Goal: Task Accomplishment & Management: Manage account settings

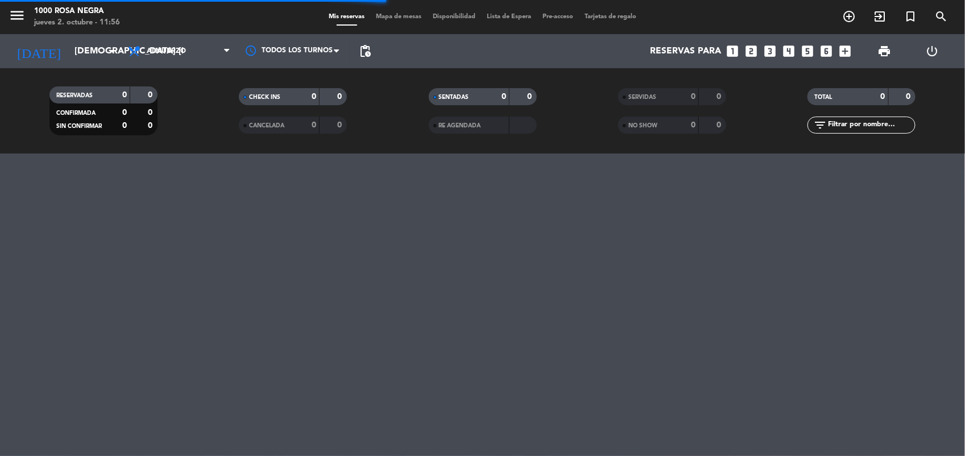
click at [786, 47] on icon "looks_4" at bounding box center [788, 51] width 15 height 15
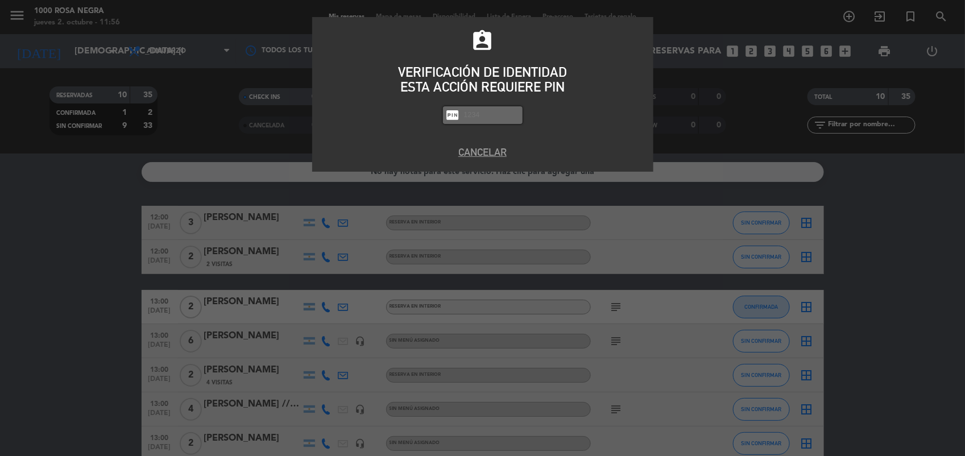
click at [482, 114] on input "text" at bounding box center [491, 115] width 57 height 13
type input "2492"
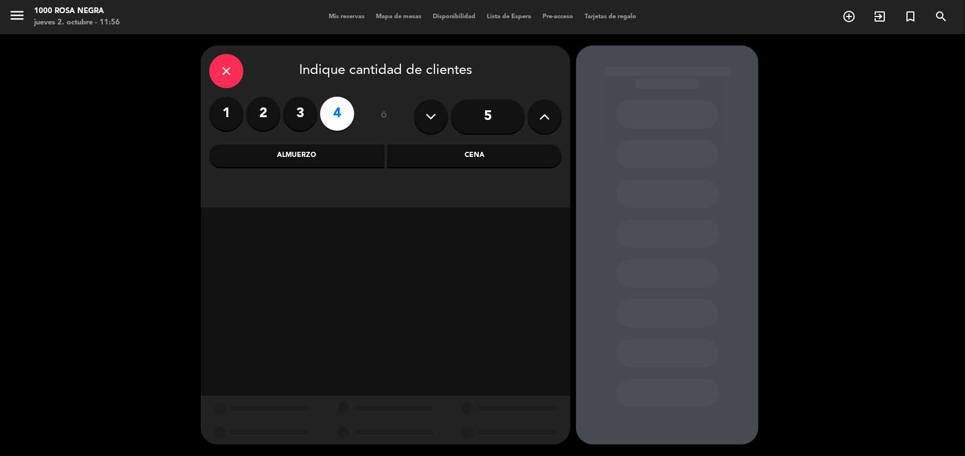
click at [499, 159] on div "Cena" at bounding box center [474, 155] width 175 height 23
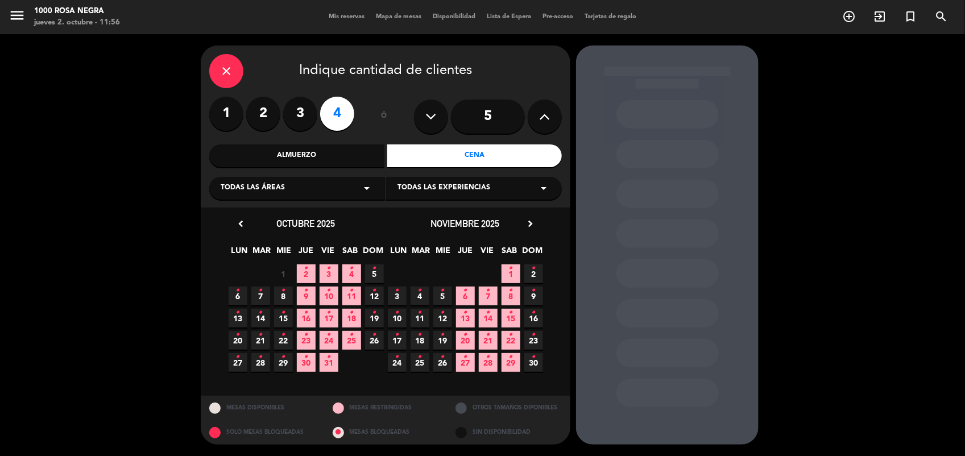
click at [308, 266] on span "2 •" at bounding box center [306, 273] width 19 height 19
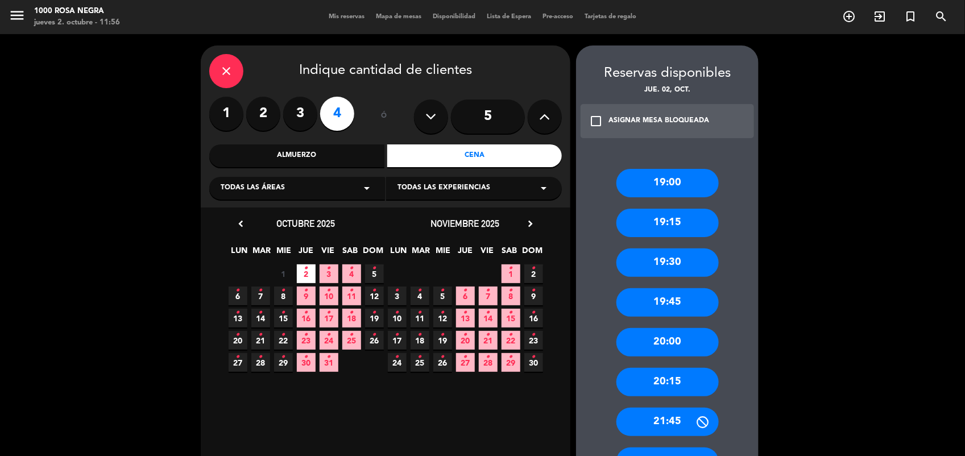
click at [740, 329] on div "19:00 19:15 19:30 19:45 20:00 20:15 21:45 22:15 22:45" at bounding box center [667, 336] width 183 height 381
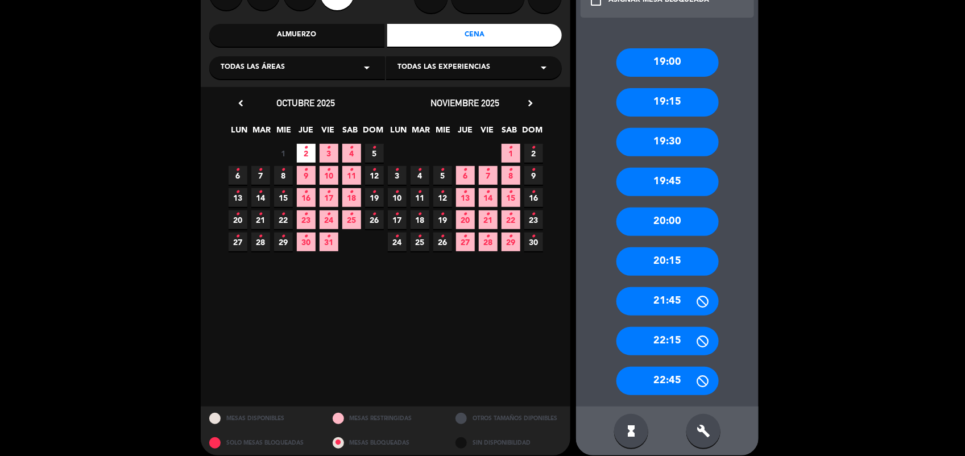
scroll to position [131, 0]
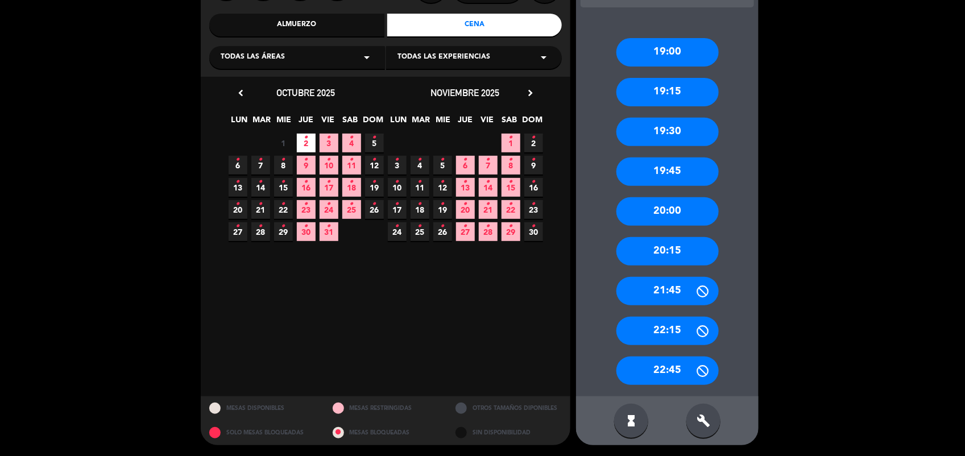
click at [749, 306] on div "19:00 19:15 19:30 19:45 20:00 20:15 21:45 22:15 22:45" at bounding box center [667, 205] width 183 height 381
click at [664, 262] on div "20:15" at bounding box center [667, 251] width 102 height 28
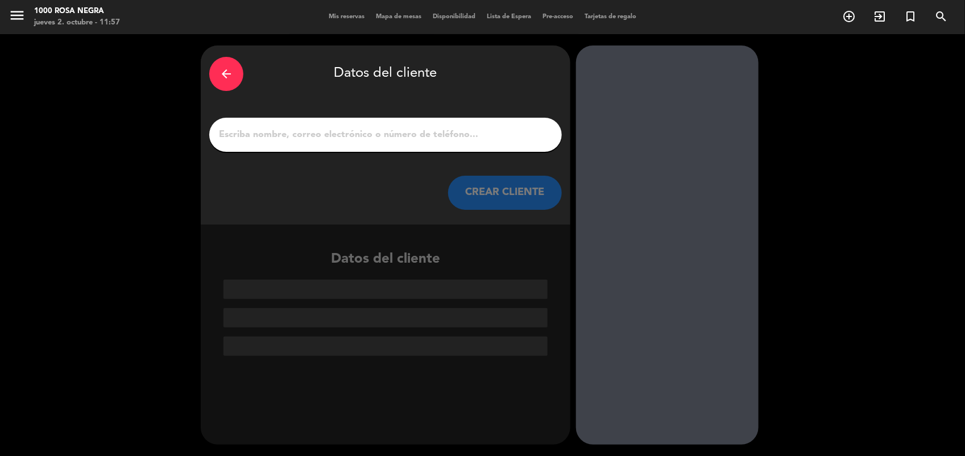
click at [269, 137] on input "1" at bounding box center [385, 135] width 335 height 16
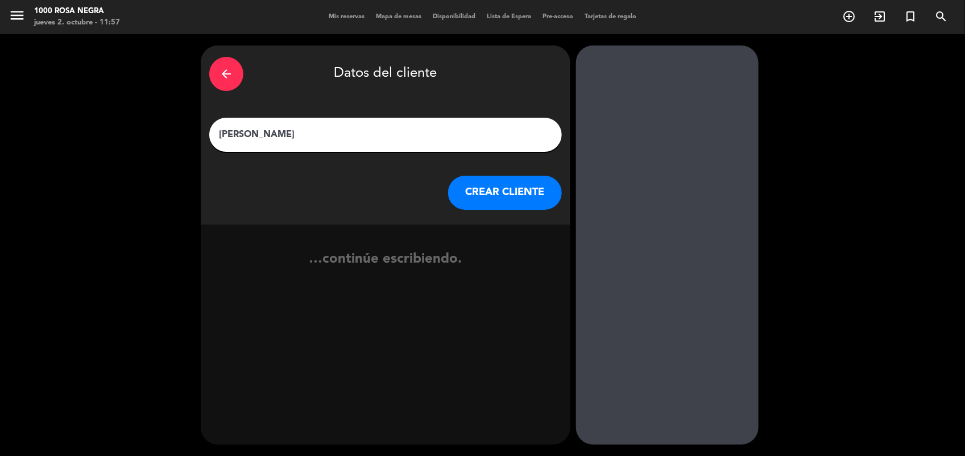
type input "[PERSON_NAME]"
click at [476, 190] on button "CREAR CLIENTE" at bounding box center [505, 193] width 114 height 34
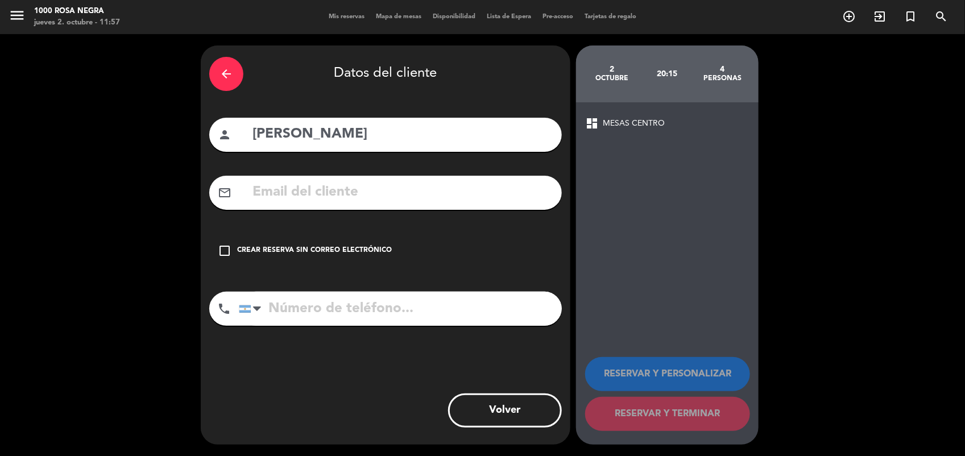
click at [271, 249] on div "Crear reserva sin correo electrónico" at bounding box center [314, 250] width 155 height 11
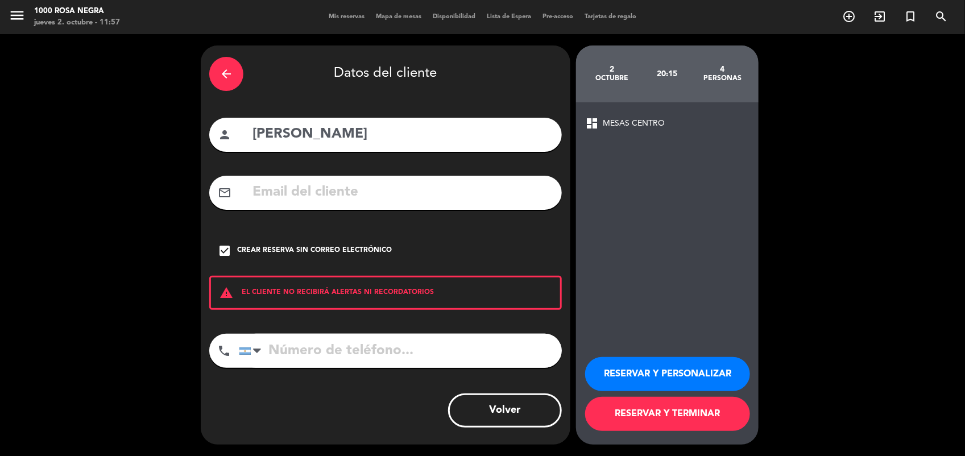
click at [290, 355] on input "tel" at bounding box center [400, 351] width 323 height 34
type input "1150085008"
click at [635, 370] on button "RESERVAR Y PERSONALIZAR" at bounding box center [667, 374] width 165 height 34
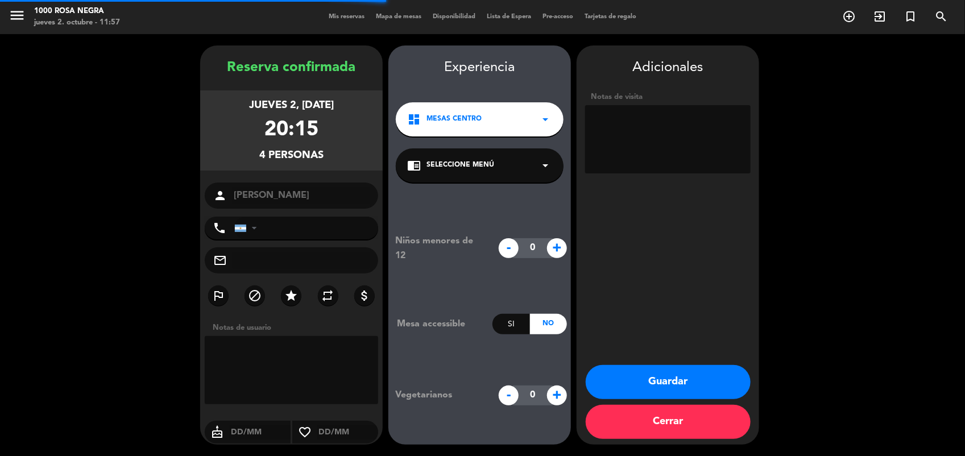
type input "[PHONE_NUMBER]"
click at [648, 144] on textarea at bounding box center [667, 139] width 165 height 68
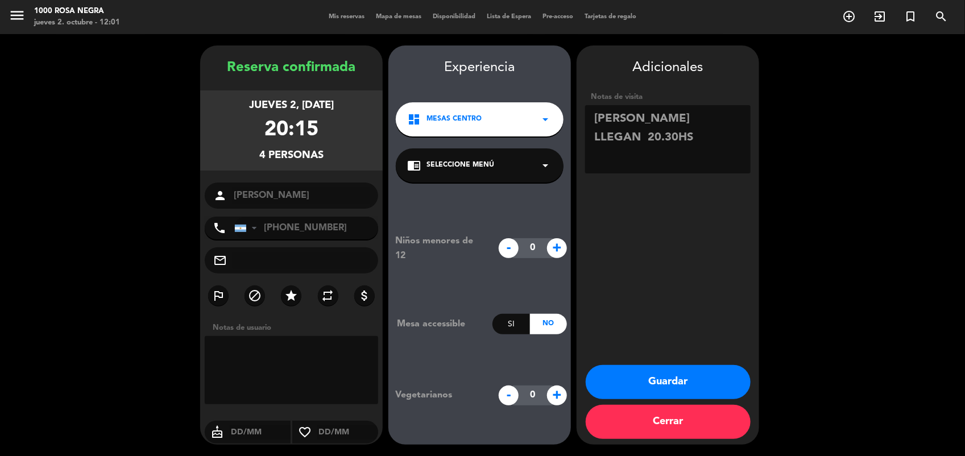
type textarea "[PERSON_NAME] LLEGAN 20.30HS"
click at [714, 391] on button "Guardar" at bounding box center [668, 382] width 165 height 34
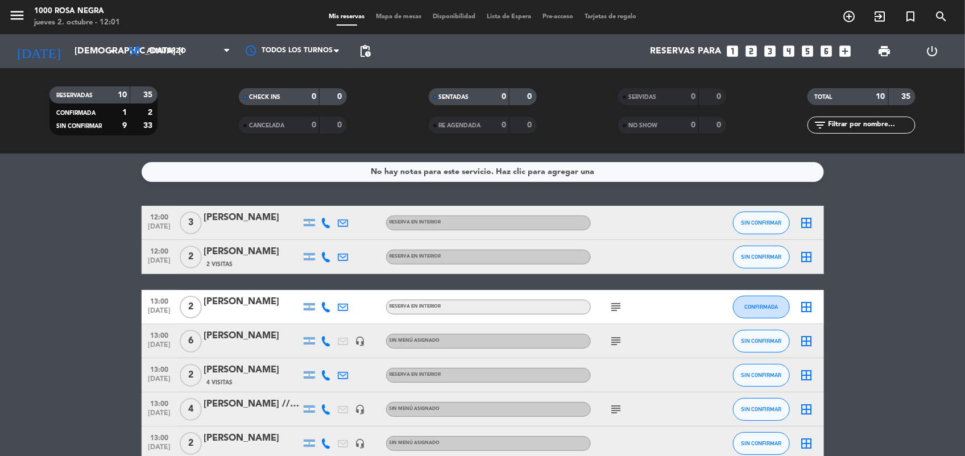
click at [393, 22] on div "Mis reservas Mapa de mesas Disponibilidad Lista de Espera Pre-acceso Tarjetas d…" at bounding box center [482, 17] width 319 height 10
click at [401, 15] on span "Mapa de mesas" at bounding box center [398, 17] width 57 height 6
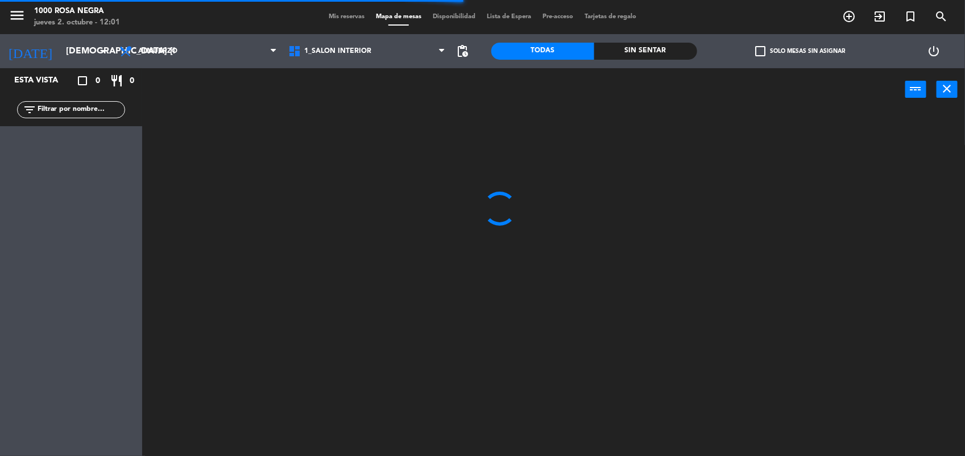
click at [759, 49] on span "check_box_outline_blank" at bounding box center [760, 51] width 10 height 10
click at [800, 51] on input "check_box_outline_blank Solo mesas sin asignar" at bounding box center [800, 51] width 0 height 0
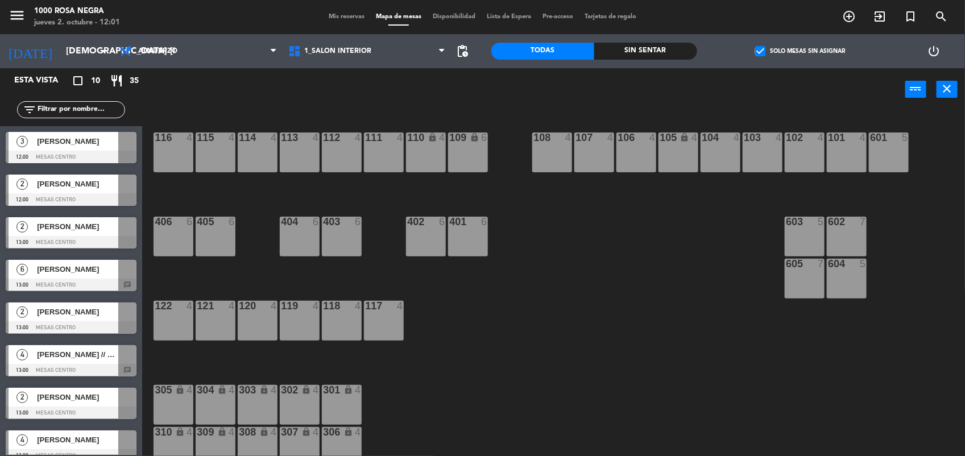
click at [89, 147] on span "[PERSON_NAME]" at bounding box center [77, 141] width 81 height 12
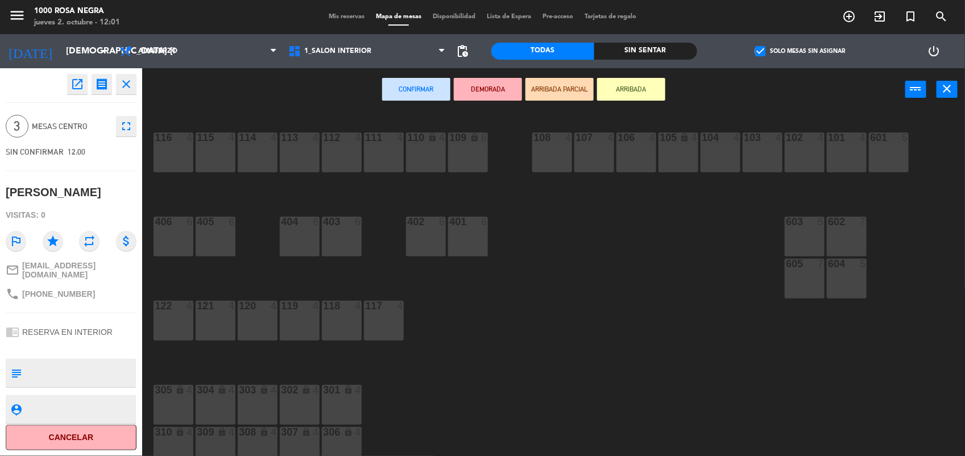
click at [200, 164] on div "115 4" at bounding box center [216, 152] width 40 height 40
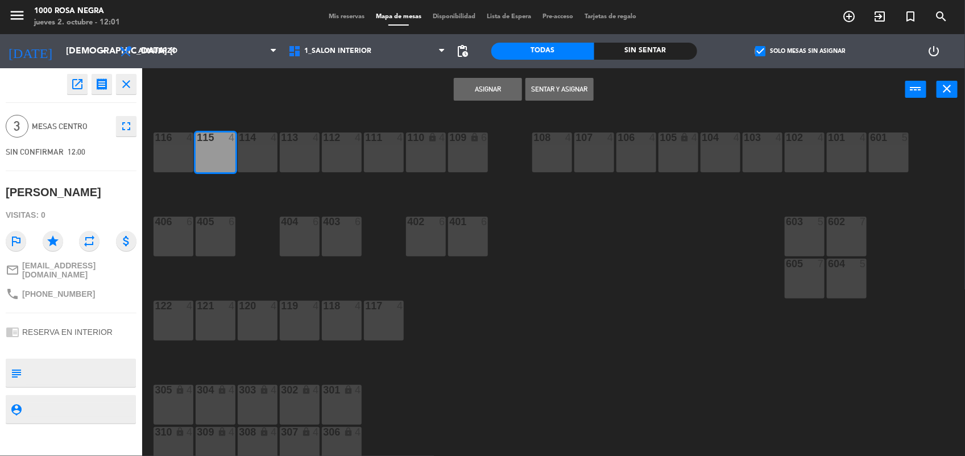
click at [476, 92] on button "Asignar" at bounding box center [488, 89] width 68 height 23
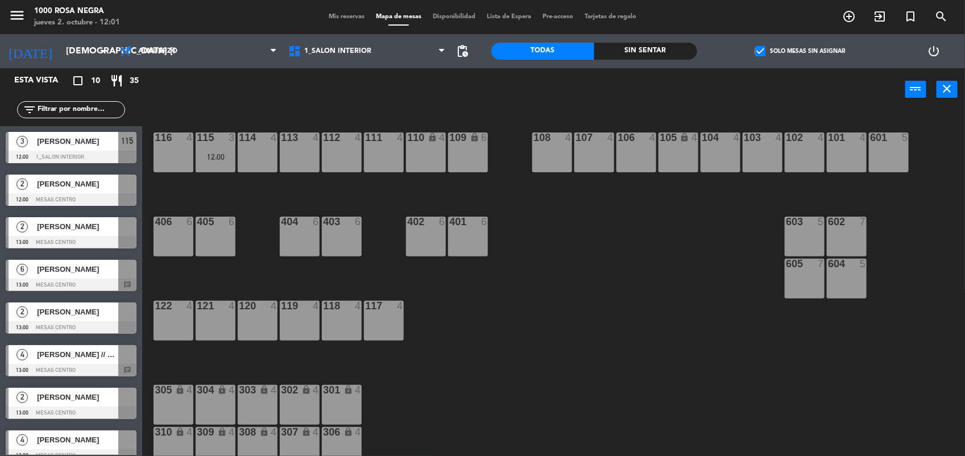
click at [64, 188] on span "[PERSON_NAME]" at bounding box center [77, 184] width 81 height 12
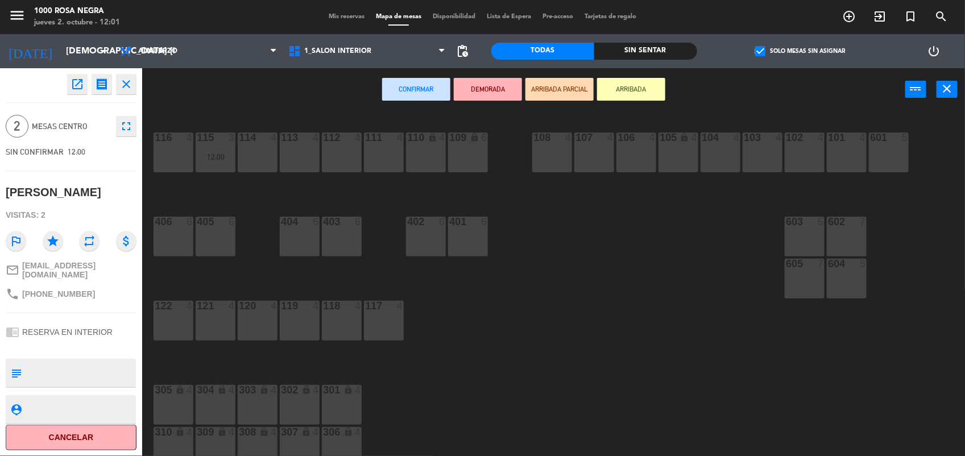
click at [331, 152] on div "112 4" at bounding box center [342, 152] width 40 height 40
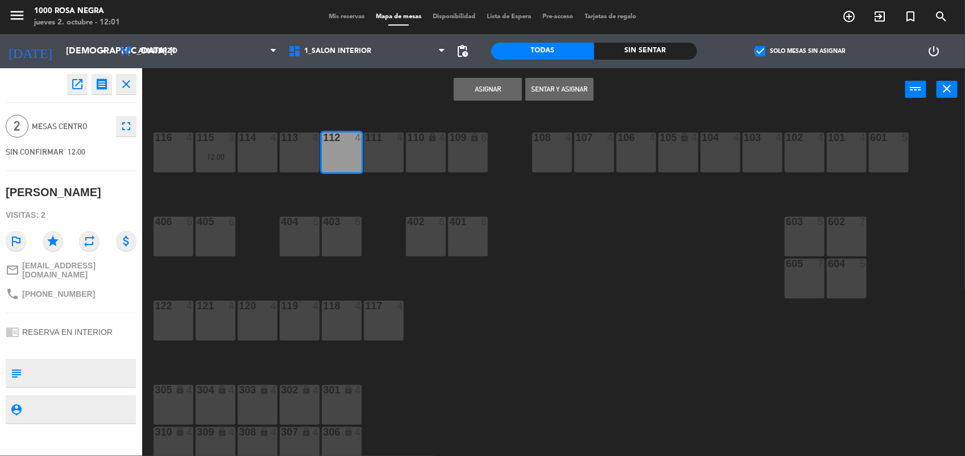
click at [476, 83] on button "Asignar" at bounding box center [488, 89] width 68 height 23
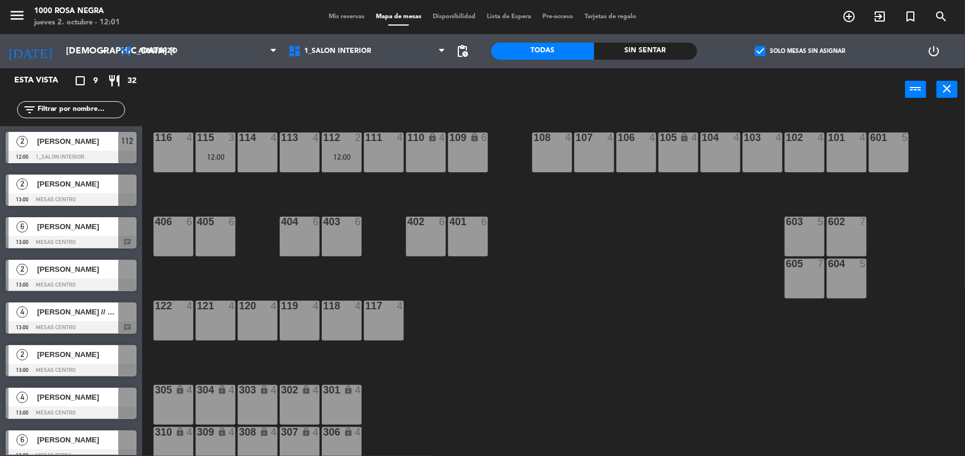
click at [109, 226] on span "[PERSON_NAME]" at bounding box center [77, 227] width 81 height 12
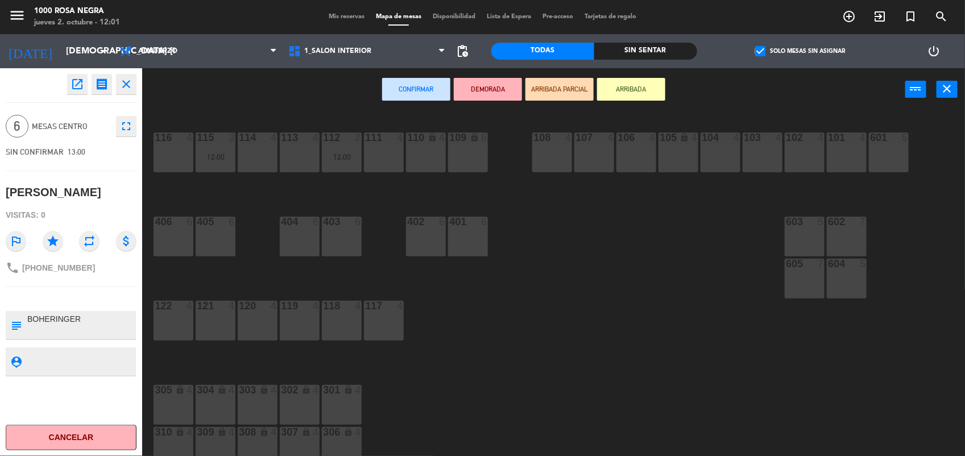
click at [839, 237] on div "602 7" at bounding box center [847, 237] width 40 height 40
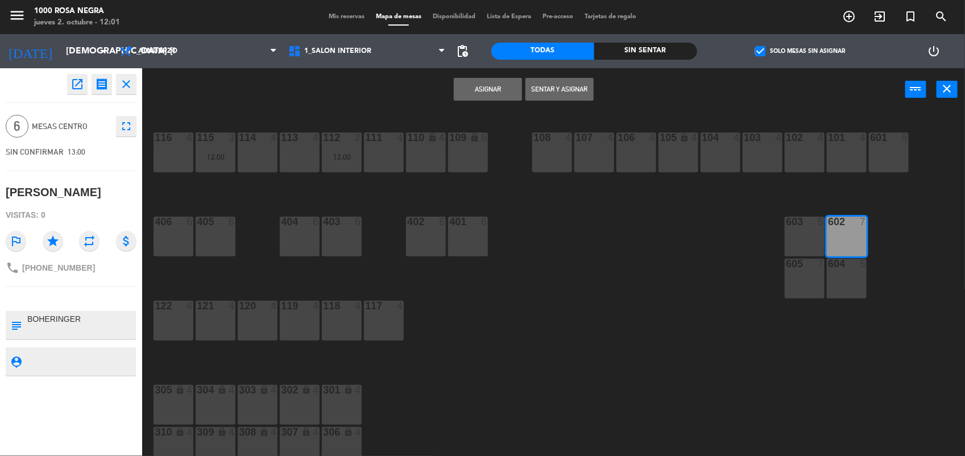
click at [516, 92] on button "Asignar" at bounding box center [488, 89] width 68 height 23
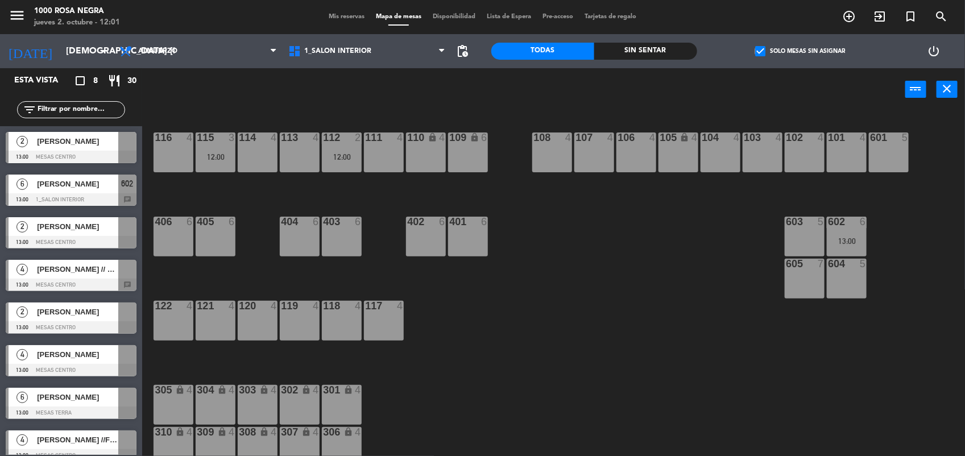
click at [91, 152] on div at bounding box center [71, 157] width 131 height 13
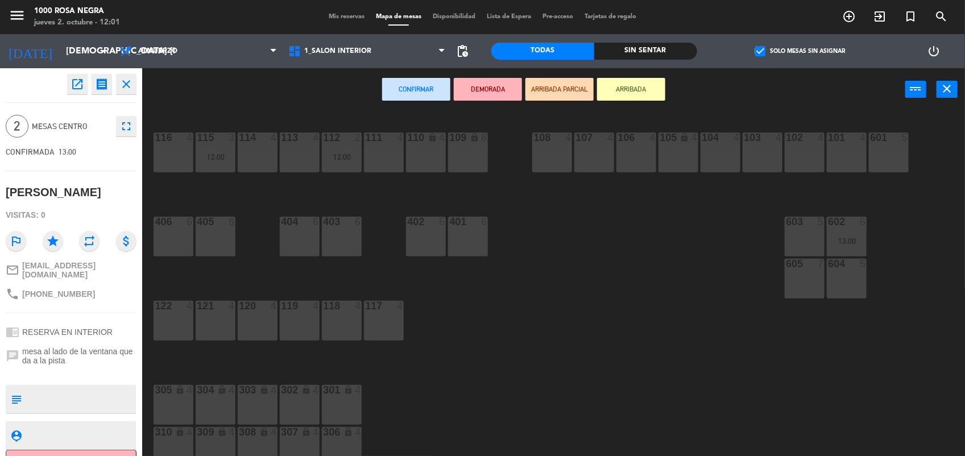
click at [636, 166] on div "106 4" at bounding box center [636, 152] width 40 height 40
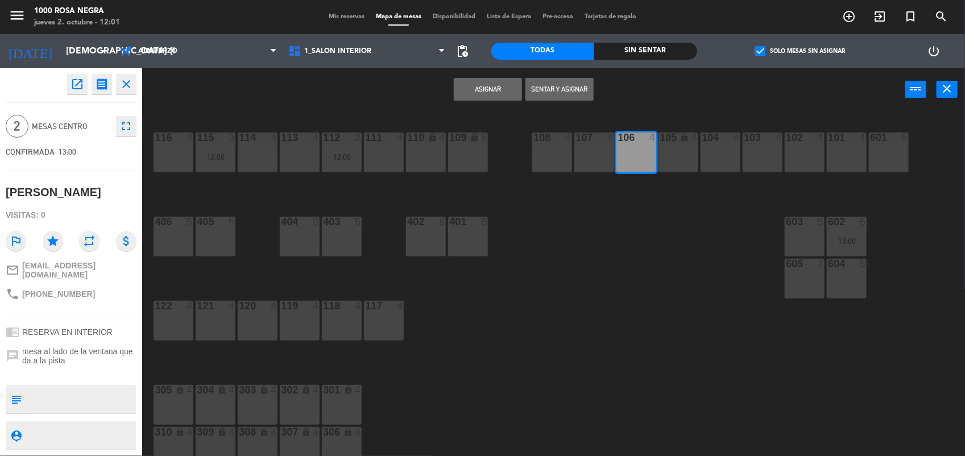
click at [501, 86] on button "Asignar" at bounding box center [488, 89] width 68 height 23
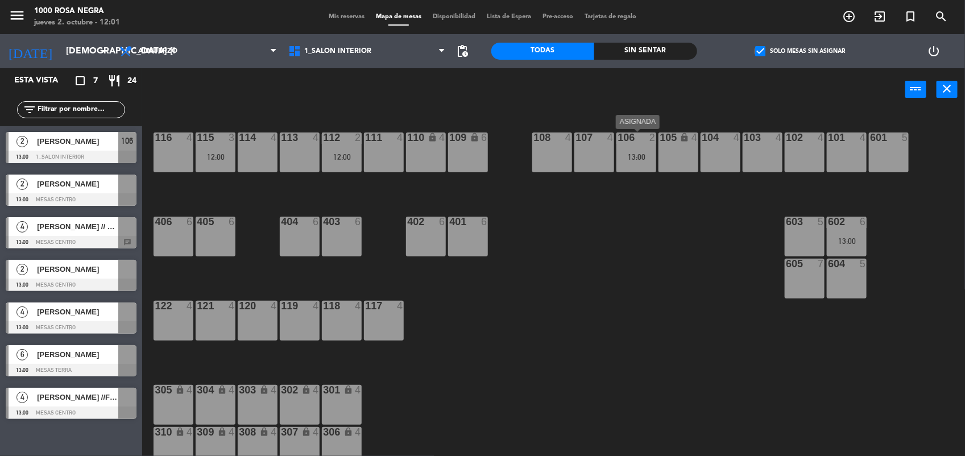
click at [632, 164] on div "106 2 13:00" at bounding box center [636, 152] width 40 height 40
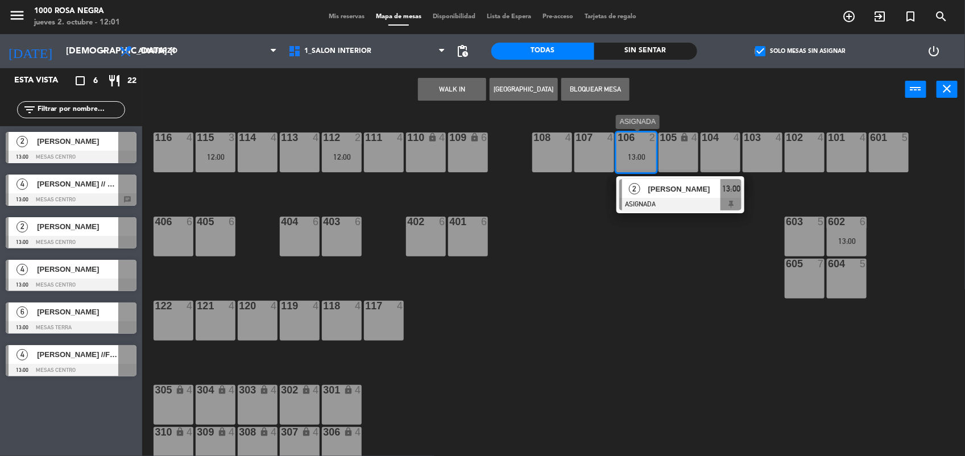
click at [649, 189] on span "[PERSON_NAME]" at bounding box center [684, 189] width 73 height 12
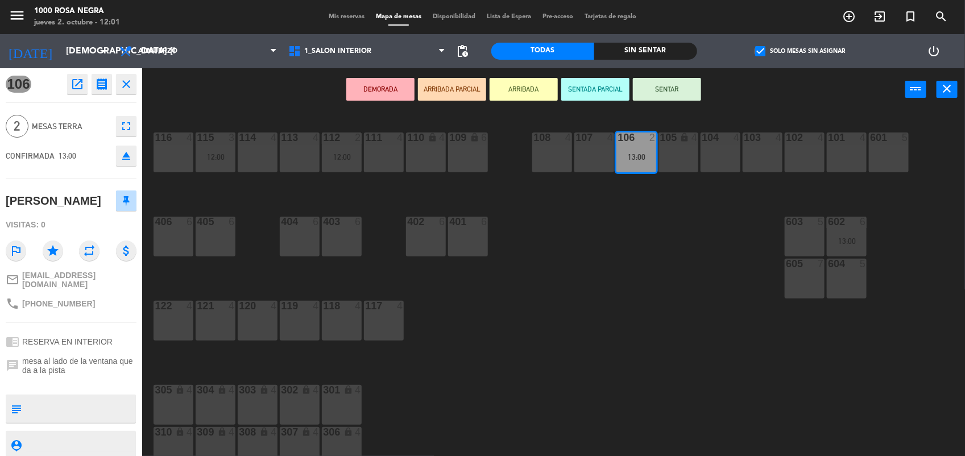
click at [615, 285] on div "116 4 115 3 12:00 114 4 113 4 112 2 12:00 111 4 110 lock 4 109 lock 6 108 4 107…" at bounding box center [558, 285] width 813 height 345
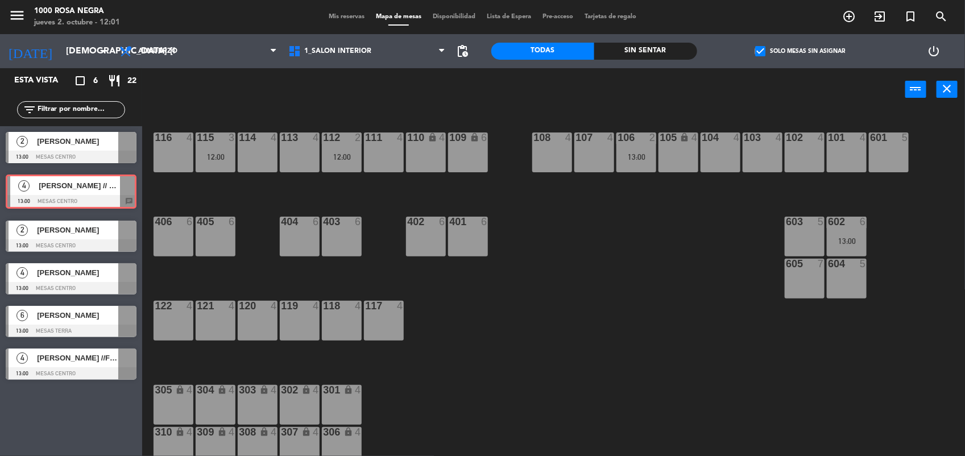
click at [97, 181] on div "4 [PERSON_NAME] // Banco Patagonia 13:00 MESAS CENTRO chat 4 [PERSON_NAME] // B…" at bounding box center [71, 192] width 142 height 46
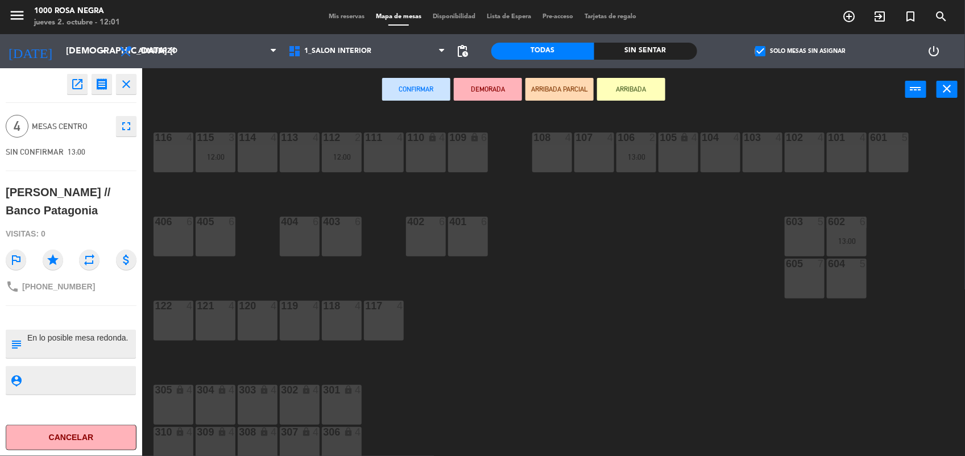
click at [303, 320] on div "119 4" at bounding box center [300, 321] width 40 height 40
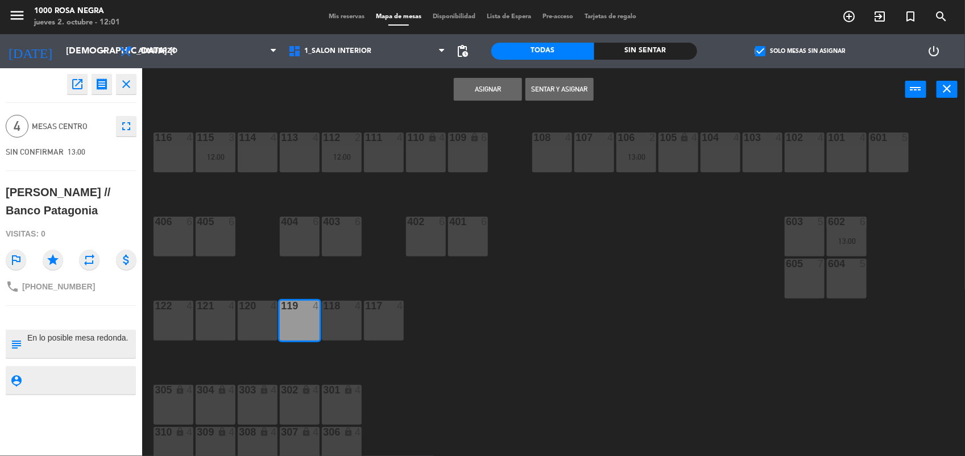
click at [478, 87] on button "Asignar" at bounding box center [488, 89] width 68 height 23
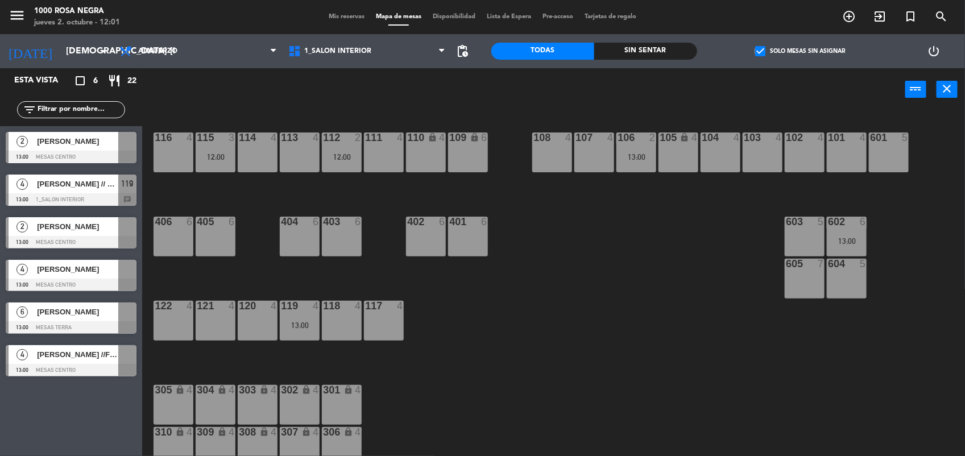
click at [101, 237] on div at bounding box center [71, 242] width 131 height 13
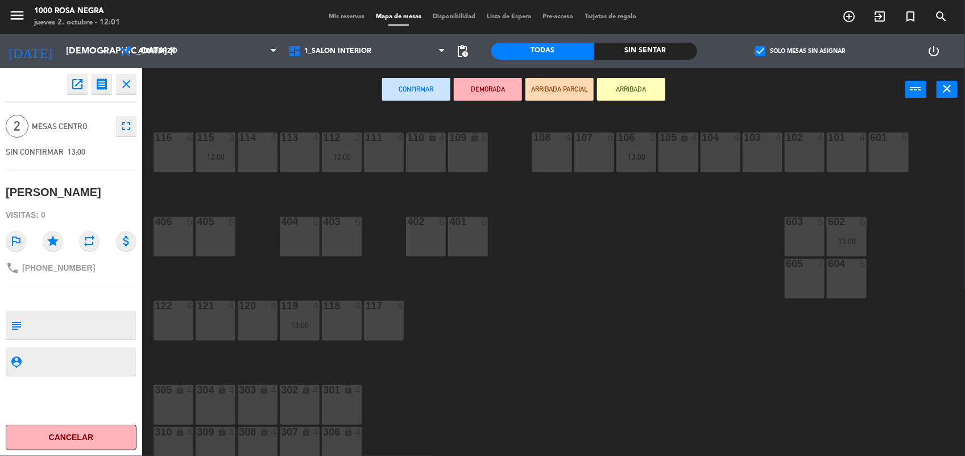
click at [254, 152] on div "114 4" at bounding box center [258, 152] width 40 height 40
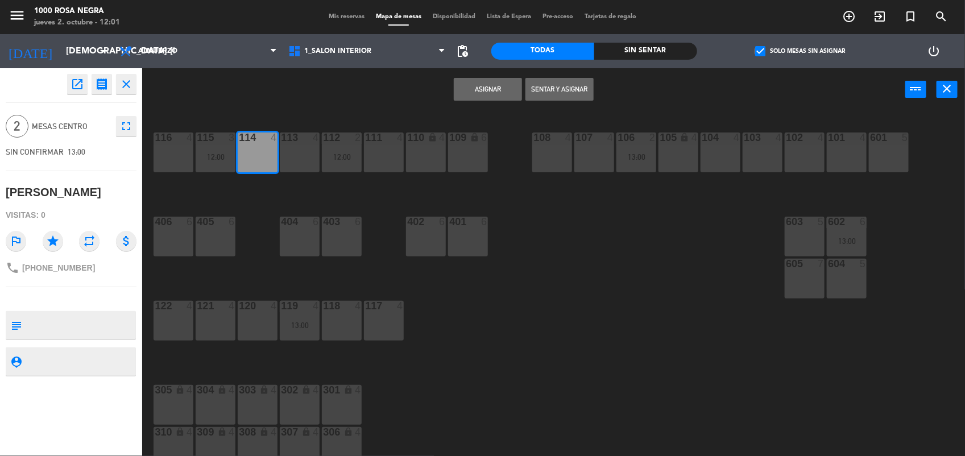
click at [475, 82] on button "Asignar" at bounding box center [488, 89] width 68 height 23
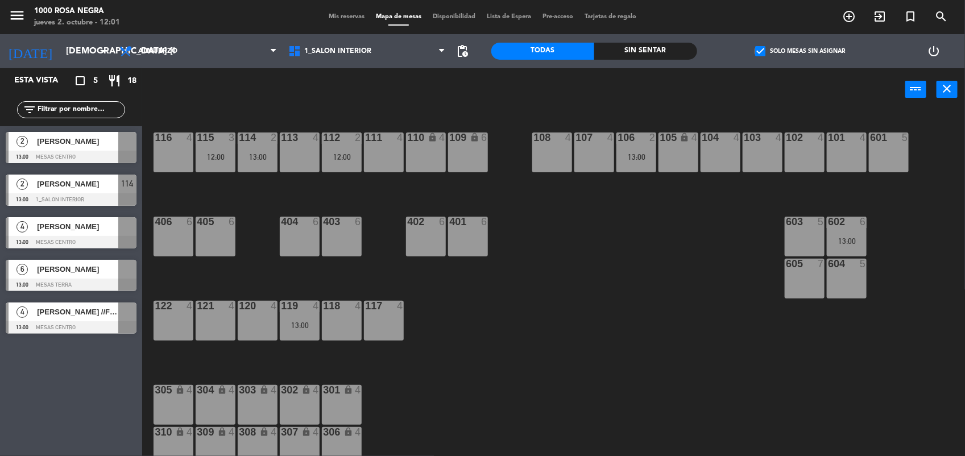
click at [119, 272] on div at bounding box center [127, 269] width 18 height 19
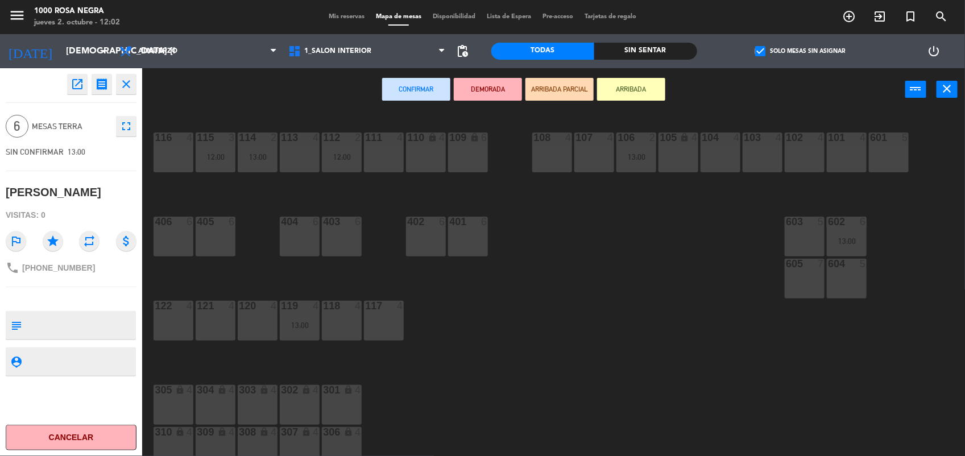
click at [802, 281] on div "605 7" at bounding box center [805, 279] width 40 height 40
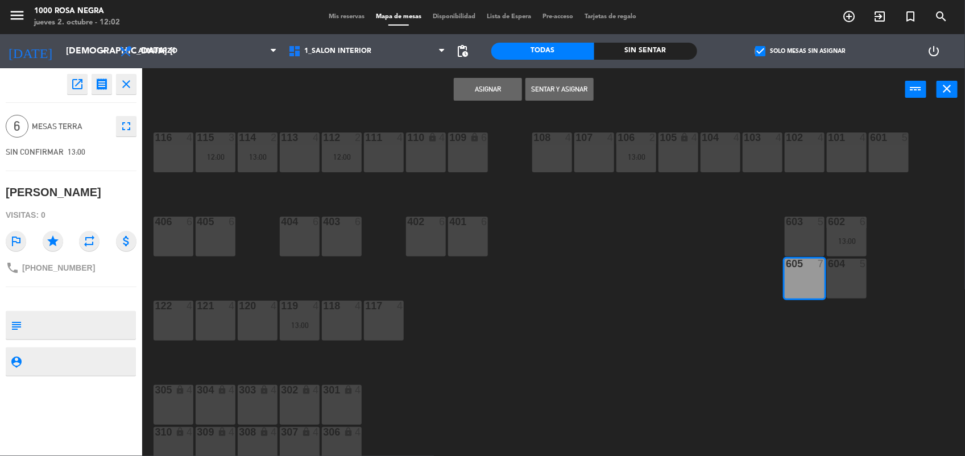
click at [502, 90] on button "Asignar" at bounding box center [488, 89] width 68 height 23
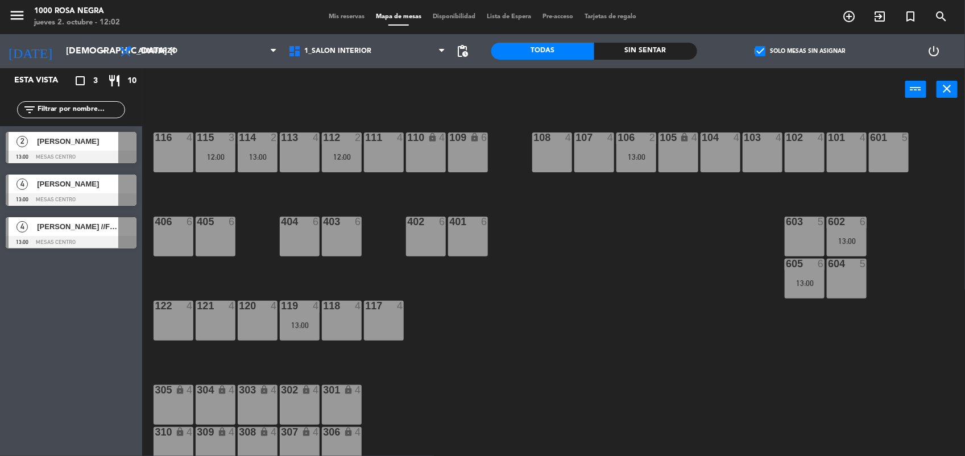
click at [106, 189] on span "[PERSON_NAME]" at bounding box center [77, 184] width 81 height 12
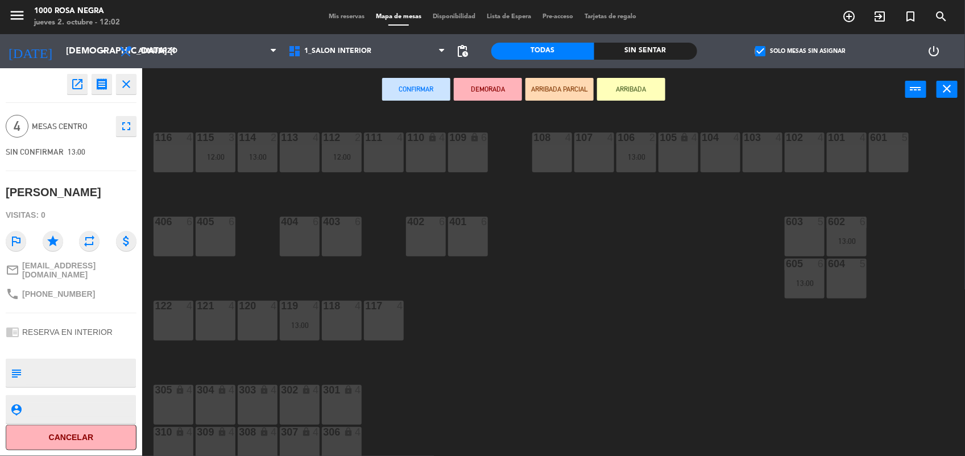
click at [757, 158] on div "103 4" at bounding box center [763, 152] width 40 height 40
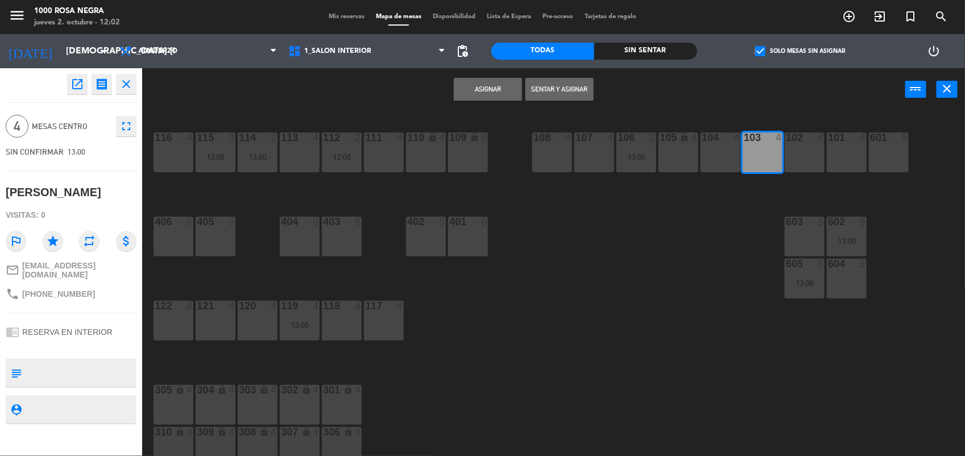
click at [496, 89] on button "Asignar" at bounding box center [488, 89] width 68 height 23
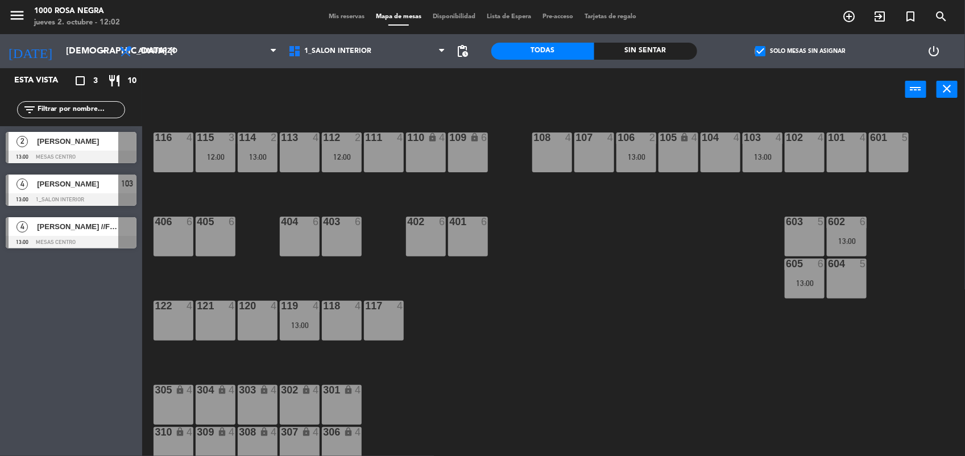
click at [52, 238] on div at bounding box center [71, 242] width 131 height 13
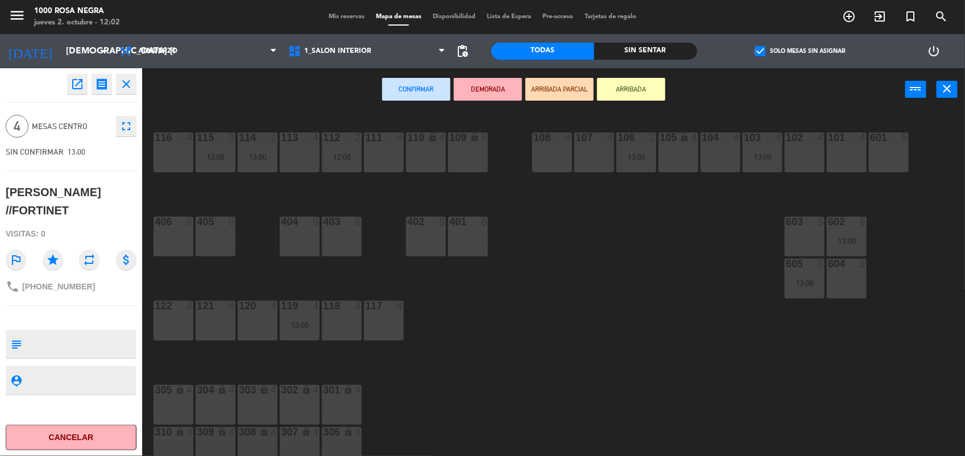
click at [381, 316] on div "117 4" at bounding box center [384, 321] width 40 height 40
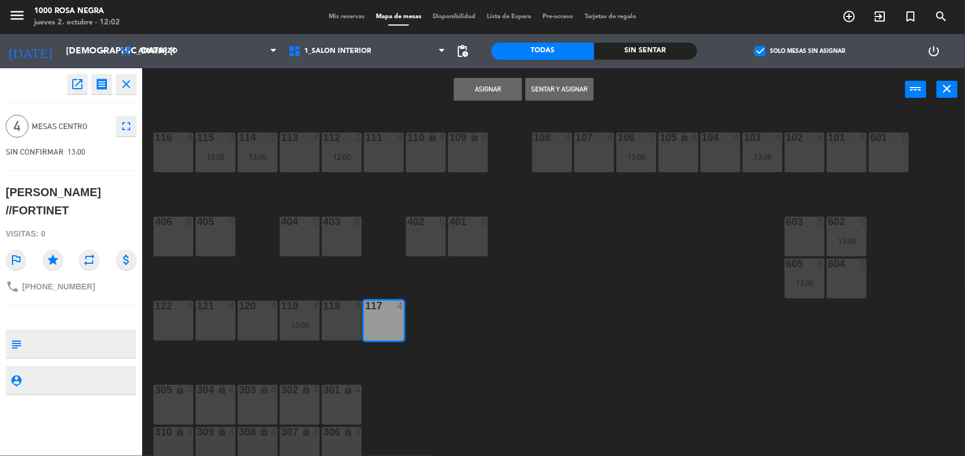
click at [498, 86] on button "Asignar" at bounding box center [488, 89] width 68 height 23
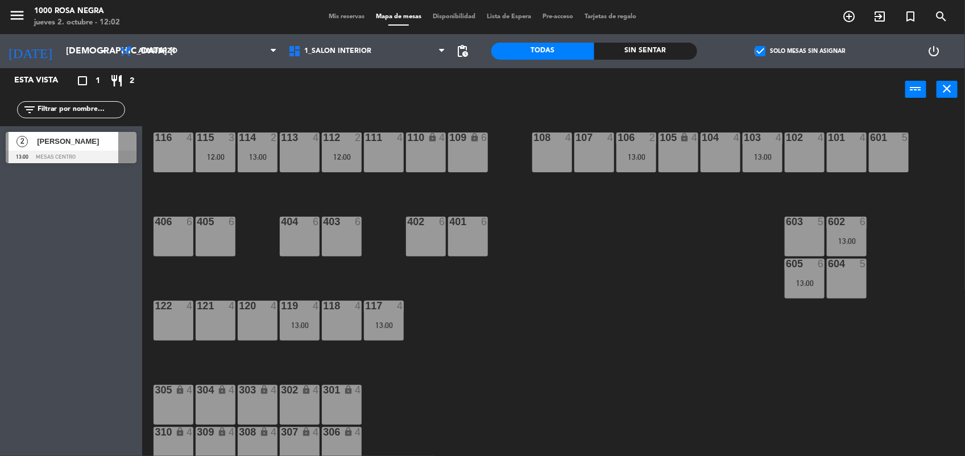
click at [91, 145] on span "[PERSON_NAME]" at bounding box center [77, 141] width 81 height 12
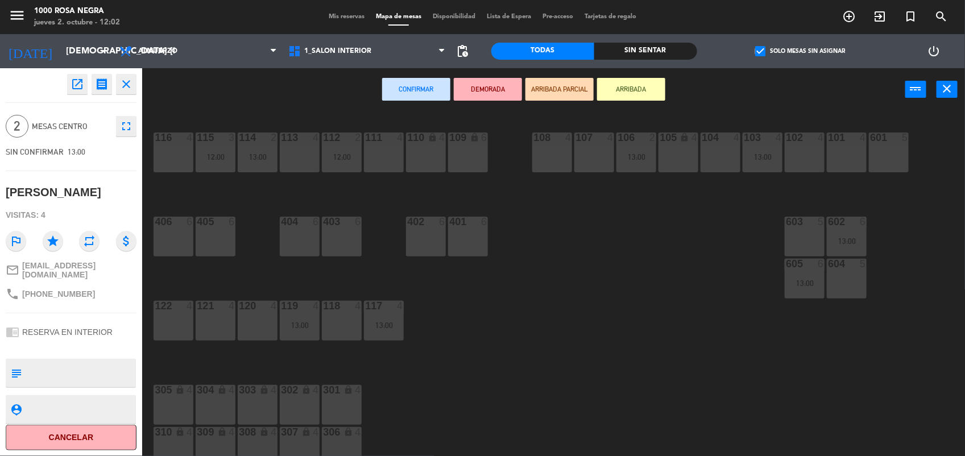
click at [597, 160] on div "107 4" at bounding box center [594, 152] width 40 height 40
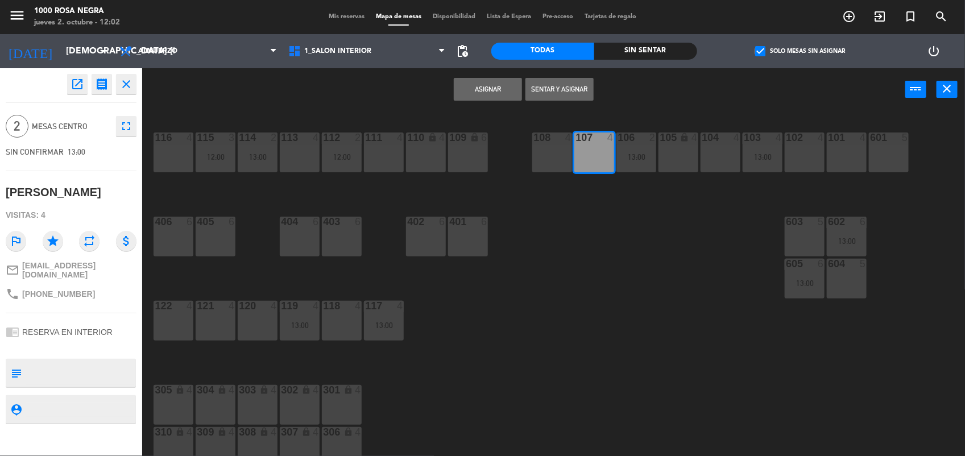
click at [480, 90] on button "Asignar" at bounding box center [488, 89] width 68 height 23
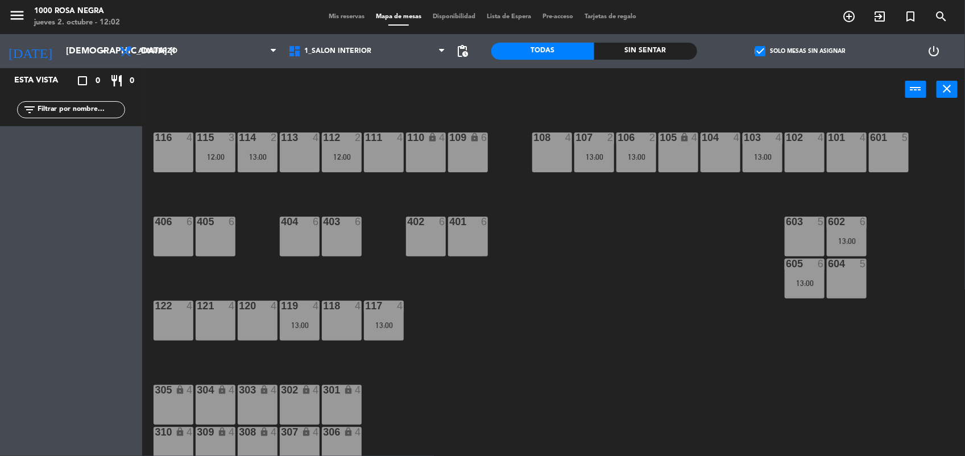
click at [171, 152] on div "116 4" at bounding box center [174, 152] width 40 height 40
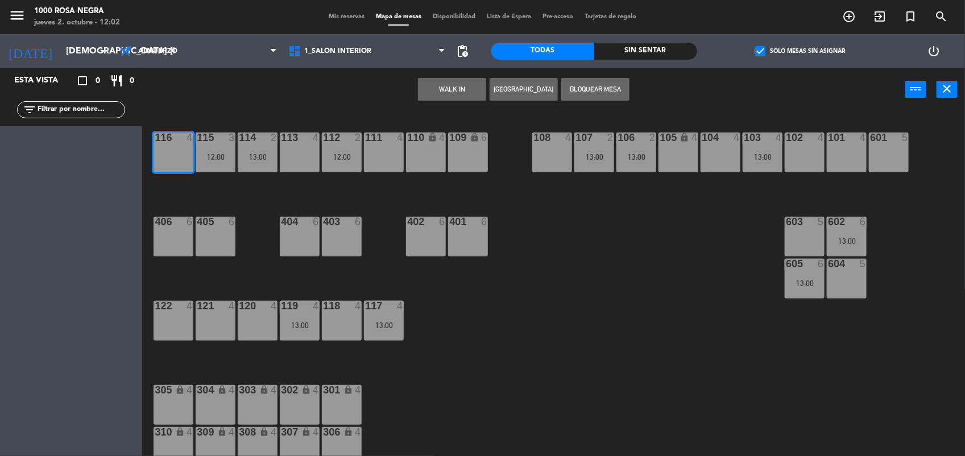
click at [426, 96] on button "WALK IN" at bounding box center [452, 89] width 68 height 23
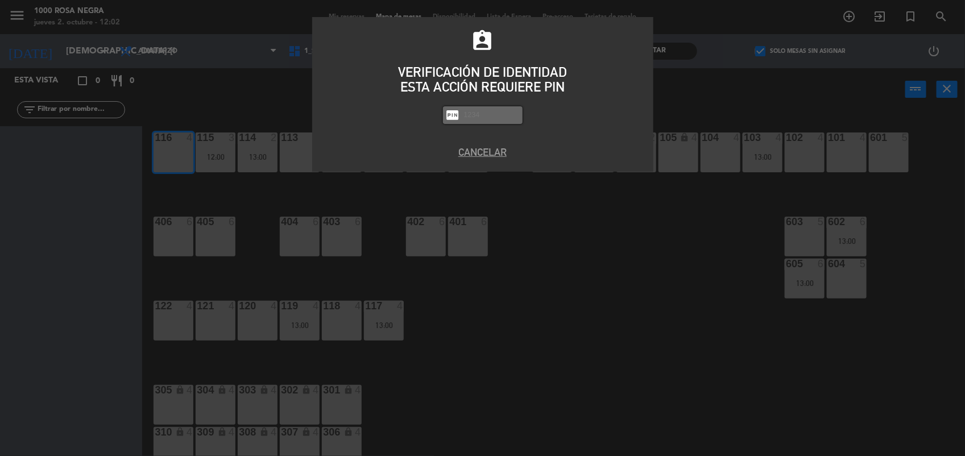
click at [476, 117] on input "text" at bounding box center [491, 115] width 57 height 13
type input "2492"
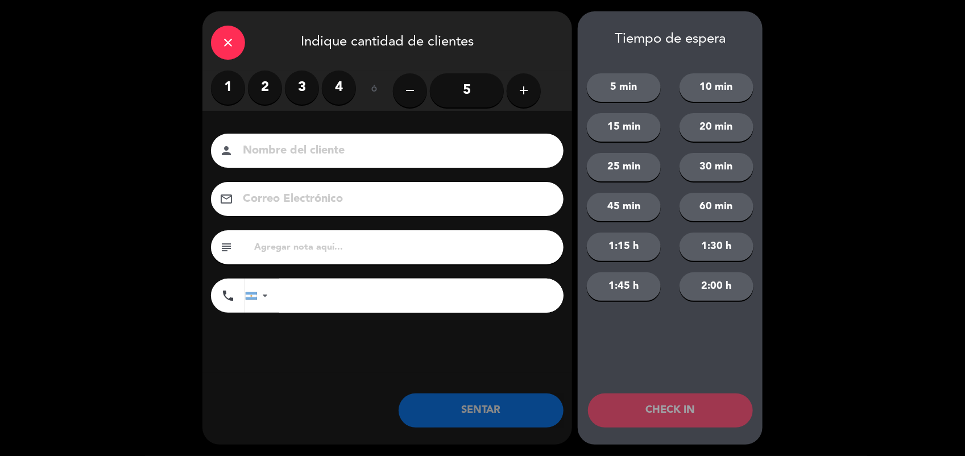
click at [340, 84] on label "4" at bounding box center [339, 88] width 34 height 34
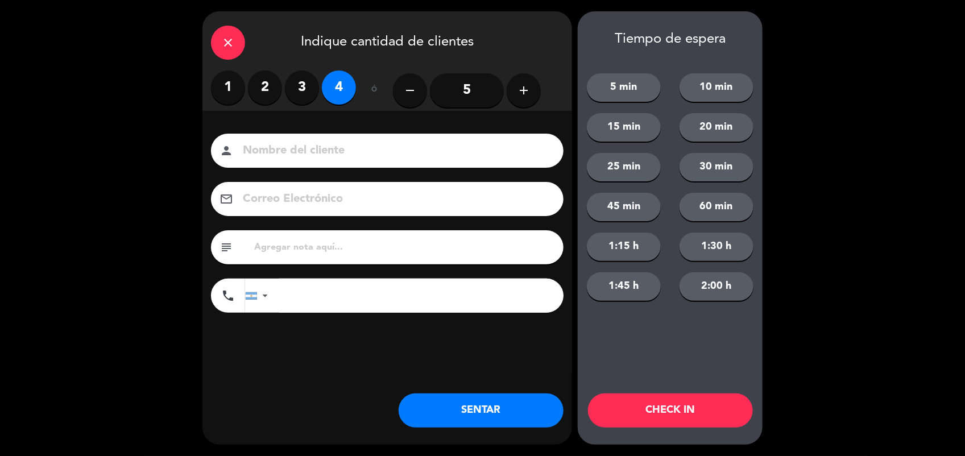
click at [300, 158] on input at bounding box center [395, 151] width 307 height 20
type input "CALLE"
click at [475, 418] on button "SENTAR" at bounding box center [481, 410] width 165 height 34
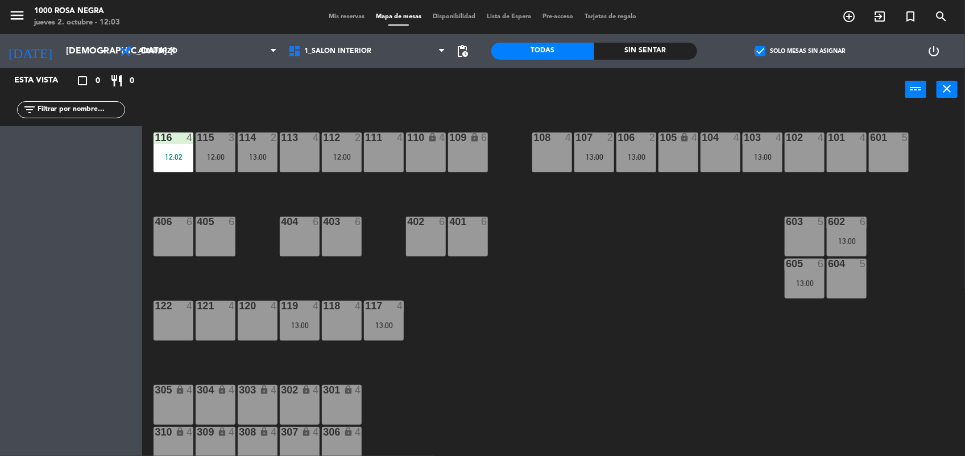
click at [503, 387] on div "116 4 12:02 115 3 12:00 114 2 13:00 113 4 112 2 12:00 111 4 110 lock 4 109 lock…" at bounding box center [558, 285] width 813 height 345
click at [798, 159] on div "102 4" at bounding box center [805, 152] width 40 height 40
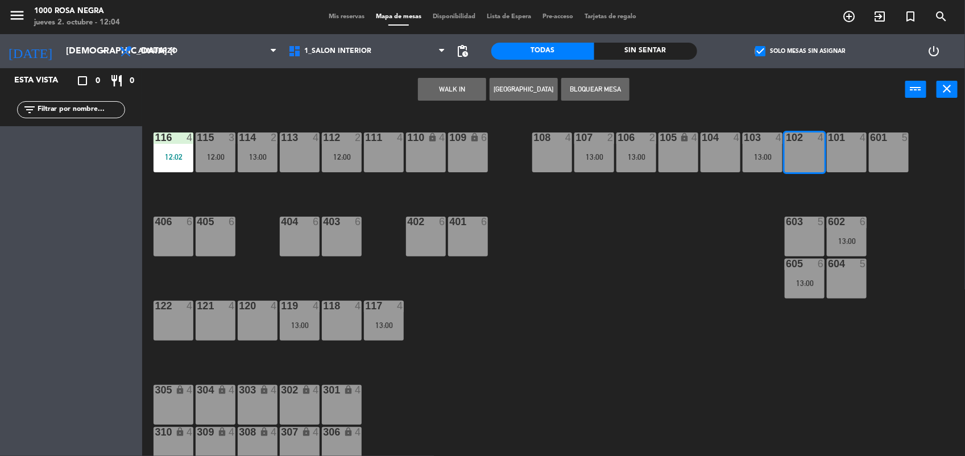
click at [454, 87] on button "WALK IN" at bounding box center [452, 89] width 68 height 23
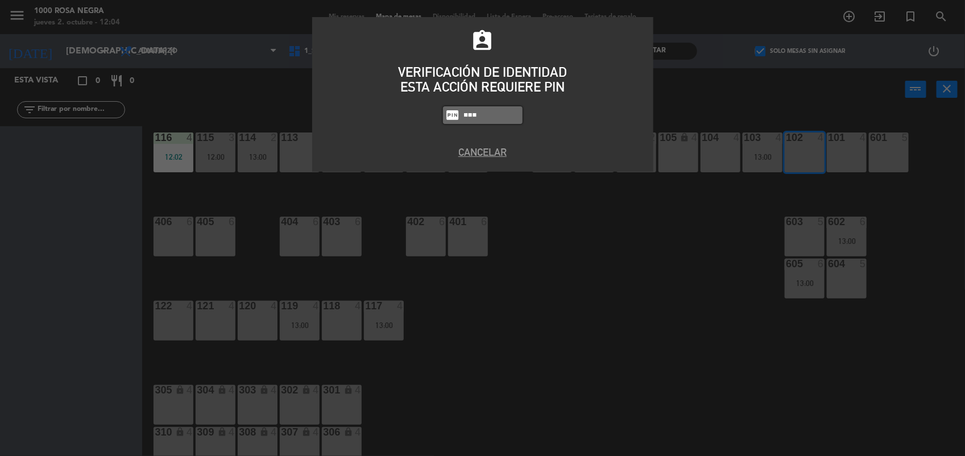
type input "2492"
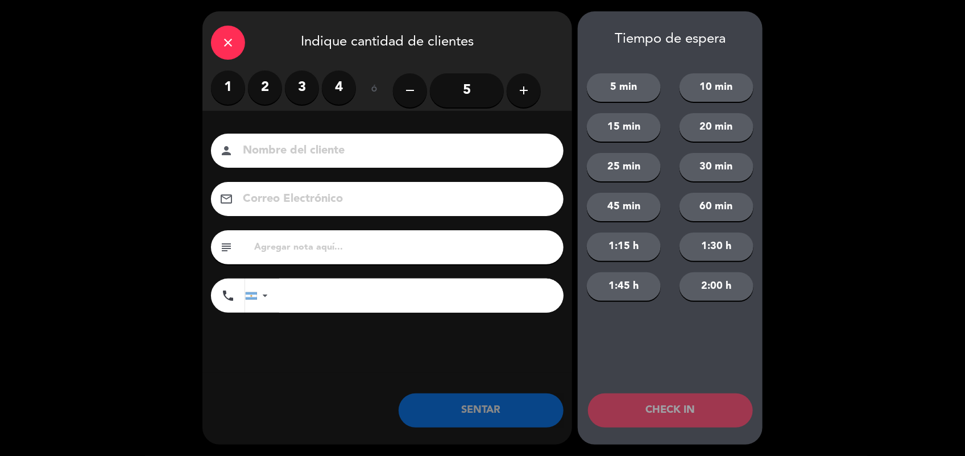
click at [263, 86] on label "2" at bounding box center [265, 88] width 34 height 34
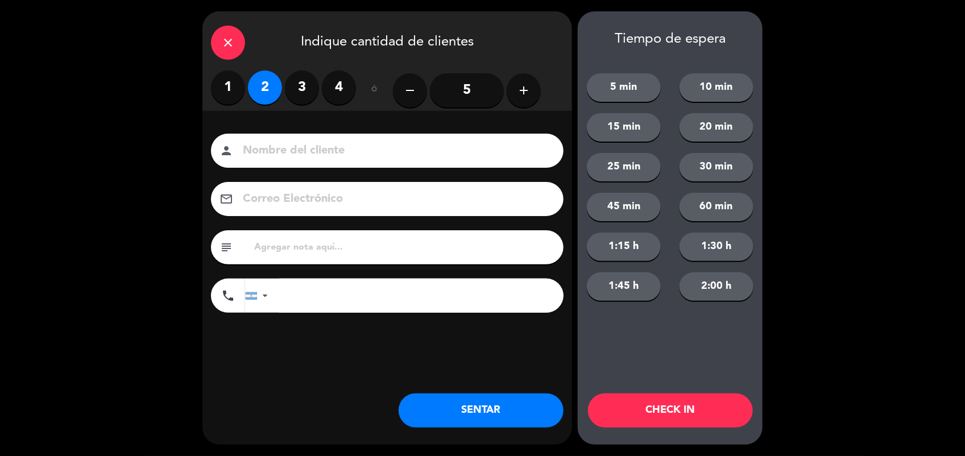
click at [259, 152] on input at bounding box center [395, 151] width 307 height 20
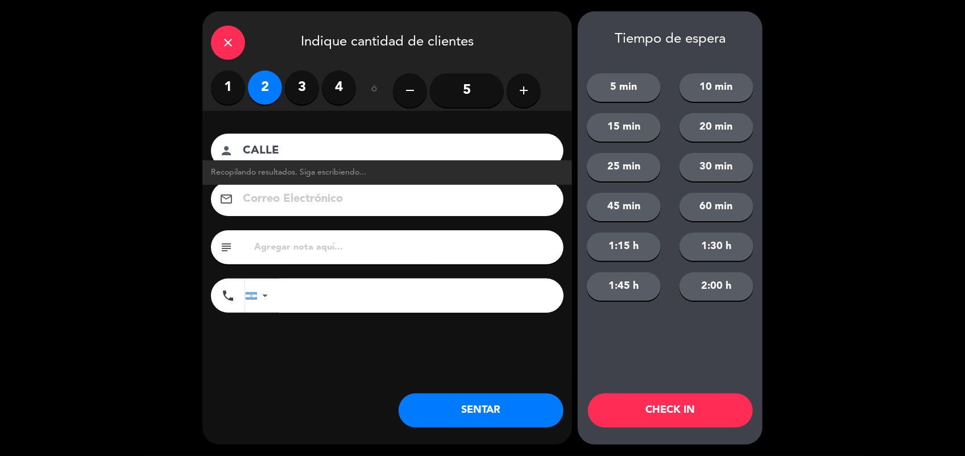
type input "CALLE"
click at [517, 416] on button "SENTAR" at bounding box center [481, 410] width 165 height 34
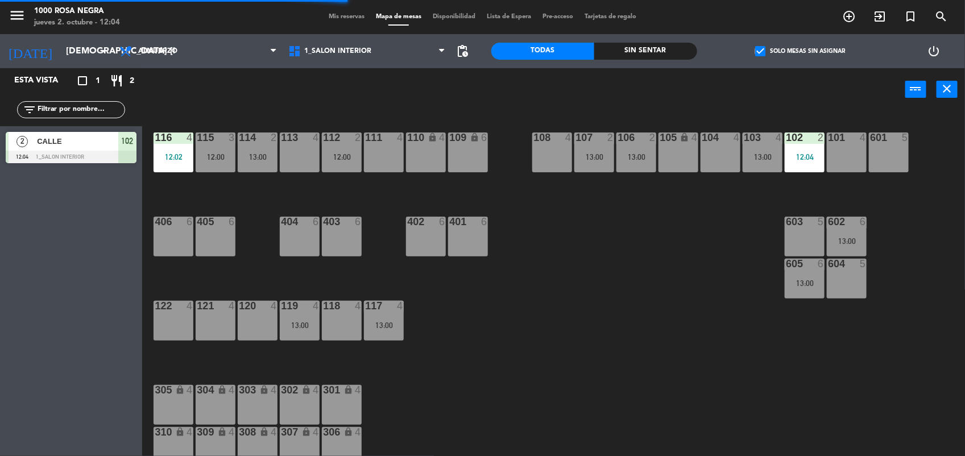
click at [111, 106] on input "text" at bounding box center [80, 109] width 88 height 13
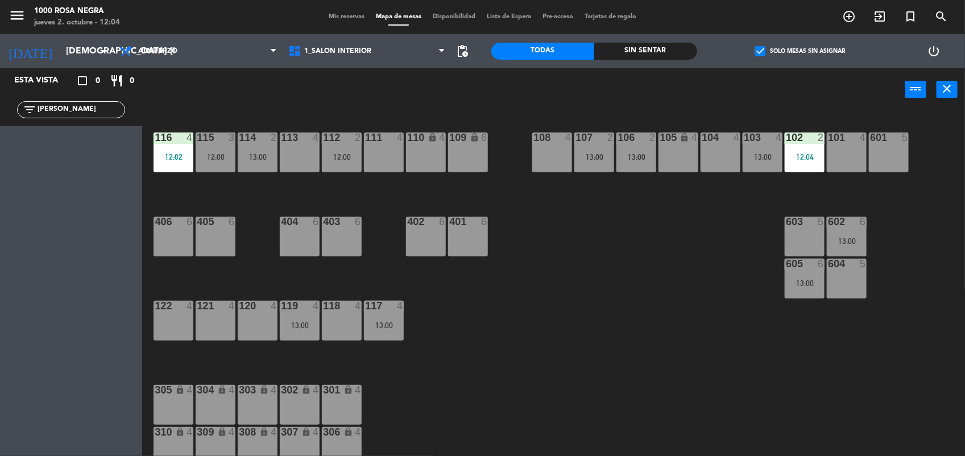
type input "[PERSON_NAME]"
click at [757, 56] on span "check_box" at bounding box center [760, 51] width 10 height 10
click at [800, 51] on input "check_box Solo mesas sin asignar" at bounding box center [800, 51] width 0 height 0
click at [353, 95] on div "power_input close" at bounding box center [523, 89] width 763 height 43
click at [640, 260] on div "116 4 12:02 115 3 12:00 114 2 13:00 113 4 112 2 12:00 111 4 110 lock 4 109 lock…" at bounding box center [558, 285] width 813 height 345
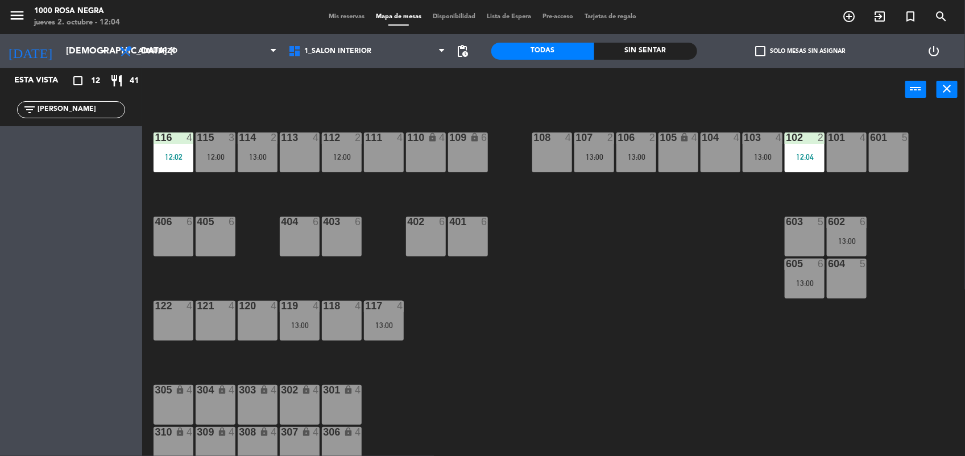
click at [635, 160] on div "13:00" at bounding box center [636, 157] width 40 height 8
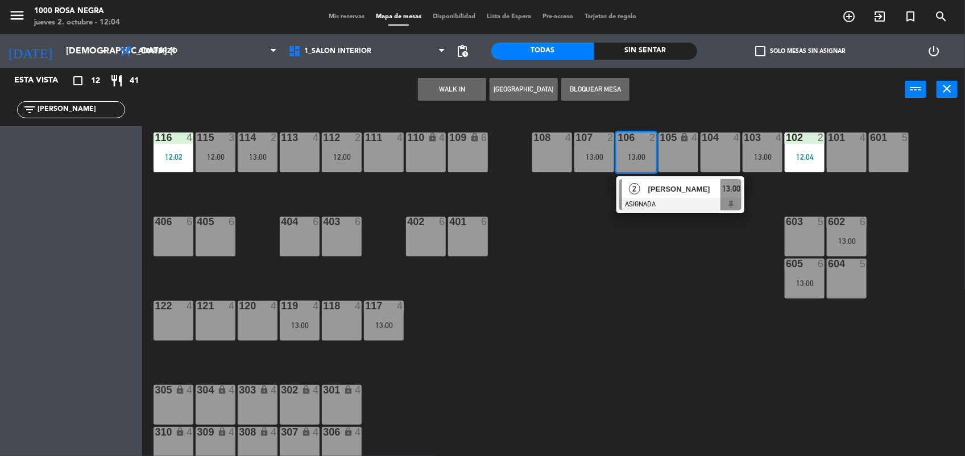
click at [539, 150] on div "108 4" at bounding box center [552, 152] width 40 height 40
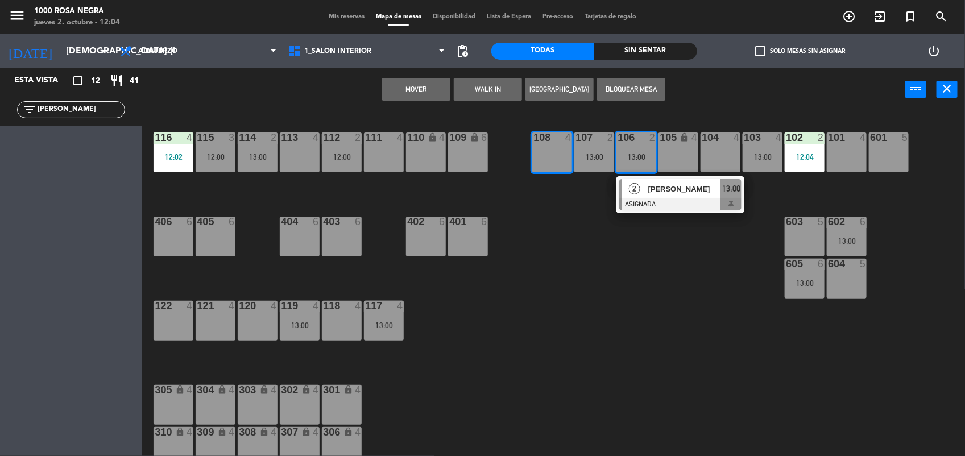
click at [441, 86] on button "Mover" at bounding box center [416, 89] width 68 height 23
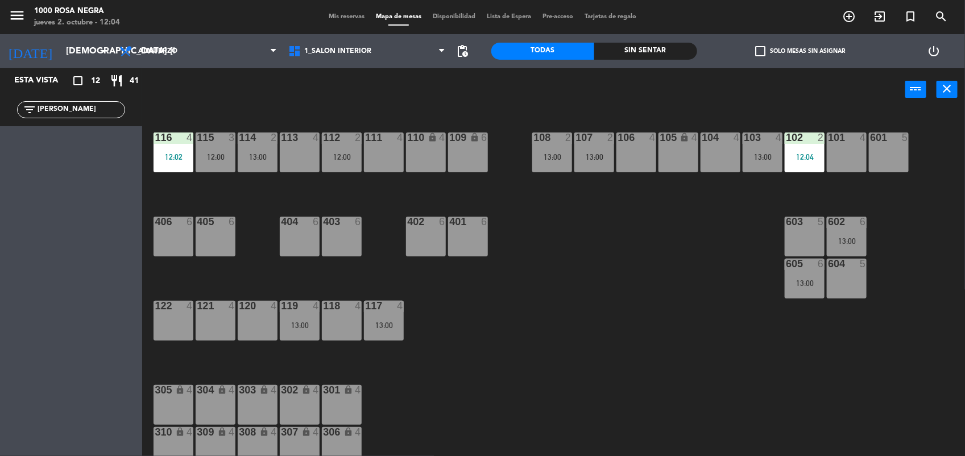
click at [640, 160] on div "106 4" at bounding box center [636, 152] width 40 height 40
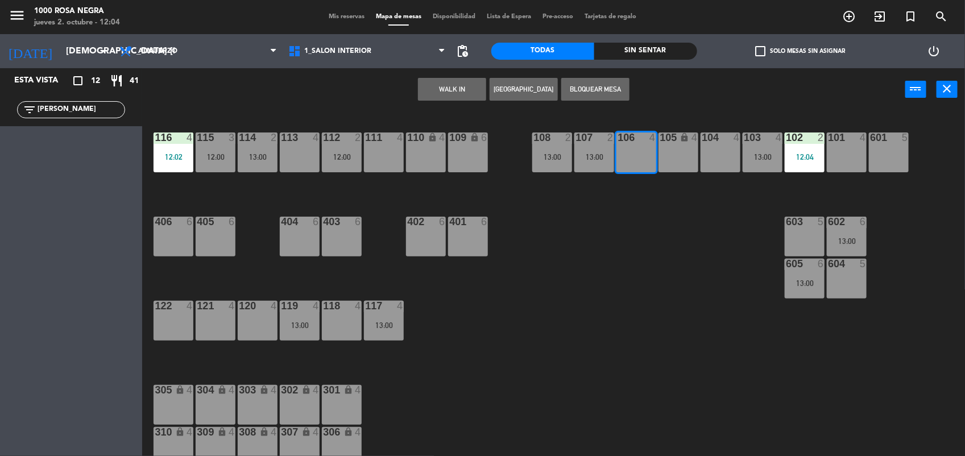
click at [465, 84] on button "WALK IN" at bounding box center [452, 89] width 68 height 23
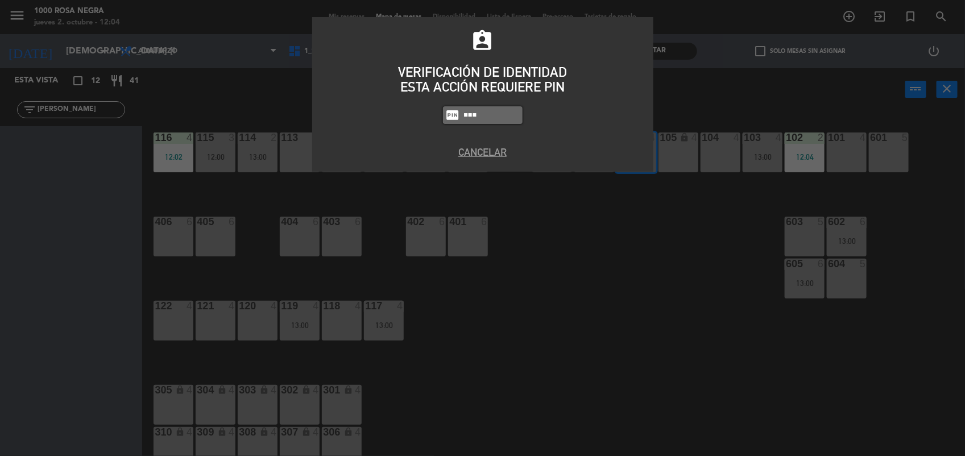
type input "2492"
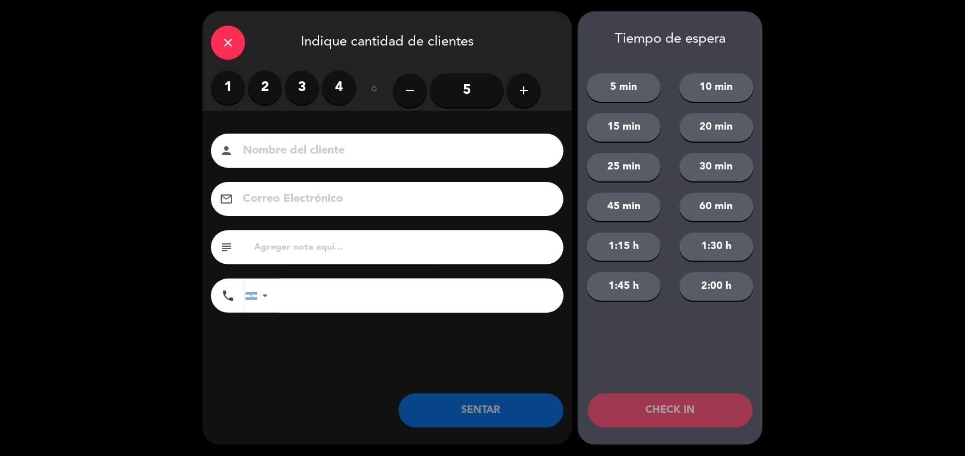
click at [313, 89] on label "3" at bounding box center [302, 88] width 34 height 34
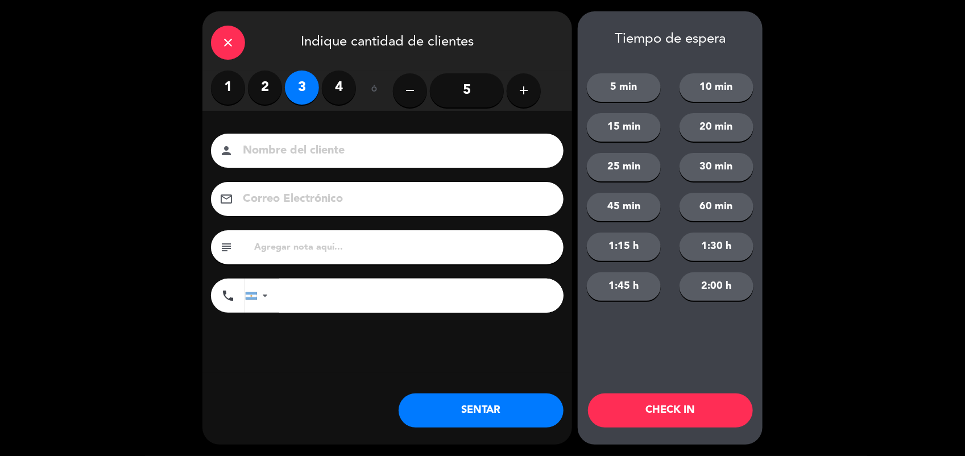
click at [306, 149] on input at bounding box center [395, 151] width 307 height 20
type input "[PERSON_NAME]"
click at [479, 407] on button "SENTAR" at bounding box center [481, 410] width 165 height 34
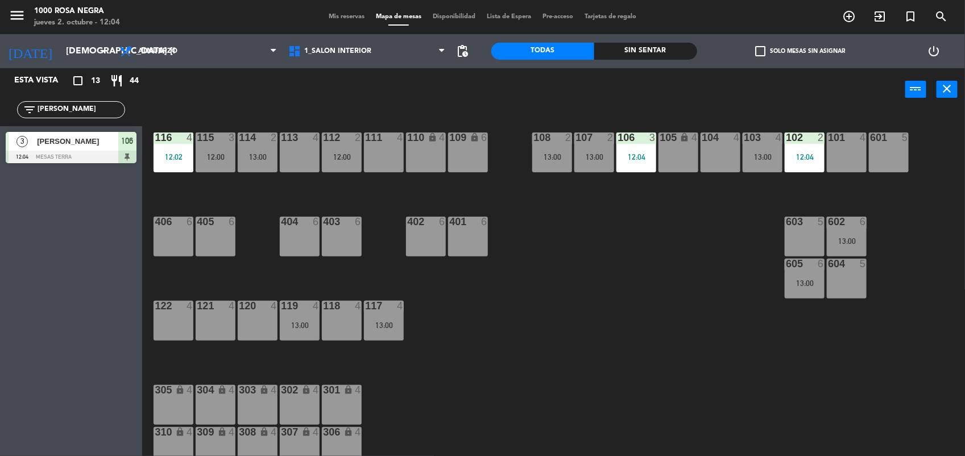
click at [89, 106] on input "[PERSON_NAME]" at bounding box center [80, 109] width 88 height 13
type input "J"
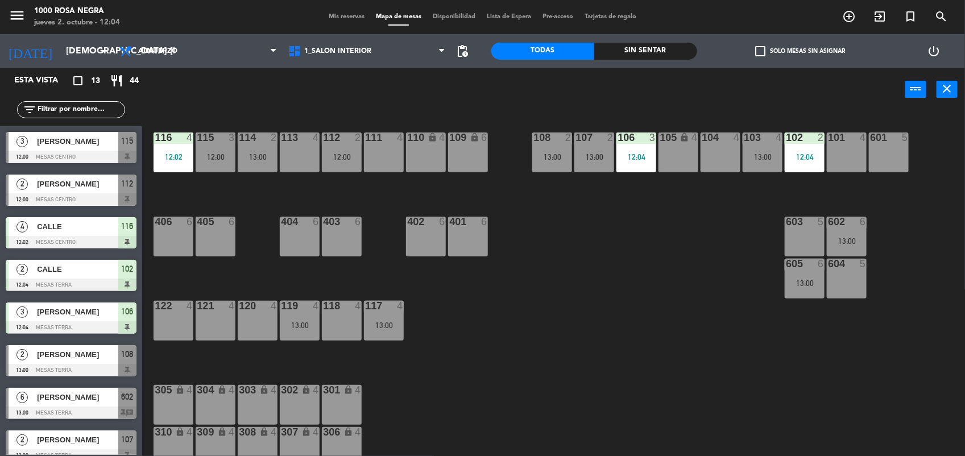
click at [63, 111] on input "text" at bounding box center [80, 109] width 88 height 13
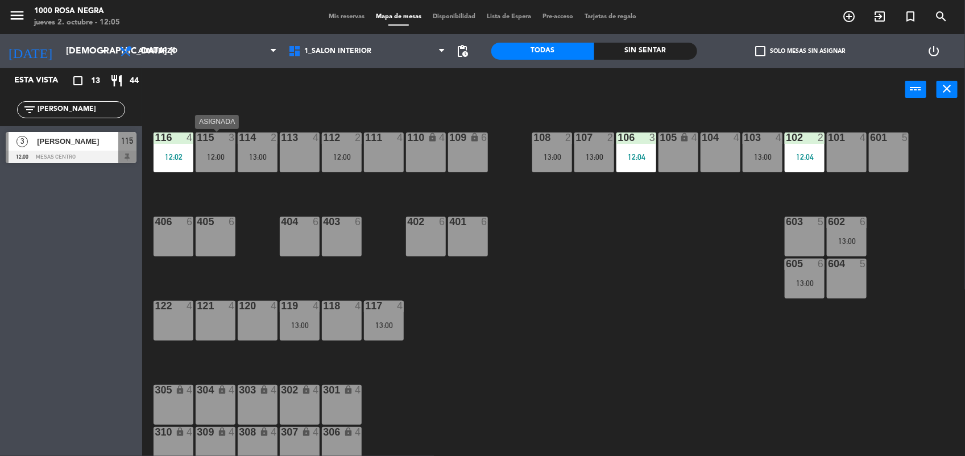
type input "[PERSON_NAME]"
click at [209, 154] on div "12:00" at bounding box center [216, 157] width 40 height 8
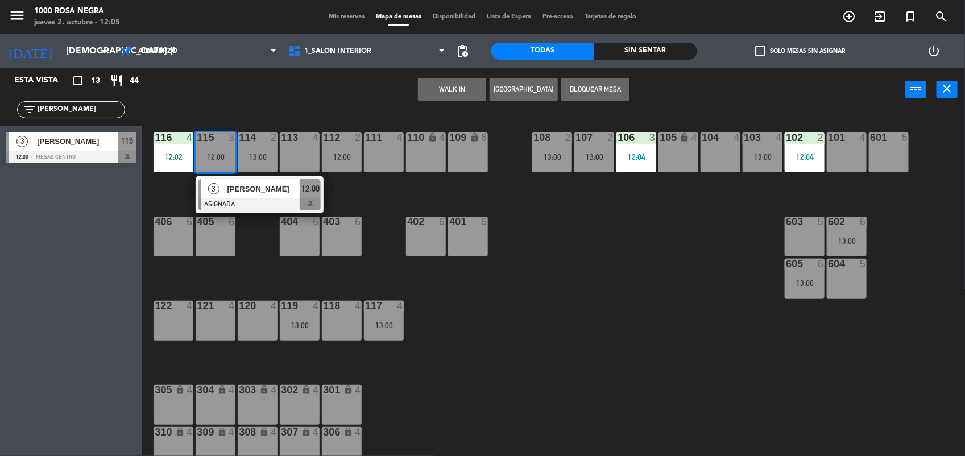
click at [294, 148] on div "113 4" at bounding box center [300, 152] width 40 height 40
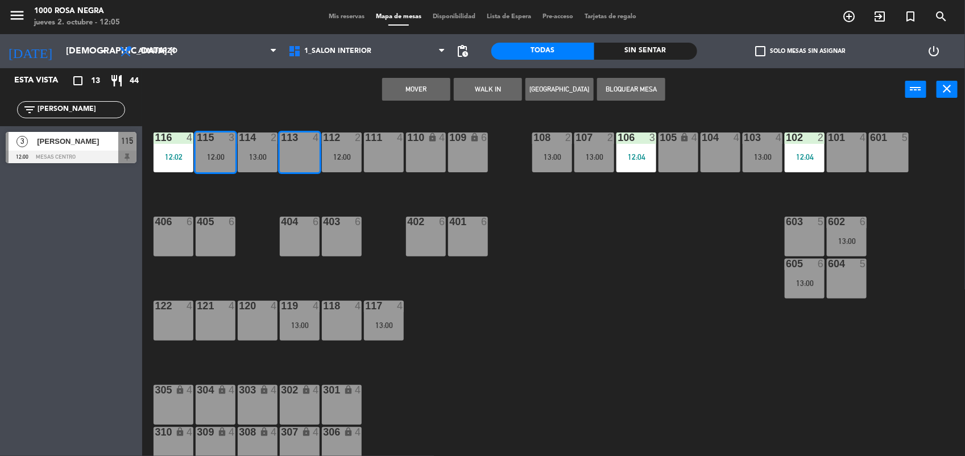
click at [414, 90] on button "Mover" at bounding box center [416, 89] width 68 height 23
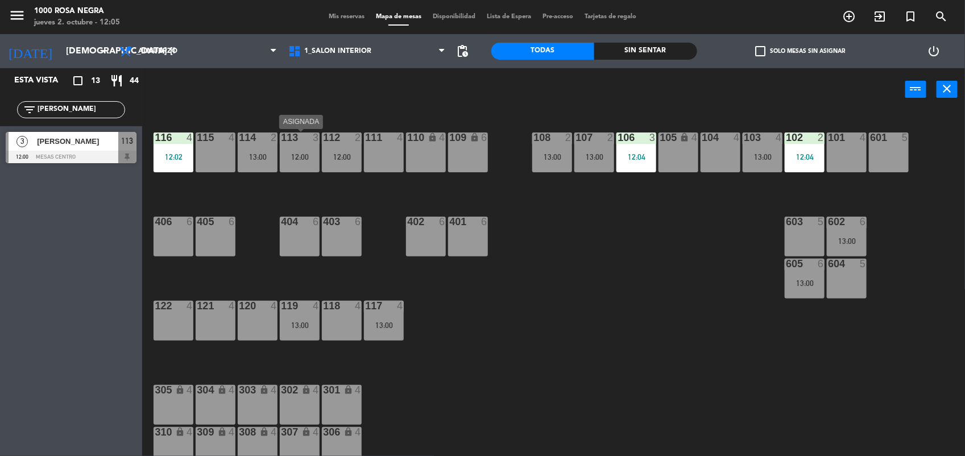
click at [297, 159] on div "12:00" at bounding box center [300, 157] width 40 height 8
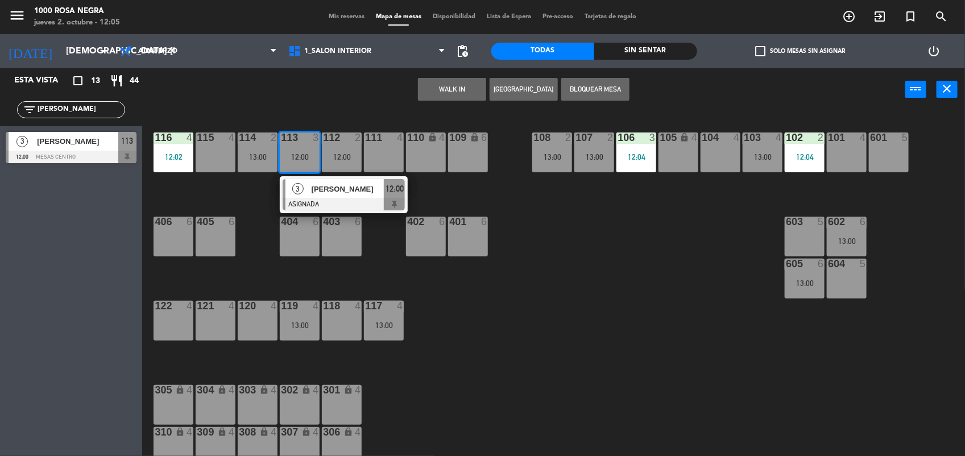
click at [330, 188] on span "[PERSON_NAME]" at bounding box center [348, 189] width 73 height 12
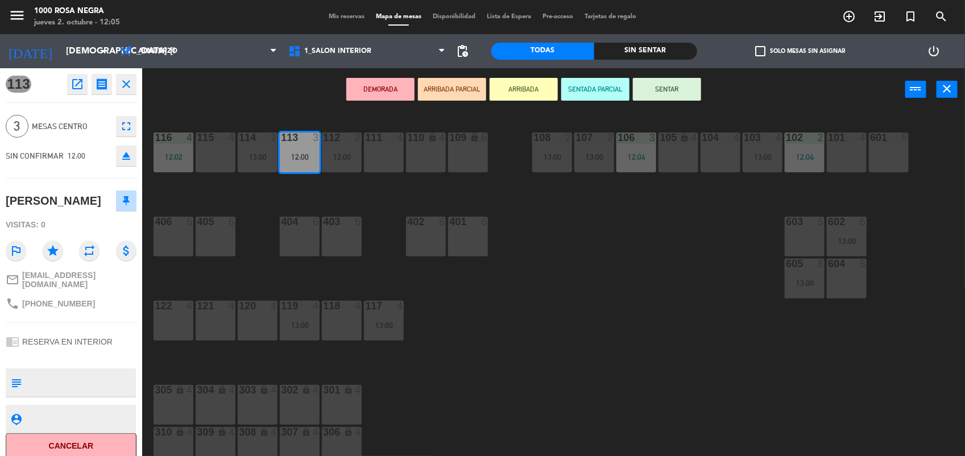
click at [686, 89] on button "SENTAR" at bounding box center [667, 89] width 68 height 23
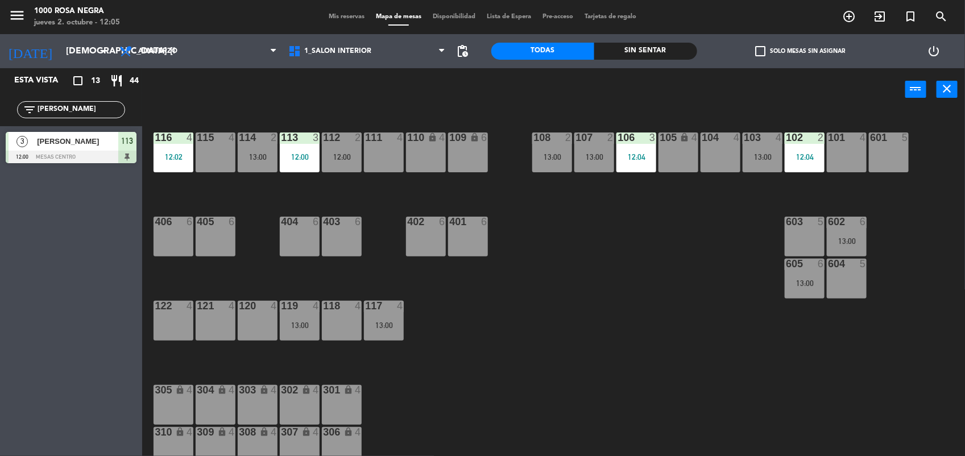
click at [342, 21] on div "Mis reservas Mapa de mesas Disponibilidad Lista de Espera Pre-acceso Tarjetas d…" at bounding box center [482, 17] width 319 height 10
click at [350, 12] on div "Mis reservas Mapa de mesas Disponibilidad Lista de Espera Pre-acceso Tarjetas d…" at bounding box center [482, 17] width 319 height 10
click at [351, 14] on span "Mis reservas" at bounding box center [346, 17] width 47 height 6
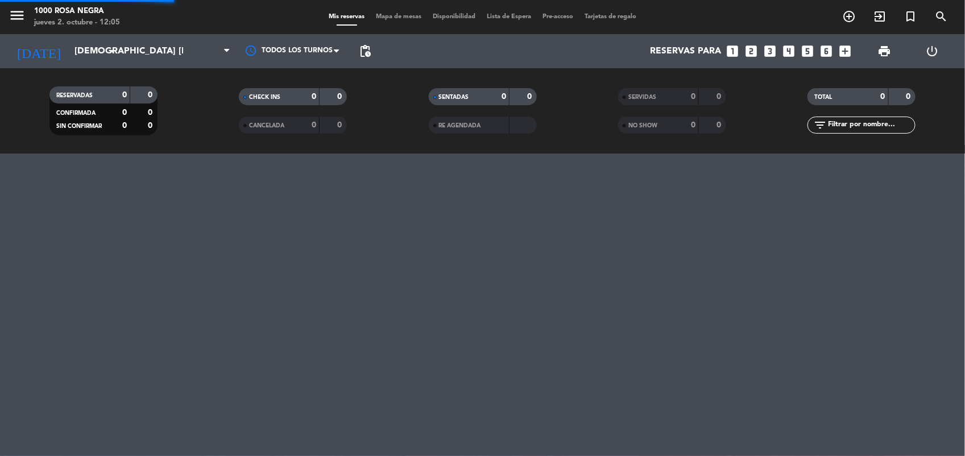
click at [351, 14] on span "Mis reservas" at bounding box center [346, 17] width 47 height 6
click at [774, 52] on icon "looks_3" at bounding box center [769, 51] width 15 height 15
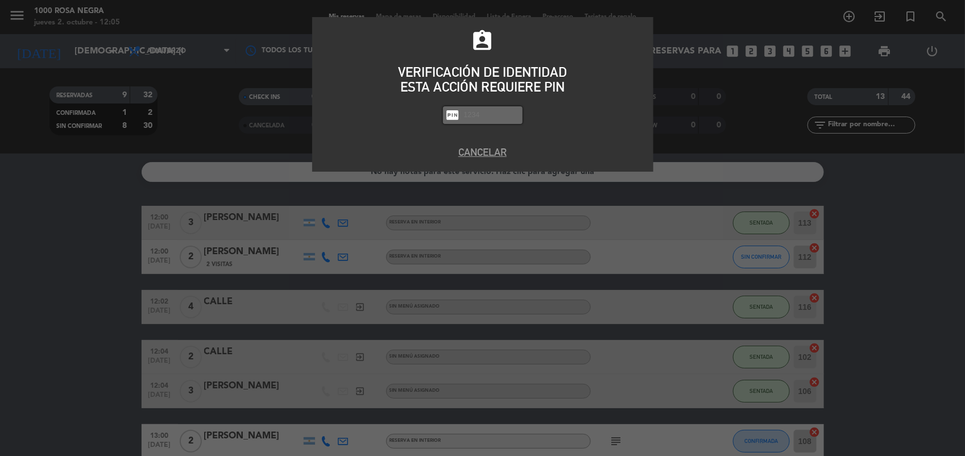
click at [490, 115] on input "text" at bounding box center [491, 115] width 57 height 13
type input "2492"
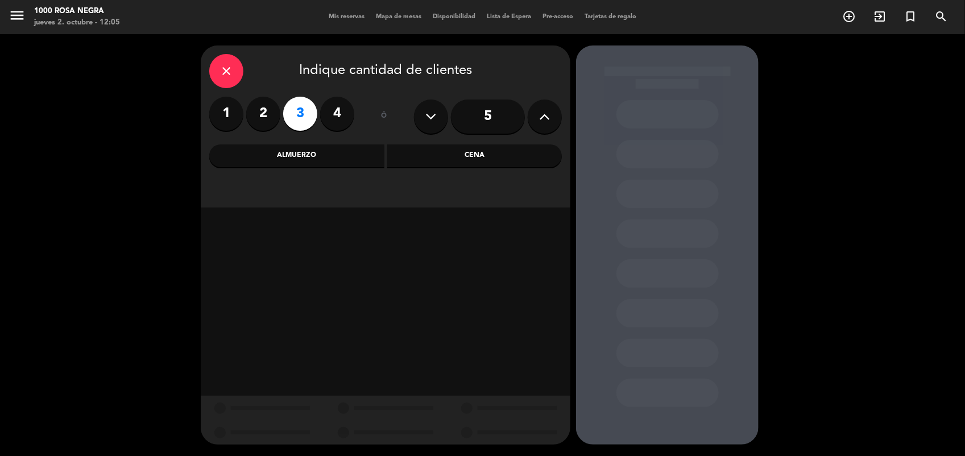
click at [319, 158] on div "Almuerzo" at bounding box center [296, 155] width 175 height 23
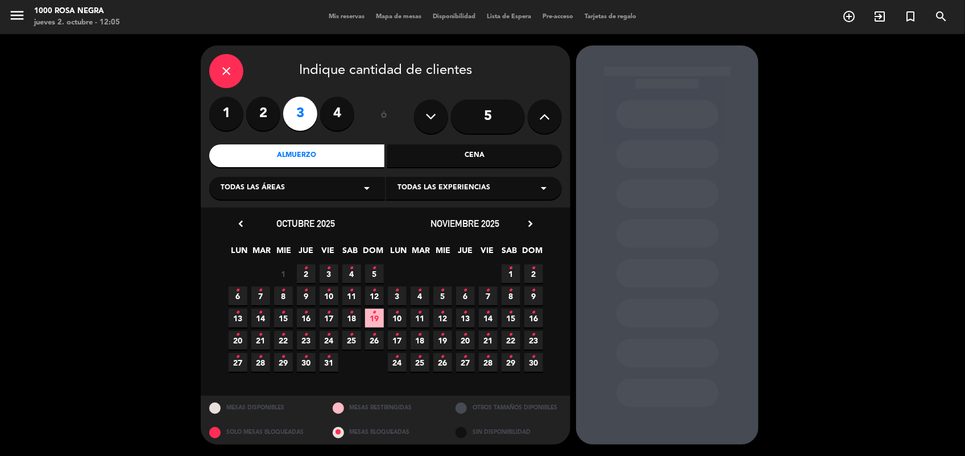
click at [302, 275] on span "2 •" at bounding box center [306, 273] width 19 height 19
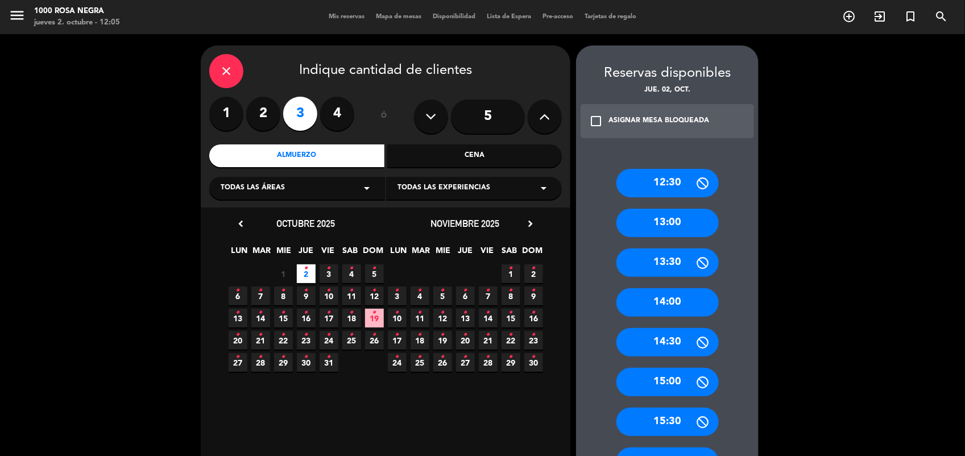
click at [697, 220] on div "13:00" at bounding box center [667, 223] width 102 height 28
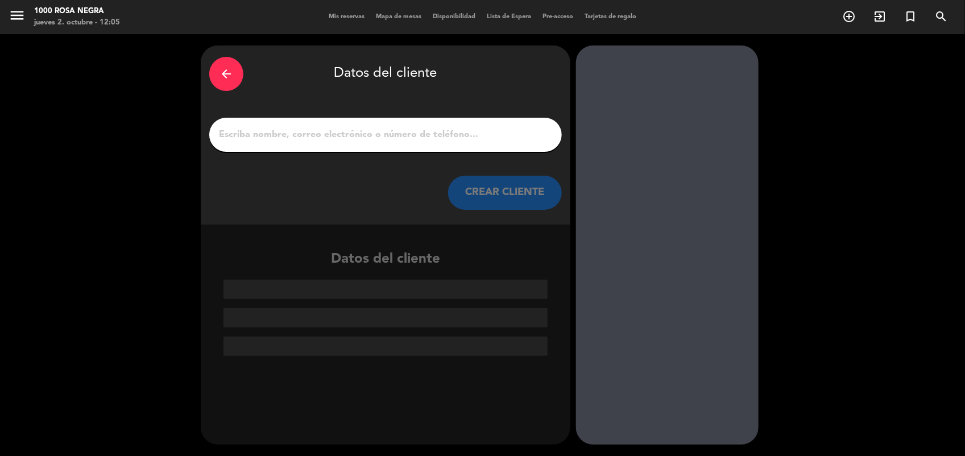
click at [435, 128] on input "1" at bounding box center [385, 135] width 335 height 16
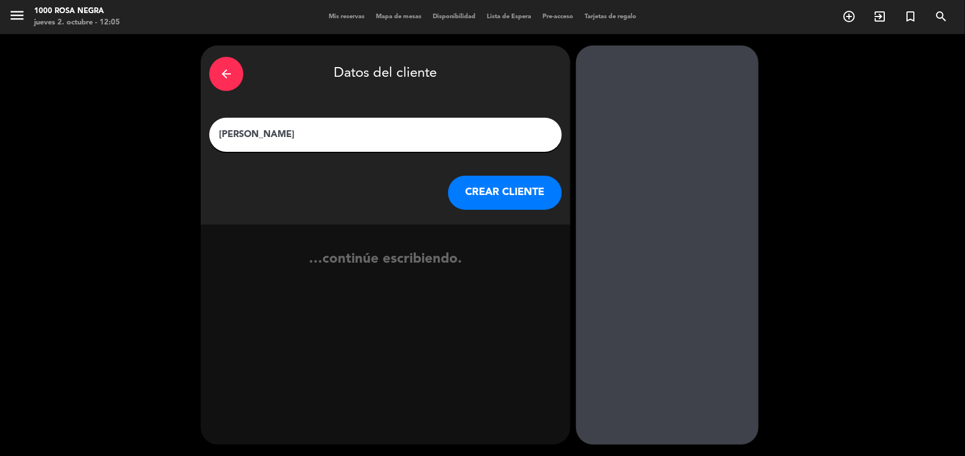
type input "[PERSON_NAME]"
click at [499, 194] on button "CREAR CLIENTE" at bounding box center [505, 193] width 114 height 34
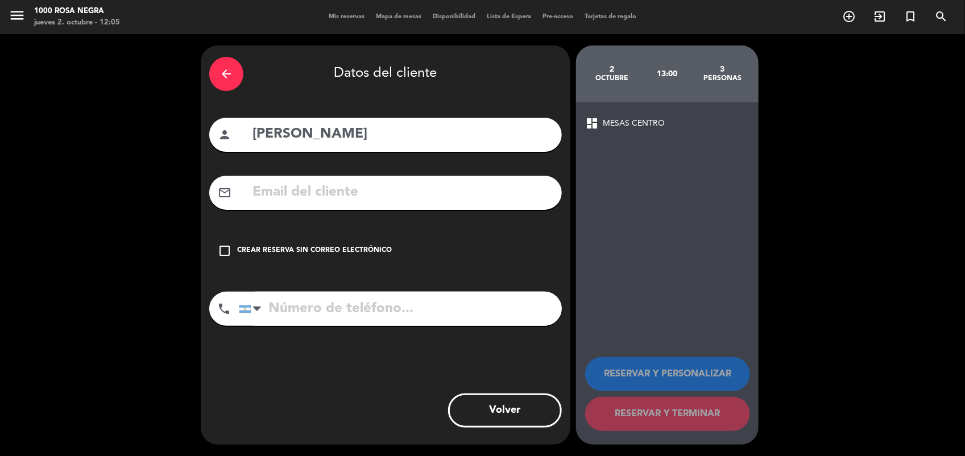
click at [259, 256] on div "check_box_outline_blank Crear reserva sin correo electrónico" at bounding box center [385, 251] width 353 height 34
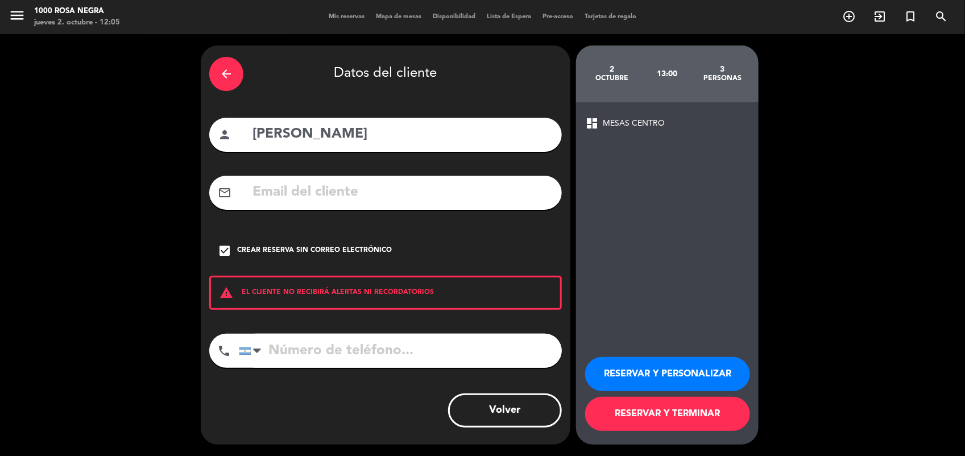
click at [290, 355] on input "tel" at bounding box center [400, 351] width 323 height 34
type input "3515502462"
click at [612, 376] on button "RESERVAR Y PERSONALIZAR" at bounding box center [667, 374] width 165 height 34
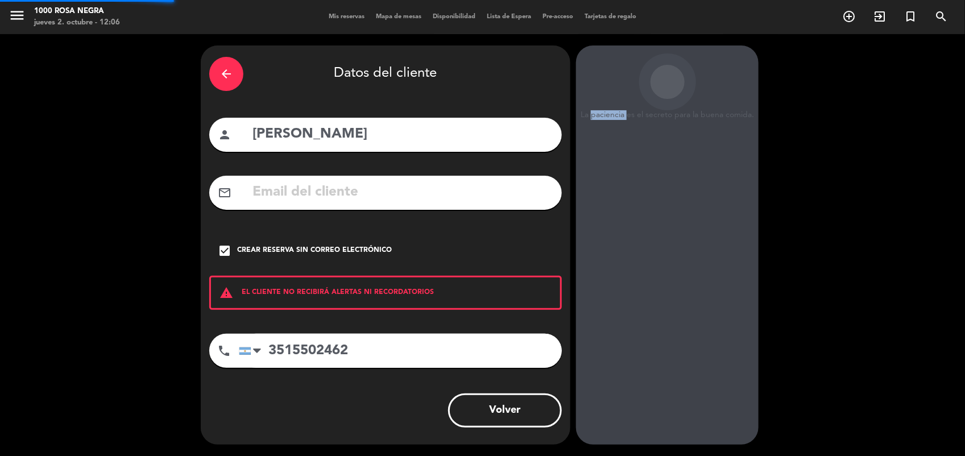
click at [612, 376] on div "La paciencia es el secreto para la buena comida. 2 octubre 13:00 3 personas das…" at bounding box center [667, 244] width 183 height 399
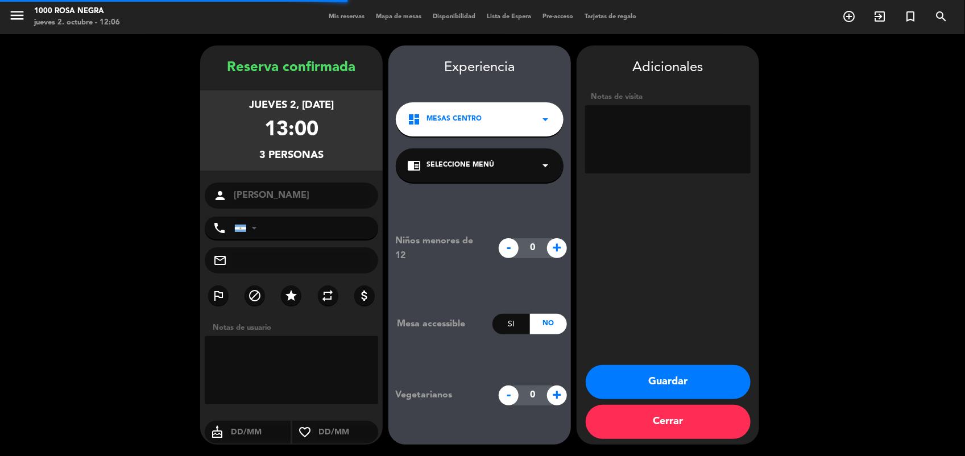
type input "[PHONE_NUMBER]"
drag, startPoint x: 612, startPoint y: 376, endPoint x: 621, endPoint y: 383, distance: 11.8
click at [621, 383] on button "Guardar" at bounding box center [668, 382] width 165 height 34
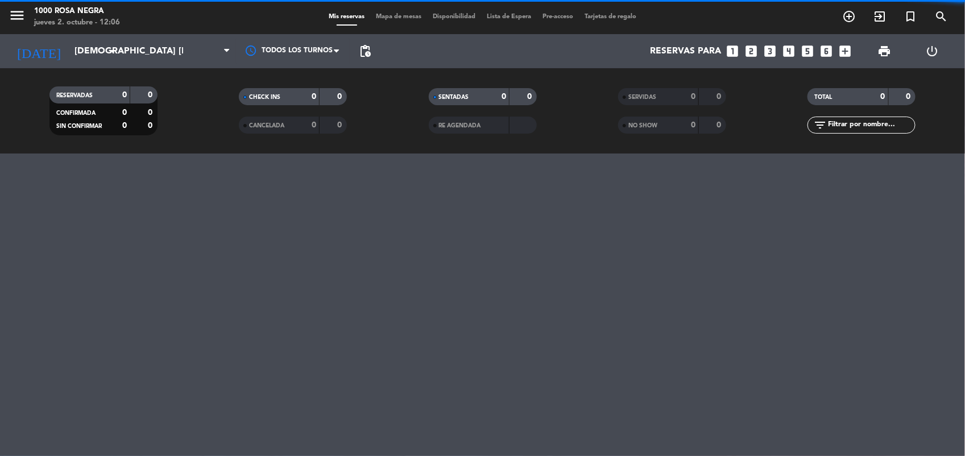
click at [621, 383] on div "menu 1000 [PERSON_NAME] Negra jueves 2. octubre - 12:06 Mis reservas Mapa de me…" at bounding box center [482, 228] width 965 height 456
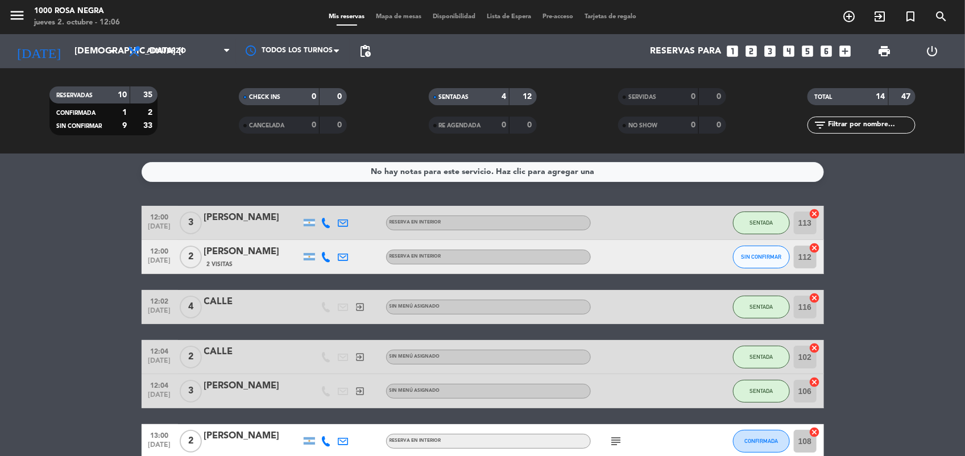
click at [409, 13] on div "Mis reservas Mapa de mesas Disponibilidad Lista de Espera Pre-acceso Tarjetas d…" at bounding box center [482, 17] width 319 height 10
click at [411, 15] on span "Mapa de mesas" at bounding box center [398, 17] width 57 height 6
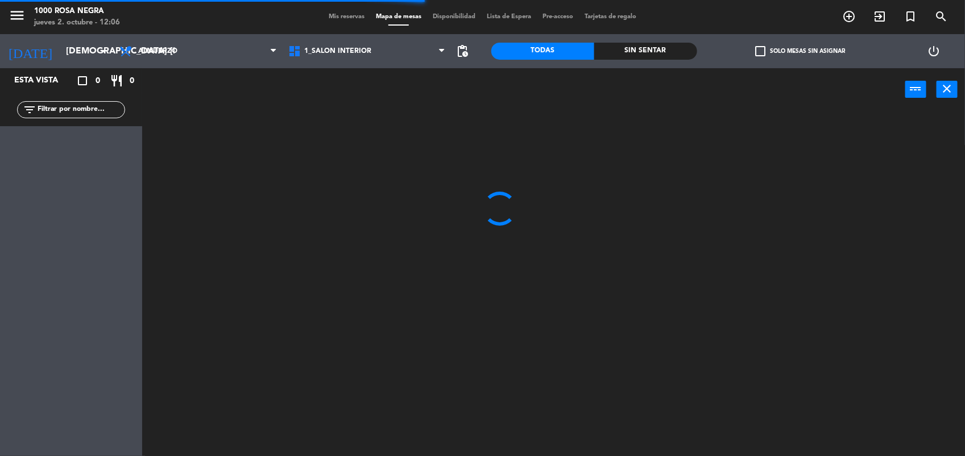
click at [758, 52] on span "check_box_outline_blank" at bounding box center [760, 51] width 10 height 10
click at [800, 51] on input "check_box_outline_blank Solo mesas sin asignar" at bounding box center [800, 51] width 0 height 0
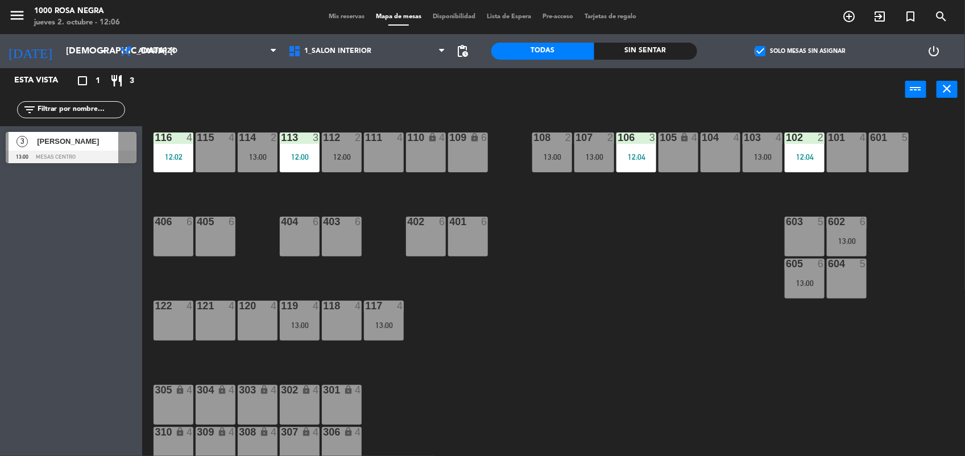
click at [113, 148] on div "[PERSON_NAME]" at bounding box center [77, 141] width 82 height 19
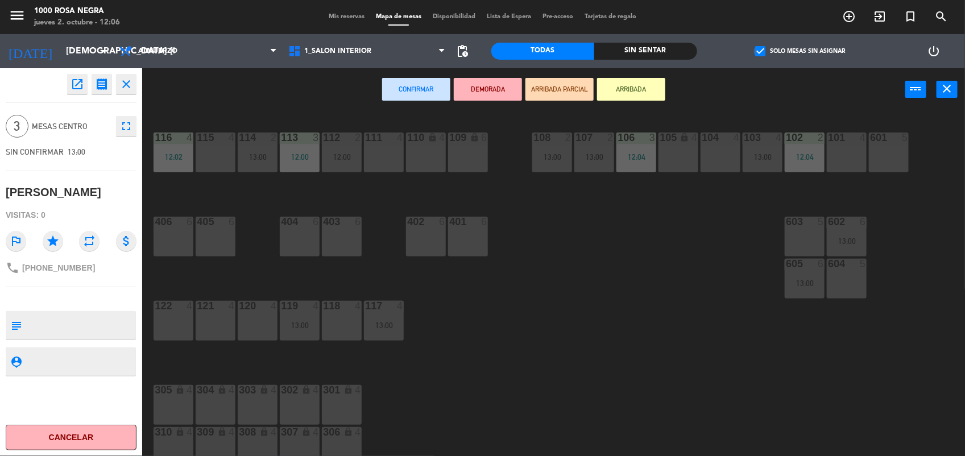
click at [229, 316] on div "121 4" at bounding box center [216, 321] width 40 height 40
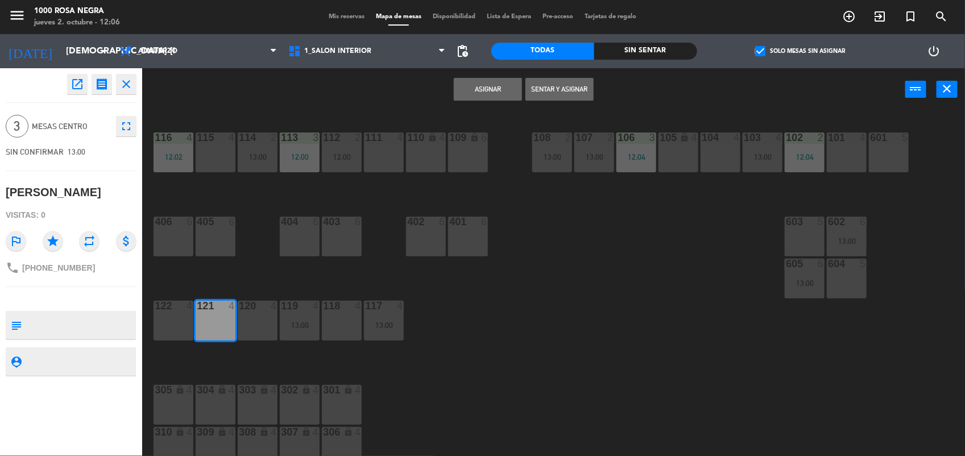
click at [515, 92] on button "Asignar" at bounding box center [488, 89] width 68 height 23
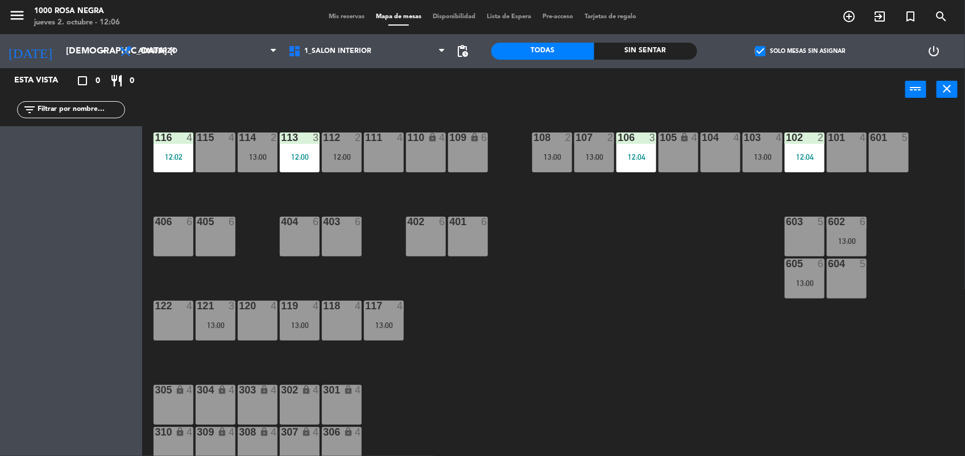
click at [94, 112] on input "text" at bounding box center [80, 109] width 88 height 13
click at [727, 152] on div "104 4" at bounding box center [720, 152] width 40 height 40
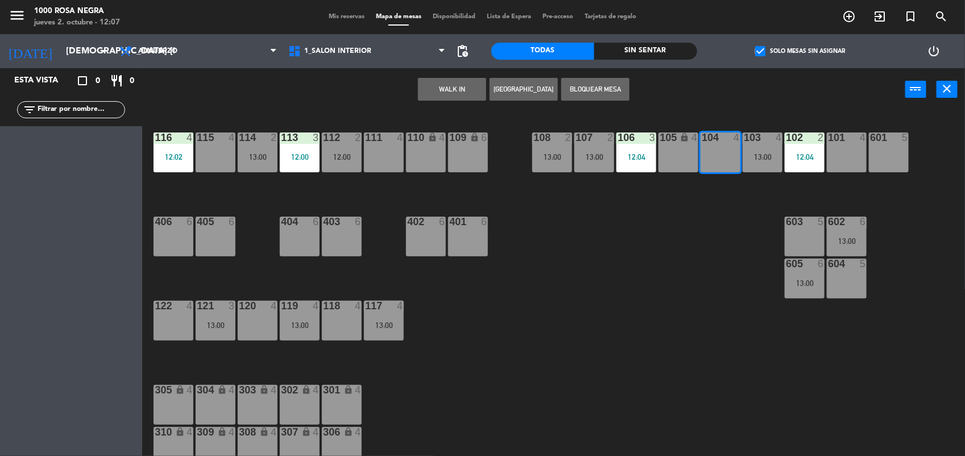
click at [446, 89] on button "WALK IN" at bounding box center [452, 89] width 68 height 23
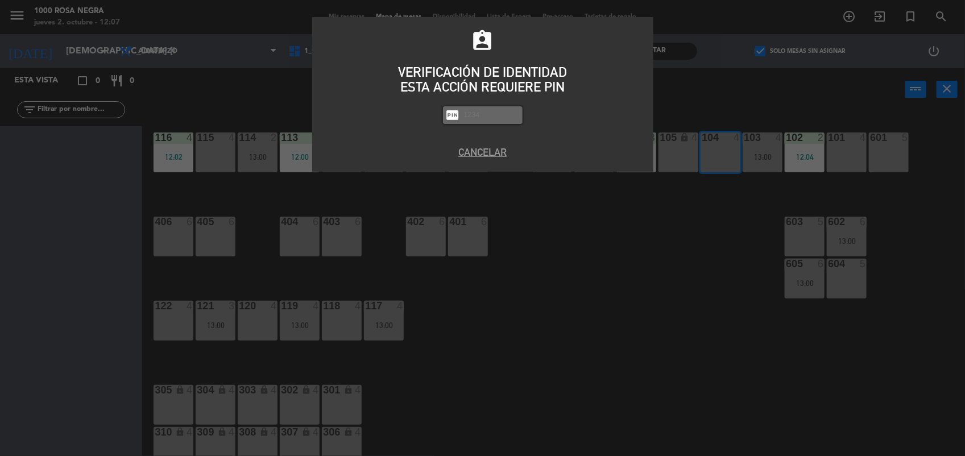
click at [478, 118] on input "text" at bounding box center [491, 115] width 57 height 13
type input "2492"
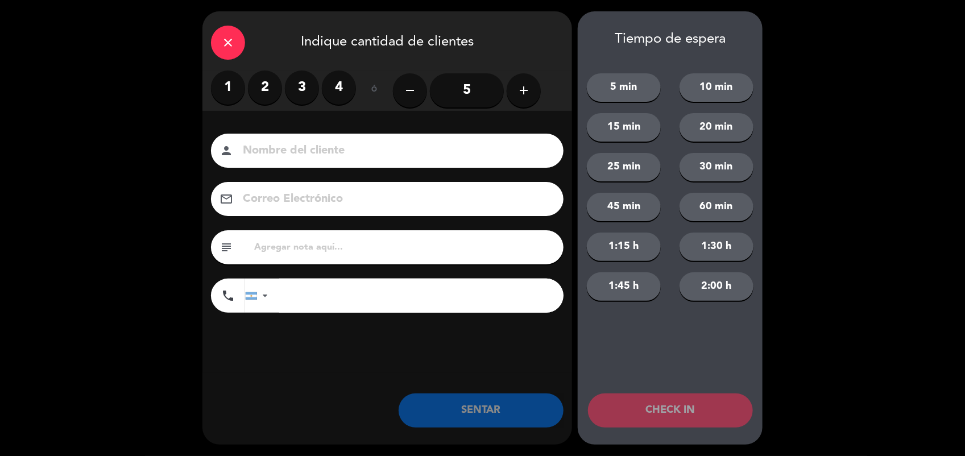
click at [271, 94] on label "2" at bounding box center [265, 88] width 34 height 34
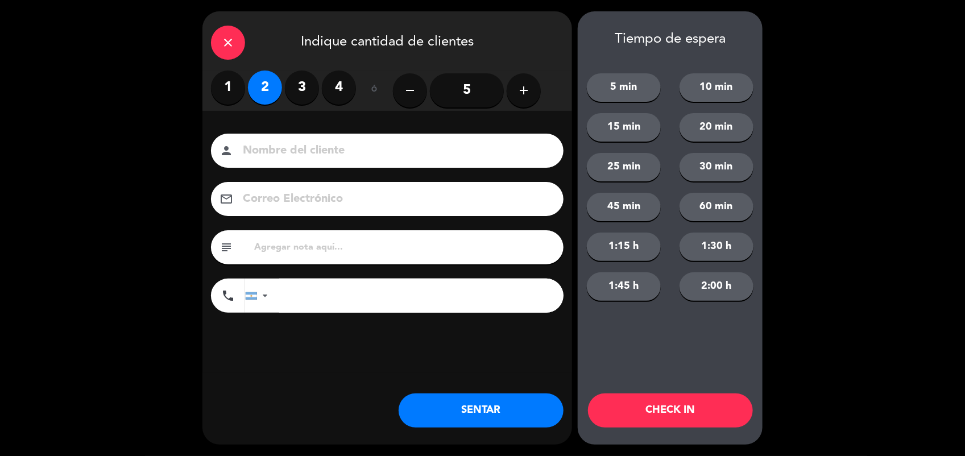
click at [287, 159] on input at bounding box center [395, 151] width 307 height 20
type input "CALLE"
click at [441, 417] on button "SENTAR" at bounding box center [481, 410] width 165 height 34
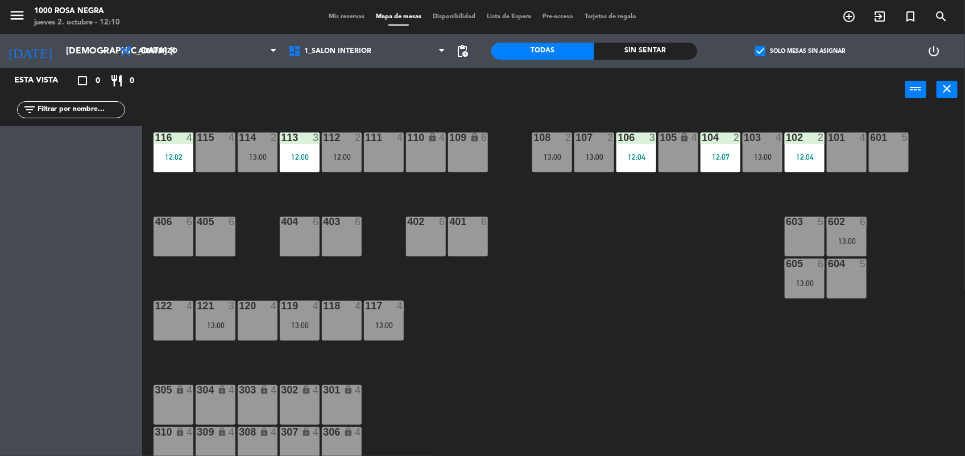
click at [441, 417] on div "116 4 12:02 115 4 114 2 13:00 113 3 12:00 112 2 12:00 111 4 110 lock 4 109 lock…" at bounding box center [558, 285] width 813 height 345
click at [582, 295] on div "116 4 12:02 115 4 114 2 13:00 113 3 12:00 112 2 12:00 111 4 110 lock 4 109 lock…" at bounding box center [558, 285] width 813 height 345
click at [606, 329] on div "116 4 12:02 115 4 114 2 13:00 113 3 12:00 112 2 12:00 111 4 110 lock 4 109 lock…" at bounding box center [558, 285] width 813 height 345
click at [387, 160] on div "111 4" at bounding box center [384, 152] width 40 height 40
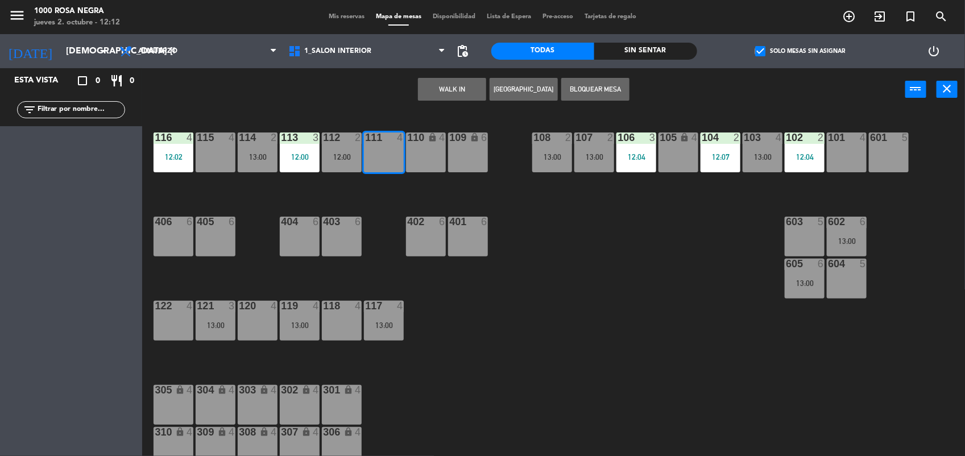
click at [454, 94] on button "WALK IN" at bounding box center [452, 89] width 68 height 23
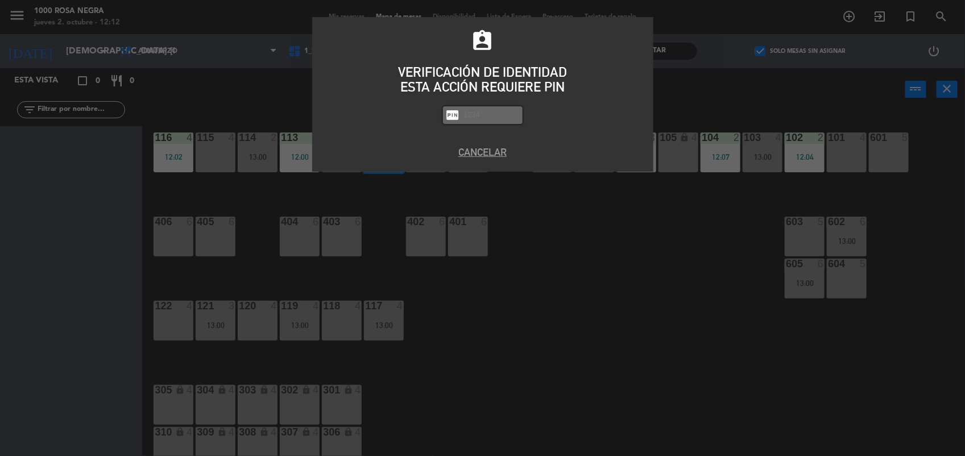
click at [467, 115] on input "text" at bounding box center [491, 115] width 57 height 13
type input "2492"
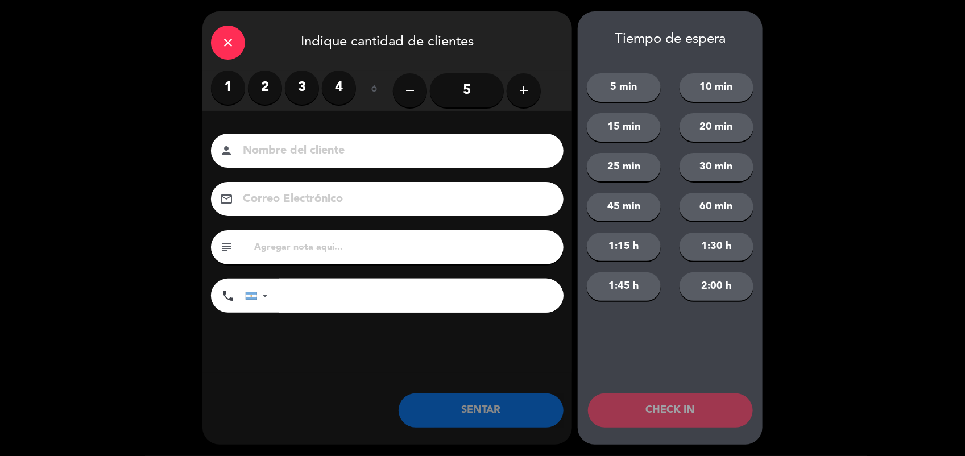
click at [260, 83] on label "2" at bounding box center [265, 88] width 34 height 34
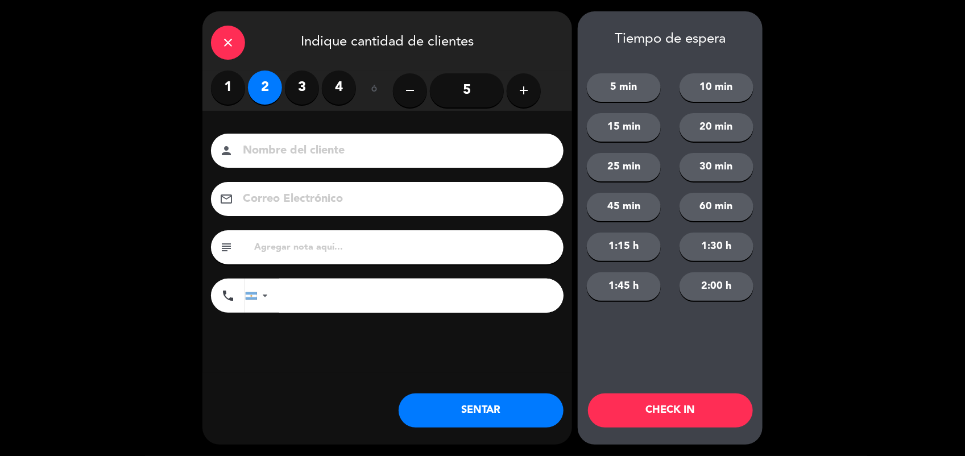
click at [275, 151] on input at bounding box center [395, 151] width 307 height 20
type input "CALLE"
click at [526, 417] on button "SENTAR" at bounding box center [481, 410] width 165 height 34
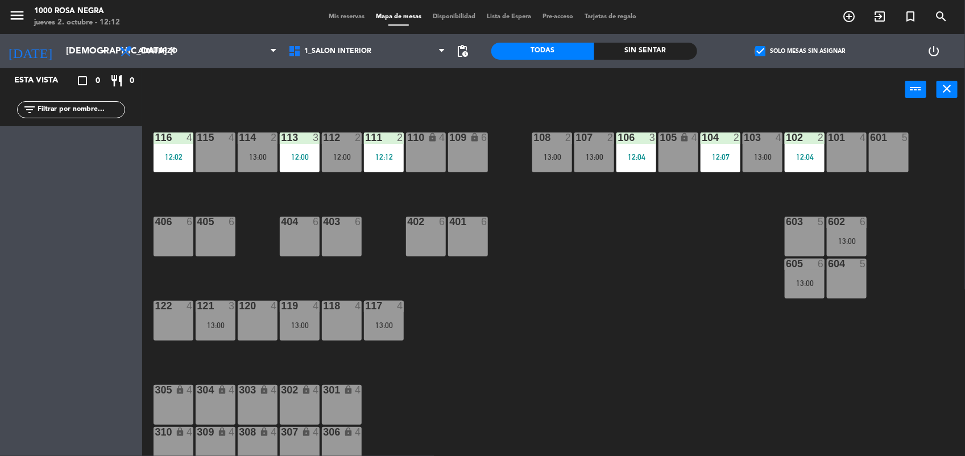
click at [606, 306] on div "116 4 12:02 115 4 114 2 13:00 113 3 12:00 112 2 12:00 111 2 12:12 110 lock 4 10…" at bounding box center [558, 285] width 813 height 345
click at [180, 60] on span "Almuerzo" at bounding box center [198, 51] width 169 height 25
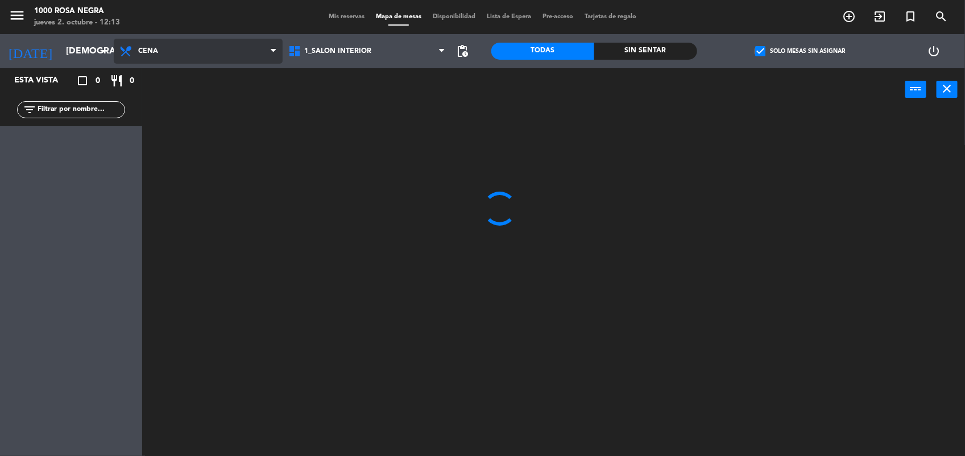
click at [191, 97] on ng-component "menu 1000 [PERSON_NAME] Negra jueves 2. octubre - 12:13 Mis reservas Mapa de me…" at bounding box center [482, 229] width 965 height 458
click at [760, 52] on span "check_box" at bounding box center [760, 51] width 10 height 10
click at [800, 51] on input "check_box Solo mesas sin asignar" at bounding box center [800, 51] width 0 height 0
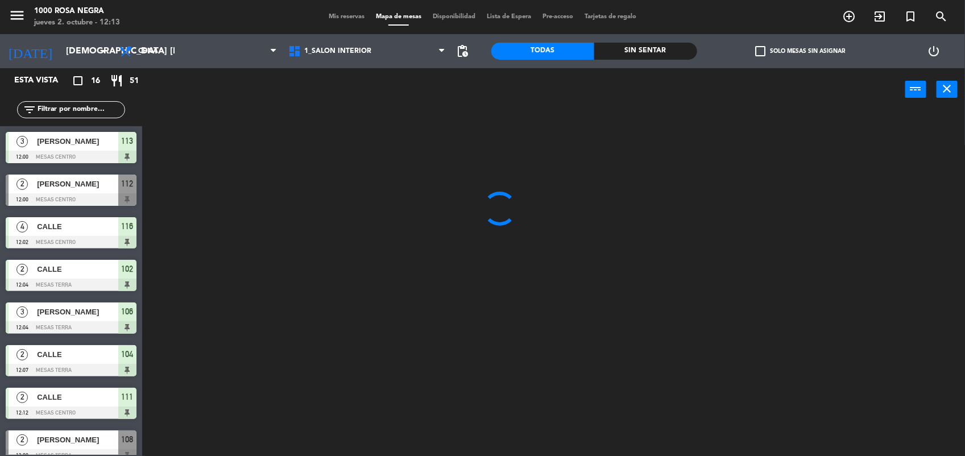
click at [760, 52] on span "check_box_outline_blank" at bounding box center [760, 51] width 10 height 10
click at [800, 51] on input "check_box_outline_blank Solo mesas sin asignar" at bounding box center [800, 51] width 0 height 0
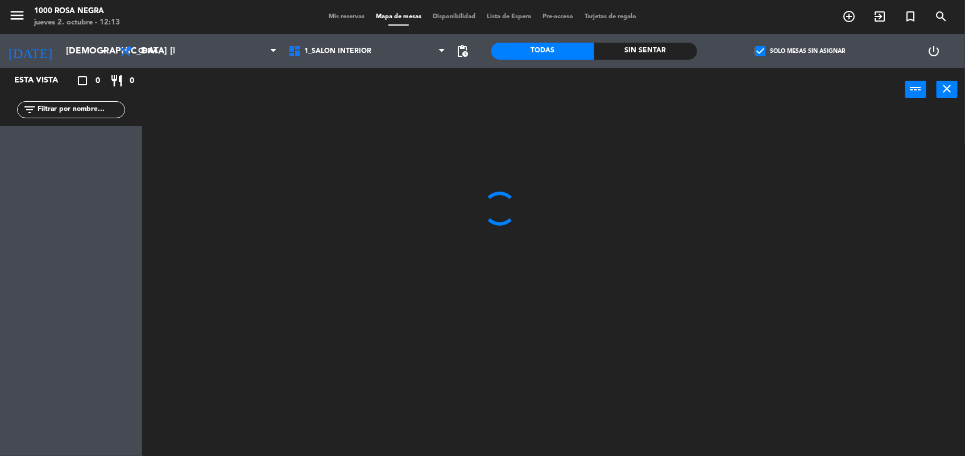
click at [760, 52] on span "check_box" at bounding box center [760, 51] width 10 height 10
click at [800, 51] on input "check_box Solo mesas sin asignar" at bounding box center [800, 51] width 0 height 0
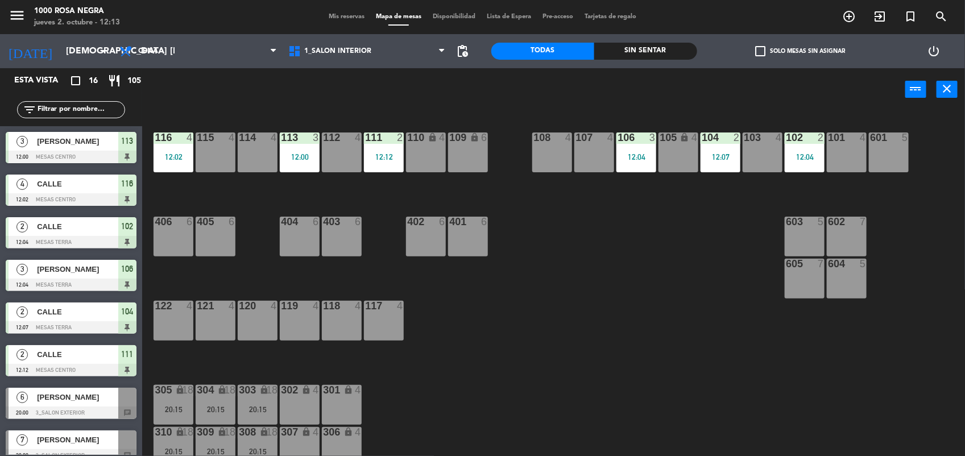
click at [760, 52] on span "check_box_outline_blank" at bounding box center [760, 51] width 10 height 10
click at [800, 51] on input "check_box_outline_blank Solo mesas sin asignar" at bounding box center [800, 51] width 0 height 0
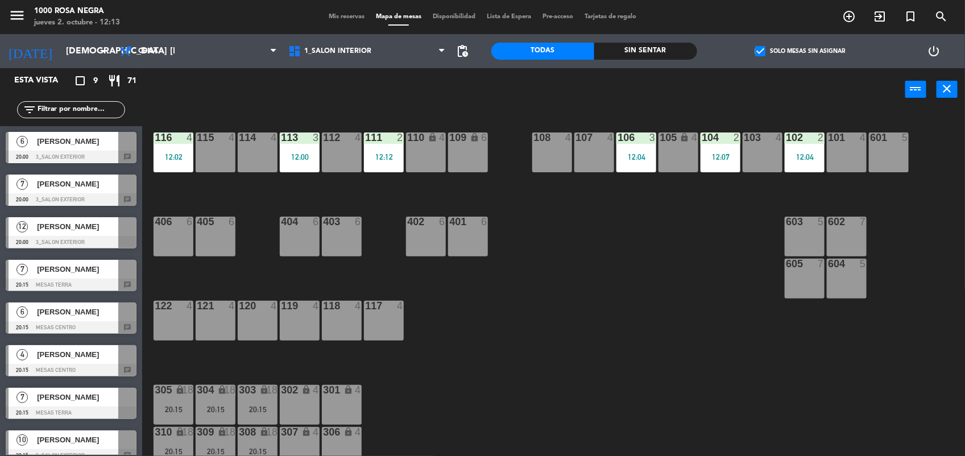
click at [760, 52] on span "check_box" at bounding box center [760, 51] width 10 height 10
click at [800, 51] on input "check_box Solo mesas sin asignar" at bounding box center [800, 51] width 0 height 0
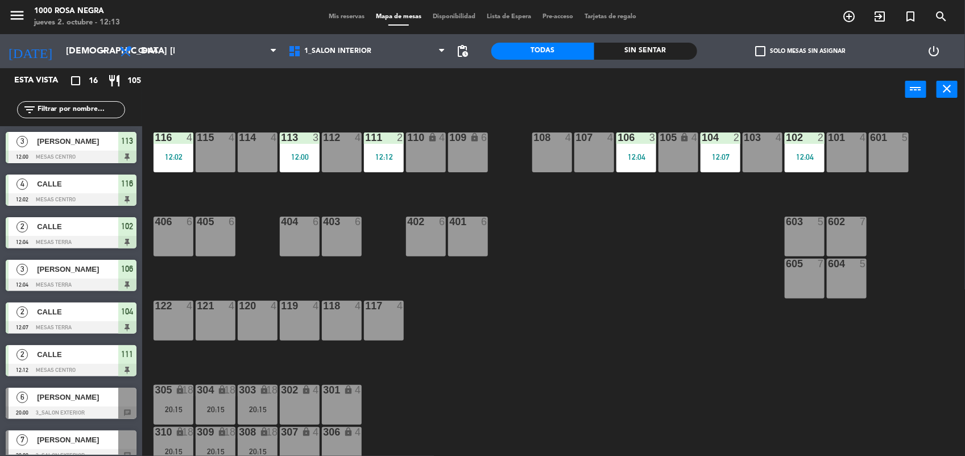
click at [351, 17] on span "Mis reservas" at bounding box center [346, 17] width 47 height 6
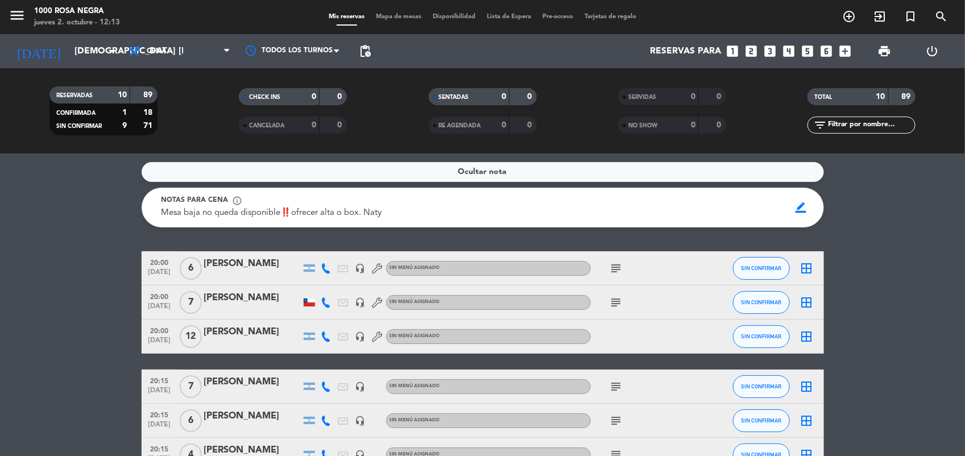
click at [67, 301] on bookings-row "20:00 [DATE] 6 [PERSON_NAME] headset_mic Sin menú asignado subject SIN CONFIRMA…" at bounding box center [482, 437] width 965 height 373
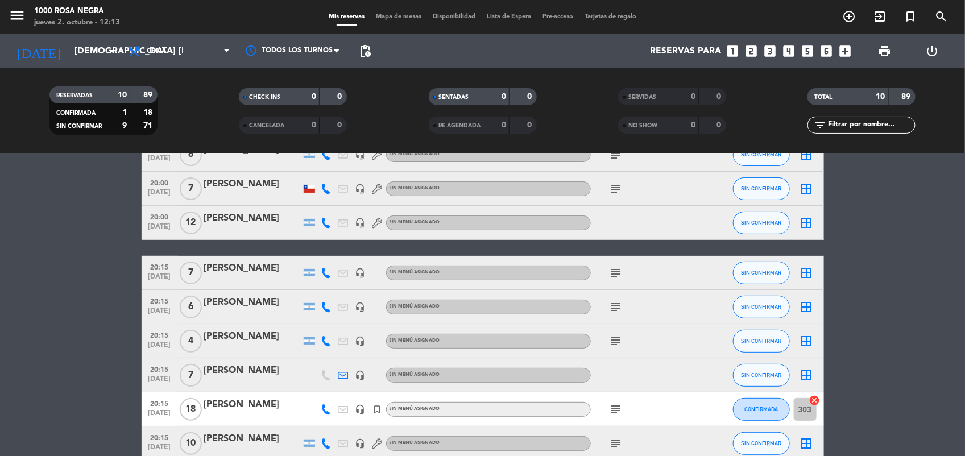
scroll to position [142, 0]
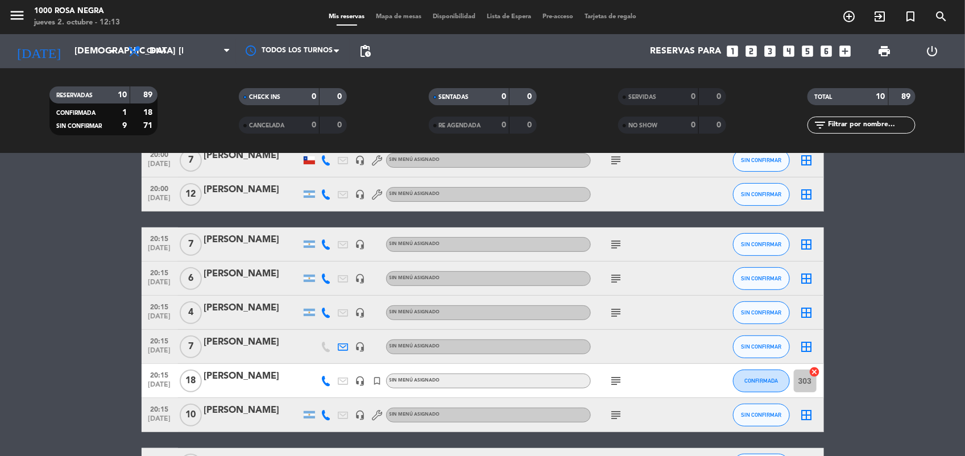
click at [387, 18] on span "Mapa de mesas" at bounding box center [398, 17] width 57 height 6
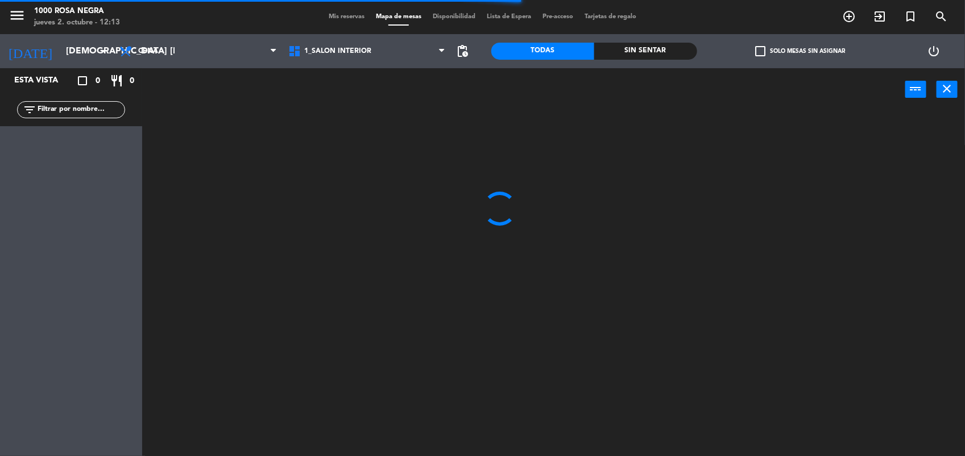
click at [759, 55] on span "check_box_outline_blank" at bounding box center [760, 51] width 10 height 10
click at [800, 51] on input "check_box_outline_blank Solo mesas sin asignar" at bounding box center [800, 51] width 0 height 0
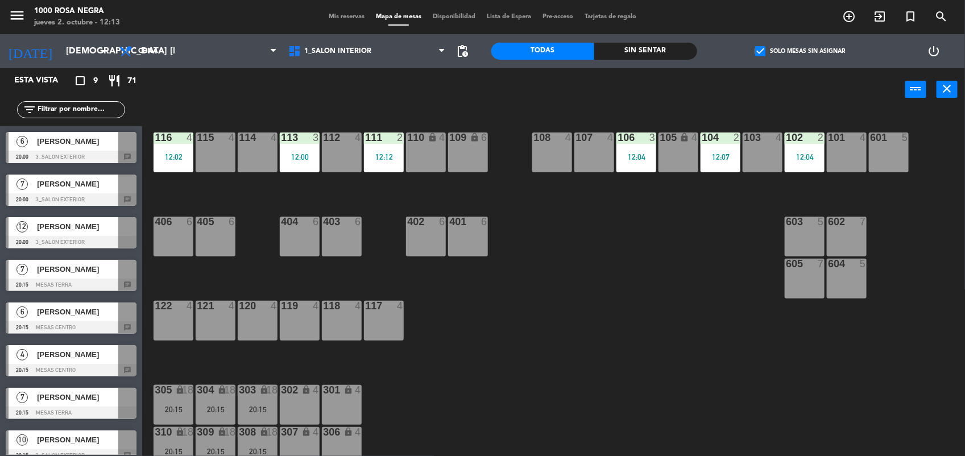
click at [466, 330] on div "116 4 12:02 115 4 114 4 113 3 12:00 112 4 111 2 12:12 110 lock 4 109 lock 6 108…" at bounding box center [558, 285] width 813 height 345
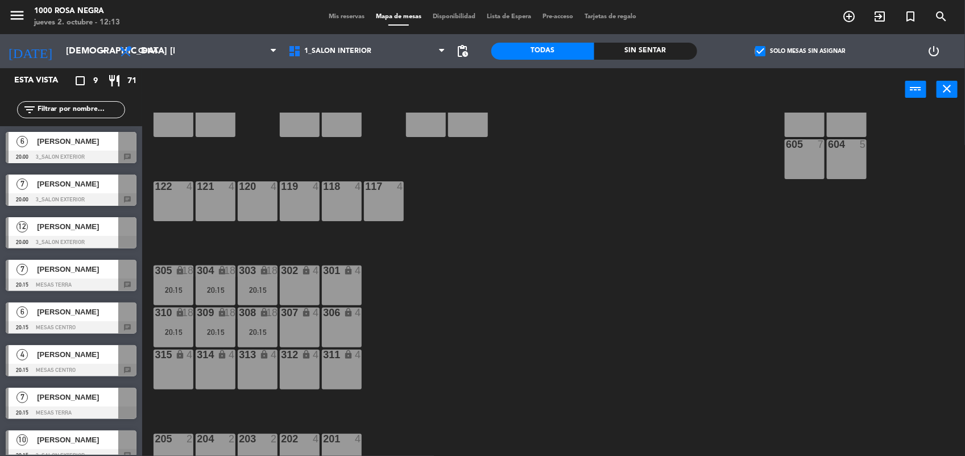
scroll to position [135, 0]
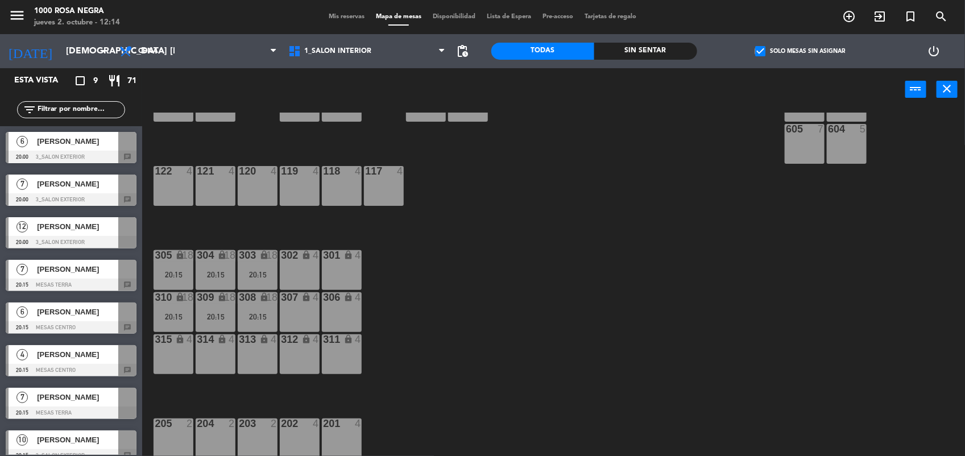
click at [63, 431] on div "[PERSON_NAME]" at bounding box center [77, 439] width 82 height 19
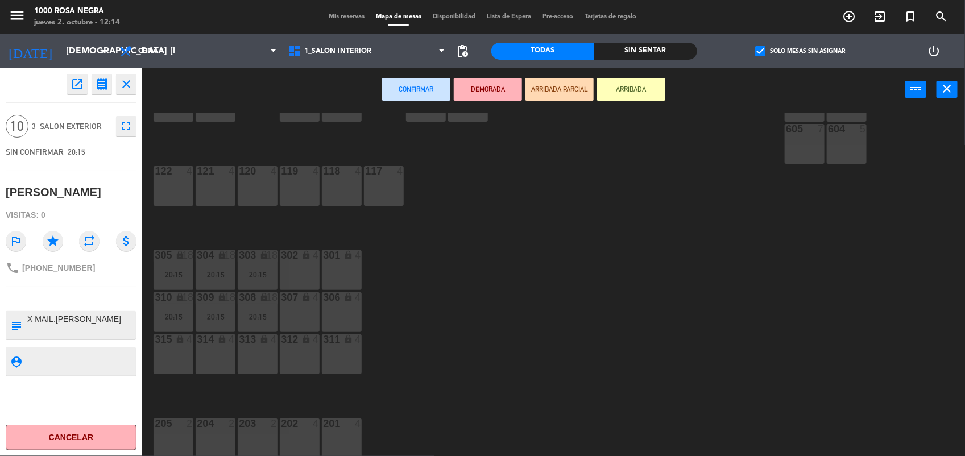
click at [345, 264] on div "301 lock 4" at bounding box center [342, 270] width 40 height 40
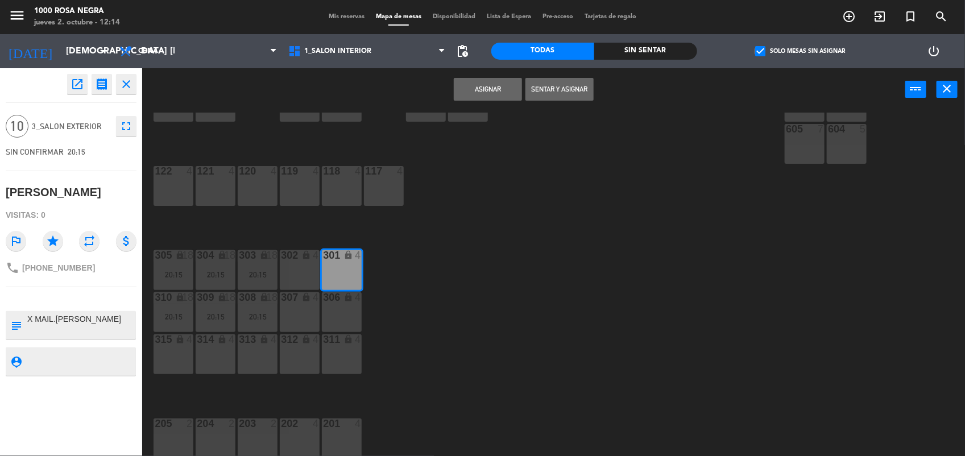
click at [299, 264] on div "302 lock 4" at bounding box center [300, 270] width 40 height 40
click at [484, 93] on button "Asignar" at bounding box center [488, 89] width 68 height 23
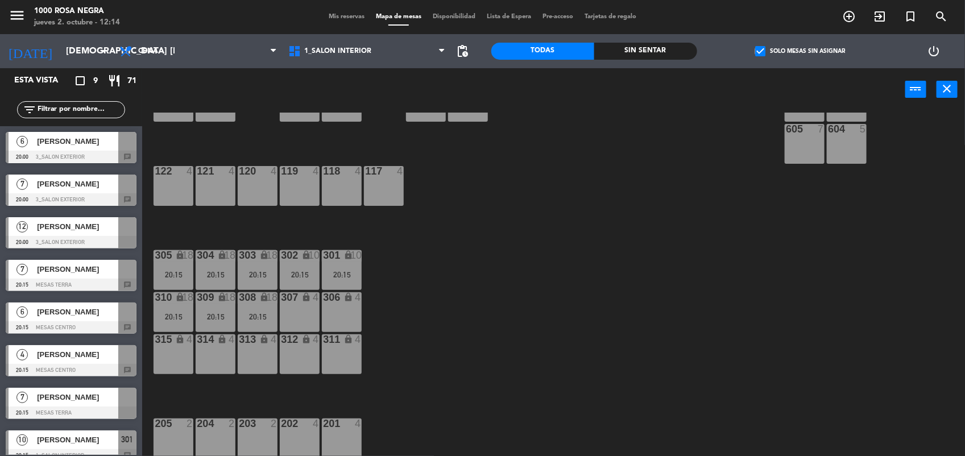
scroll to position [54, 0]
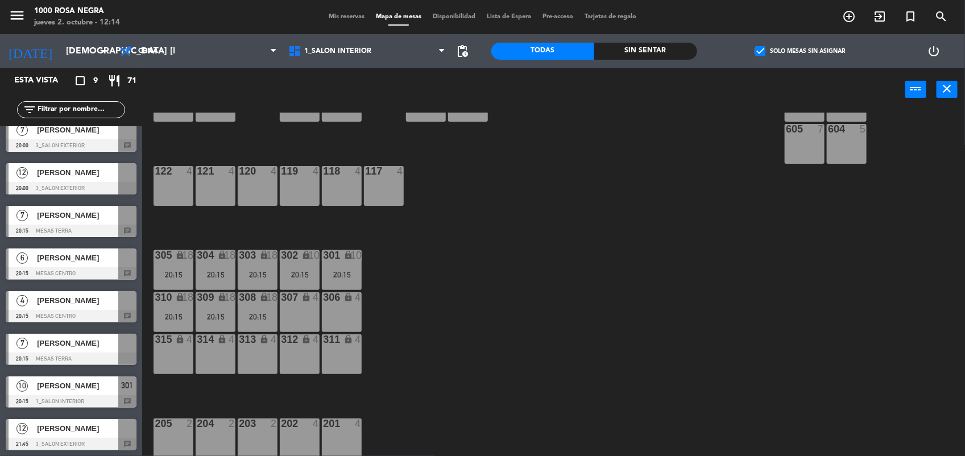
click at [85, 434] on span "[PERSON_NAME]" at bounding box center [77, 428] width 81 height 12
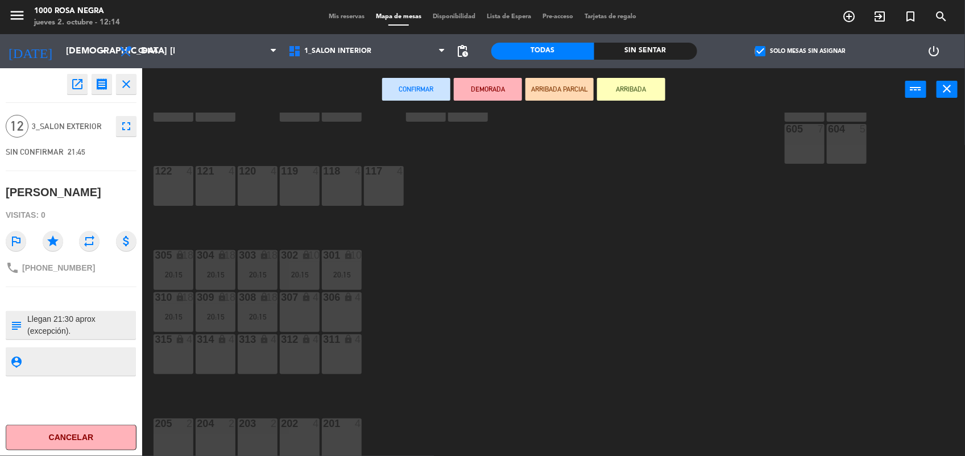
click at [176, 345] on div "315 lock 4" at bounding box center [174, 339] width 40 height 11
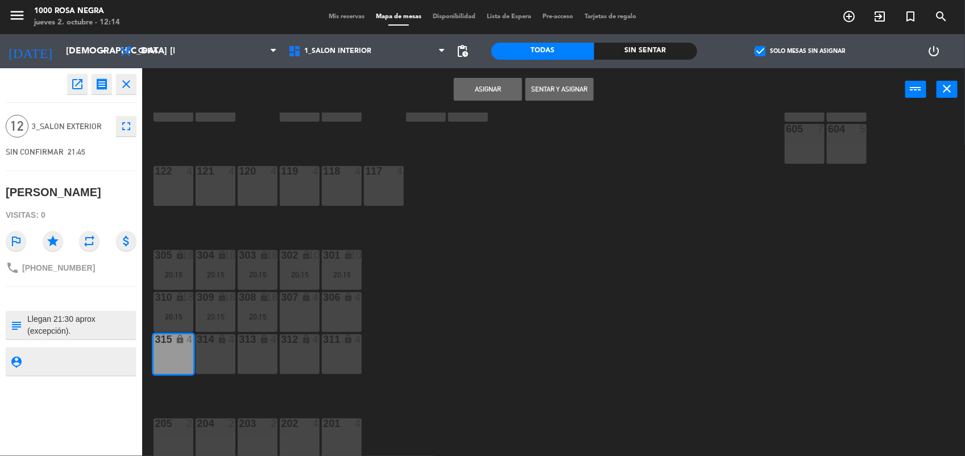
click at [219, 346] on div "314 lock 4" at bounding box center [216, 354] width 40 height 40
click at [266, 357] on div "313 lock 4" at bounding box center [258, 354] width 40 height 40
click at [510, 87] on button "Asignar" at bounding box center [488, 89] width 68 height 23
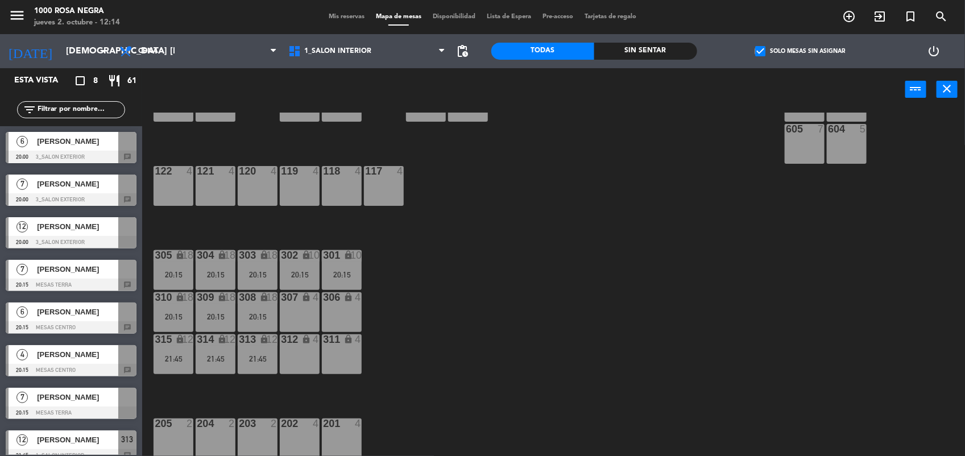
scroll to position [13, 0]
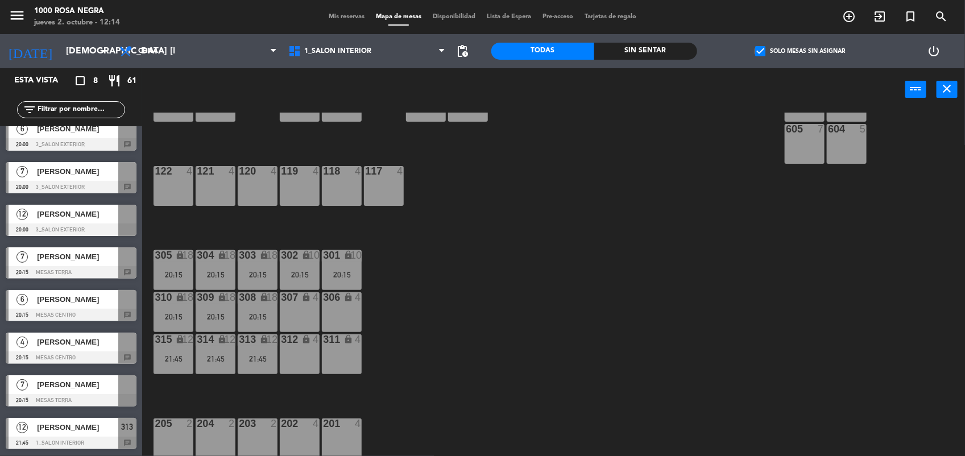
click at [445, 238] on div "116 4 12:02 115 4 114 4 113 3 12:00 112 4 111 2 12:12 110 lock 4 109 lock 6 108…" at bounding box center [558, 285] width 813 height 345
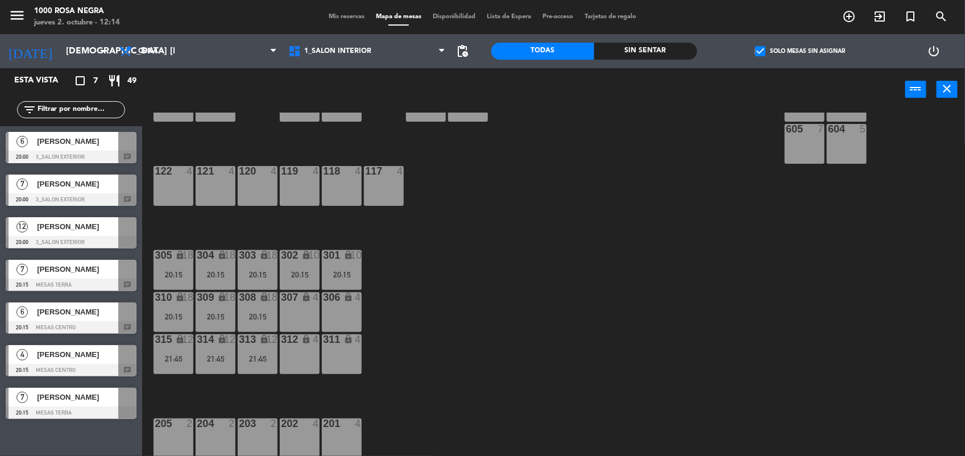
scroll to position [0, 0]
click at [246, 356] on div "21:45" at bounding box center [258, 359] width 40 height 8
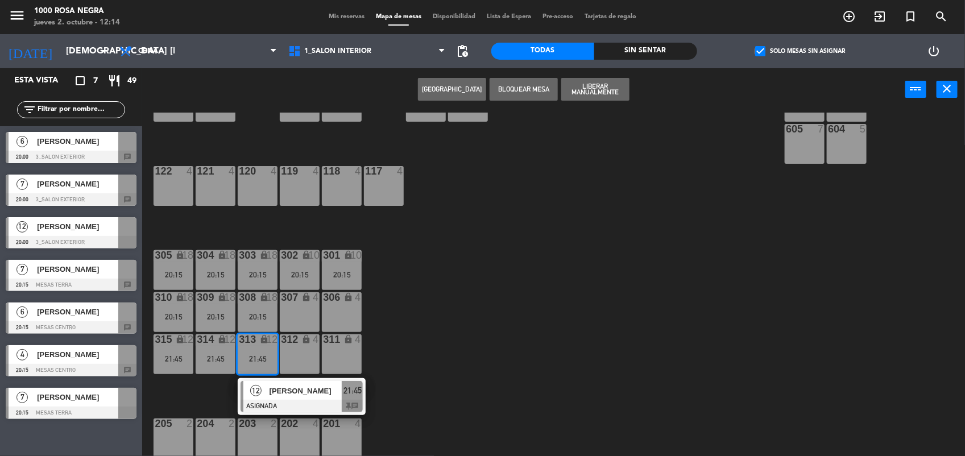
click at [482, 223] on div "116 4 12:02 115 4 114 4 113 3 12:00 112 4 111 2 12:12 110 lock 4 109 lock 6 108…" at bounding box center [558, 285] width 813 height 345
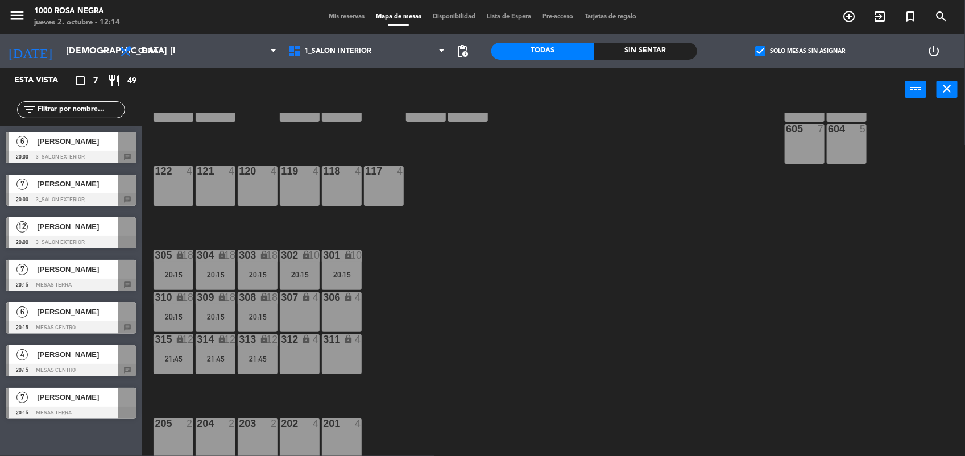
click at [337, 272] on div "20:15" at bounding box center [342, 275] width 40 height 8
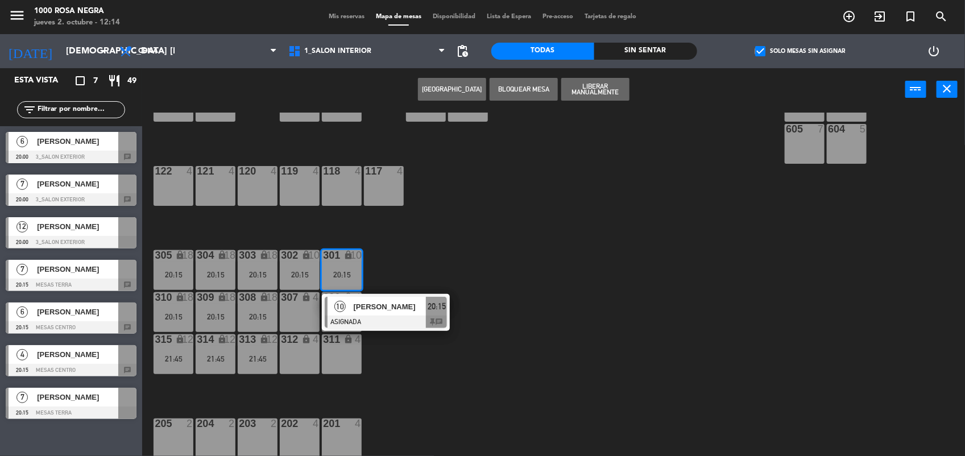
click at [485, 216] on div "116 4 12:02 115 4 114 4 113 3 12:00 112 4 111 2 12:12 110 lock 4 109 lock 6 108…" at bounding box center [558, 285] width 813 height 345
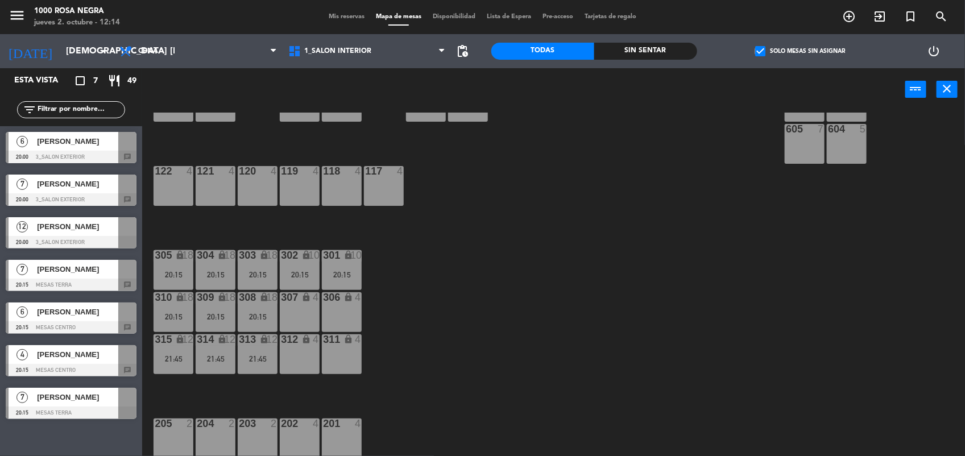
click at [420, 248] on div "116 4 12:02 115 4 114 4 113 3 12:00 112 4 111 2 12:12 110 lock 4 109 lock 6 108…" at bounding box center [558, 285] width 813 height 345
click at [467, 212] on div "116 4 12:02 115 4 114 4 113 3 12:00 112 4 111 2 12:12 110 lock 4 109 lock 6 108…" at bounding box center [558, 285] width 813 height 345
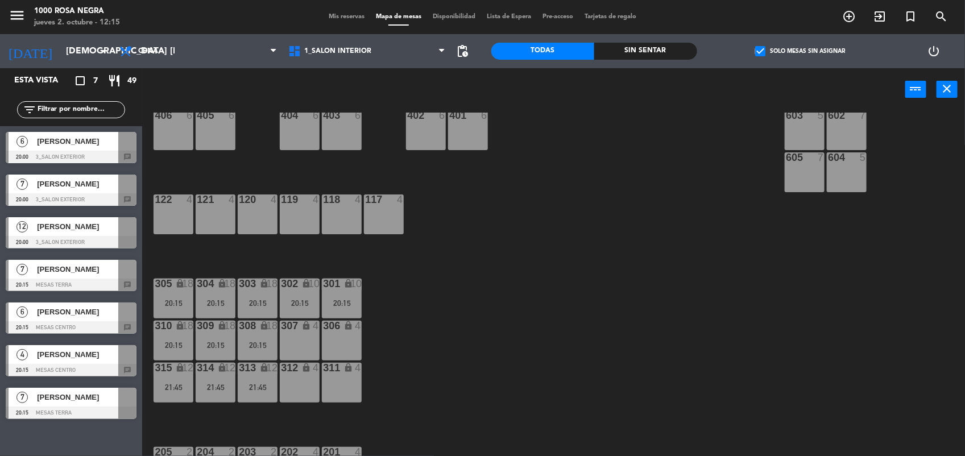
scroll to position [135, 0]
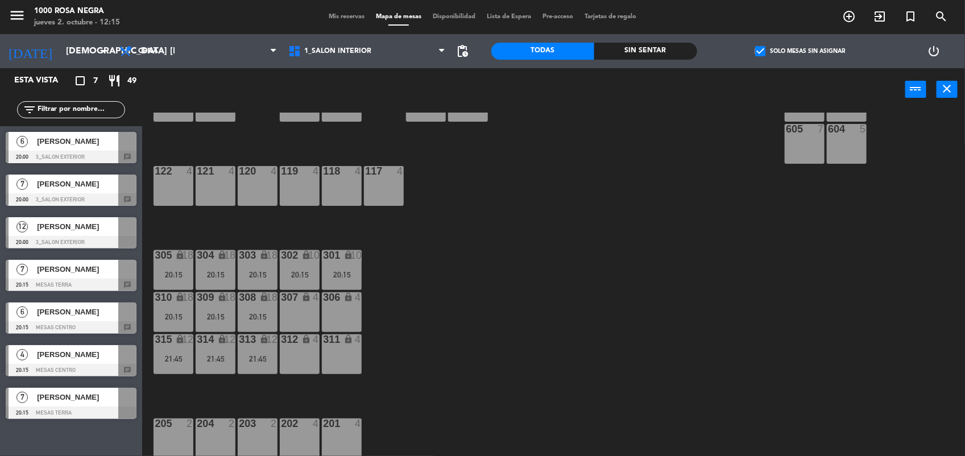
click at [516, 234] on div "116 4 12:02 115 4 114 4 113 3 12:00 112 4 111 2 12:12 110 lock 4 109 lock 6 108…" at bounding box center [558, 285] width 813 height 345
click at [452, 269] on div "116 4 12:02 115 4 114 4 113 3 12:00 112 4 111 2 12:12 110 lock 4 109 lock 6 108…" at bounding box center [558, 285] width 813 height 345
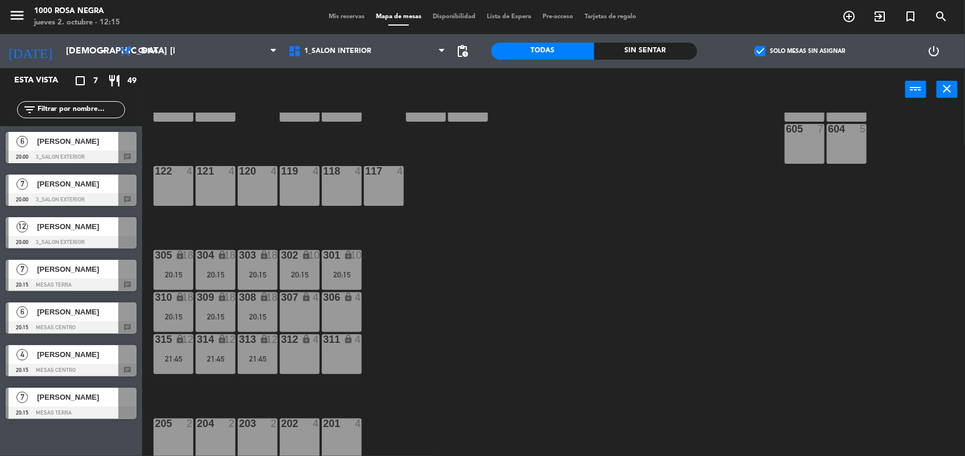
click at [88, 184] on span "[PERSON_NAME]" at bounding box center [77, 184] width 81 height 12
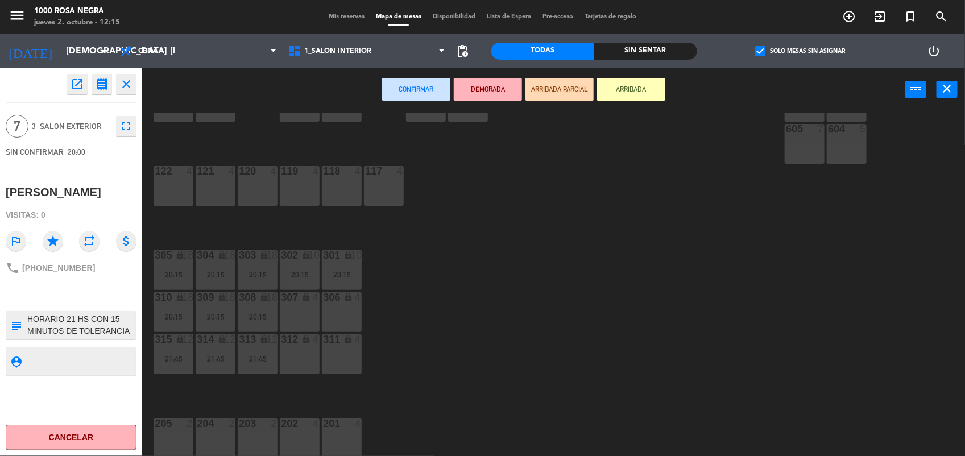
click at [614, 248] on div "116 4 12:02 115 4 114 4 113 3 12:00 112 4 111 2 12:12 110 lock 4 109 lock 6 108…" at bounding box center [558, 285] width 813 height 345
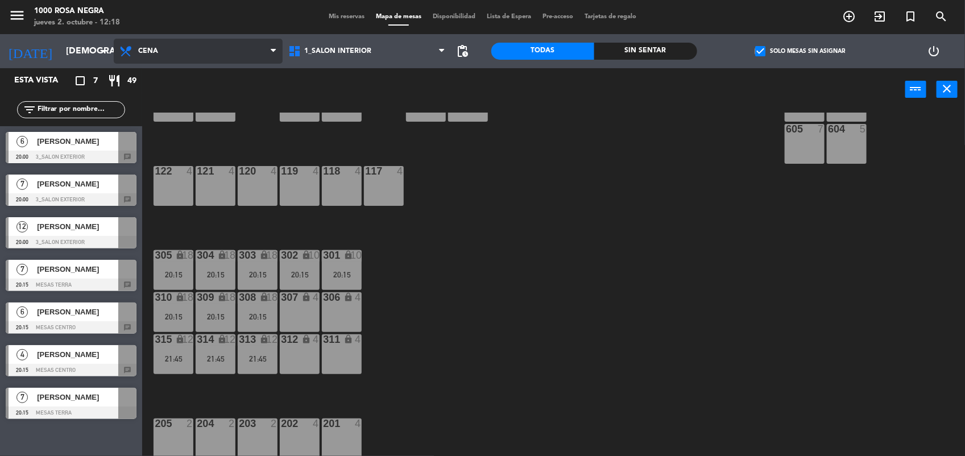
click at [164, 52] on span "Cena" at bounding box center [198, 51] width 169 height 25
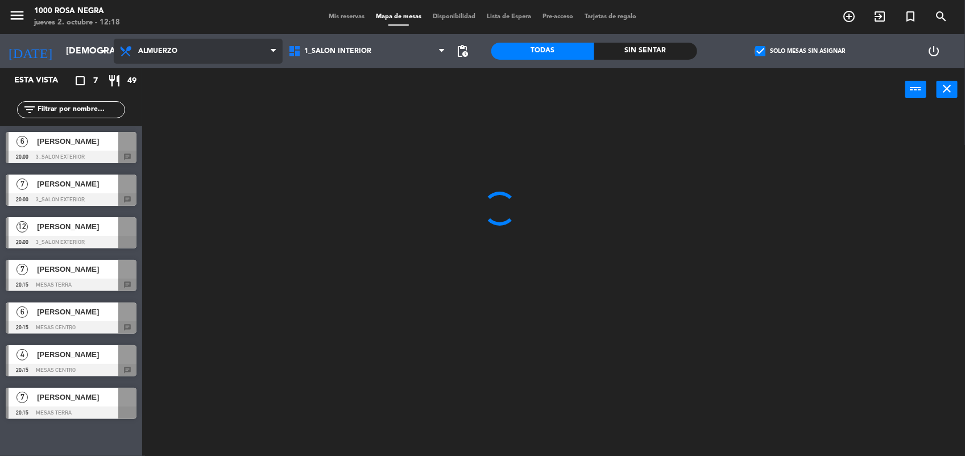
scroll to position [0, 0]
click at [178, 77] on ng-component "menu 1000 [PERSON_NAME] Negra jueves 2. octubre - 12:18 Mis reservas Mapa de me…" at bounding box center [482, 229] width 965 height 458
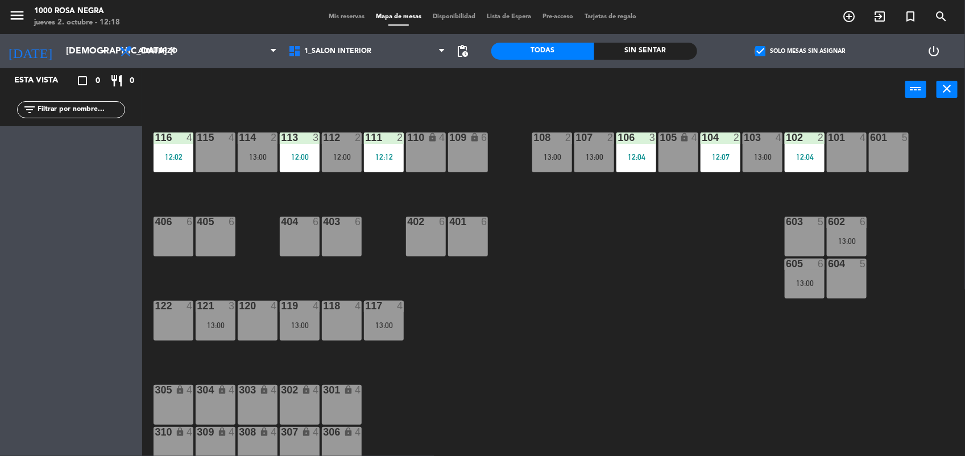
click at [592, 237] on div "116 4 12:02 115 4 114 2 13:00 113 3 12:00 112 2 12:00 111 2 12:12 110 lock 4 10…" at bounding box center [558, 285] width 813 height 345
click at [221, 155] on div "115 4" at bounding box center [216, 152] width 40 height 40
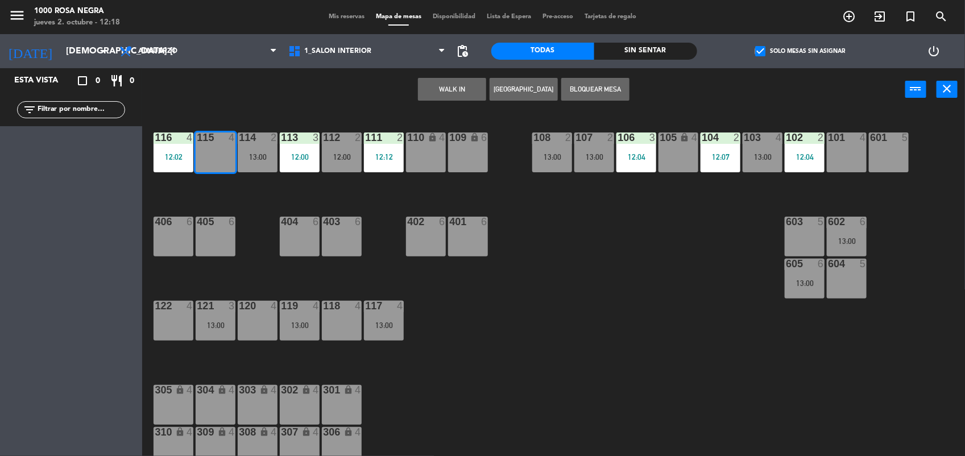
click at [459, 87] on button "WALK IN" at bounding box center [452, 89] width 68 height 23
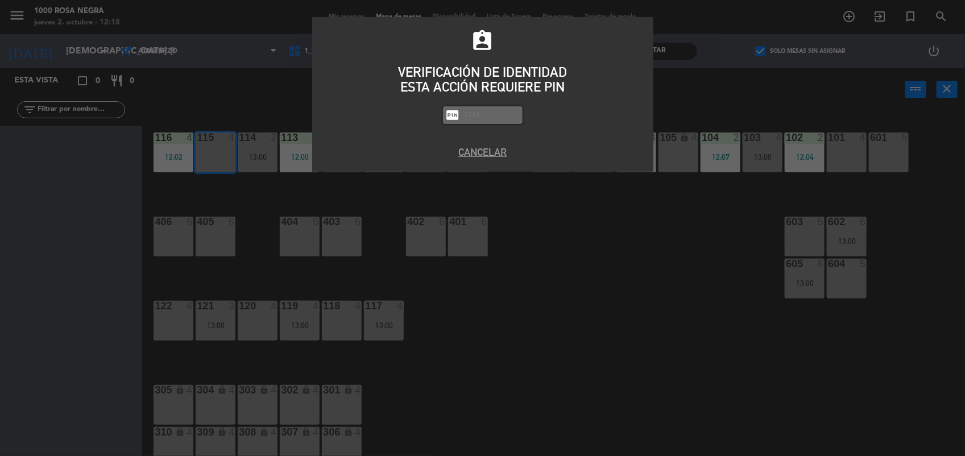
click at [479, 111] on input "text" at bounding box center [491, 115] width 57 height 13
type input "2492"
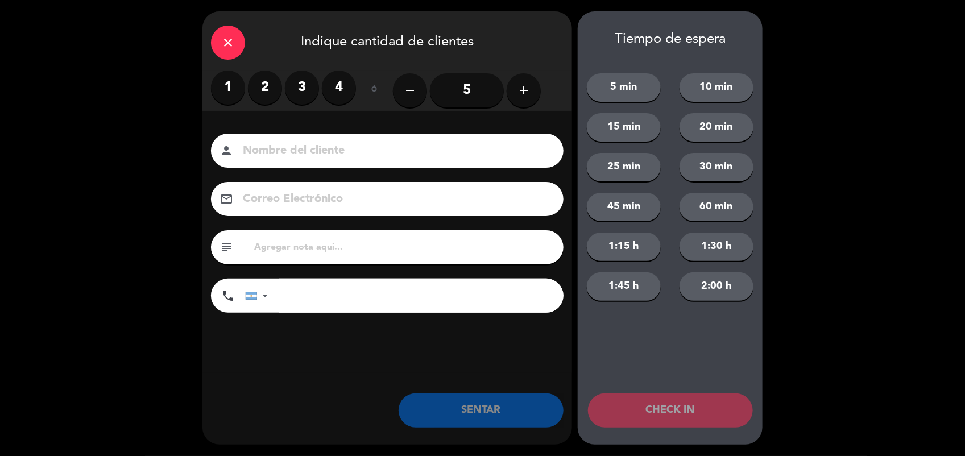
click at [254, 89] on label "2" at bounding box center [265, 88] width 34 height 34
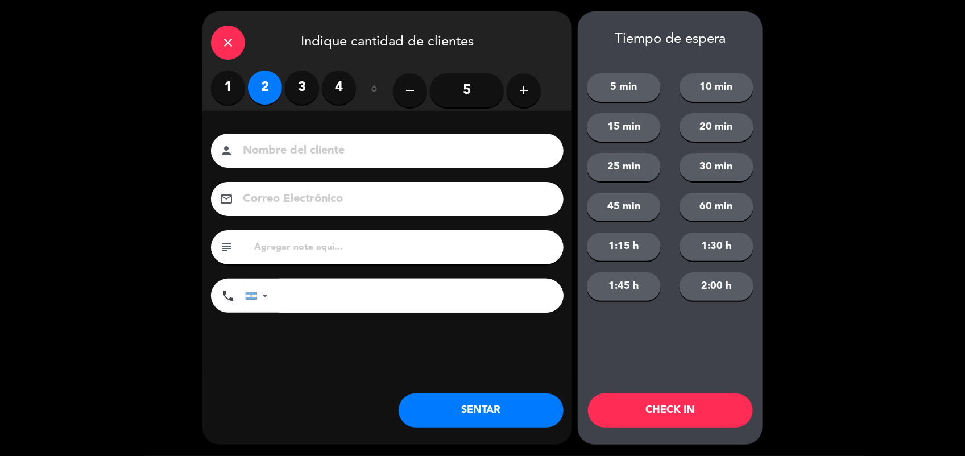
click at [266, 146] on input at bounding box center [395, 151] width 307 height 20
type input "CALLE"
click at [480, 411] on button "SENTAR" at bounding box center [481, 410] width 165 height 34
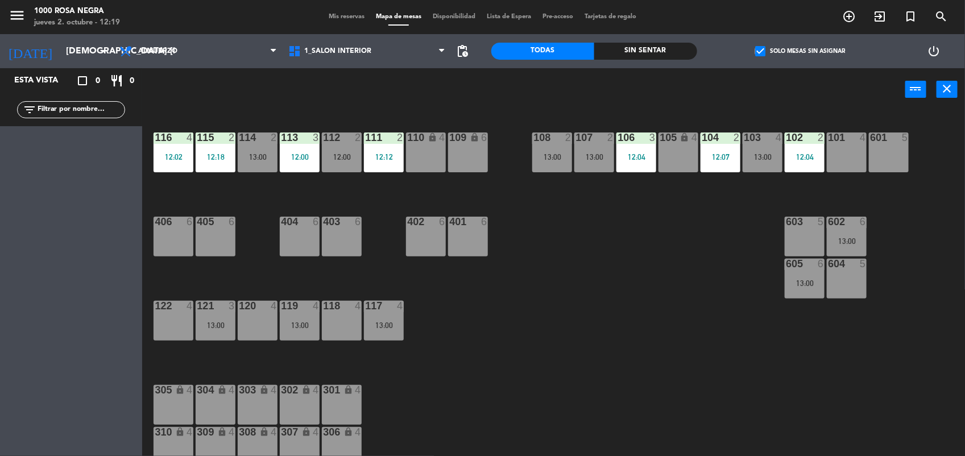
click at [762, 43] on div "check_box Solo mesas sin asignar" at bounding box center [800, 51] width 206 height 34
click at [763, 55] on span "check_box" at bounding box center [760, 51] width 10 height 10
click at [800, 51] on input "check_box Solo mesas sin asignar" at bounding box center [800, 51] width 0 height 0
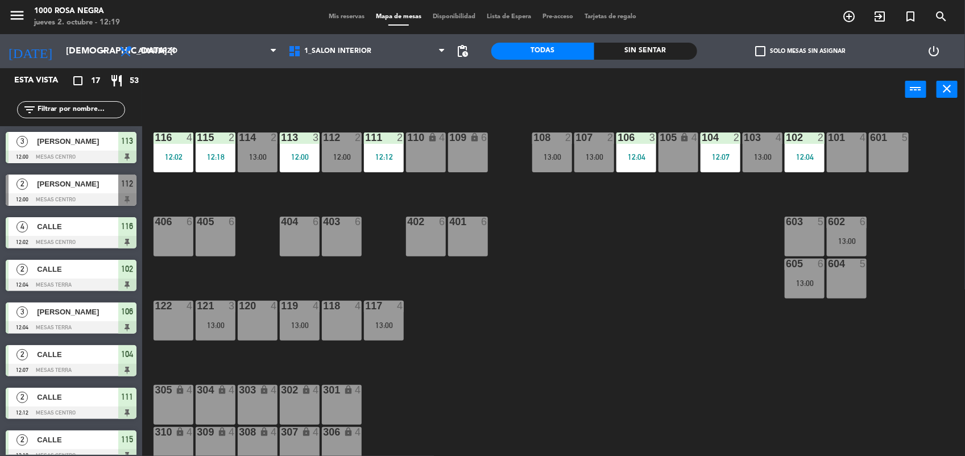
click at [114, 106] on input "text" at bounding box center [80, 109] width 88 height 13
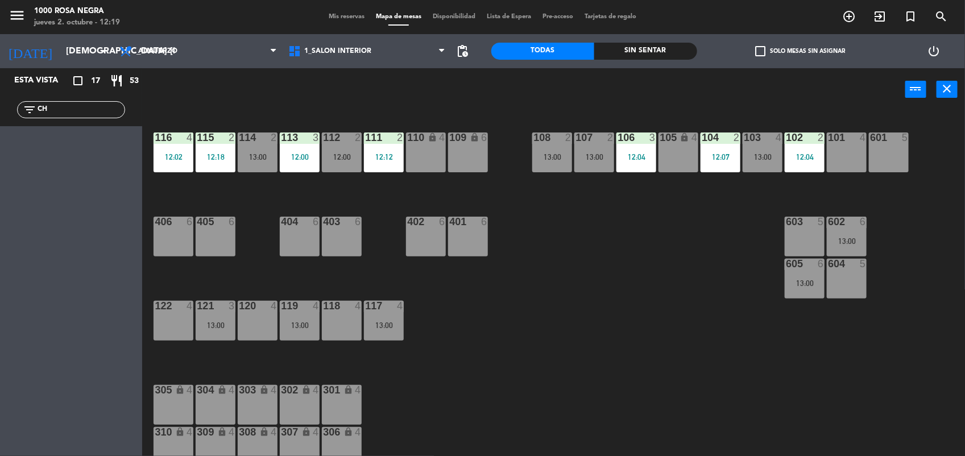
type input "C"
type input "O"
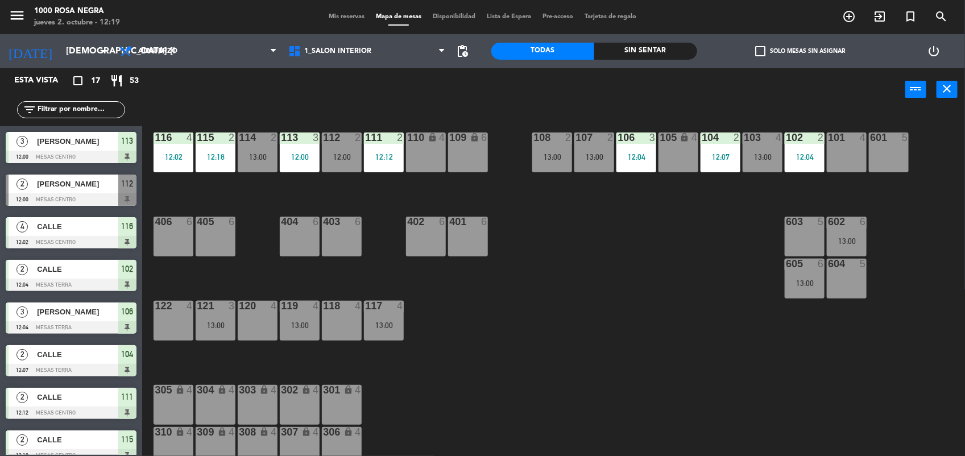
click at [270, 80] on div "power_input close" at bounding box center [523, 89] width 763 height 43
click at [316, 82] on div "power_input close" at bounding box center [523, 89] width 763 height 43
click at [357, 83] on div "power_input close" at bounding box center [523, 89] width 763 height 43
click at [562, 272] on div "116 4 12:02 115 2 12:18 114 2 13:00 113 3 12:00 112 2 12:00 111 2 12:12 110 loc…" at bounding box center [558, 285] width 813 height 345
click at [83, 110] on input "text" at bounding box center [80, 109] width 88 height 13
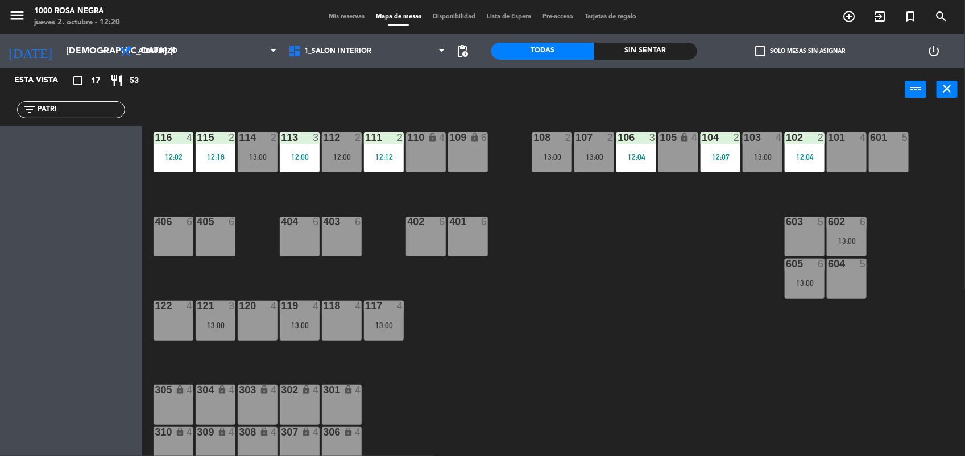
click at [757, 52] on span "check_box_outline_blank" at bounding box center [760, 51] width 10 height 10
click at [800, 51] on input "check_box_outline_blank Solo mesas sin asignar" at bounding box center [800, 51] width 0 height 0
click at [757, 52] on span "check_box" at bounding box center [760, 51] width 10 height 10
click at [800, 51] on input "check_box Solo mesas sin asignar" at bounding box center [800, 51] width 0 height 0
click at [98, 109] on input "PATRI" at bounding box center [80, 109] width 88 height 13
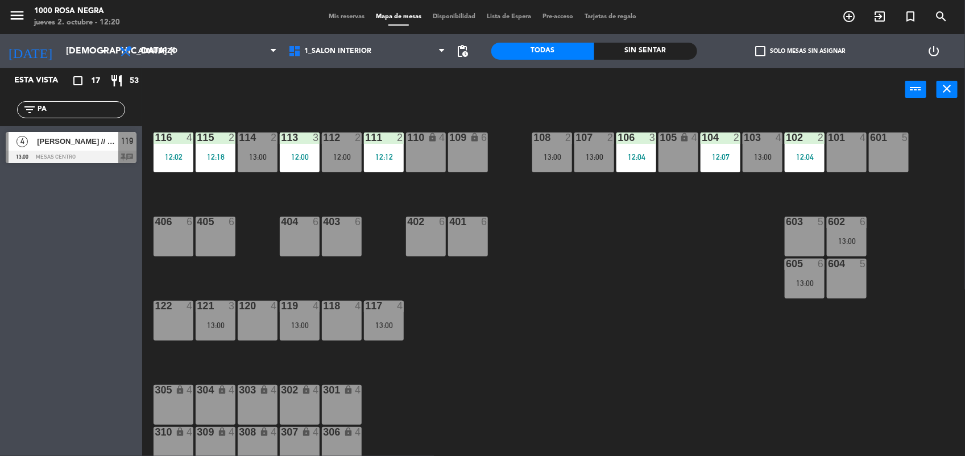
type input "P"
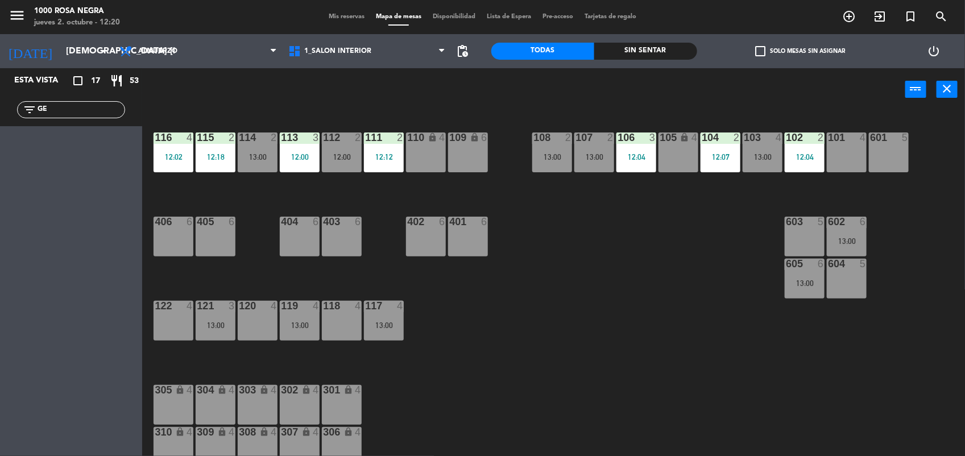
type input "G"
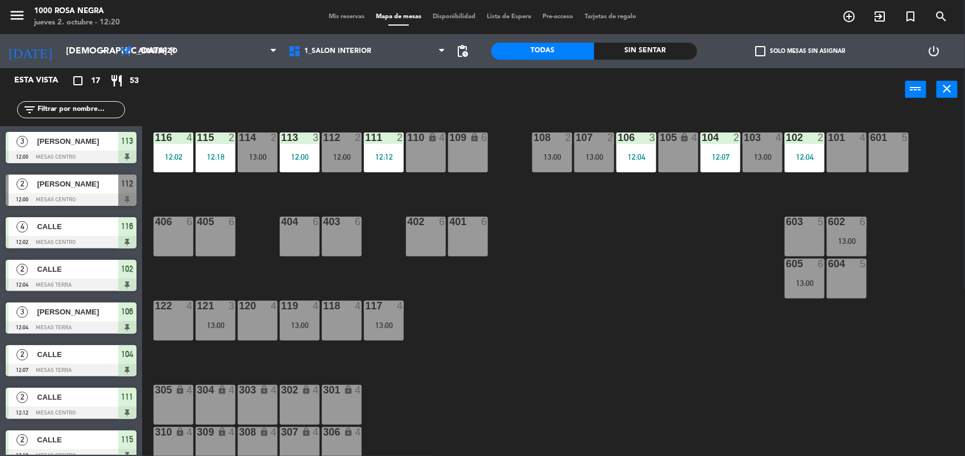
click at [277, 84] on div "power_input close" at bounding box center [523, 89] width 763 height 43
click at [766, 146] on div "103 4 13:00" at bounding box center [763, 152] width 40 height 40
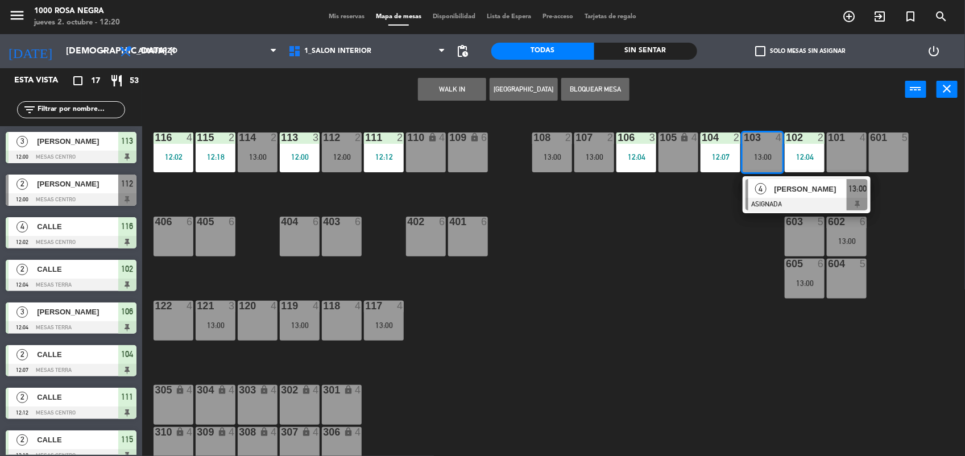
click at [644, 277] on div "116 4 12:02 115 2 12:18 114 2 13:00 113 3 12:00 112 2 12:00 111 2 12:12 110 loc…" at bounding box center [558, 285] width 813 height 345
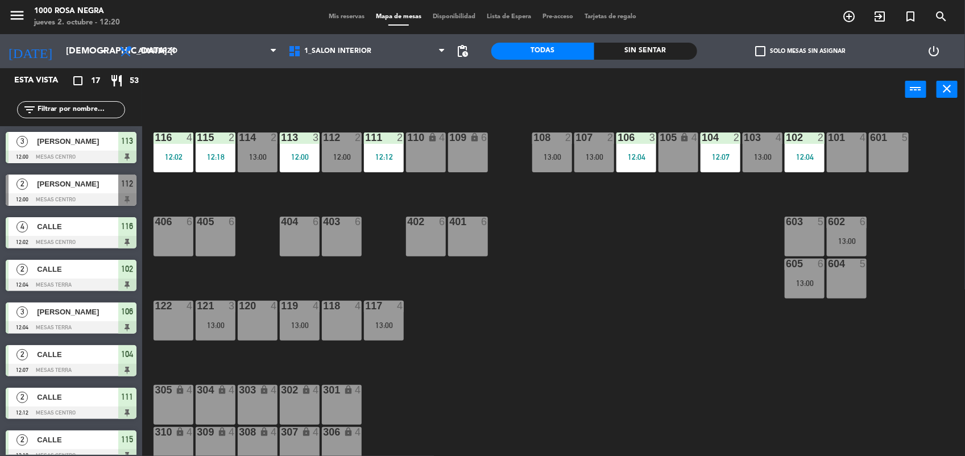
click at [378, 325] on div "13:00" at bounding box center [384, 325] width 40 height 8
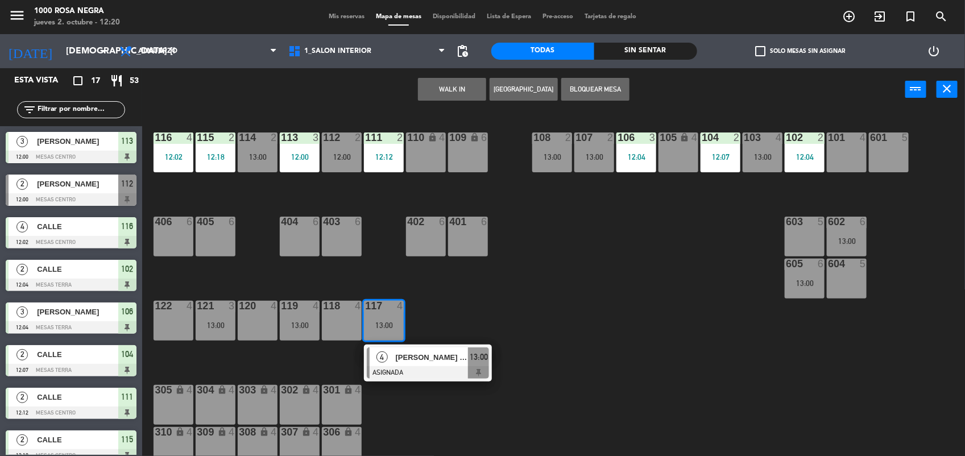
click at [276, 350] on div "116 4 12:02 115 2 12:18 114 2 13:00 113 3 12:00 112 2 12:00 111 2 12:12 110 loc…" at bounding box center [558, 285] width 813 height 345
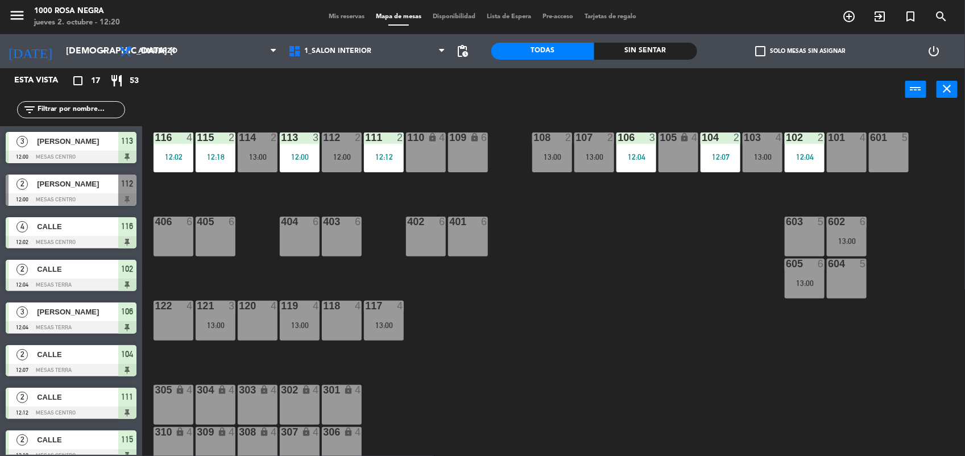
click at [209, 324] on div "13:00" at bounding box center [216, 325] width 40 height 8
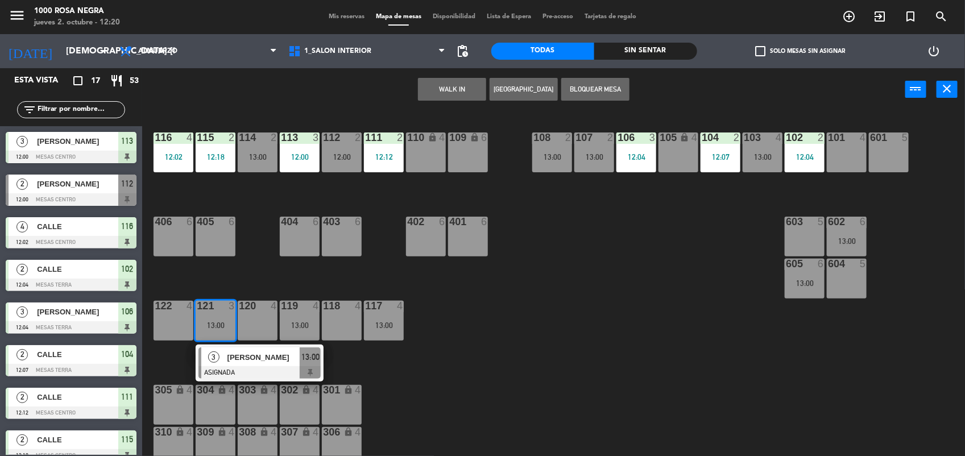
click at [225, 279] on div "116 4 12:02 115 2 12:18 114 2 13:00 113 3 12:00 112 2 12:00 111 2 12:12 110 loc…" at bounding box center [558, 285] width 813 height 345
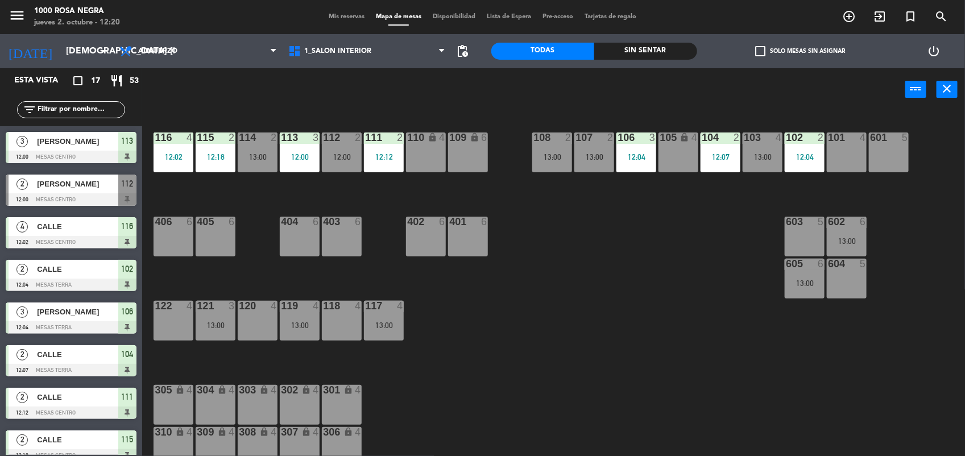
click at [94, 105] on input "text" at bounding box center [80, 109] width 88 height 13
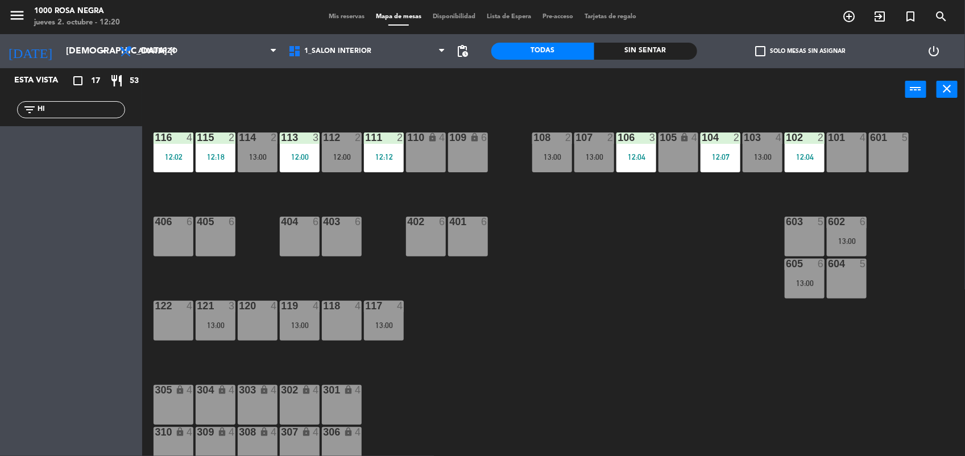
type input "H"
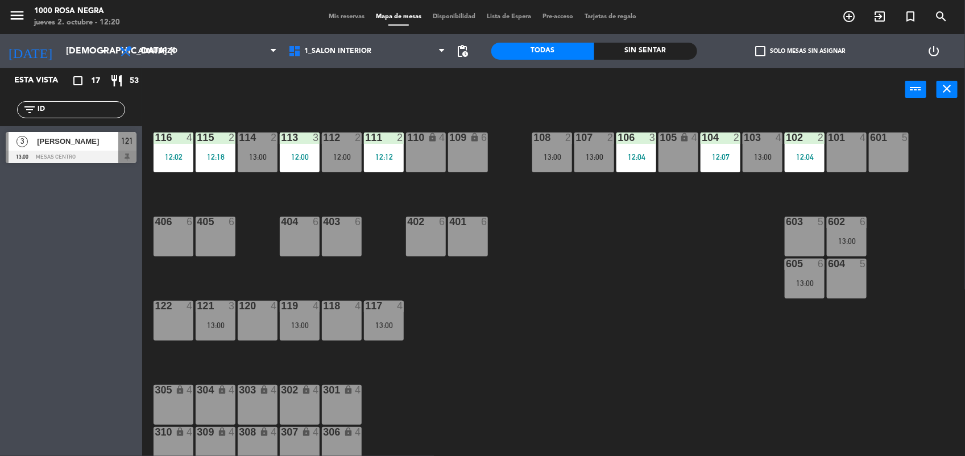
type input "I"
click at [65, 351] on div "Esta vista crop_square 17 restaurant 53 filter_list GA 2 [PERSON_NAME] 12:00 ME…" at bounding box center [71, 262] width 142 height 388
click at [80, 103] on input "GA" at bounding box center [80, 109] width 88 height 13
type input "G"
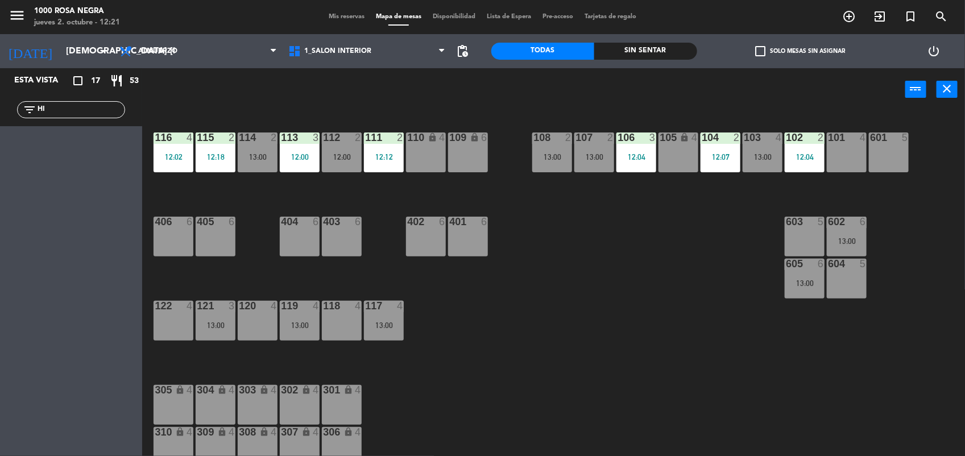
type input "H"
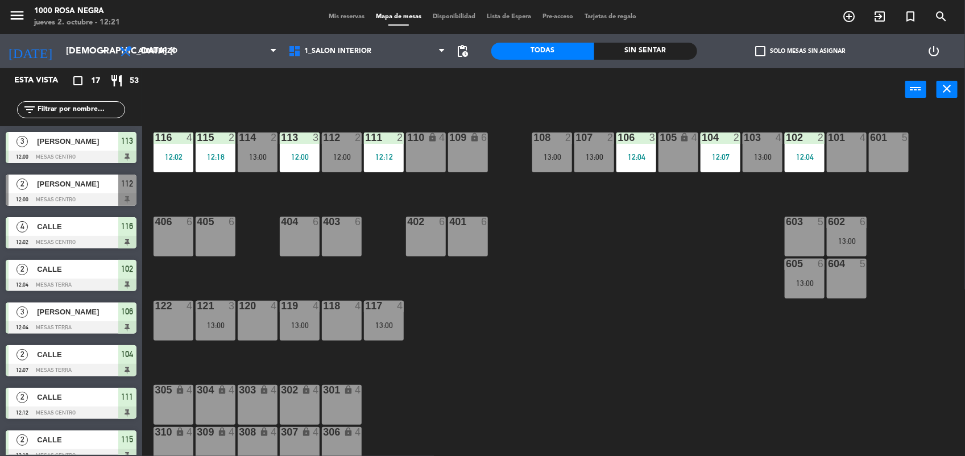
click at [537, 330] on div "116 4 12:02 115 2 12:18 114 2 13:00 113 3 12:00 112 2 12:00 111 2 12:12 110 loc…" at bounding box center [558, 285] width 813 height 345
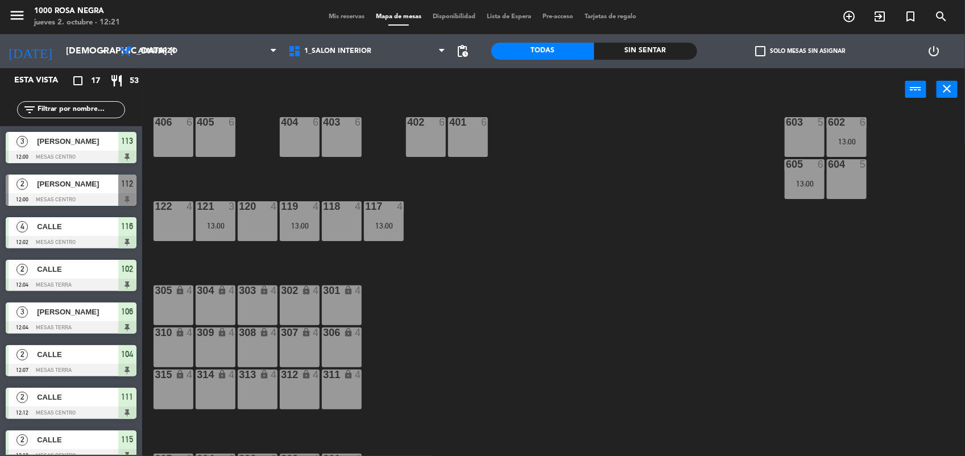
scroll to position [135, 0]
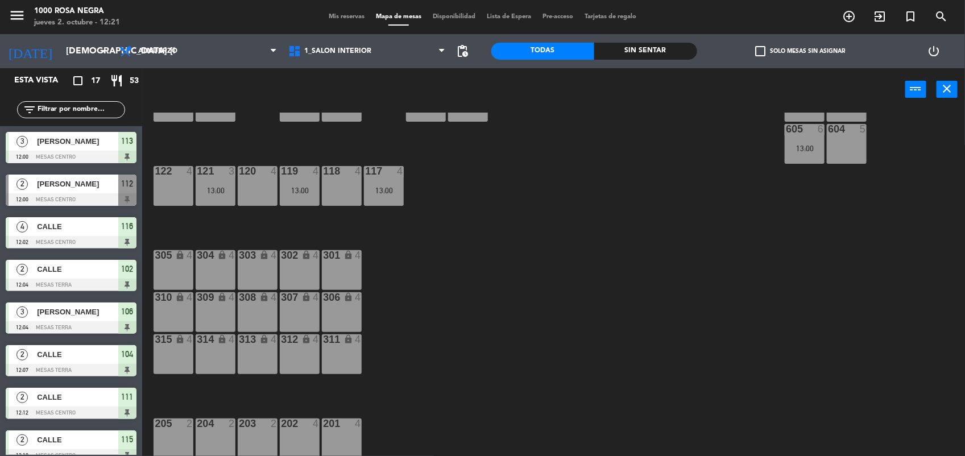
click at [350, 302] on div "lock" at bounding box center [342, 297] width 19 height 11
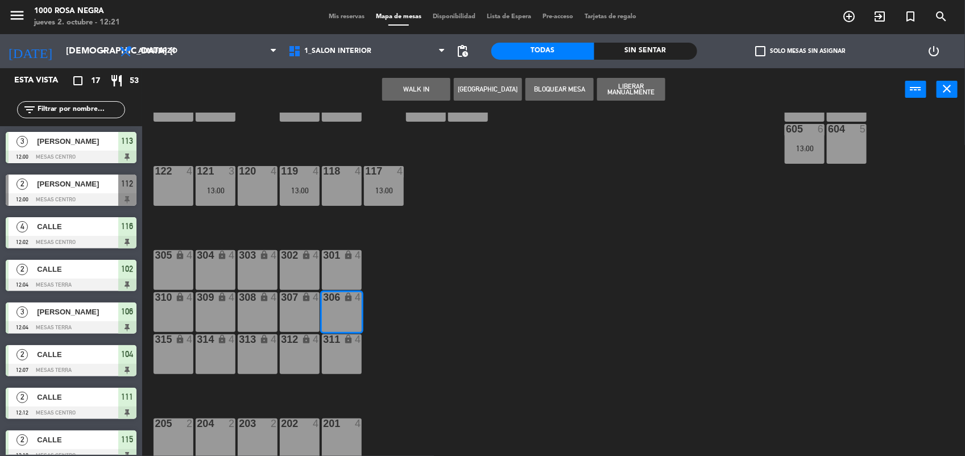
click at [430, 89] on button "WALK IN" at bounding box center [416, 89] width 68 height 23
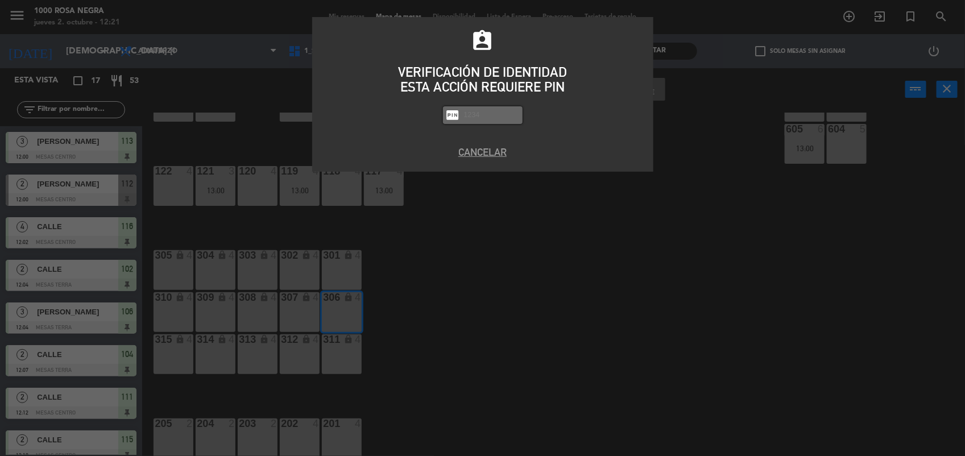
click at [474, 115] on input "text" at bounding box center [491, 115] width 57 height 13
type input "2492"
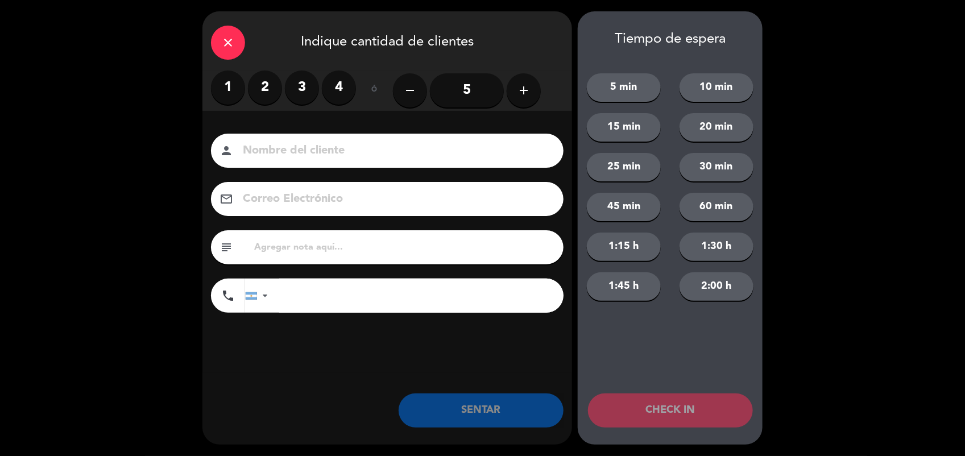
click at [297, 89] on label "3" at bounding box center [302, 88] width 34 height 34
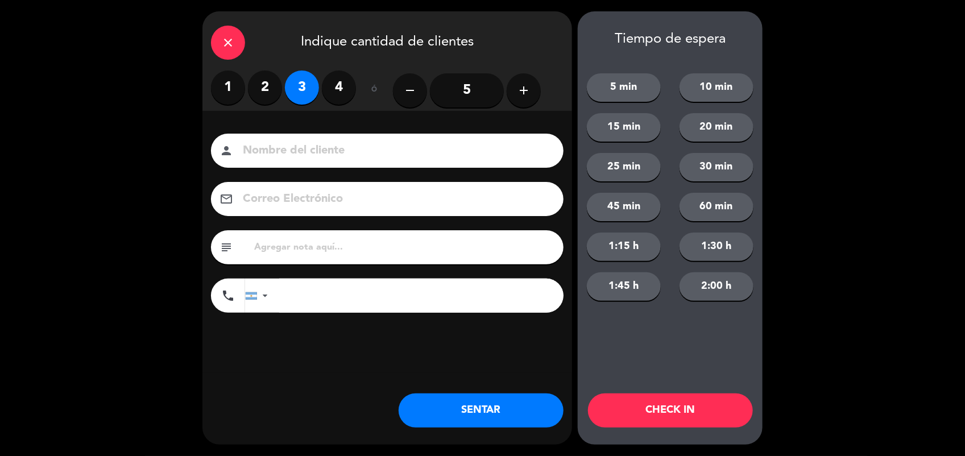
click at [297, 137] on div "person" at bounding box center [387, 151] width 353 height 34
click at [297, 145] on input at bounding box center [395, 151] width 307 height 20
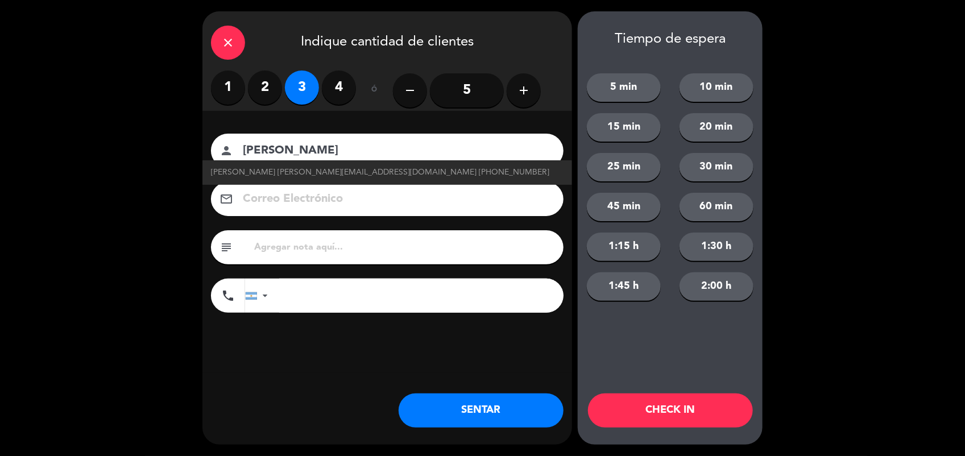
type input "[PERSON_NAME]"
click at [498, 422] on button "SENTAR" at bounding box center [481, 410] width 165 height 34
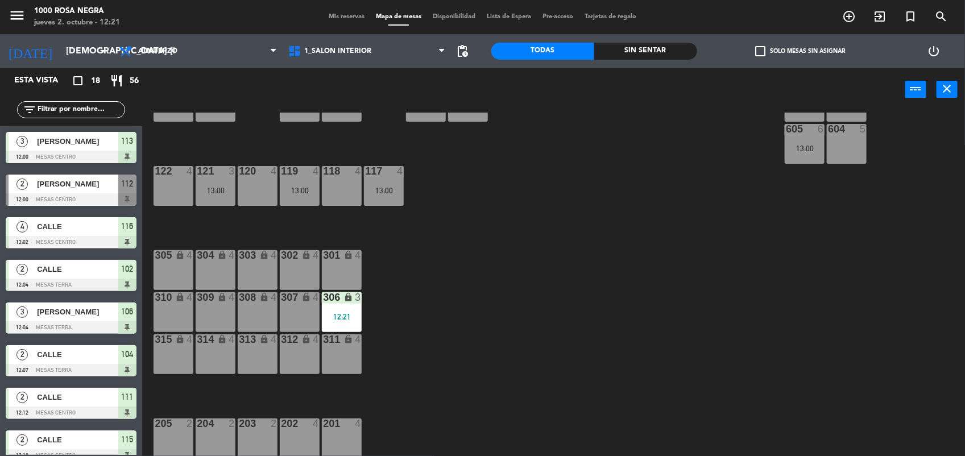
click at [73, 108] on input "text" at bounding box center [80, 109] width 88 height 13
click at [429, 230] on div "116 4 12:02 115 2 12:18 114 2 13:00 113 3 12:00 112 2 12:00 111 2 12:12 110 loc…" at bounding box center [558, 285] width 813 height 345
click at [56, 109] on input "text" at bounding box center [80, 109] width 88 height 13
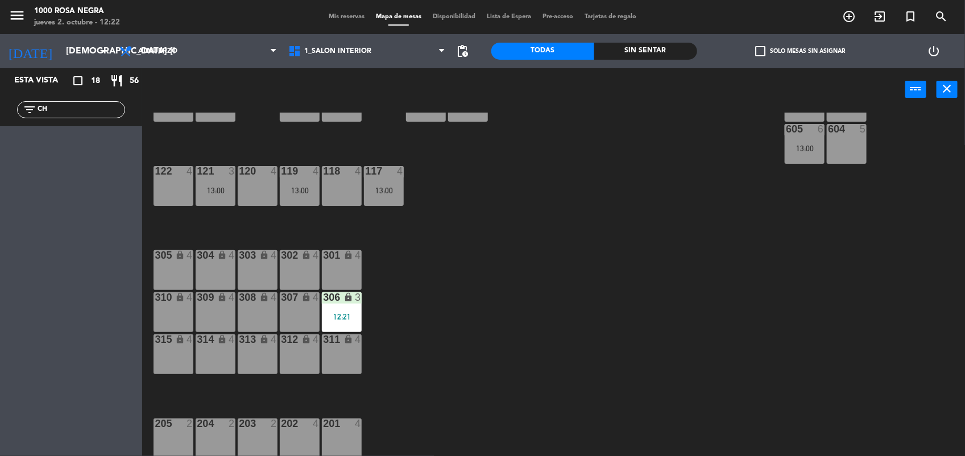
type input "C"
click at [581, 199] on div "116 4 12:02 115 2 12:18 114 2 13:00 113 3 12:00 112 2 12:00 111 2 12:12 110 loc…" at bounding box center [558, 285] width 813 height 345
click at [103, 111] on input "OSA" at bounding box center [80, 109] width 88 height 13
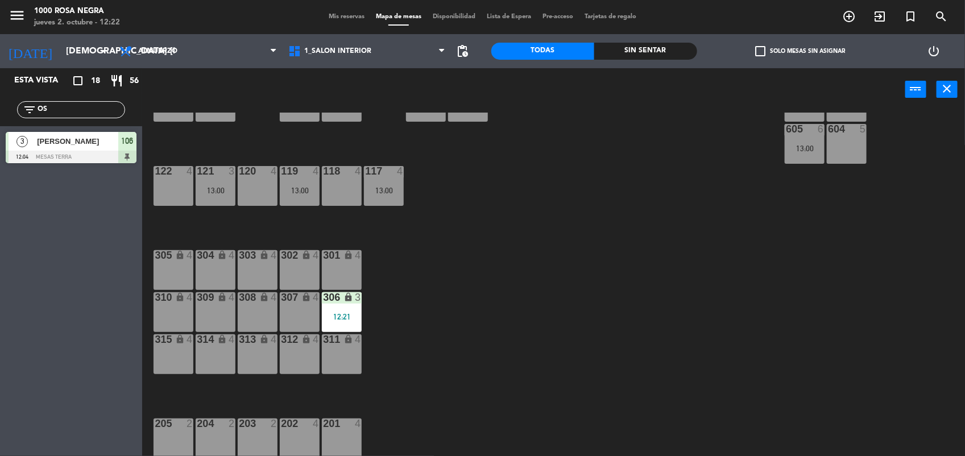
type input "O"
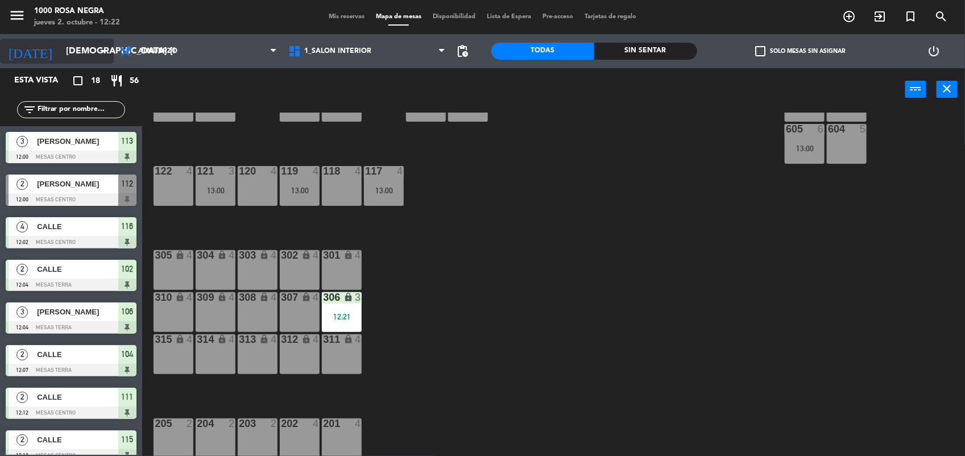
click at [93, 52] on input "[DEMOGRAPHIC_DATA] [DATE]" at bounding box center [120, 51] width 120 height 22
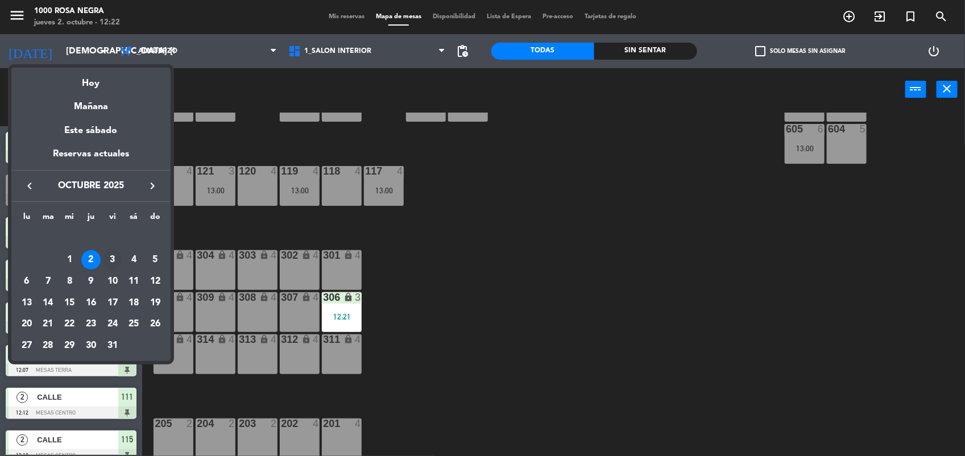
click at [111, 258] on div "3" at bounding box center [112, 259] width 19 height 19
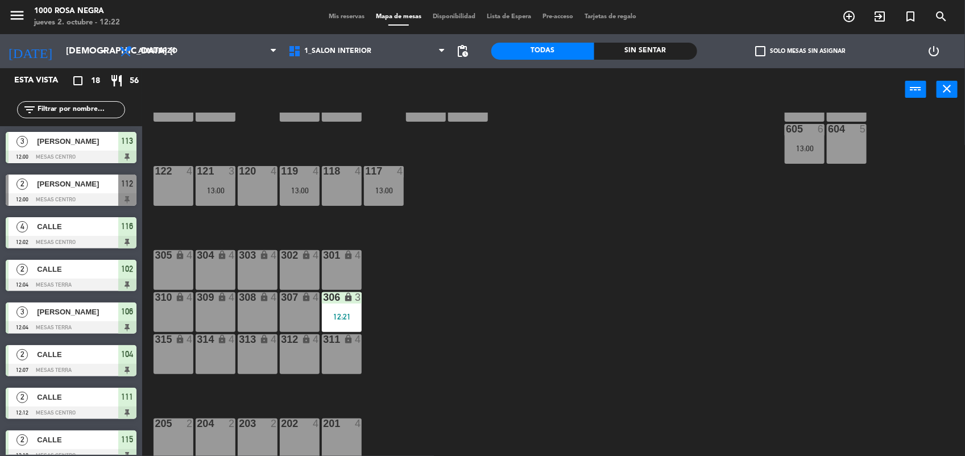
type input "vie. [DATE]"
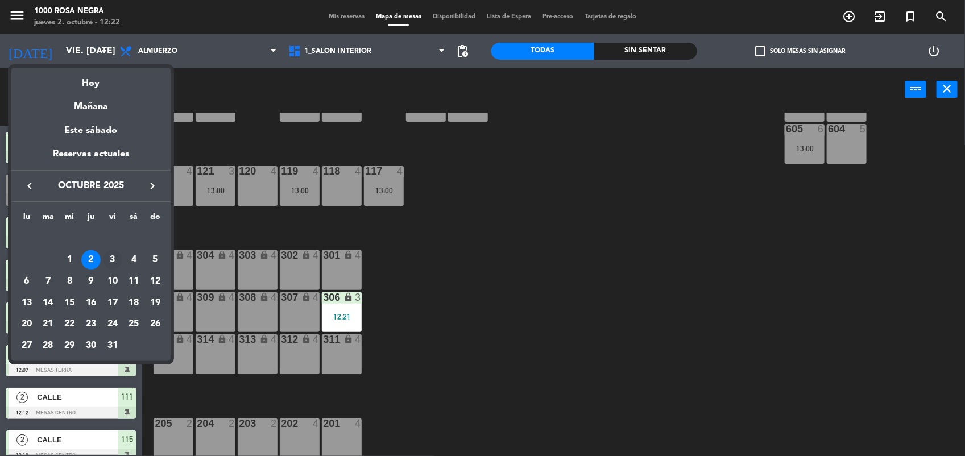
scroll to position [0, 0]
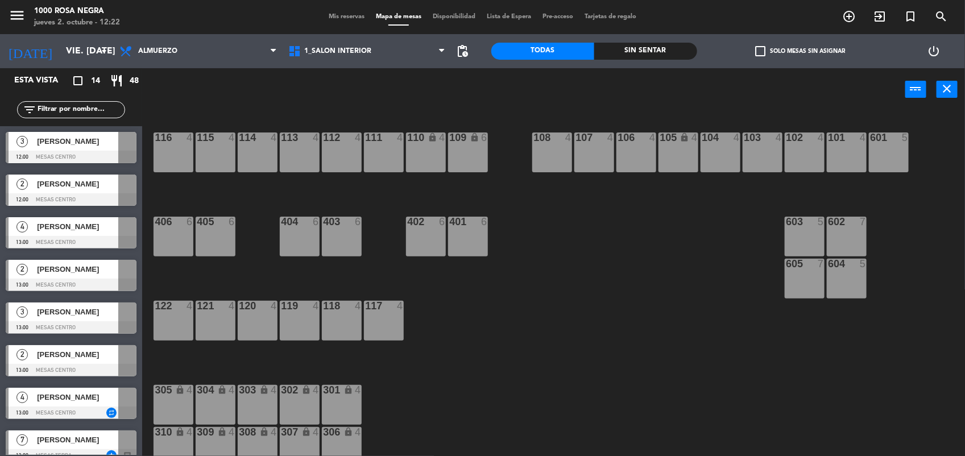
click at [90, 151] on div at bounding box center [71, 157] width 131 height 13
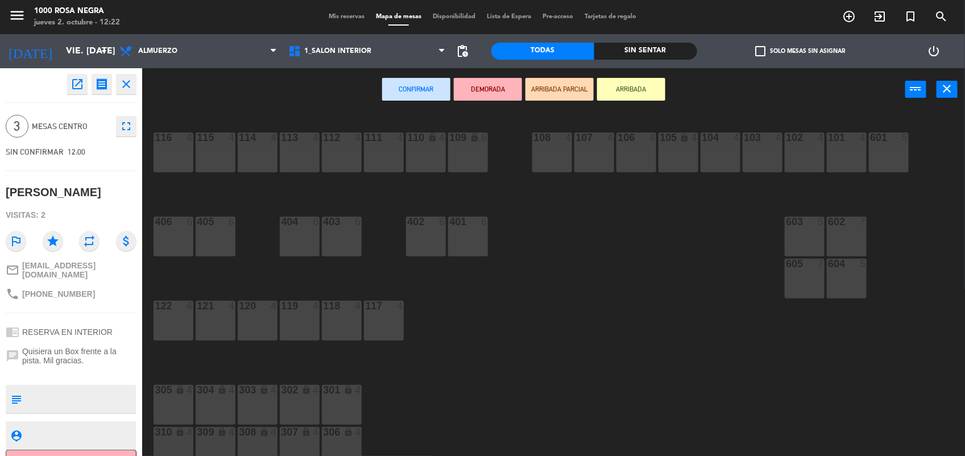
click at [77, 89] on icon "open_in_new" at bounding box center [78, 84] width 14 height 14
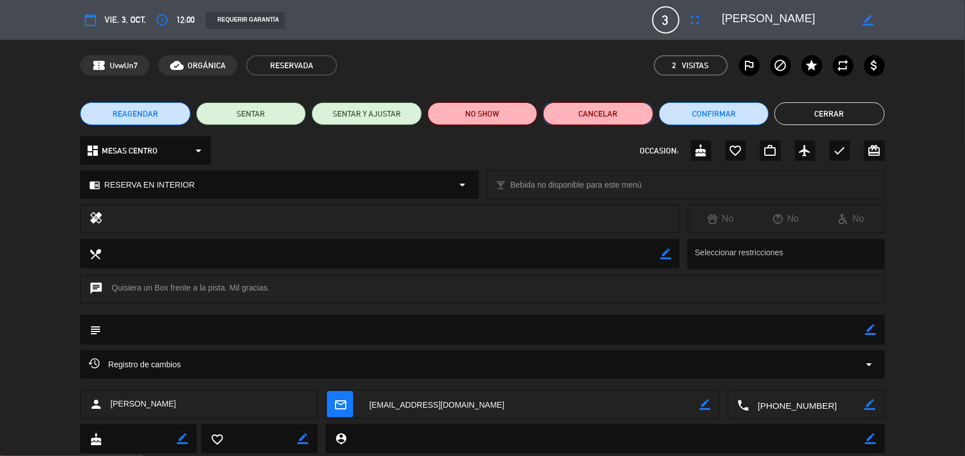
click at [621, 123] on button "Cancelar" at bounding box center [598, 113] width 110 height 23
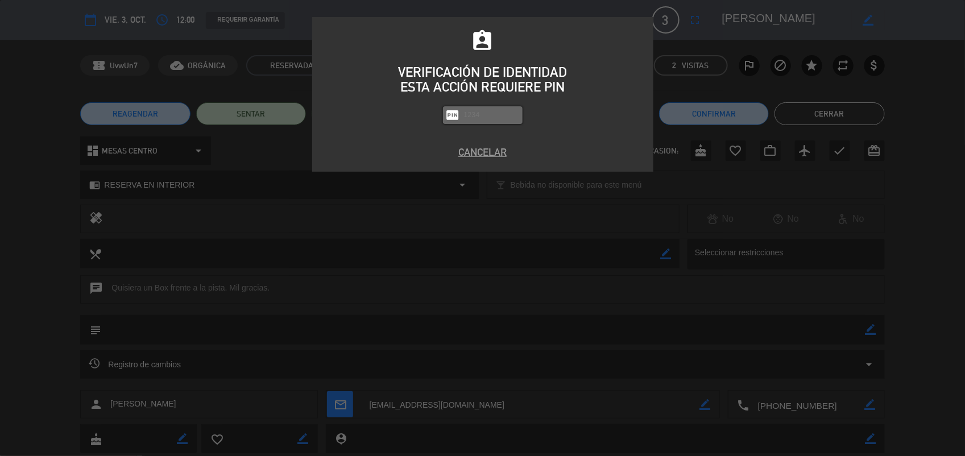
click at [475, 119] on input "text" at bounding box center [491, 115] width 57 height 13
type input "2492"
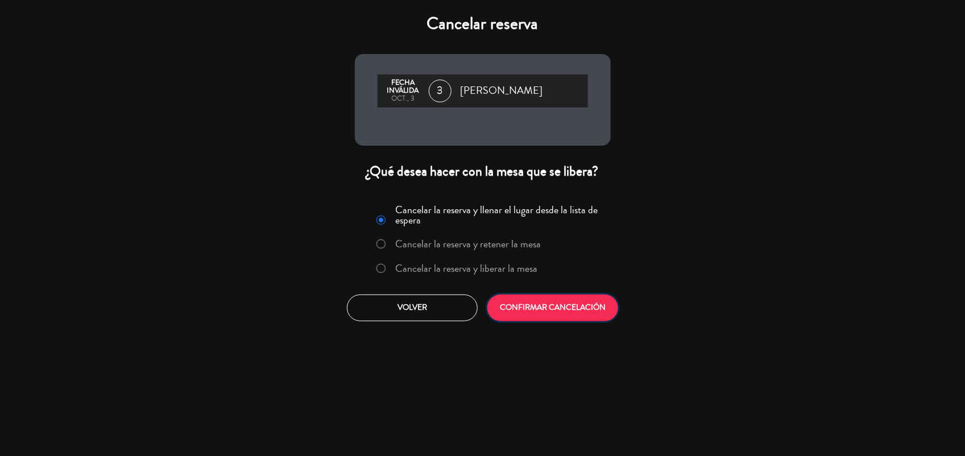
click at [595, 320] on button "CONFIRMAR CANCELACIÓN" at bounding box center [552, 308] width 131 height 27
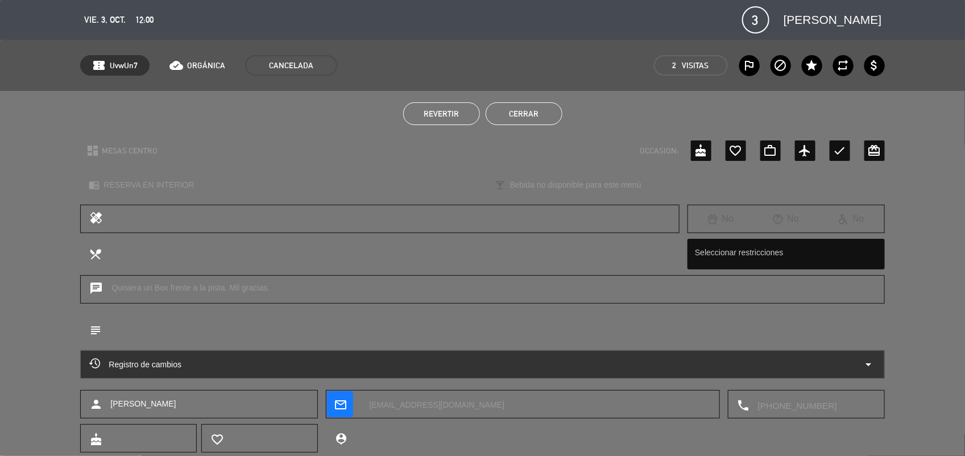
click at [523, 118] on button "Cerrar" at bounding box center [524, 113] width 77 height 23
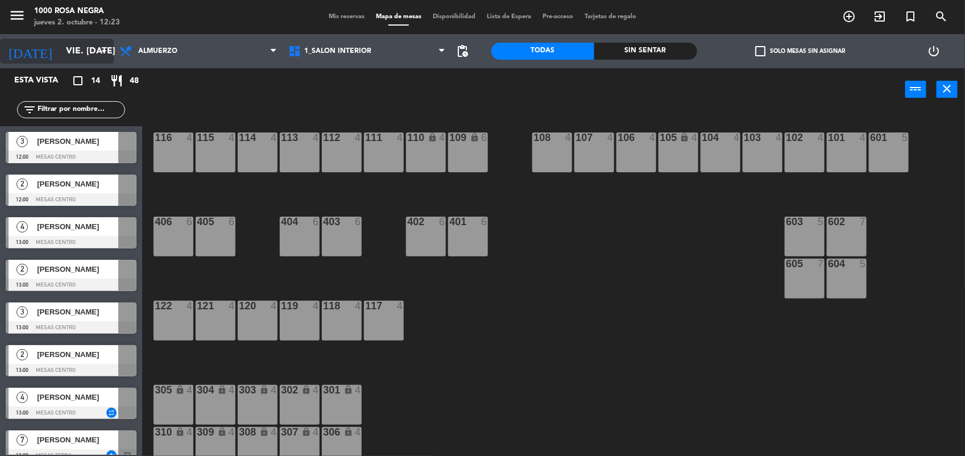
click at [104, 56] on icon "arrow_drop_down" at bounding box center [104, 51] width 14 height 14
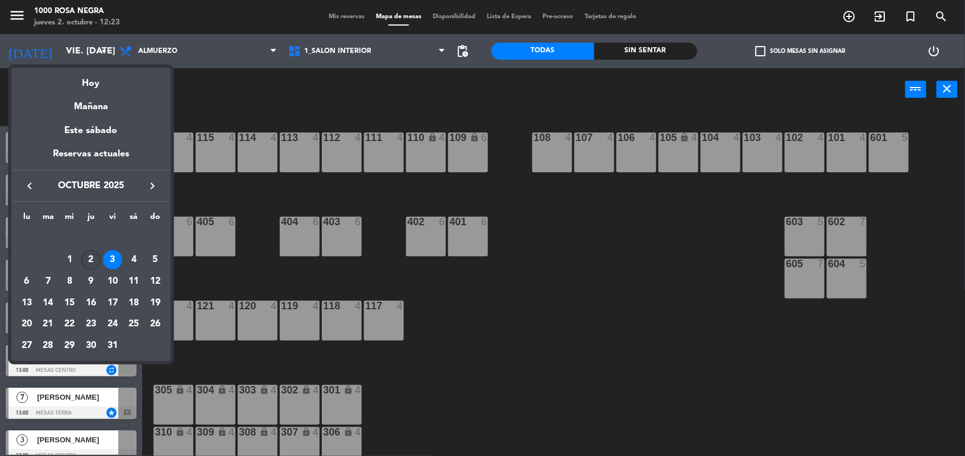
click at [89, 258] on div "2" at bounding box center [90, 259] width 19 height 19
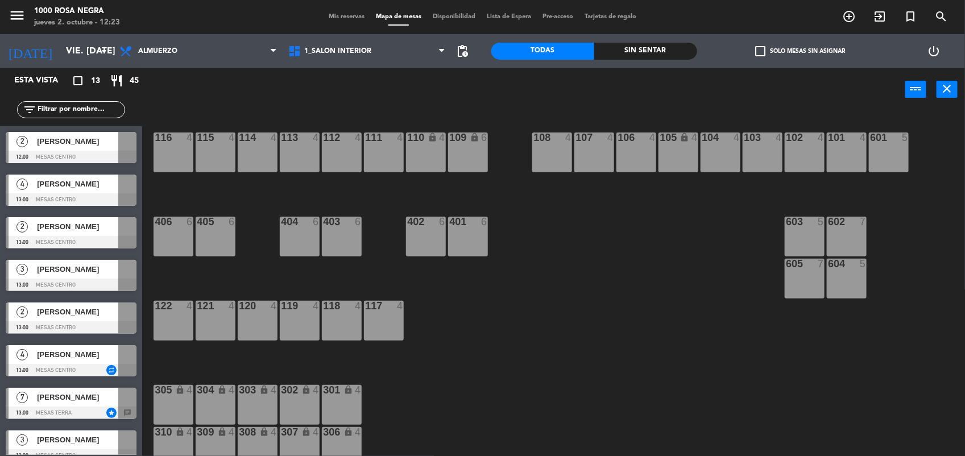
type input "[DEMOGRAPHIC_DATA] [DATE]"
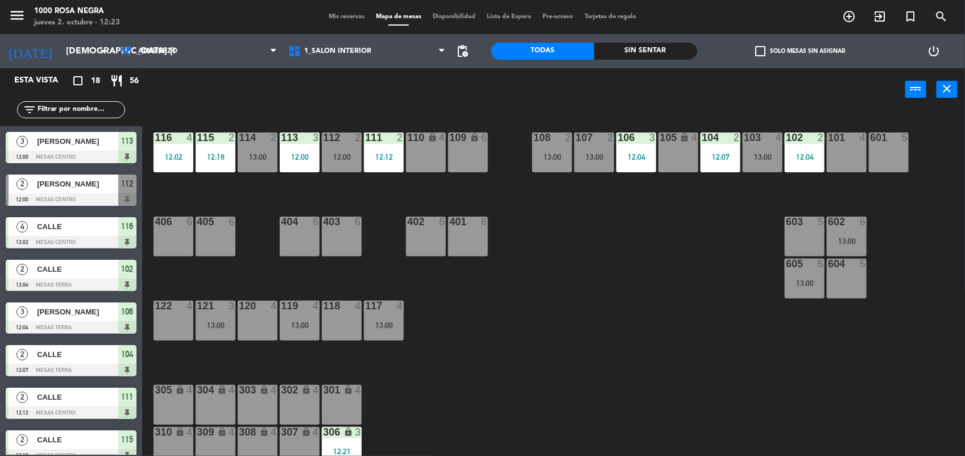
click at [634, 356] on div "116 4 12:02 115 2 12:18 114 2 13:00 113 3 12:00 112 2 12:00 111 2 12:12 110 loc…" at bounding box center [558, 285] width 813 height 345
click at [544, 158] on div "13:00" at bounding box center [552, 157] width 40 height 8
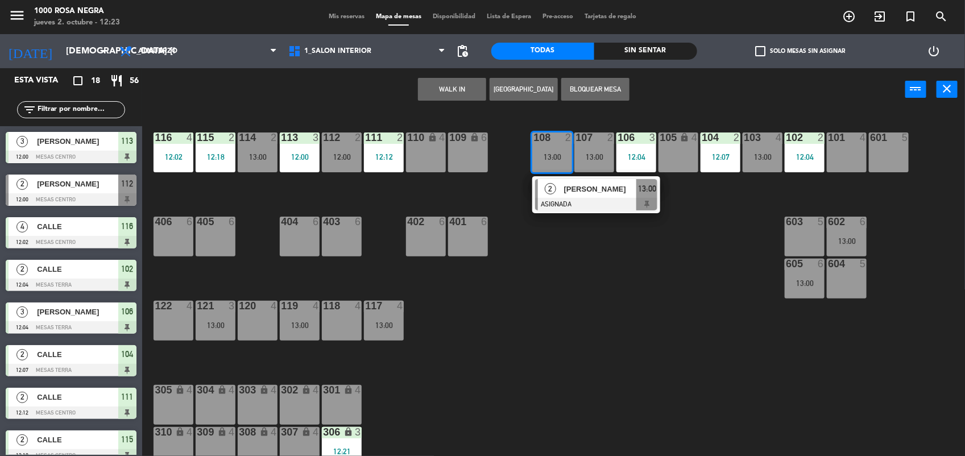
click at [330, 325] on div "118 4" at bounding box center [342, 321] width 40 height 40
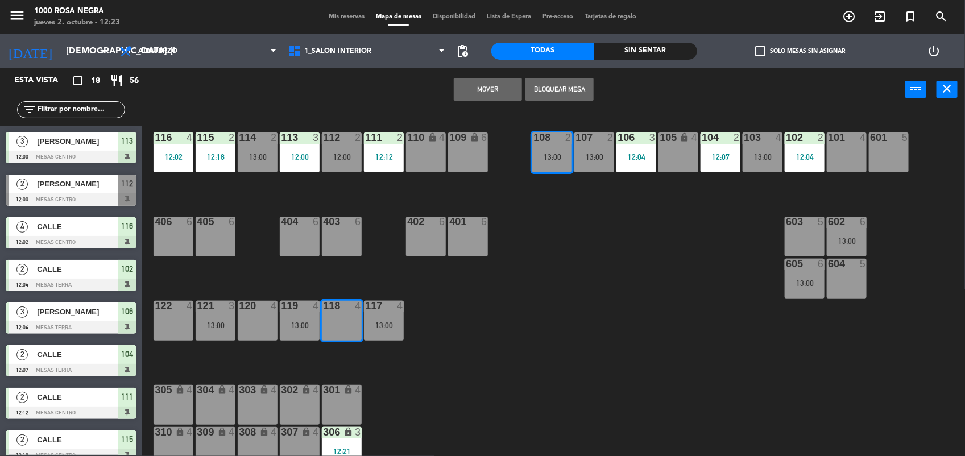
click at [471, 86] on button "Mover" at bounding box center [488, 89] width 68 height 23
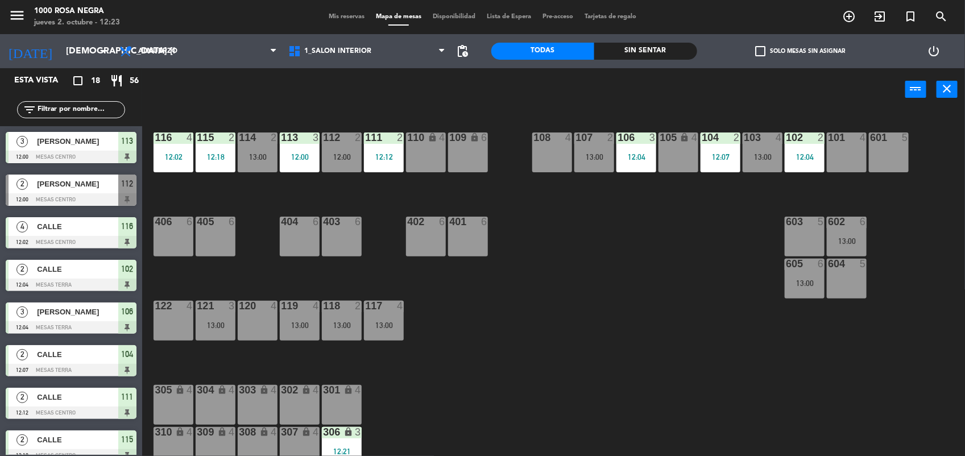
click at [552, 158] on div "108 4" at bounding box center [552, 152] width 40 height 40
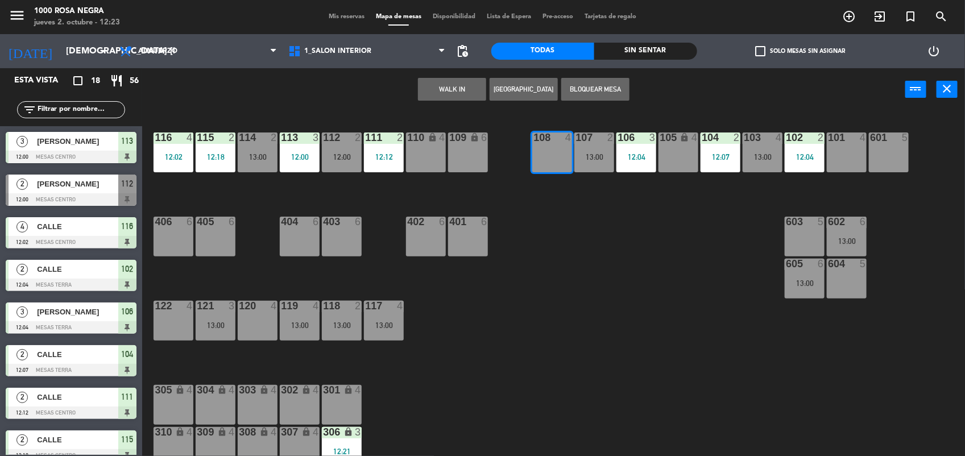
click at [467, 88] on button "WALK IN" at bounding box center [452, 89] width 68 height 23
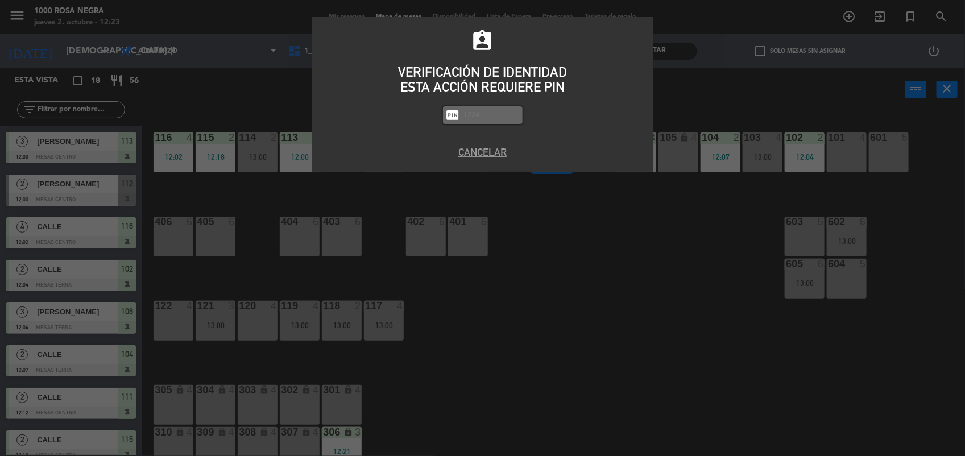
click at [483, 115] on input "text" at bounding box center [491, 115] width 57 height 13
type input "2492"
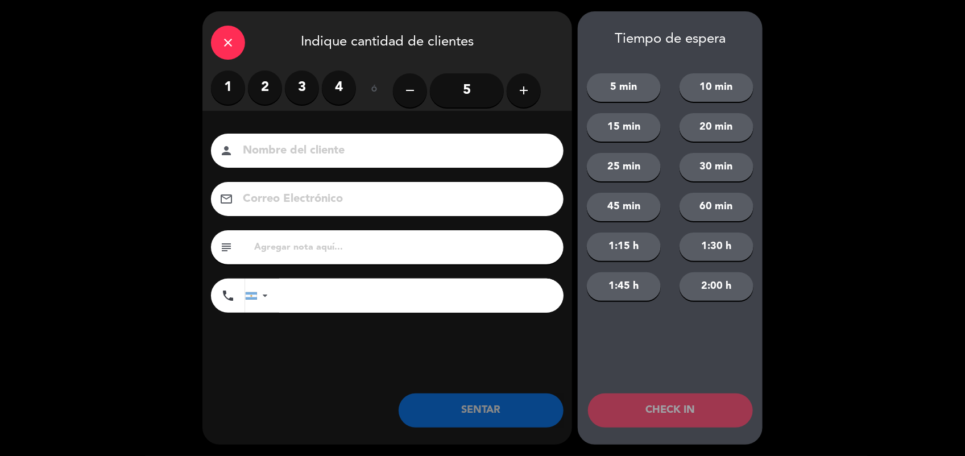
click at [267, 81] on label "2" at bounding box center [265, 88] width 34 height 34
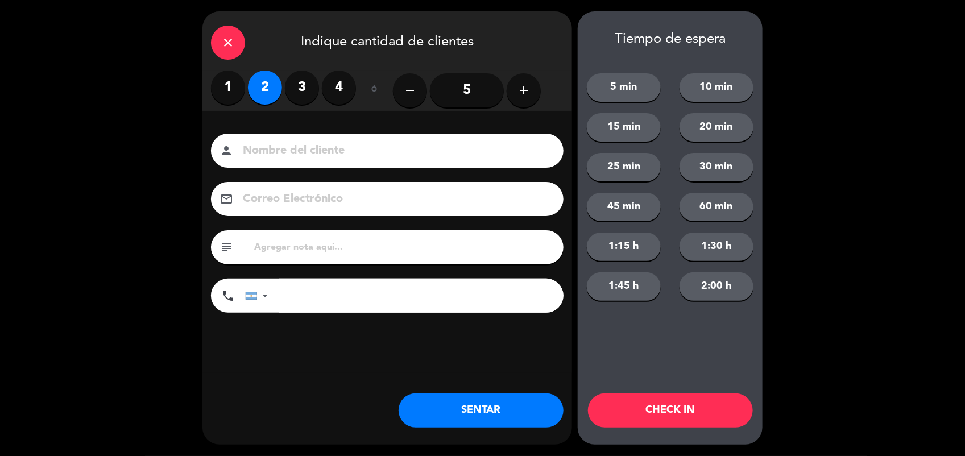
click at [273, 156] on input at bounding box center [395, 151] width 307 height 20
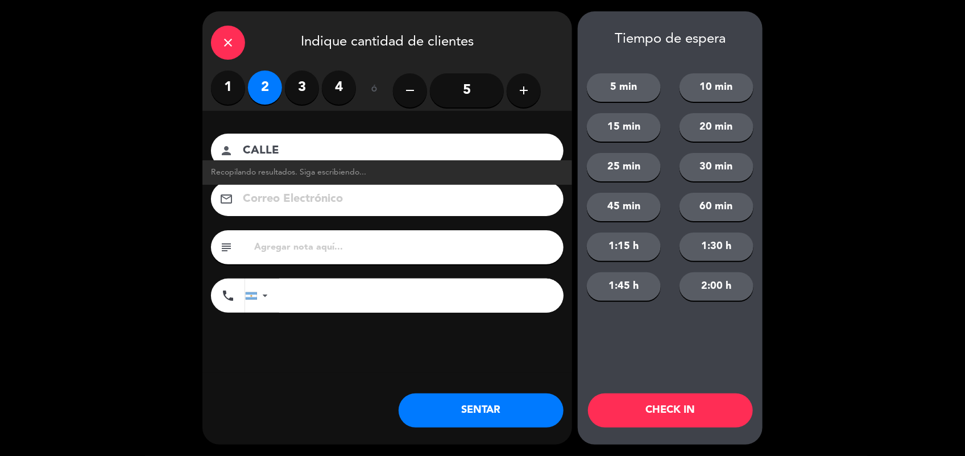
type input "CALLE"
click at [548, 416] on button "SENTAR" at bounding box center [481, 410] width 165 height 34
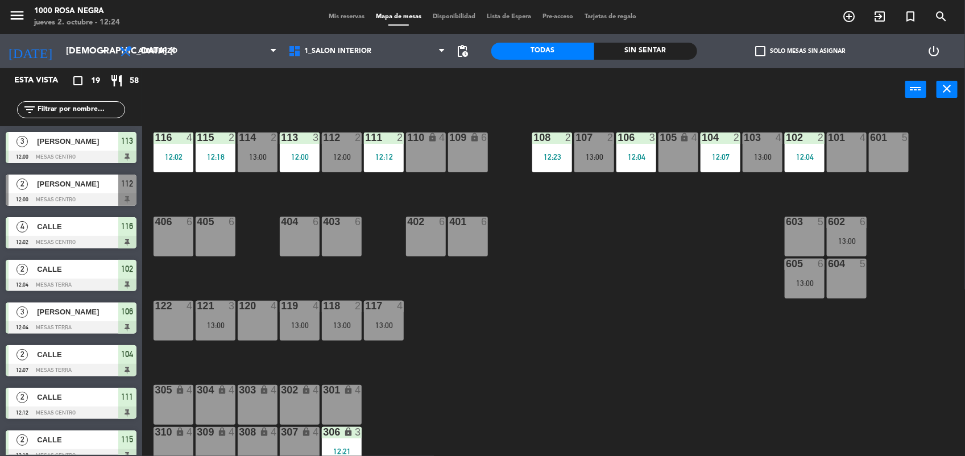
click at [342, 16] on span "Mis reservas" at bounding box center [346, 17] width 47 height 6
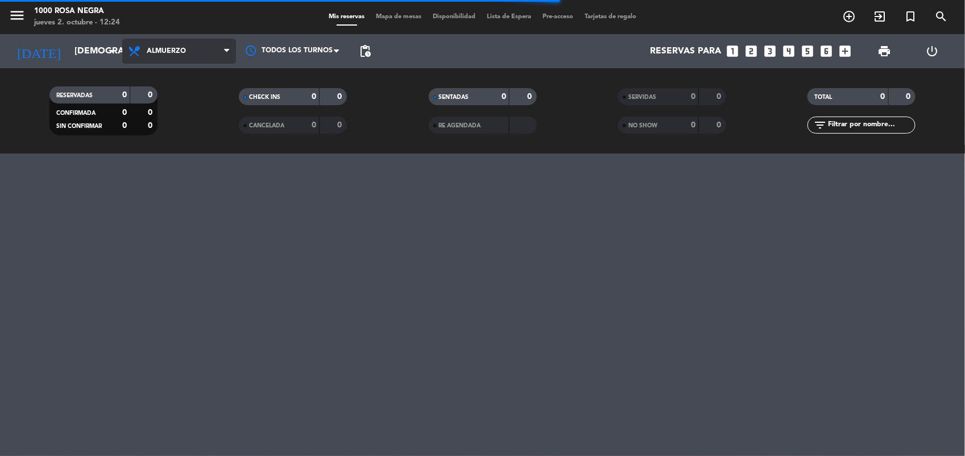
click at [163, 54] on span "Almuerzo" at bounding box center [166, 51] width 39 height 8
click at [172, 128] on div "menu 1000 [PERSON_NAME] Negra jueves 2. octubre - 12:24 Mis reservas Mapa de me…" at bounding box center [482, 77] width 965 height 154
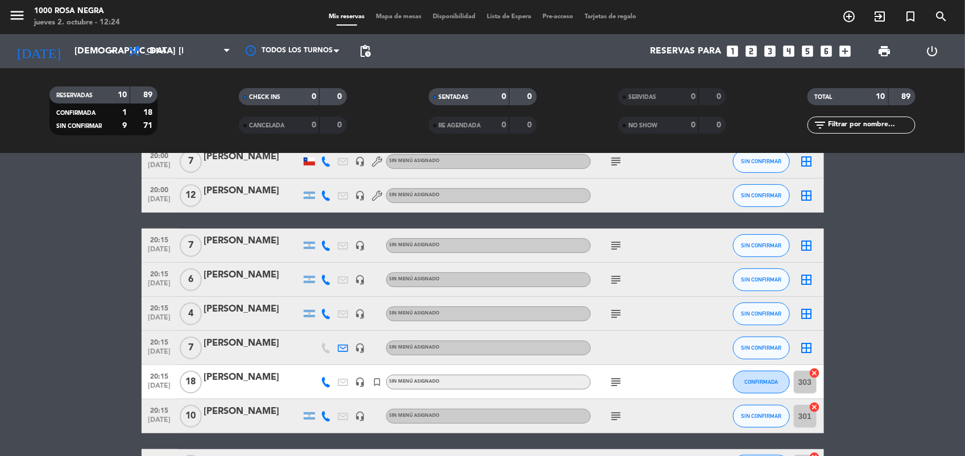
scroll to position [225, 0]
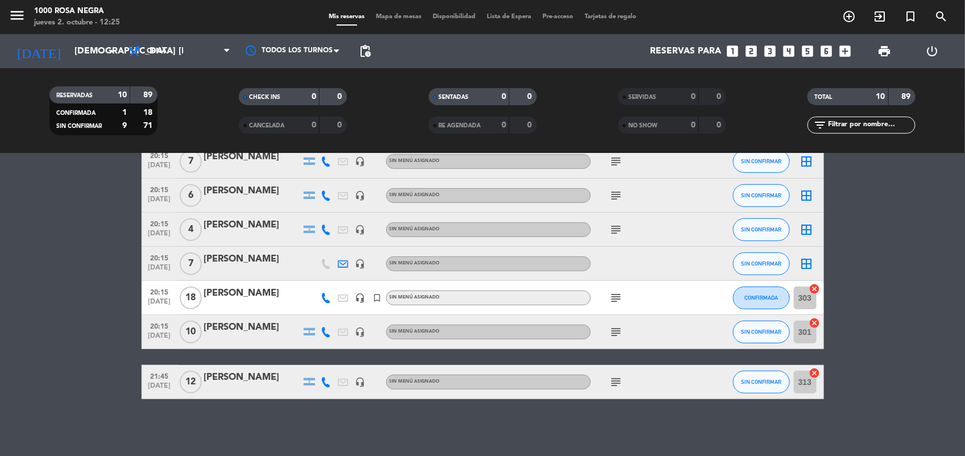
click at [618, 381] on icon "subject" at bounding box center [617, 382] width 14 height 14
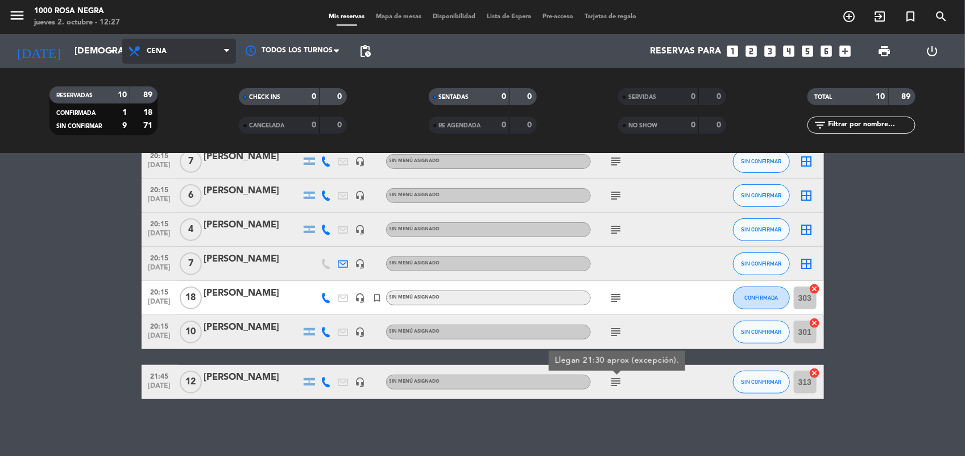
click at [185, 49] on span "Cena" at bounding box center [179, 51] width 114 height 25
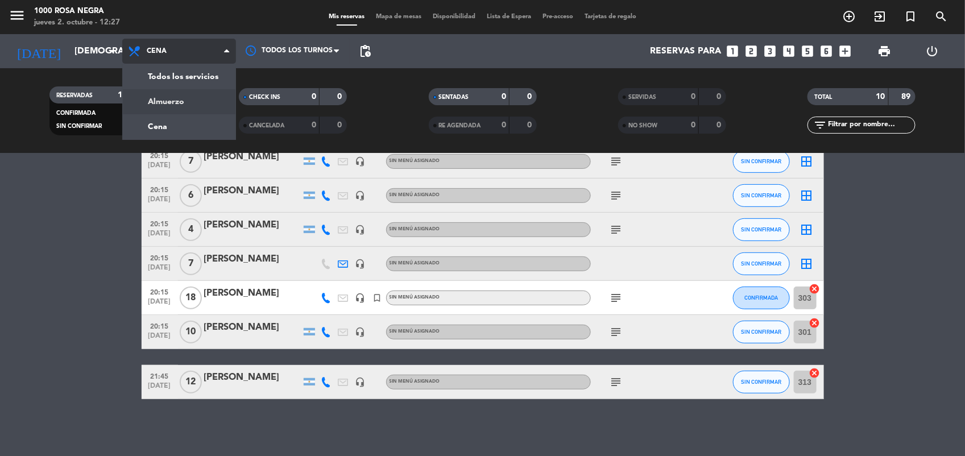
click at [189, 95] on div "menu 1000 [PERSON_NAME] Negra jueves 2. octubre - 12:27 Mis reservas Mapa de me…" at bounding box center [482, 77] width 965 height 154
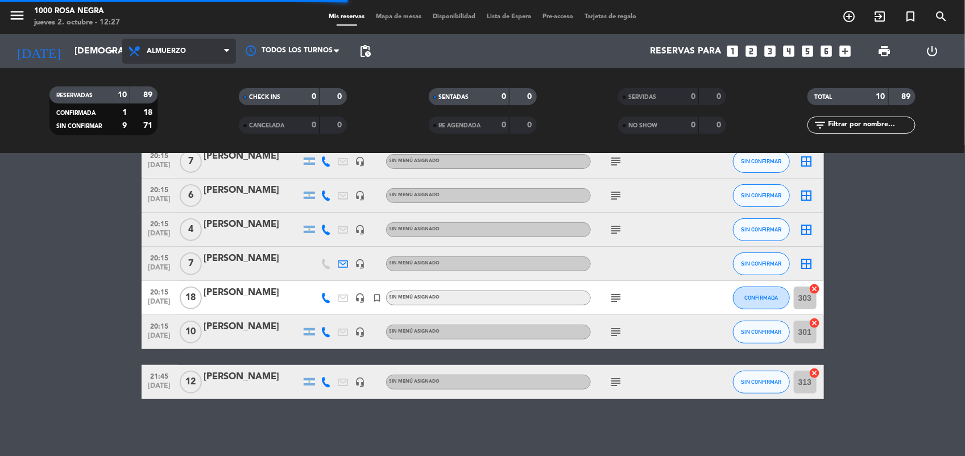
scroll to position [179, 0]
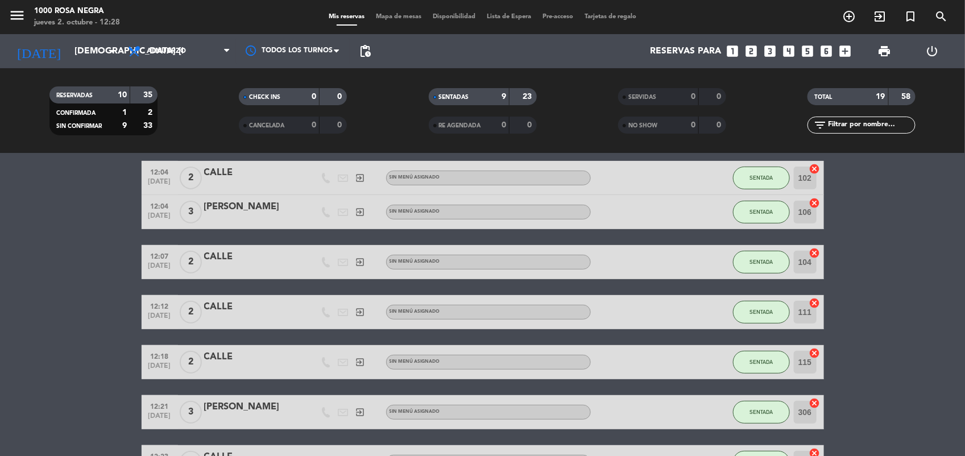
click at [390, 17] on span "Mapa de mesas" at bounding box center [398, 17] width 57 height 6
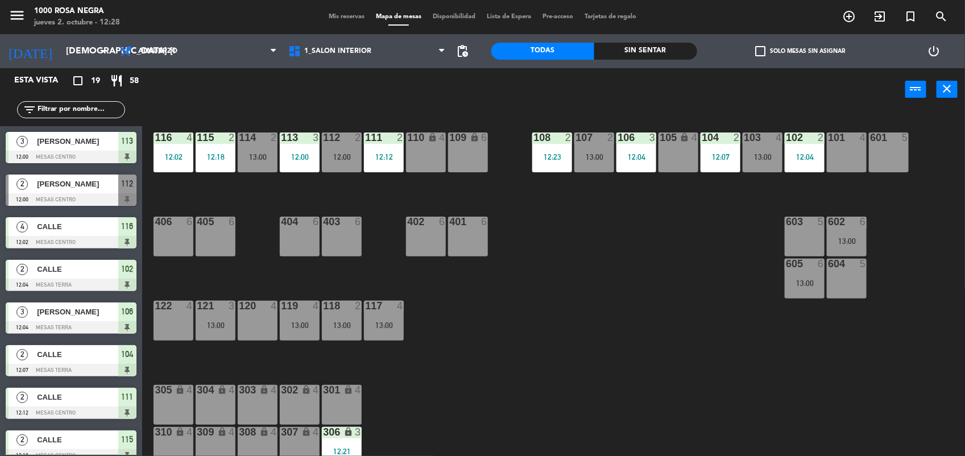
click at [635, 242] on div "116 4 12:02 115 2 12:18 114 2 13:00 113 3 12:00 112 2 12:00 111 2 12:12 110 loc…" at bounding box center [558, 285] width 813 height 345
click at [108, 109] on input "text" at bounding box center [80, 109] width 88 height 13
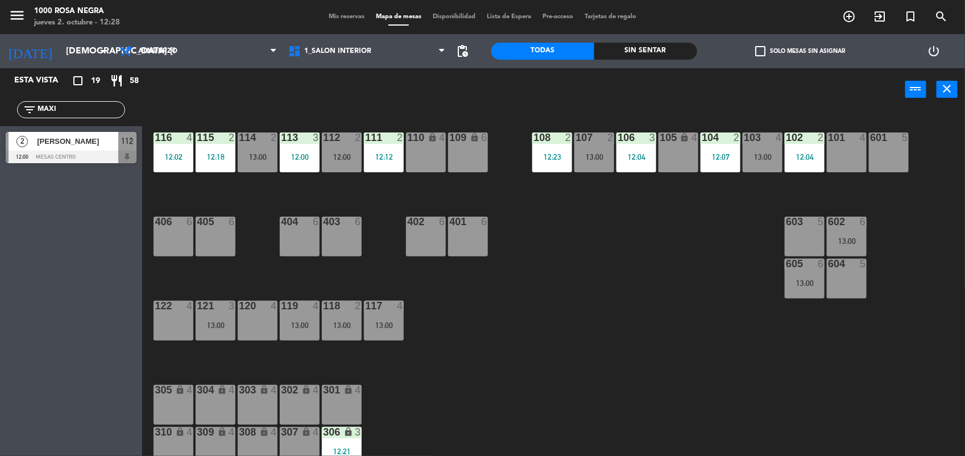
click at [100, 112] on input "MAXI" at bounding box center [80, 109] width 88 height 13
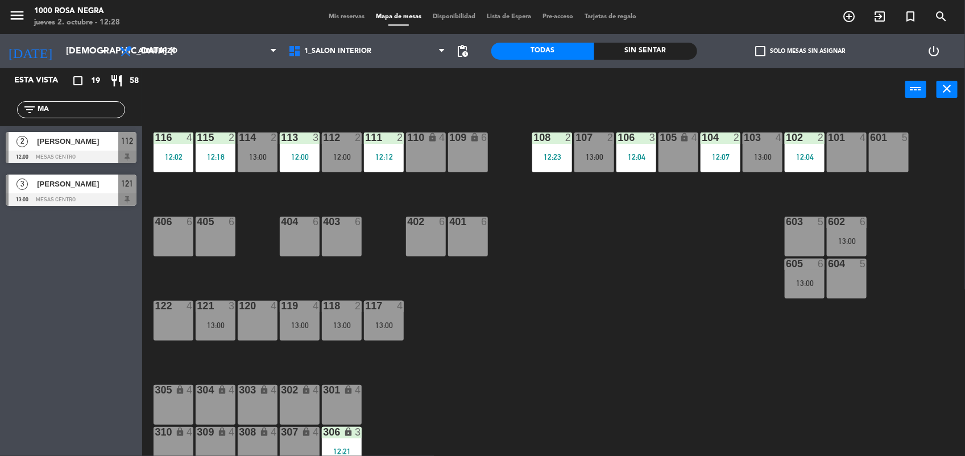
type input "M"
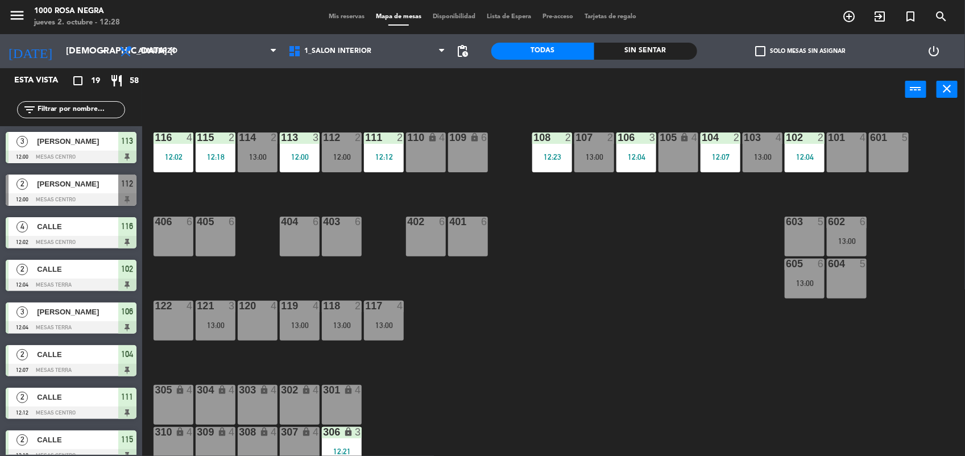
click at [165, 114] on div "116 4 12:02 115 2 12:18 114 2 13:00 113 3 12:00 112 2 12:00 111 2 12:12 110 loc…" at bounding box center [558, 285] width 813 height 345
click at [791, 233] on div "603 5" at bounding box center [805, 237] width 40 height 40
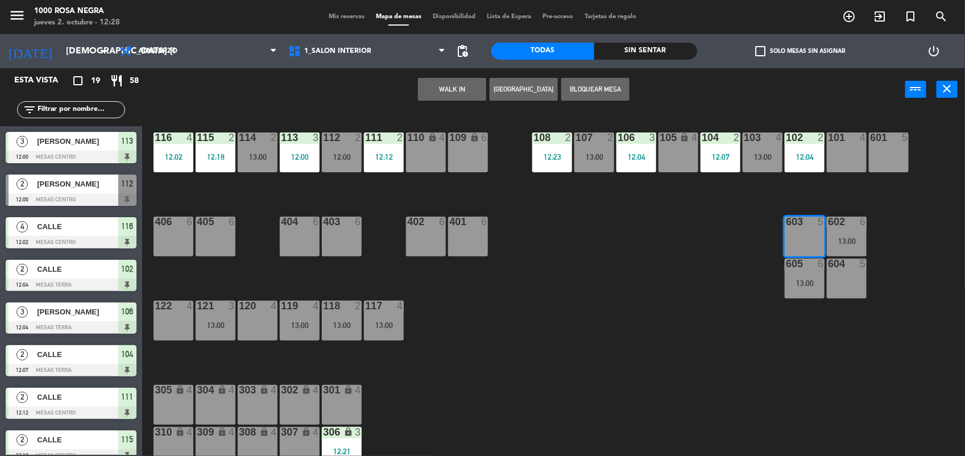
click at [455, 94] on button "WALK IN" at bounding box center [452, 89] width 68 height 23
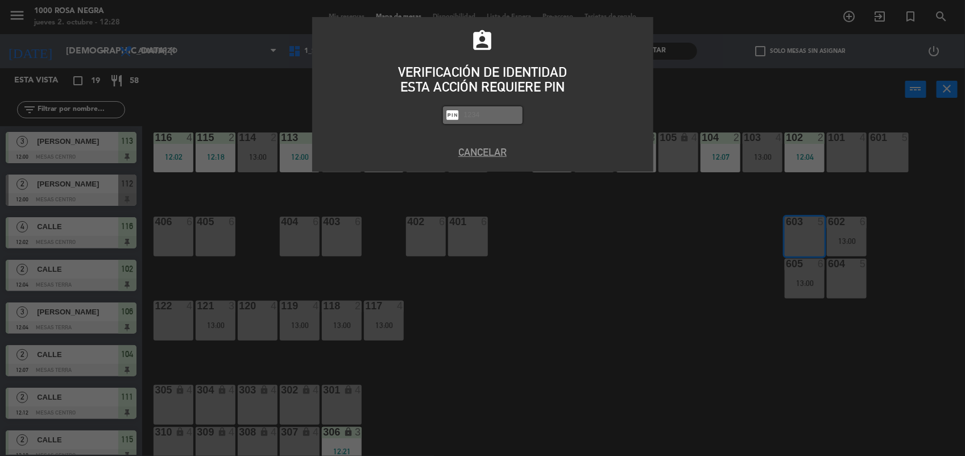
click at [478, 118] on input "text" at bounding box center [491, 115] width 57 height 13
type input "2492"
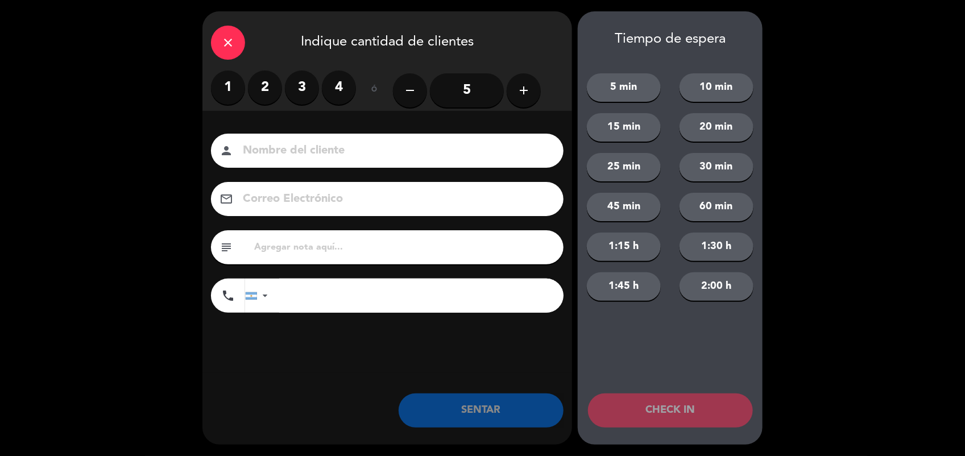
click at [351, 101] on div "1 2 3 4" at bounding box center [283, 88] width 145 height 34
drag, startPoint x: 351, startPoint y: 101, endPoint x: 343, endPoint y: 89, distance: 14.8
click at [343, 89] on label "4" at bounding box center [339, 88] width 34 height 34
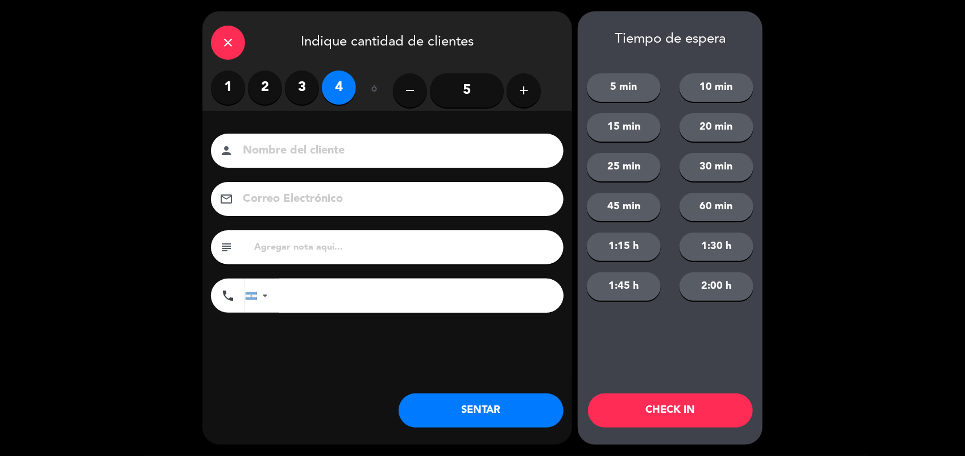
click at [294, 143] on input at bounding box center [395, 151] width 307 height 20
type input "CALLE"
click at [508, 428] on div "close Indique cantidad de clientes 1 2 3 4 ó remove 5 add Nombre del cliente pe…" at bounding box center [387, 227] width 370 height 433
click at [517, 416] on button "SENTAR" at bounding box center [481, 410] width 165 height 34
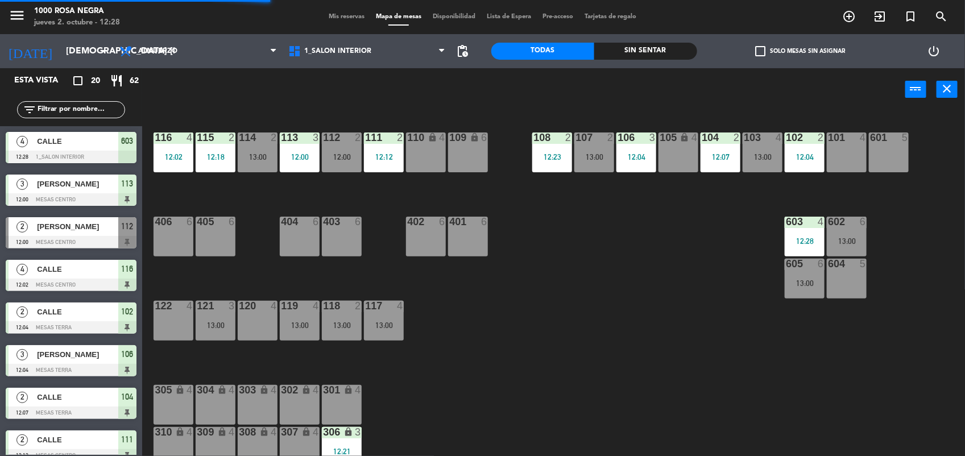
click at [535, 358] on div "116 4 12:02 115 2 12:18 114 2 13:00 113 3 12:00 112 2 12:00 111 2 12:12 110 loc…" at bounding box center [558, 285] width 813 height 345
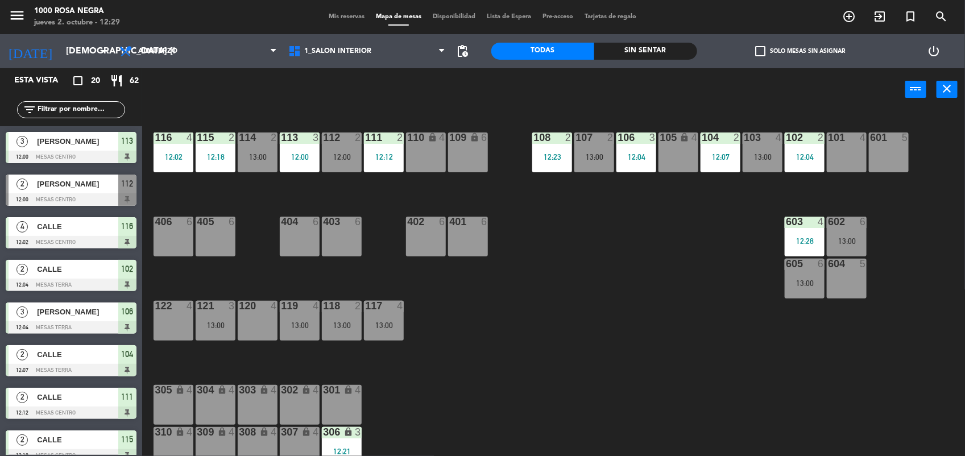
click at [345, 16] on span "Mis reservas" at bounding box center [346, 17] width 47 height 6
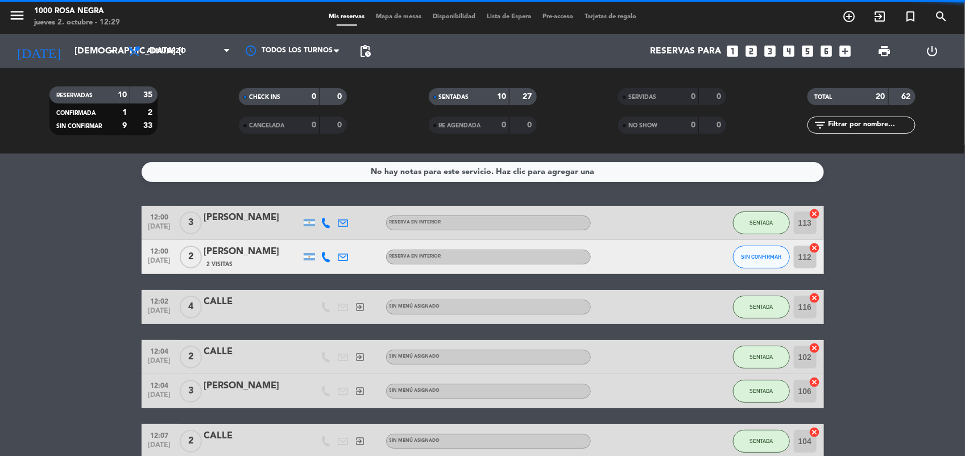
click at [768, 55] on icon "looks_3" at bounding box center [769, 51] width 15 height 15
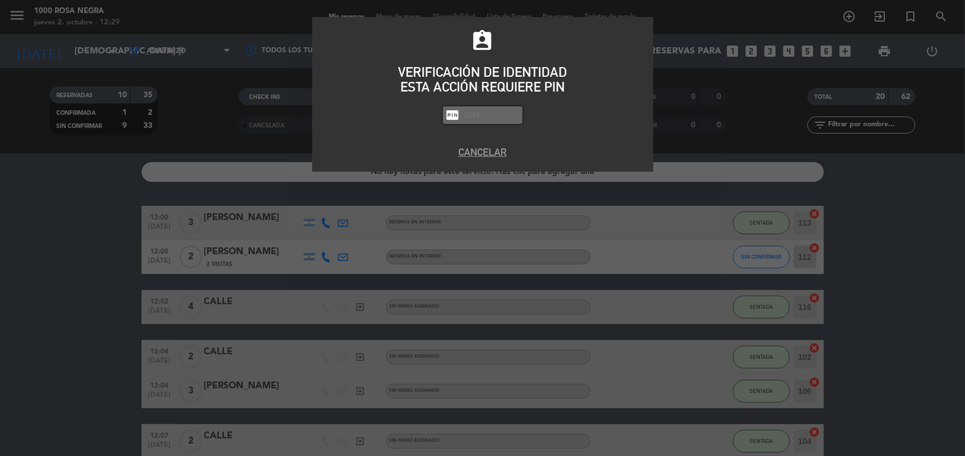
click at [496, 111] on input "text" at bounding box center [491, 115] width 57 height 13
type input "2492"
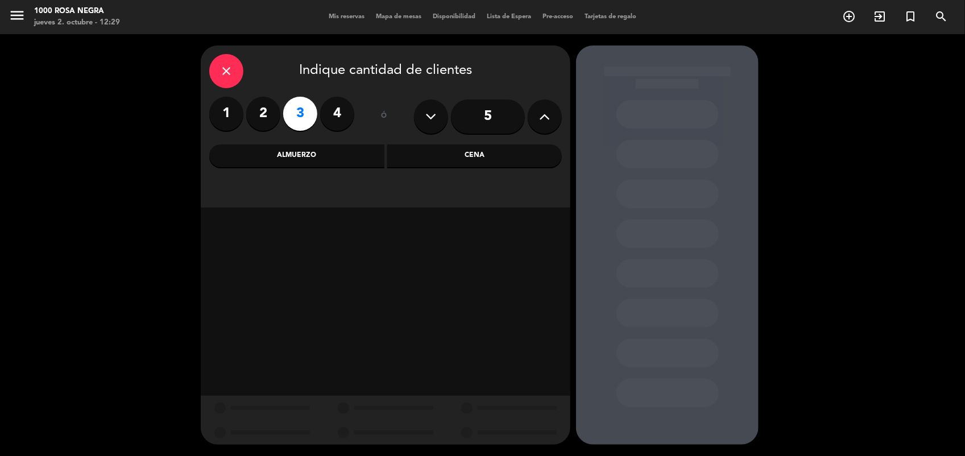
click at [540, 115] on icon at bounding box center [545, 116] width 11 height 17
click at [426, 114] on icon at bounding box center [431, 116] width 11 height 17
type input "6"
click at [457, 158] on div "Cena" at bounding box center [474, 155] width 175 height 23
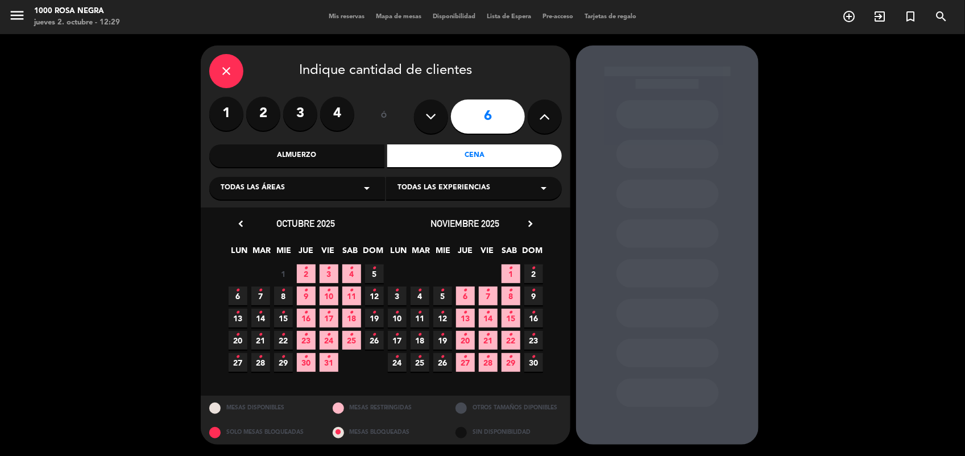
click at [328, 270] on icon "•" at bounding box center [329, 268] width 4 height 18
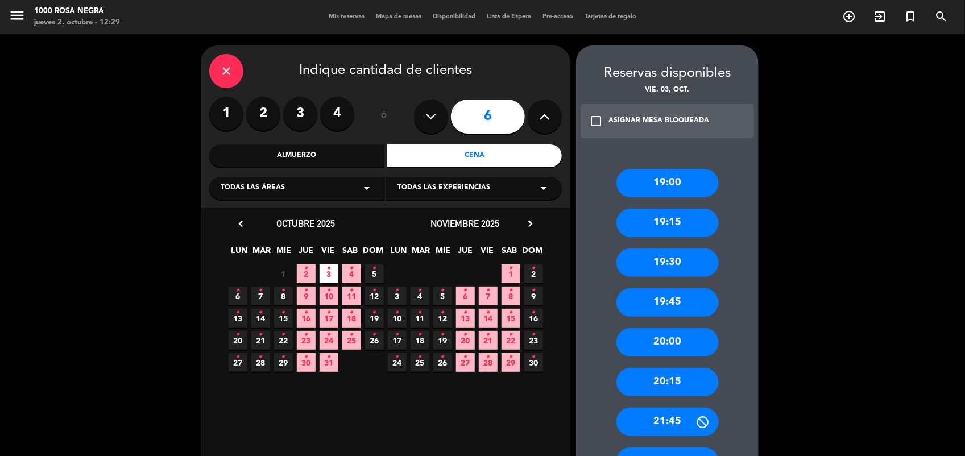
click at [704, 388] on div "20:15" at bounding box center [667, 382] width 102 height 28
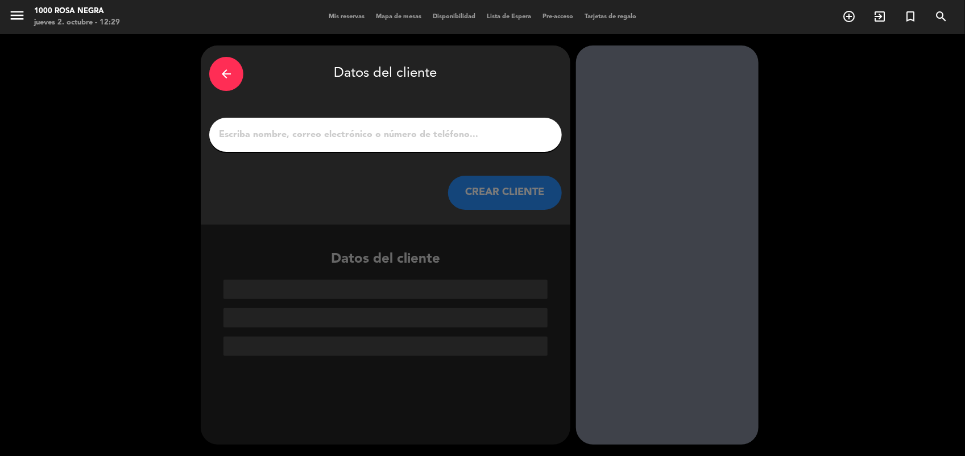
click at [503, 132] on input "1" at bounding box center [385, 135] width 335 height 16
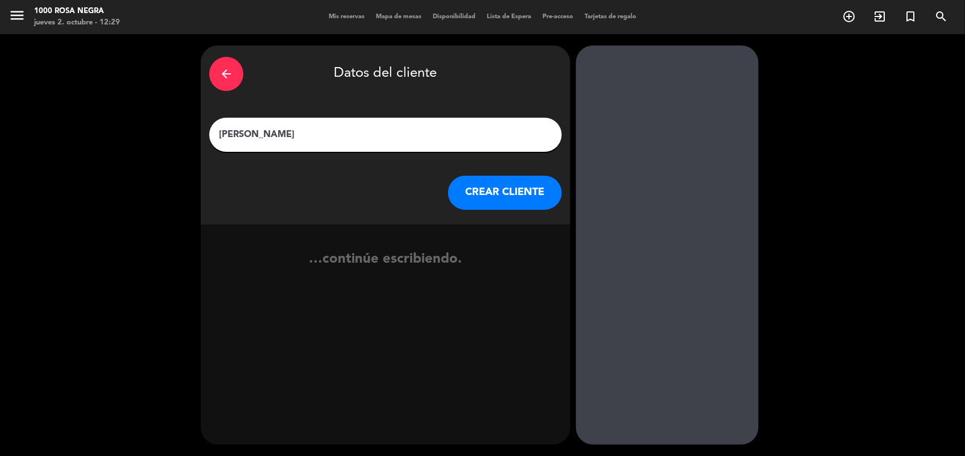
type input "[PERSON_NAME]"
click at [529, 192] on button "CREAR CLIENTE" at bounding box center [505, 193] width 114 height 34
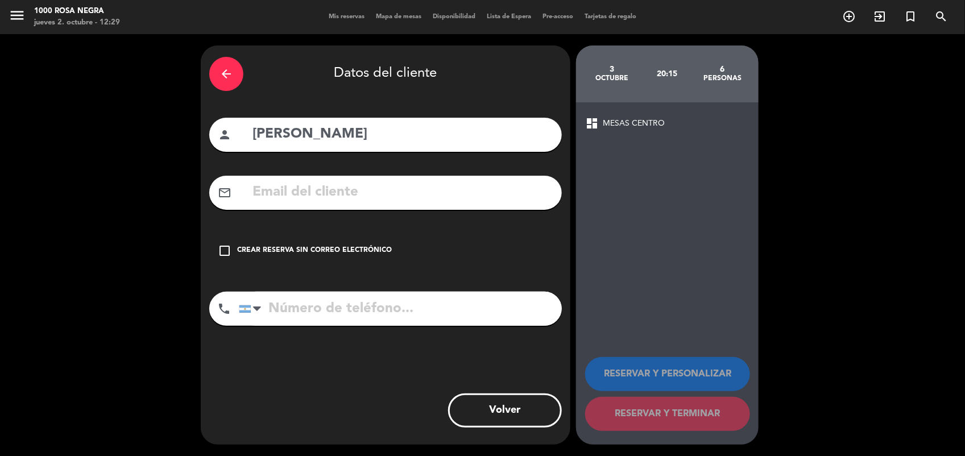
click at [237, 247] on div "Crear reserva sin correo electrónico" at bounding box center [314, 250] width 155 height 11
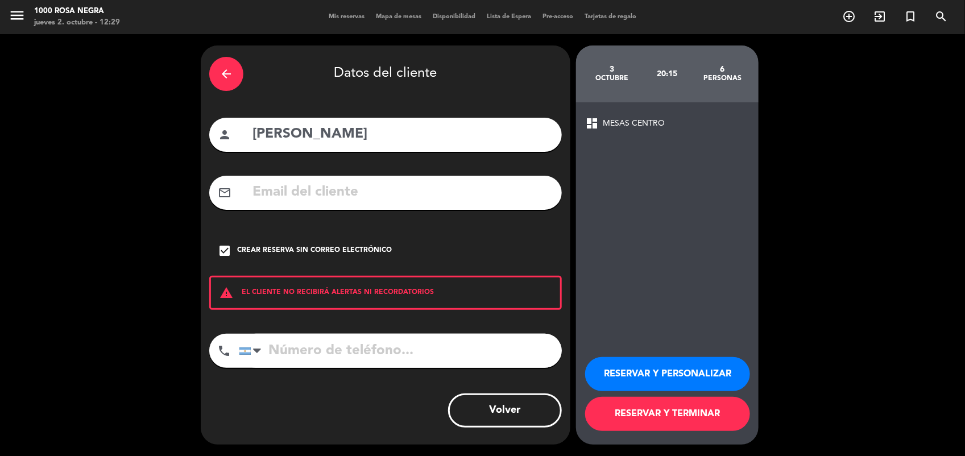
click at [293, 354] on input "tel" at bounding box center [400, 351] width 323 height 34
type input "1152491601"
click at [681, 368] on button "RESERVAR Y PERSONALIZAR" at bounding box center [667, 374] width 165 height 34
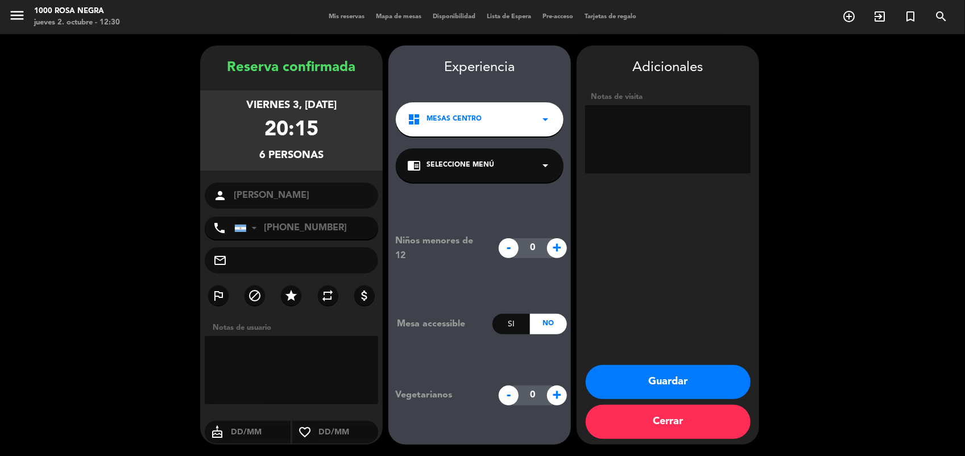
click at [649, 162] on textarea at bounding box center [667, 139] width 165 height 68
type textarea "CUMPLEAÑOS // PIDIO MESA REDONDA , LLEGAN 20.30 HS"
click at [706, 383] on button "Guardar" at bounding box center [668, 382] width 165 height 34
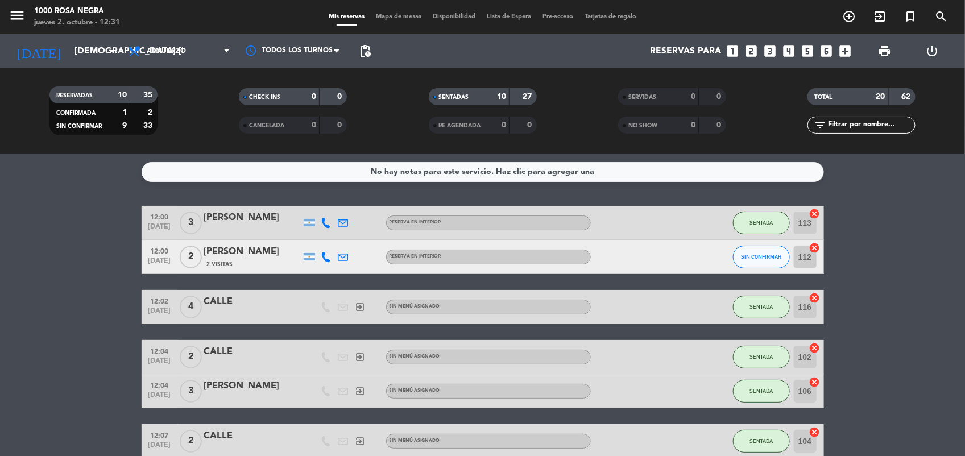
click at [401, 14] on span "Mapa de mesas" at bounding box center [398, 17] width 57 height 6
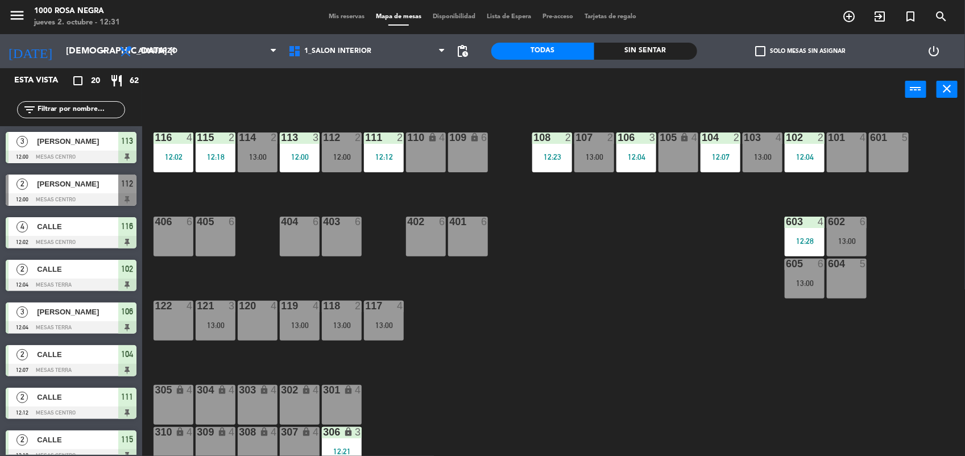
click at [249, 330] on div "120 4" at bounding box center [258, 321] width 40 height 40
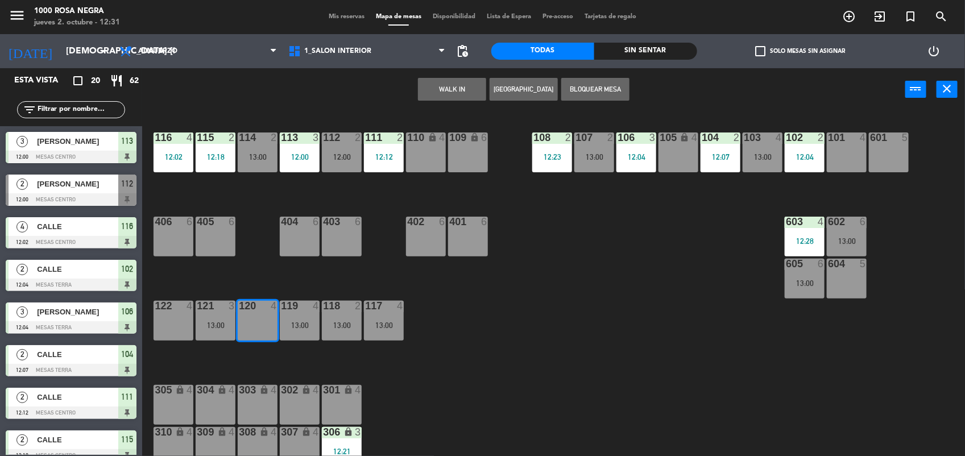
click at [450, 84] on button "WALK IN" at bounding box center [452, 89] width 68 height 23
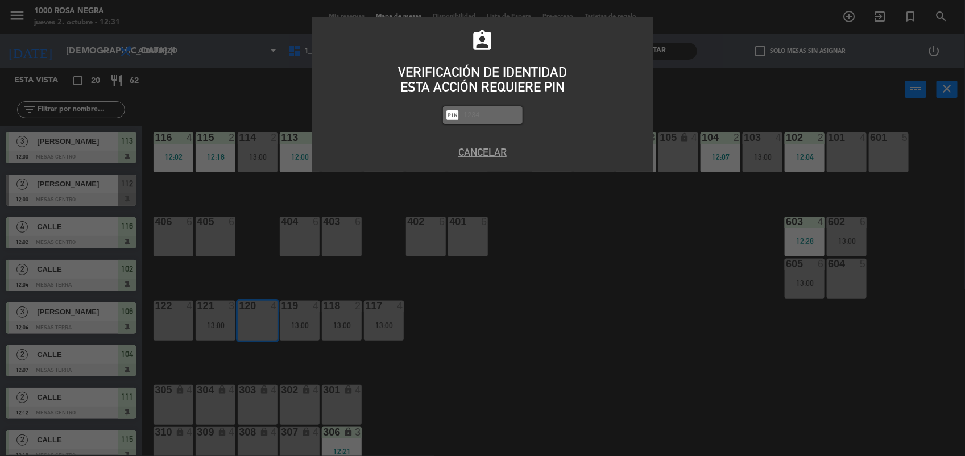
click at [478, 118] on input "text" at bounding box center [491, 115] width 57 height 13
type input "2492"
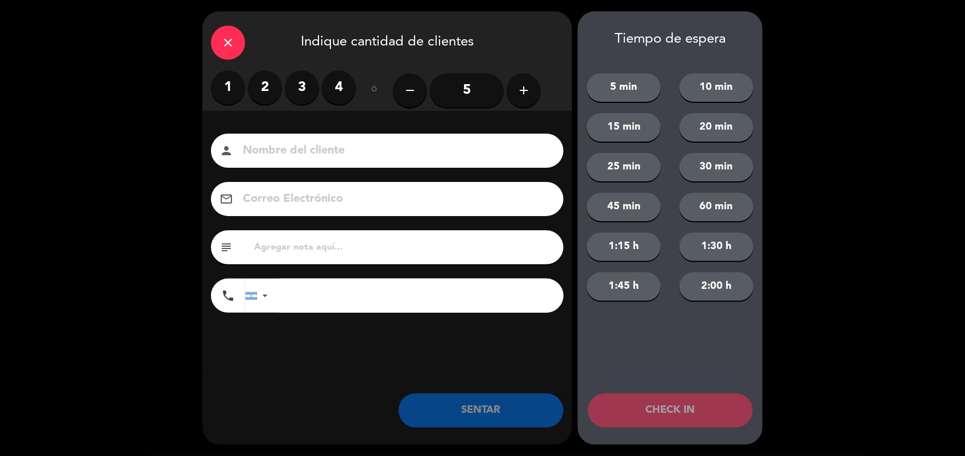
click at [260, 80] on label "2" at bounding box center [265, 88] width 34 height 34
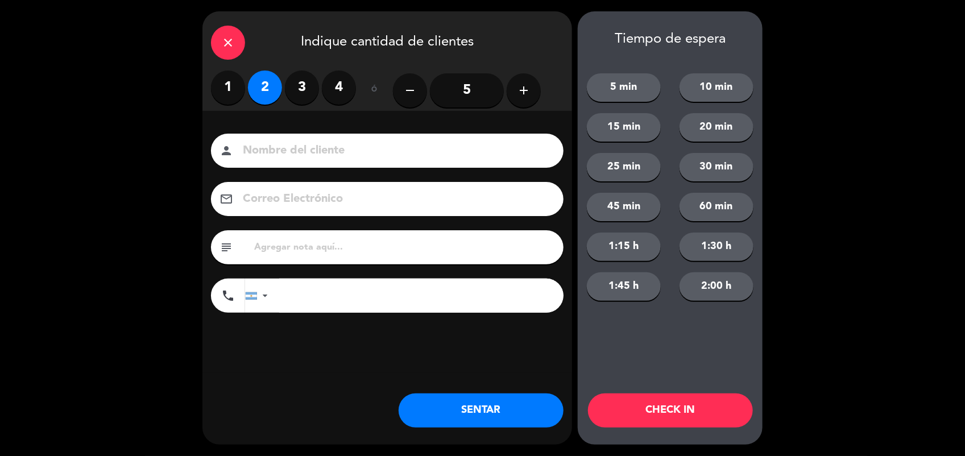
click at [279, 148] on input at bounding box center [395, 151] width 307 height 20
type input "CALLE"
click at [499, 408] on button "SENTAR" at bounding box center [481, 410] width 165 height 34
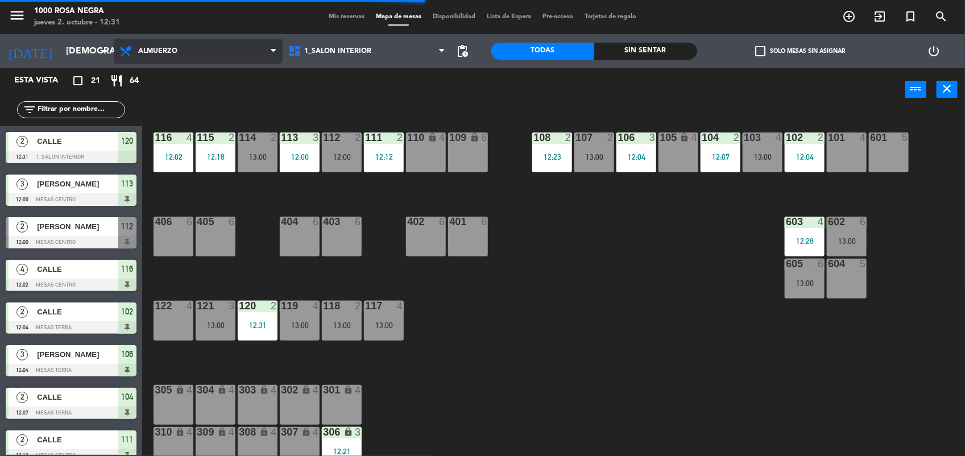
click at [188, 58] on span "Almuerzo" at bounding box center [198, 51] width 169 height 25
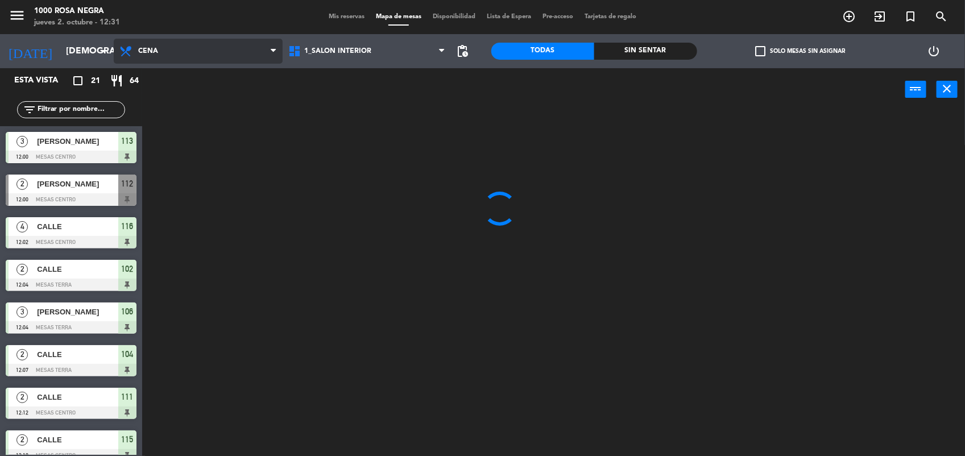
click at [181, 108] on ng-component "menu 1000 [PERSON_NAME] Negra jueves 2. octubre - 12:31 Mis reservas Mapa de me…" at bounding box center [482, 229] width 965 height 458
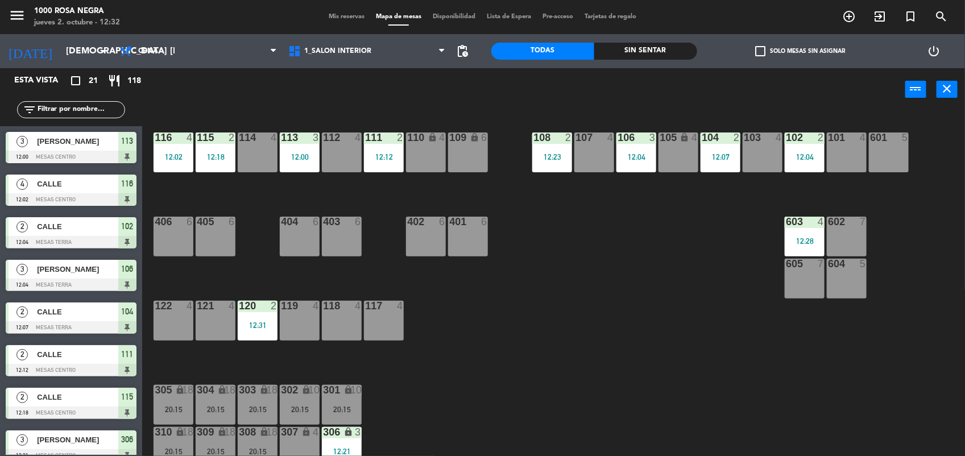
click at [251, 185] on div "116 4 12:02 115 2 12:18 114 4 113 3 12:00 112 4 111 2 12:12 110 lock 4 109 lock…" at bounding box center [558, 285] width 813 height 345
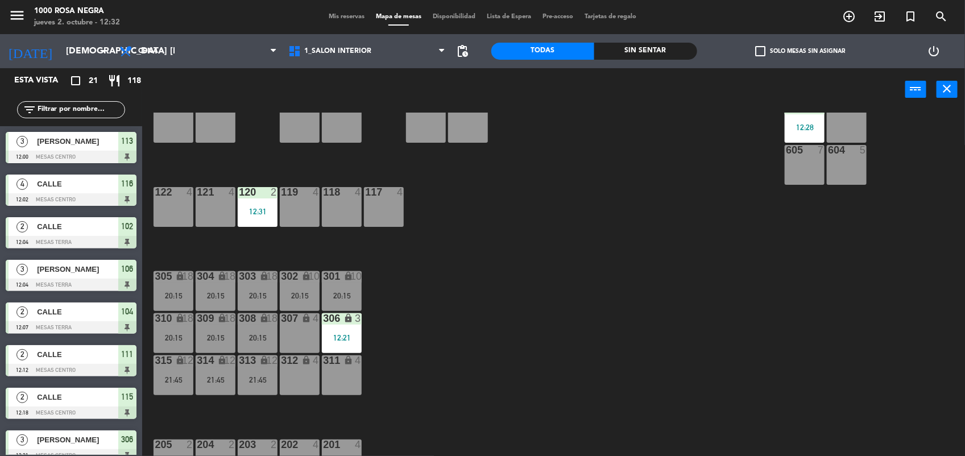
scroll to position [135, 0]
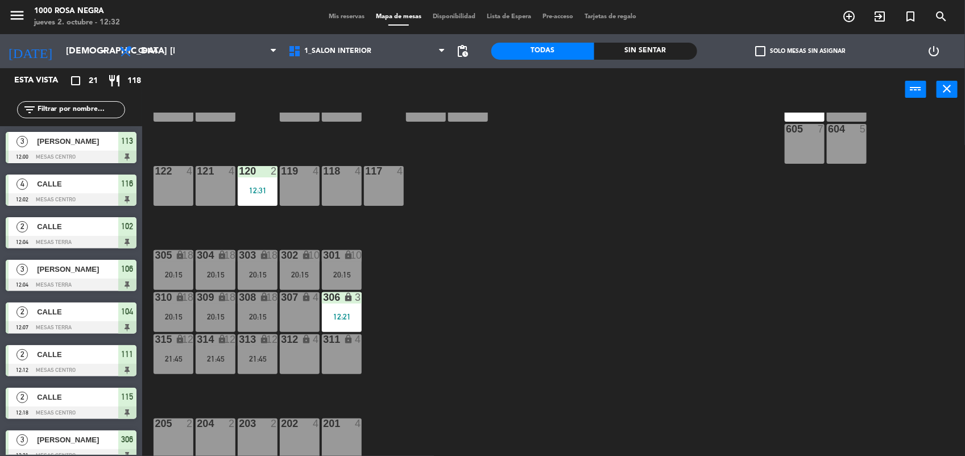
click at [255, 357] on div "21:45" at bounding box center [258, 359] width 40 height 8
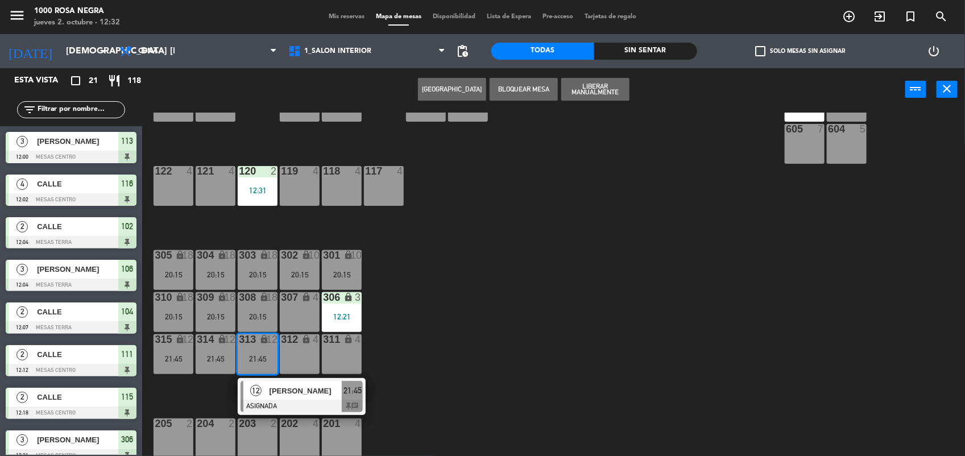
click at [223, 355] on div "21:45" at bounding box center [216, 359] width 40 height 8
click at [169, 350] on div "315 lock 12 21:45" at bounding box center [174, 354] width 40 height 40
click at [306, 400] on div at bounding box center [302, 406] width 122 height 13
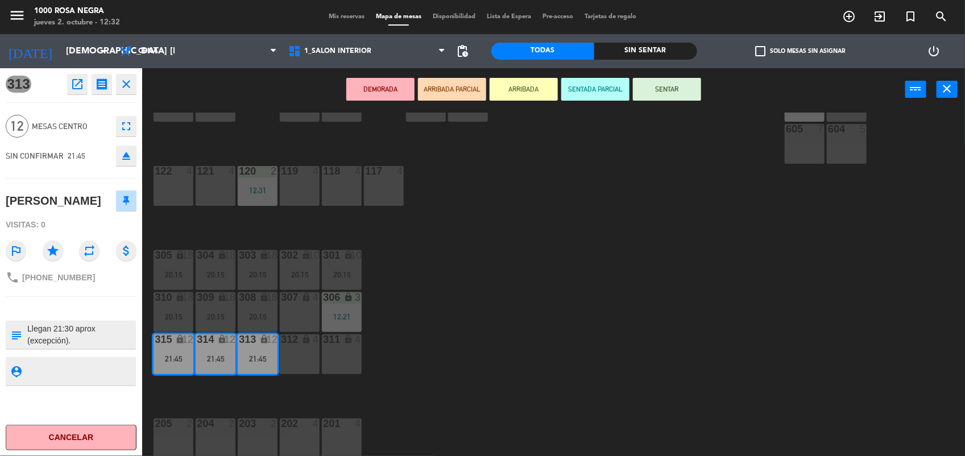
click at [213, 216] on div "116 4 12:02 115 2 12:18 114 4 113 3 12:00 112 4 111 2 12:12 110 lock 4 109 lock…" at bounding box center [558, 285] width 813 height 345
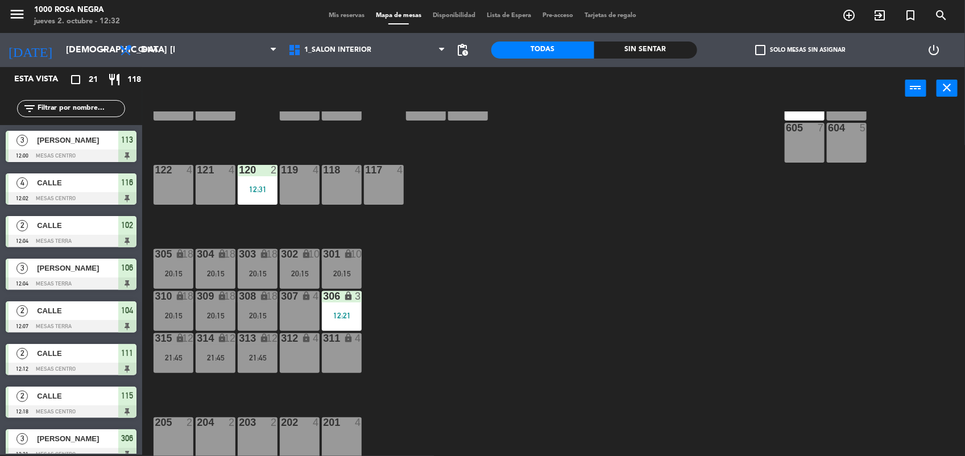
scroll to position [276, 0]
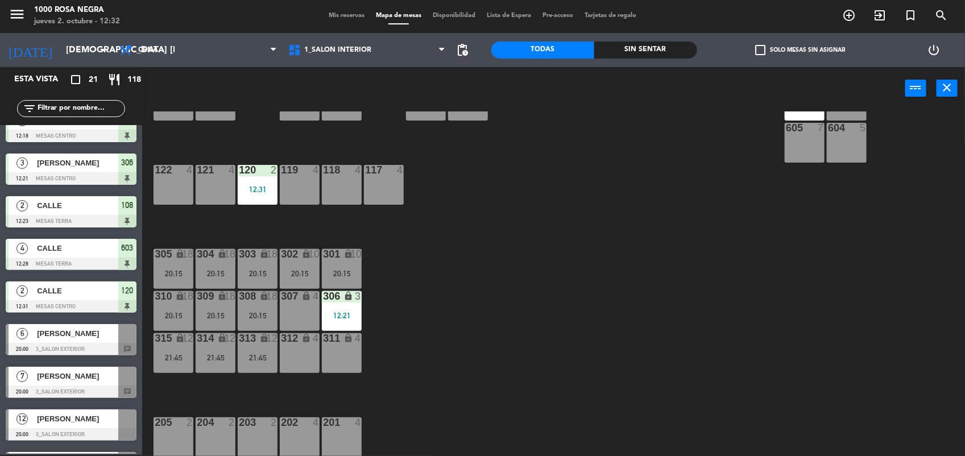
click at [256, 362] on div "313 lock 12 21:45" at bounding box center [258, 353] width 40 height 40
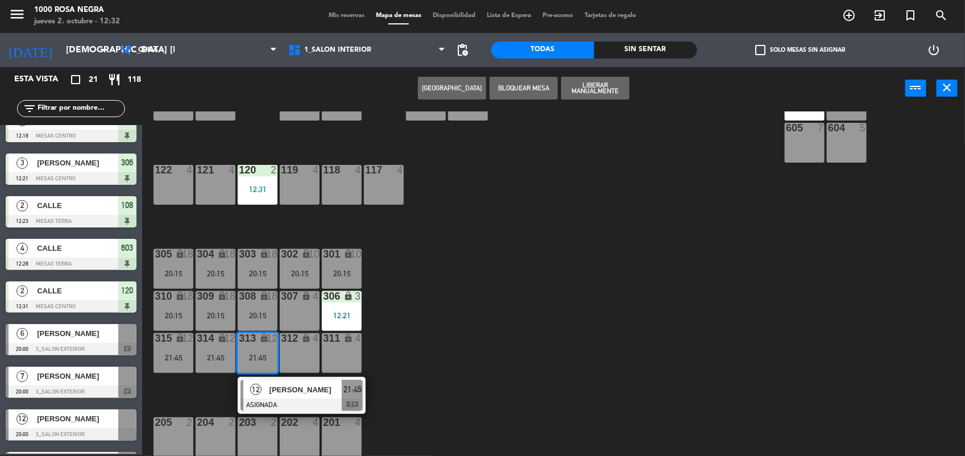
click at [288, 393] on span "[PERSON_NAME]" at bounding box center [306, 390] width 73 height 12
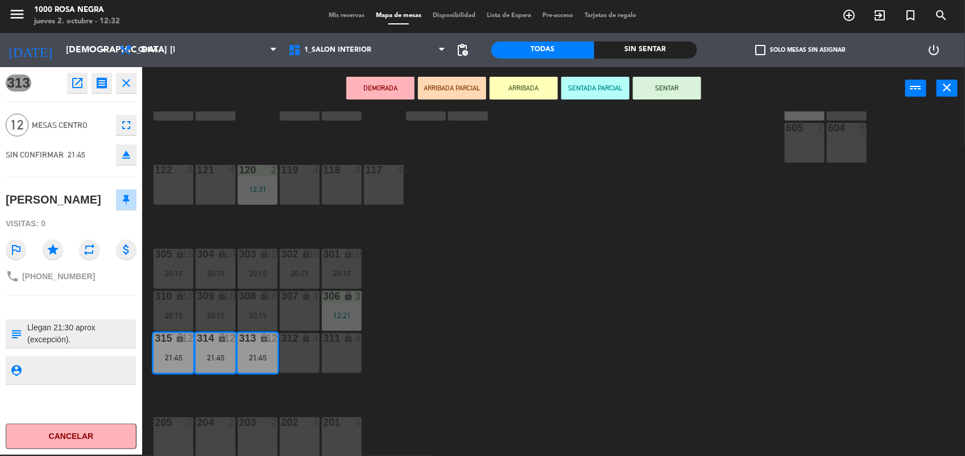
click at [123, 154] on icon "eject" at bounding box center [126, 155] width 14 height 14
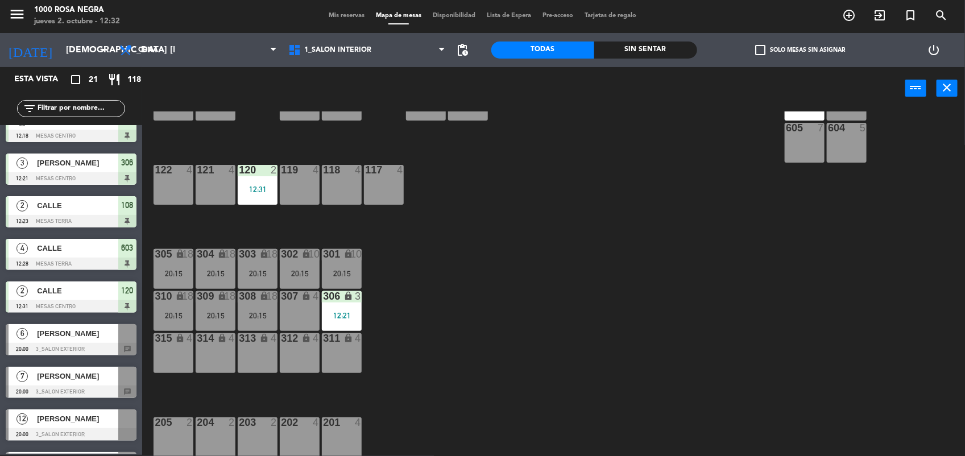
click at [174, 136] on div "116 4 12:02 115 2 12:18 114 4 113 3 12:00 112 4 111 2 12:12 110 lock 4 109 lock…" at bounding box center [558, 283] width 813 height 345
click at [637, 51] on div "Sin sentar" at bounding box center [645, 50] width 103 height 17
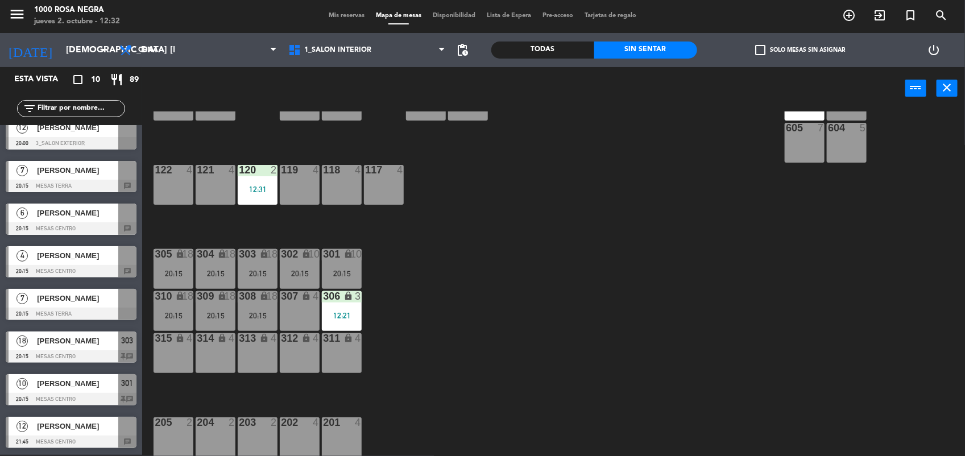
scroll to position [0, 0]
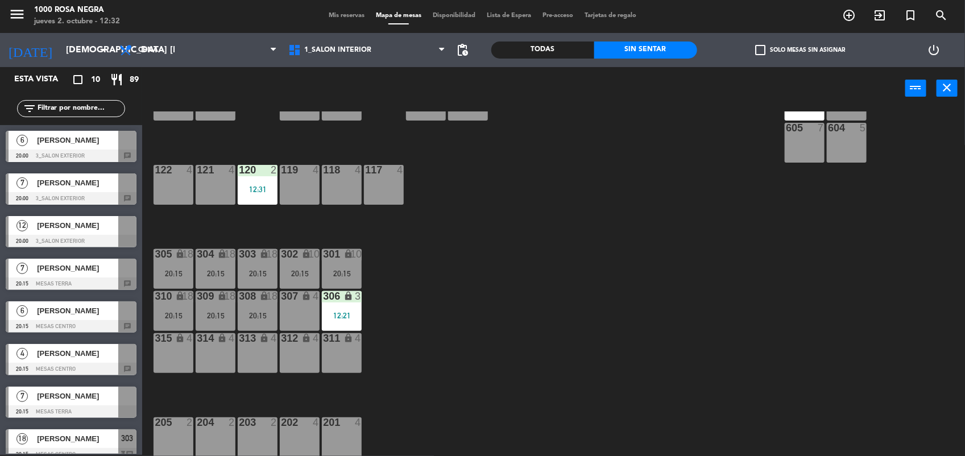
click at [757, 47] on span "check_box_outline_blank" at bounding box center [760, 50] width 10 height 10
click at [800, 50] on input "check_box_outline_blank Solo mesas sin asignar" at bounding box center [800, 50] width 0 height 0
click at [757, 47] on span "check_box" at bounding box center [760, 50] width 10 height 10
click at [800, 50] on input "check_box Solo mesas sin asignar" at bounding box center [800, 50] width 0 height 0
click at [669, 47] on div "Sin sentar" at bounding box center [645, 50] width 103 height 17
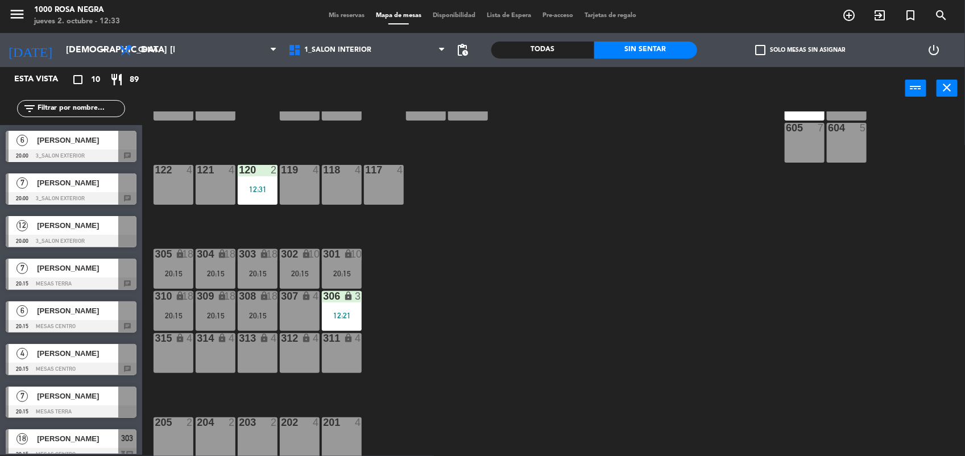
click at [403, 316] on div "116 4 12:02 115 2 12:18 114 4 113 3 12:00 112 4 111 2 12:12 110 lock 4 109 lock…" at bounding box center [558, 283] width 813 height 345
click at [186, 376] on div "116 4 12:02 115 2 12:18 114 4 113 3 12:00 112 4 111 2 12:12 110 lock 4 109 lock…" at bounding box center [558, 283] width 813 height 345
click at [550, 287] on div "116 4 12:02 115 2 12:18 114 4 113 3 12:00 112 4 111 2 12:12 110 lock 4 109 lock…" at bounding box center [558, 283] width 813 height 345
click at [527, 243] on div "116 4 12:02 115 2 12:18 114 4 113 3 12:00 112 4 111 2 12:12 110 lock 4 109 lock…" at bounding box center [558, 283] width 813 height 345
click at [408, 254] on div "116 4 12:02 115 2 12:18 114 4 113 3 12:00 112 4 111 2 12:12 110 lock 4 109 lock…" at bounding box center [558, 283] width 813 height 345
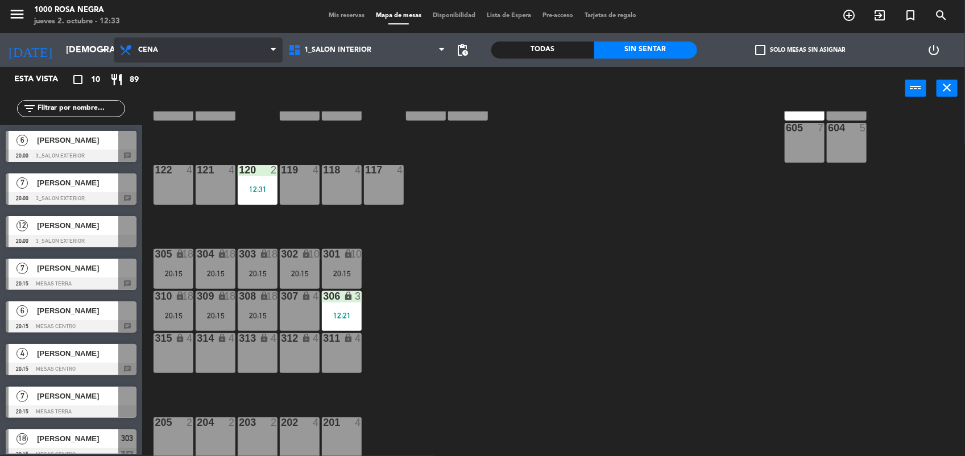
click at [181, 40] on span "Cena" at bounding box center [198, 50] width 169 height 25
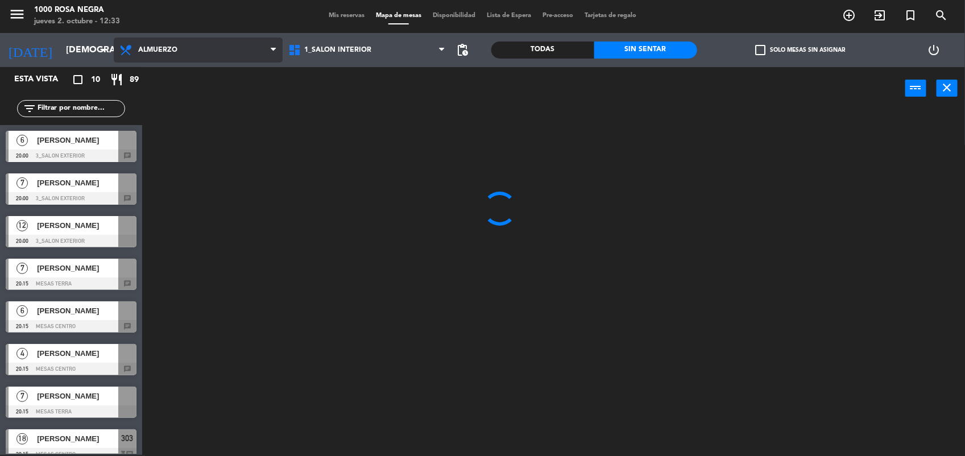
click at [205, 80] on ng-component "menu 1000 [PERSON_NAME] Negra jueves 2. octubre - 12:33 Mis reservas Mapa de me…" at bounding box center [482, 228] width 965 height 458
click at [97, 110] on input "text" at bounding box center [80, 108] width 88 height 13
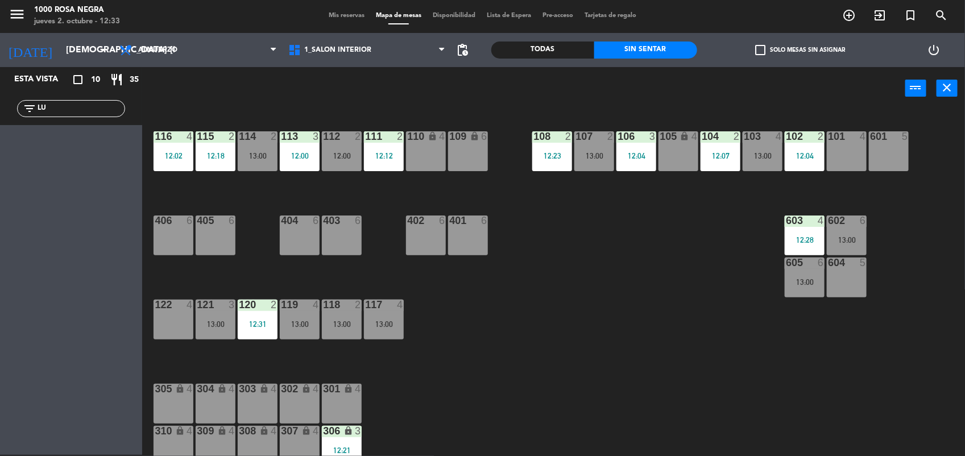
type input "L"
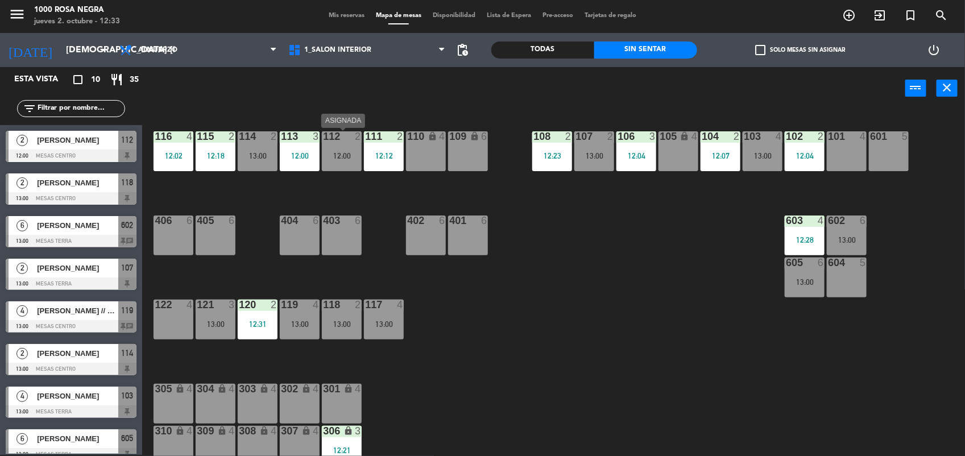
click at [334, 162] on div "112 2 12:00" at bounding box center [342, 151] width 40 height 40
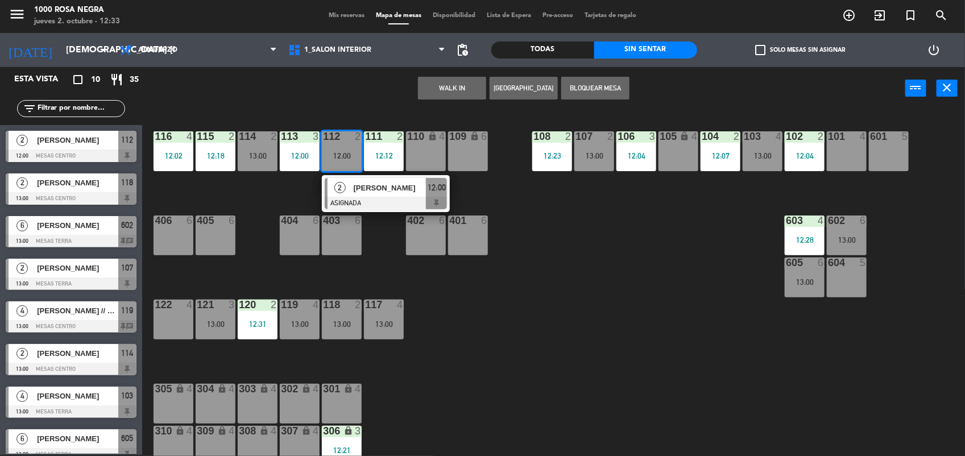
click at [371, 200] on div at bounding box center [386, 203] width 122 height 13
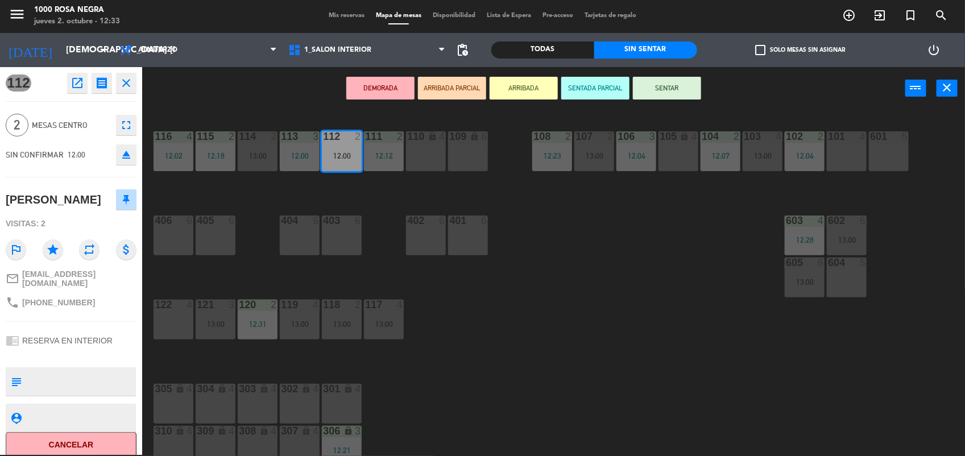
click at [686, 92] on button "SENTAR" at bounding box center [667, 88] width 68 height 23
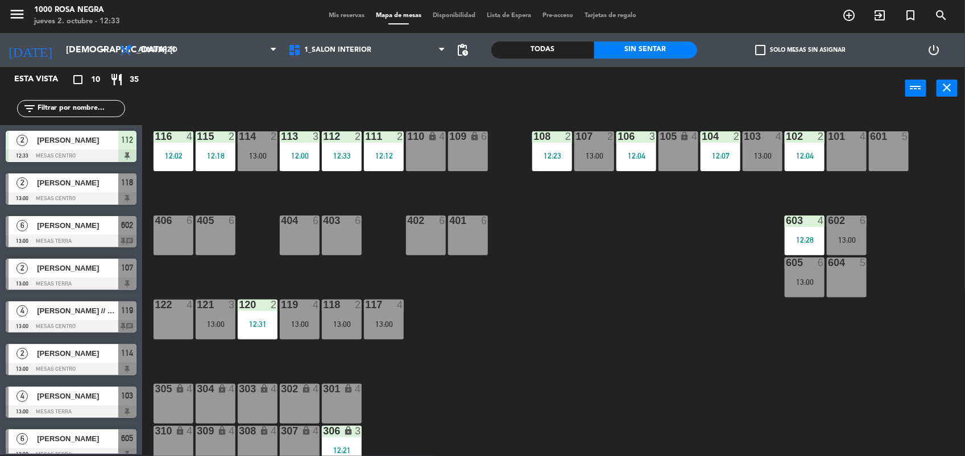
click at [563, 281] on div "116 4 12:02 115 2 12:18 114 2 13:00 113 3 12:00 112 2 12:33 111 2 12:12 110 loc…" at bounding box center [558, 283] width 813 height 345
click at [507, 357] on div "116 4 12:02 115 2 12:18 114 2 13:00 113 3 12:00 112 2 12:00 111 2 12:12 110 loc…" at bounding box center [558, 283] width 813 height 345
drag, startPoint x: 507, startPoint y: 357, endPoint x: 484, endPoint y: 366, distance: 24.3
click at [484, 366] on div "116 4 12:02 115 2 12:18 114 2 13:00 113 3 12:00 112 2 12:00 111 2 12:12 110 loc…" at bounding box center [558, 283] width 813 height 345
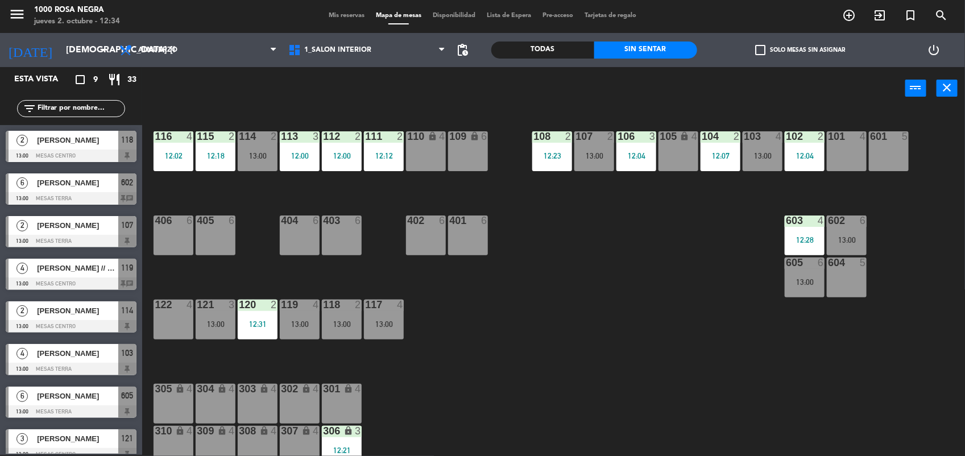
click at [435, 362] on div "116 4 12:02 115 2 12:18 114 2 13:00 113 3 12:00 112 2 12:00 111 2 12:12 110 loc…" at bounding box center [558, 283] width 813 height 345
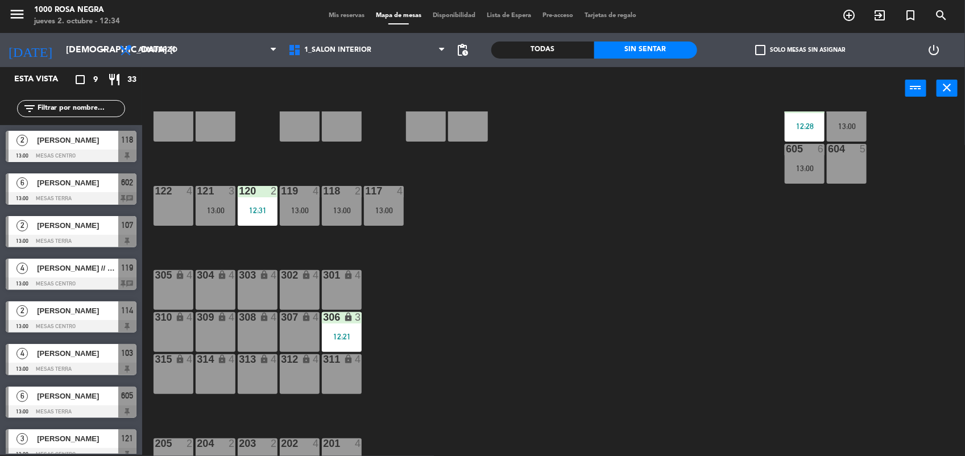
scroll to position [135, 0]
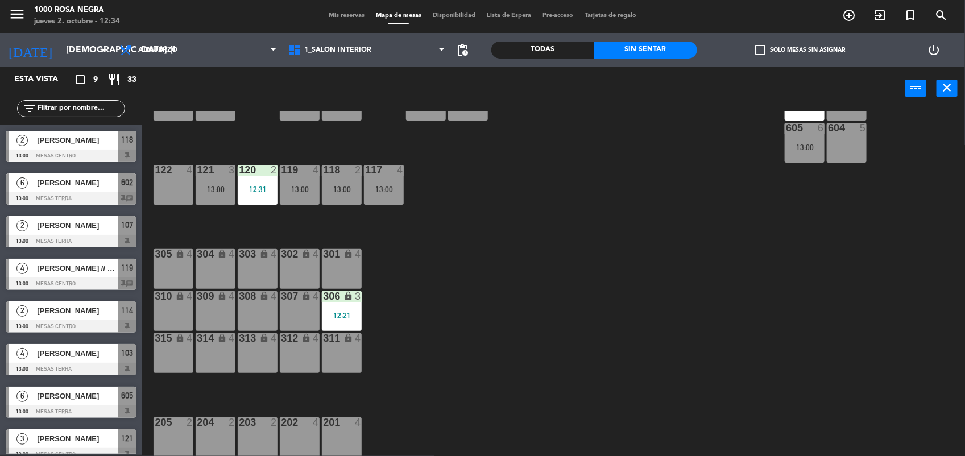
click at [455, 340] on div "116 4 12:02 115 2 12:18 114 2 13:00 113 3 12:00 112 2 12:00 111 2 12:12 110 loc…" at bounding box center [558, 283] width 813 height 345
click at [493, 319] on div "116 4 12:02 115 2 12:18 114 2 13:00 113 3 12:00 112 2 12:00 111 2 12:12 110 loc…" at bounding box center [558, 283] width 813 height 345
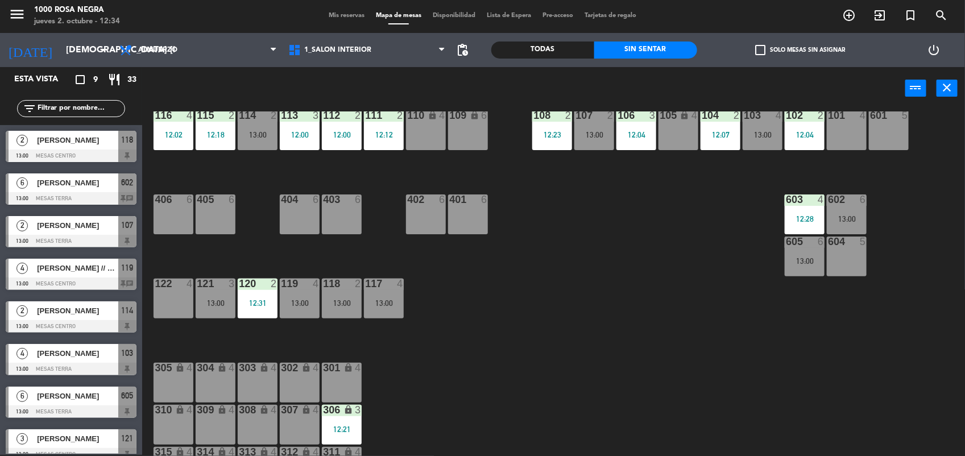
scroll to position [0, 0]
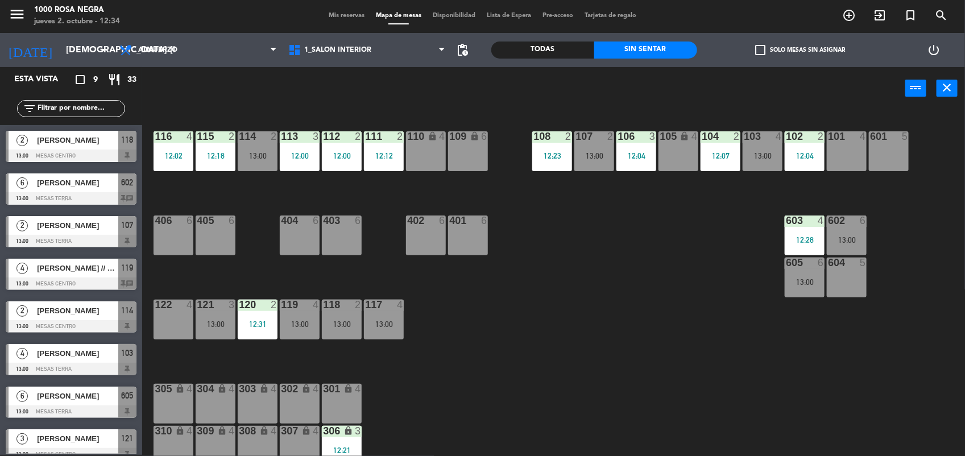
click at [755, 157] on div "13:00" at bounding box center [763, 156] width 40 height 8
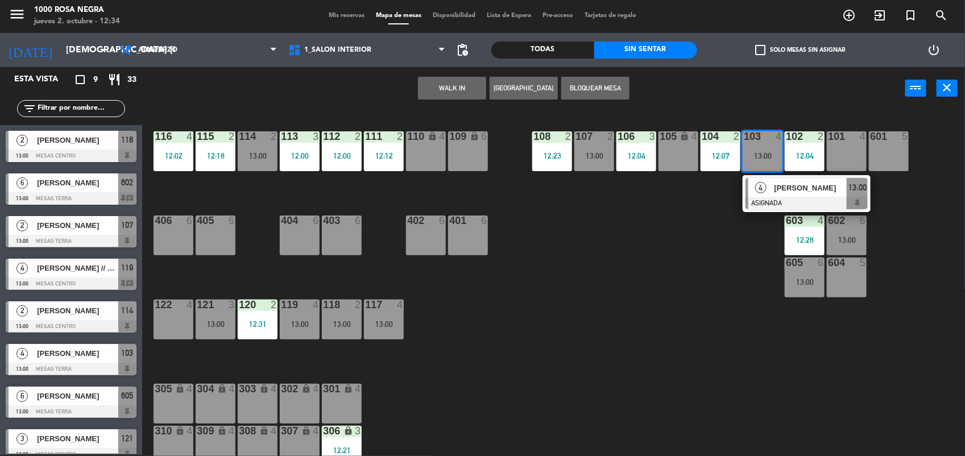
click at [186, 313] on div "122 4" at bounding box center [174, 320] width 40 height 40
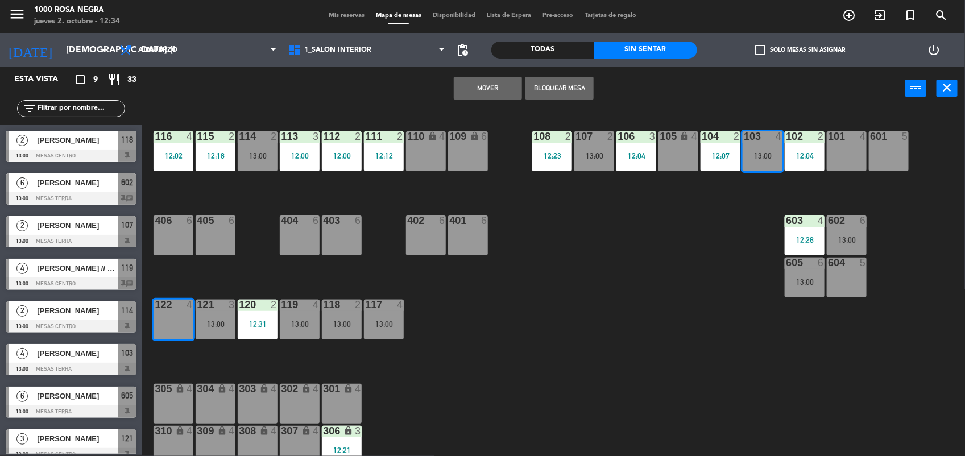
click at [466, 89] on button "Mover" at bounding box center [488, 88] width 68 height 23
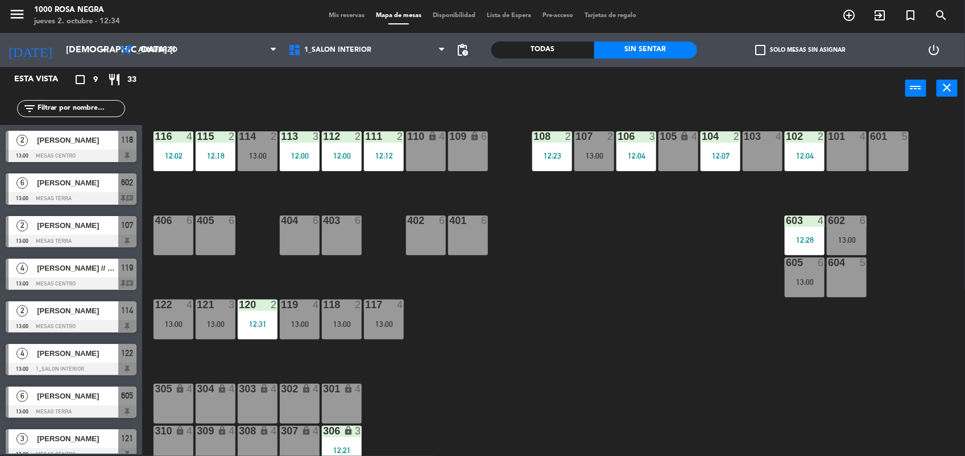
click at [759, 151] on div "103 4" at bounding box center [763, 151] width 40 height 40
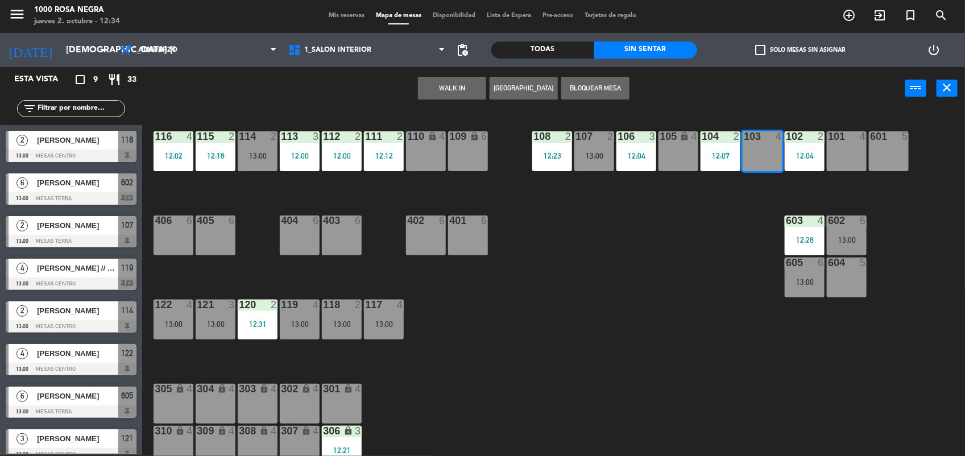
click at [464, 91] on button "WALK IN" at bounding box center [452, 88] width 68 height 23
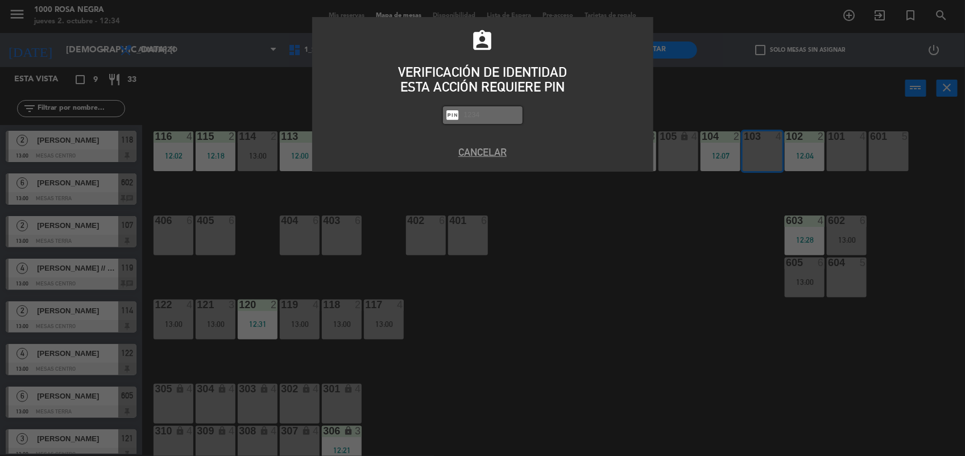
click at [471, 114] on input "text" at bounding box center [491, 115] width 57 height 13
type input "2492"
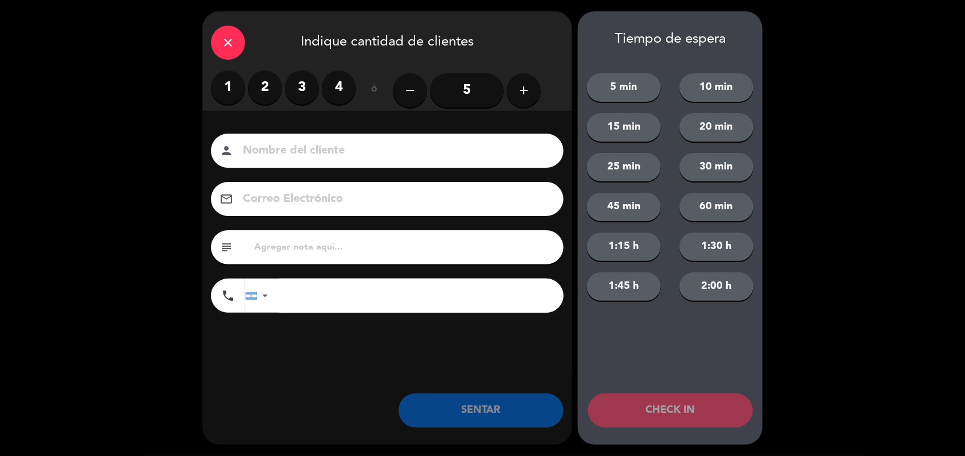
click at [310, 86] on label "3" at bounding box center [302, 88] width 34 height 34
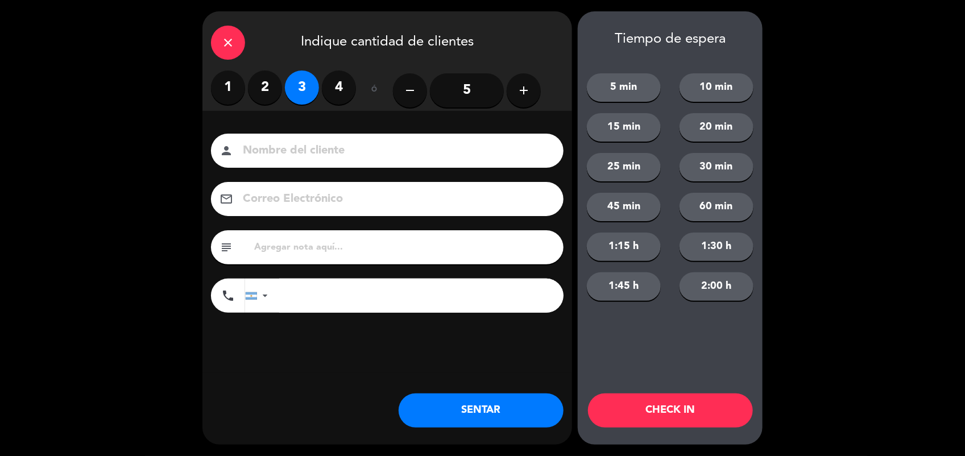
click at [311, 154] on input at bounding box center [395, 151] width 307 height 20
type input "CALLE"
click at [522, 421] on button "SENTAR" at bounding box center [481, 410] width 165 height 34
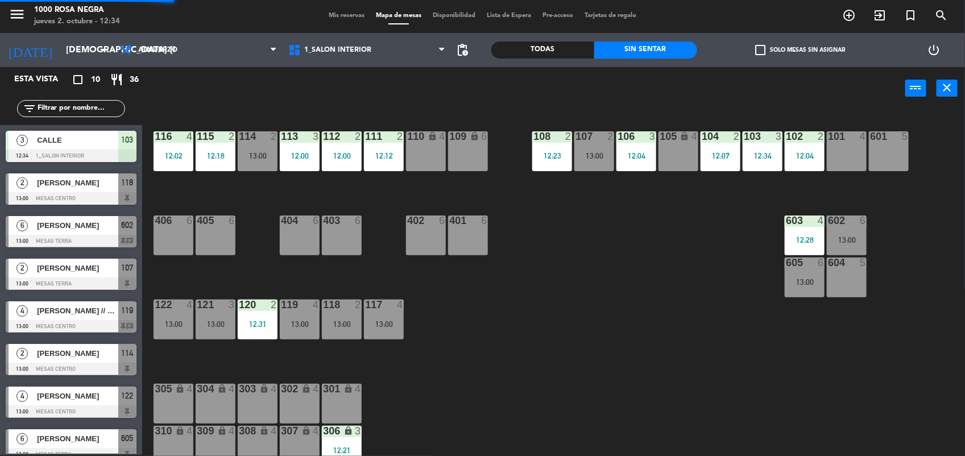
click at [581, 325] on div "116 4 12:02 115 2 12:18 114 2 13:00 113 3 12:00 112 2 12:00 111 2 12:12 110 loc…" at bounding box center [558, 283] width 813 height 345
click at [500, 358] on div "116 4 12:02 115 2 12:18 114 2 13:00 113 3 12:00 112 2 12:00 111 2 12:12 110 loc…" at bounding box center [558, 283] width 813 height 345
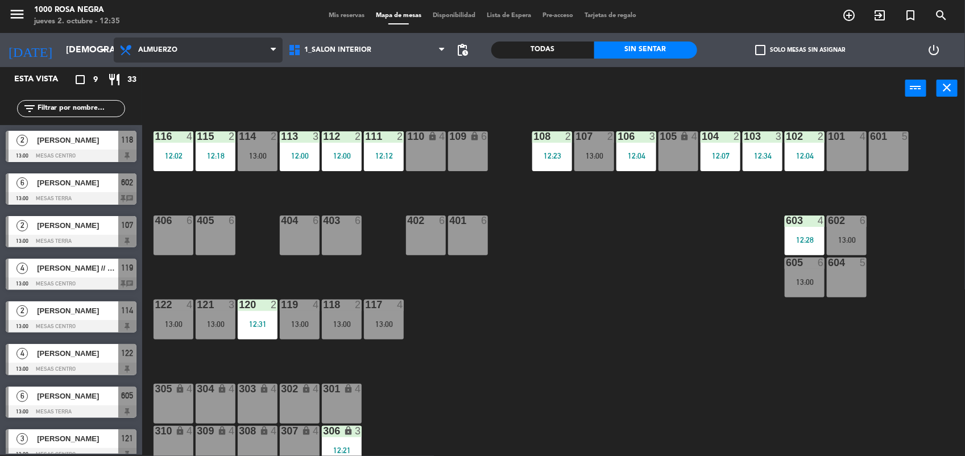
click at [210, 52] on span "Almuerzo" at bounding box center [198, 50] width 169 height 25
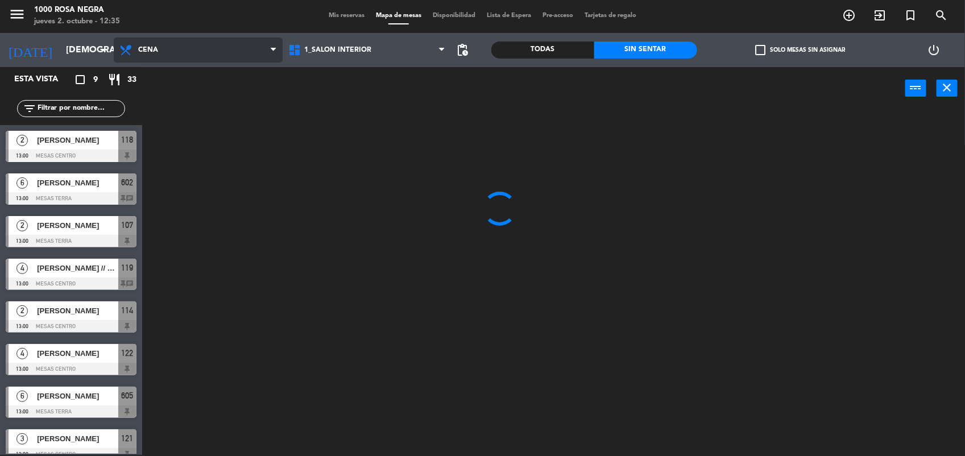
click at [197, 100] on ng-component "menu 1000 [PERSON_NAME] Negra jueves 2. octubre - 12:35 Mis reservas Mapa de me…" at bounding box center [482, 228] width 965 height 458
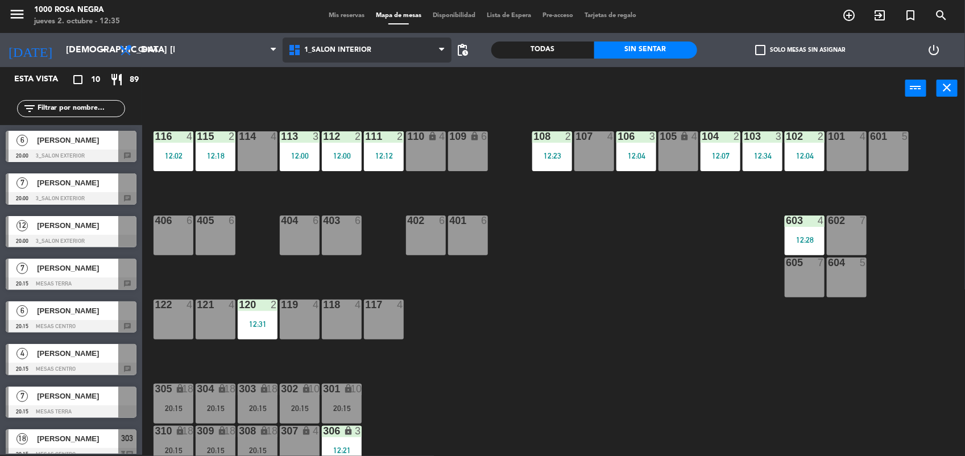
click at [326, 46] on span "1_SALON INTERIOR" at bounding box center [337, 50] width 67 height 8
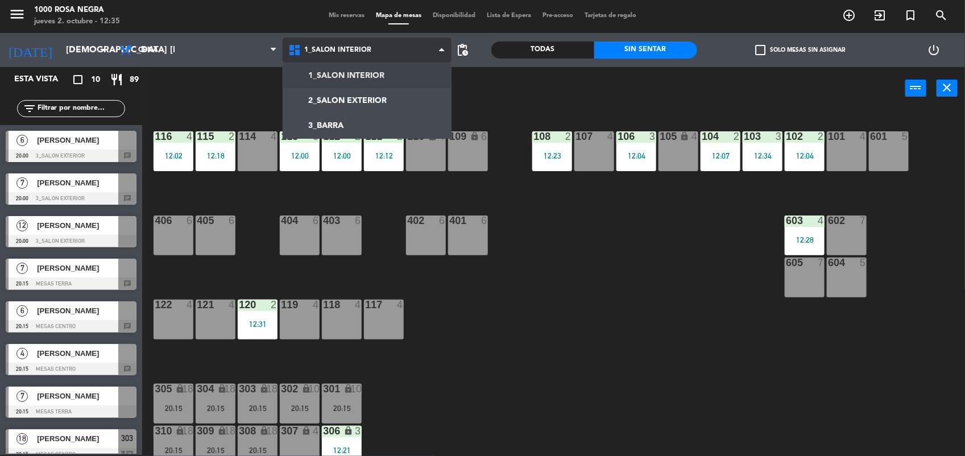
click at [334, 73] on ng-component "menu 1000 [PERSON_NAME] Negra jueves 2. octubre - 12:35 Mis reservas Mapa de me…" at bounding box center [482, 228] width 965 height 458
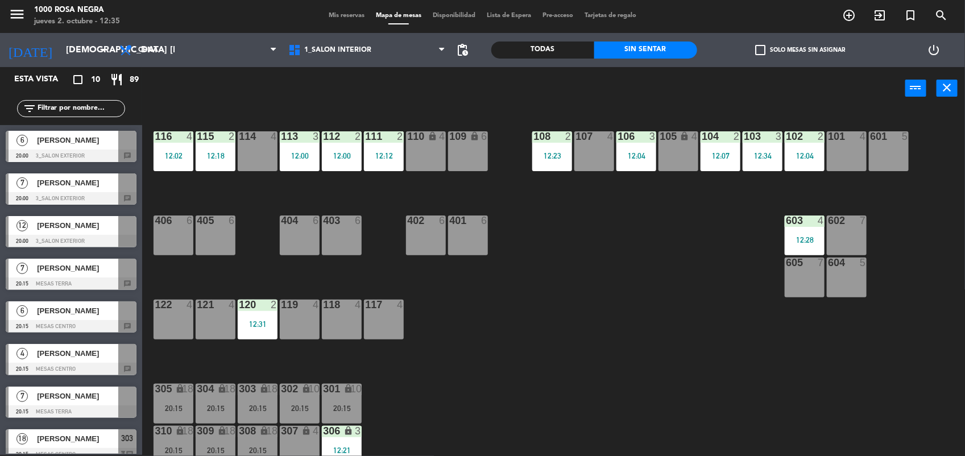
click at [463, 18] on span "Disponibilidad" at bounding box center [454, 16] width 54 height 6
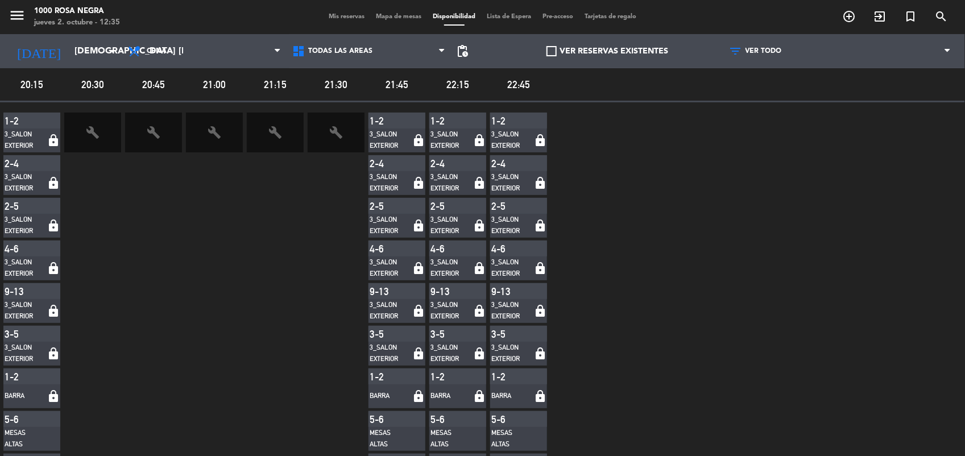
click at [400, 15] on span "Mapa de mesas" at bounding box center [398, 17] width 57 height 6
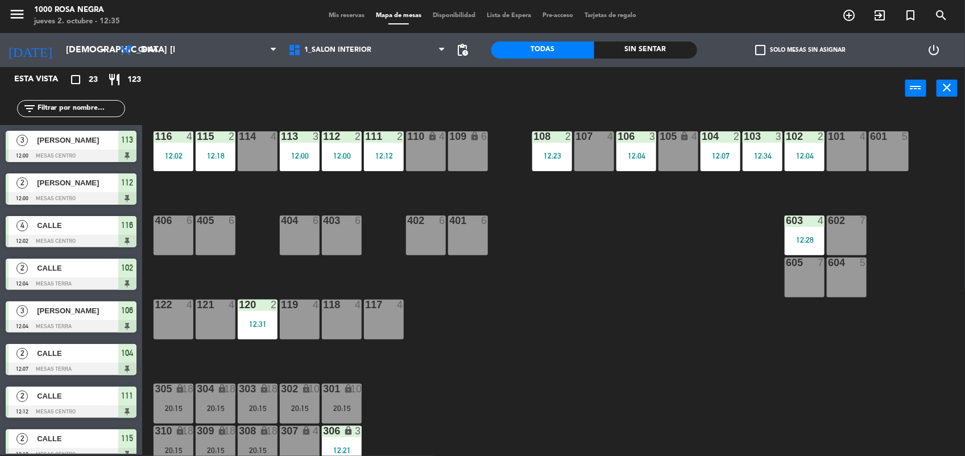
click at [74, 317] on span "[PERSON_NAME]" at bounding box center [77, 311] width 81 height 12
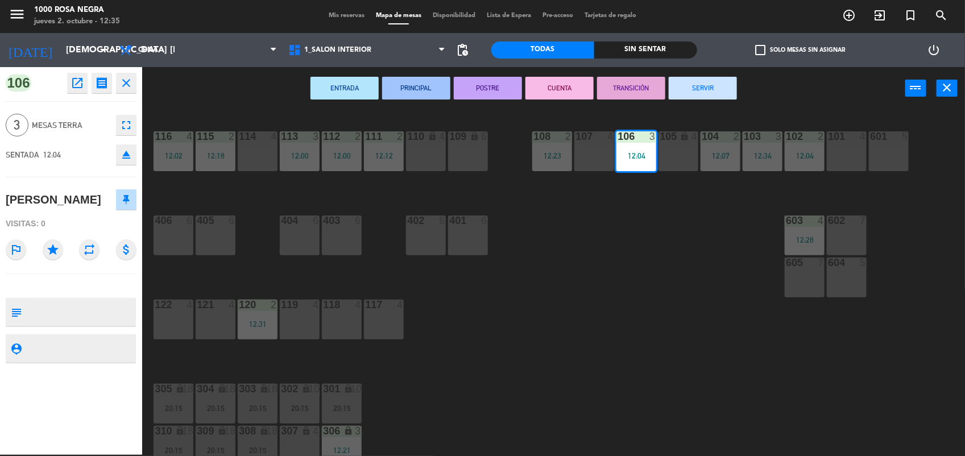
click at [124, 81] on icon "close" at bounding box center [126, 83] width 14 height 14
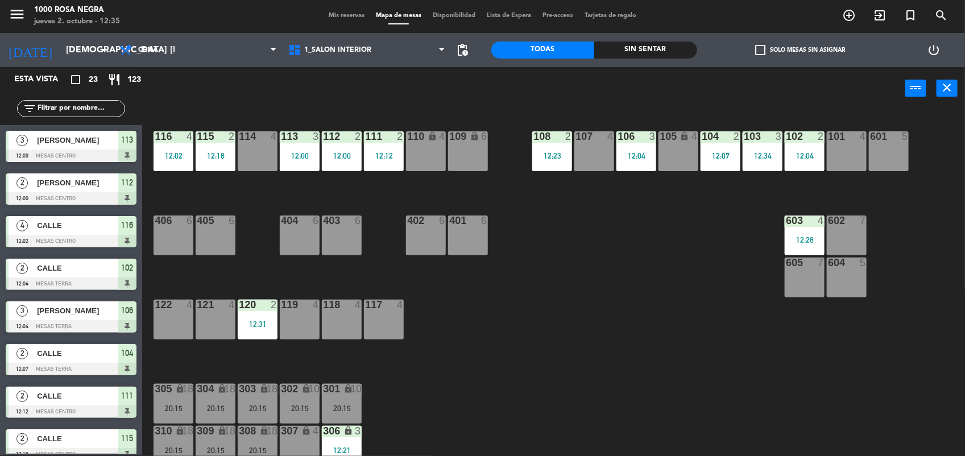
click at [72, 108] on input "text" at bounding box center [80, 108] width 88 height 13
click at [30, 109] on icon "filter_list" at bounding box center [30, 109] width 14 height 14
click at [135, 95] on div "filter_list" at bounding box center [71, 108] width 142 height 33
click at [148, 195] on main "116 4 12:02 115 2 12:18 114 4 113 3 12:00 112 2 12:00 111 2 12:12 110 lock 4 10…" at bounding box center [553, 279] width 823 height 355
click at [338, 14] on span "Mis reservas" at bounding box center [346, 16] width 47 height 6
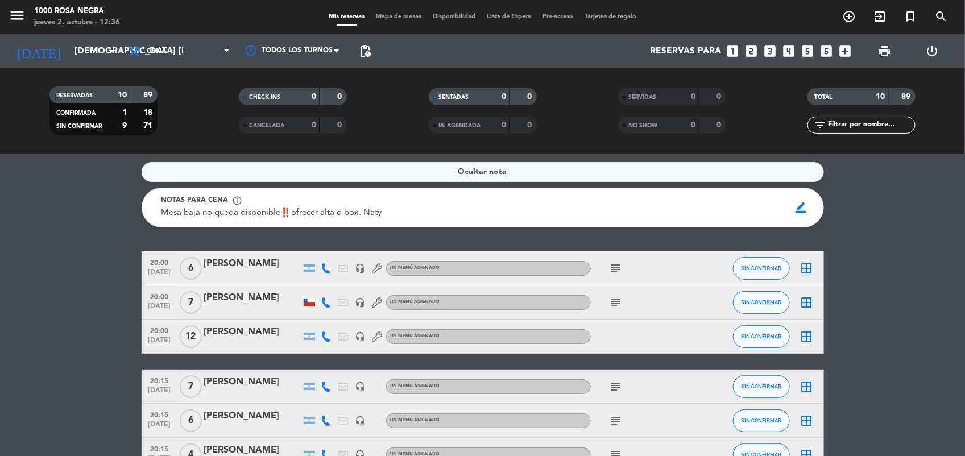
click at [562, 109] on div "SENTADAS 0 0" at bounding box center [482, 102] width 189 height 28
click at [100, 318] on bookings-row "20:00 [DATE] 6 [PERSON_NAME] headset_mic Sin menú asignado subject SIN CONFIRMA…" at bounding box center [482, 437] width 965 height 373
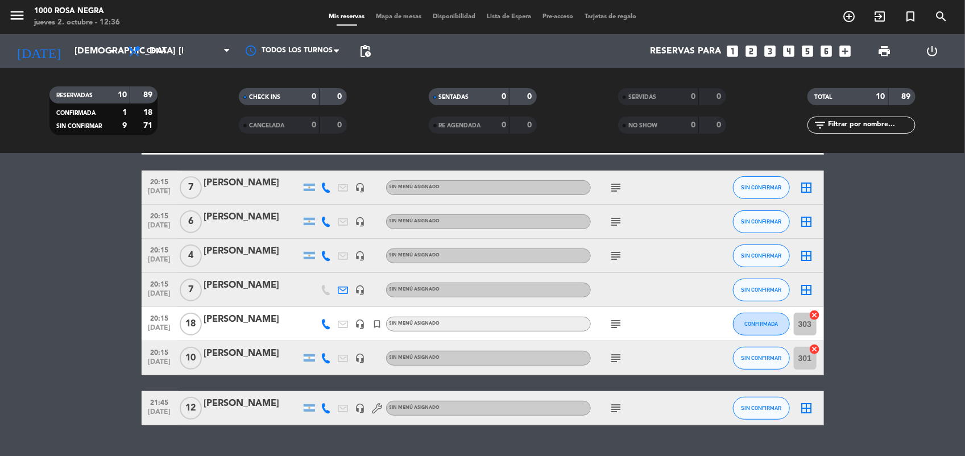
scroll to position [225, 0]
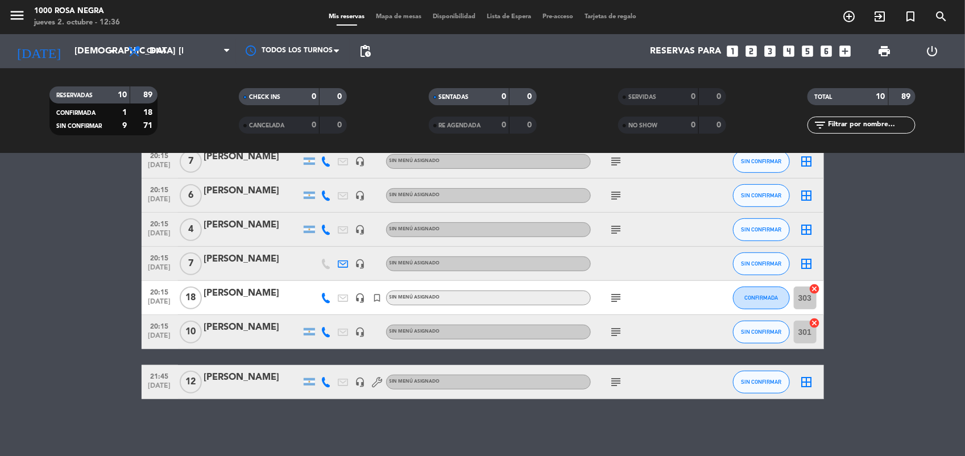
click at [60, 380] on bookings-row "20:00 [DATE] 6 [PERSON_NAME] headset_mic Sin menú asignado subject SIN CONFIRMA…" at bounding box center [482, 212] width 965 height 373
click at [73, 376] on bookings-row "20:00 [DATE] 6 [PERSON_NAME] headset_mic Sin menú asignado subject SIN CONFIRMA…" at bounding box center [482, 212] width 965 height 373
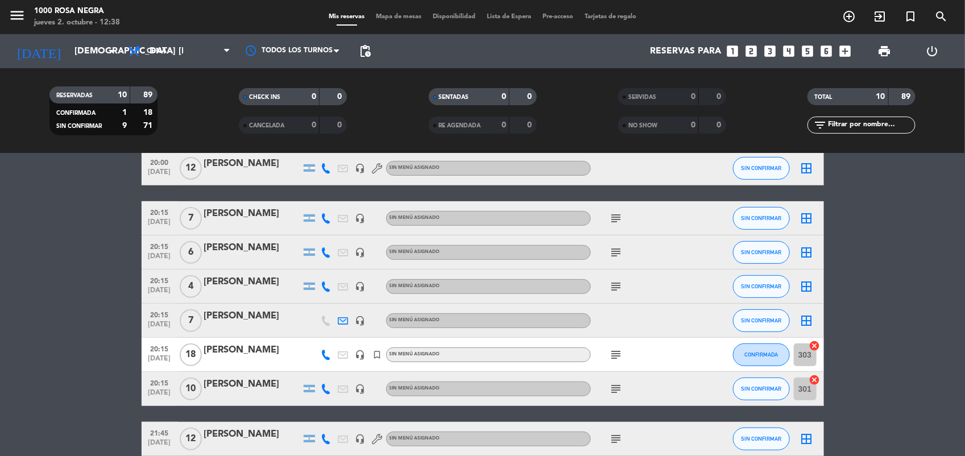
scroll to position [140, 0]
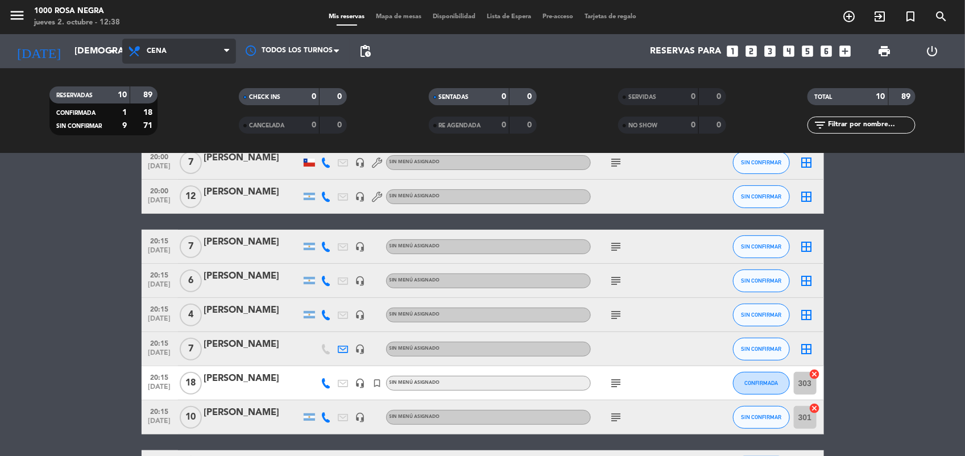
click at [167, 46] on span "Cena" at bounding box center [179, 51] width 114 height 25
click at [180, 101] on div "menu 1000 [PERSON_NAME] Negra jueves 2. octubre - 12:38 Mis reservas Mapa de me…" at bounding box center [482, 77] width 965 height 154
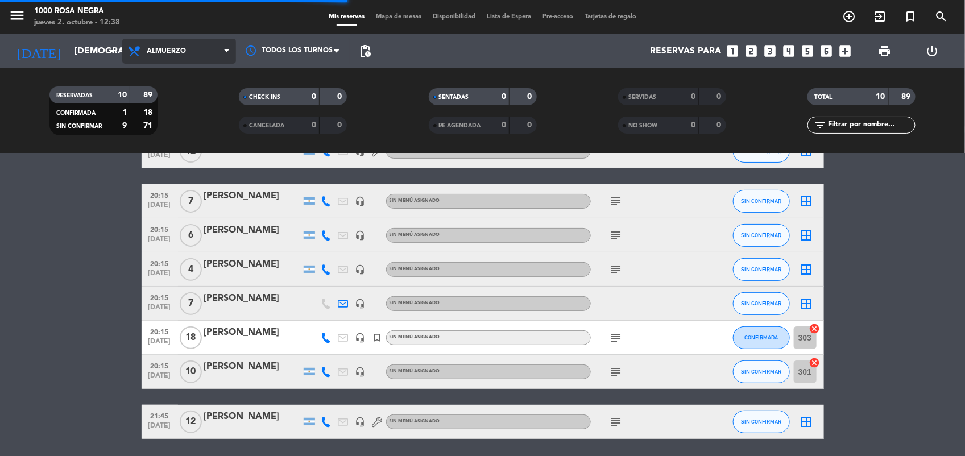
scroll to position [94, 0]
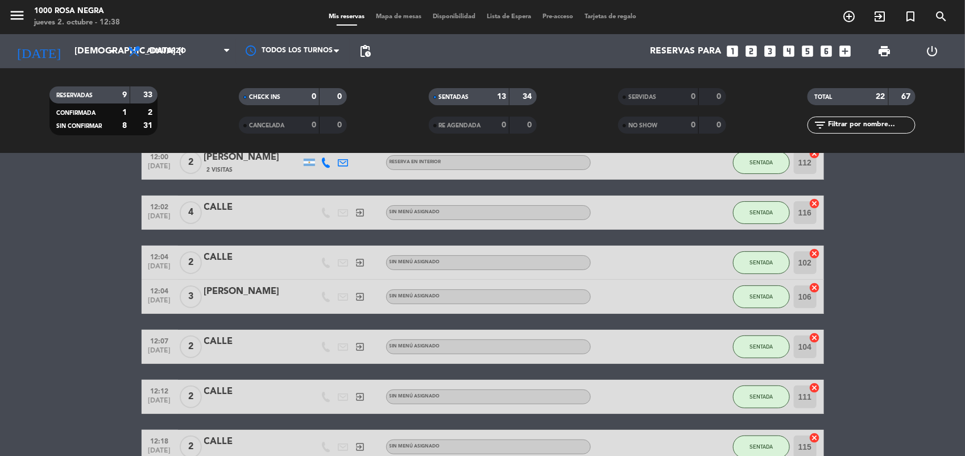
click at [401, 15] on span "Mapa de mesas" at bounding box center [398, 17] width 57 height 6
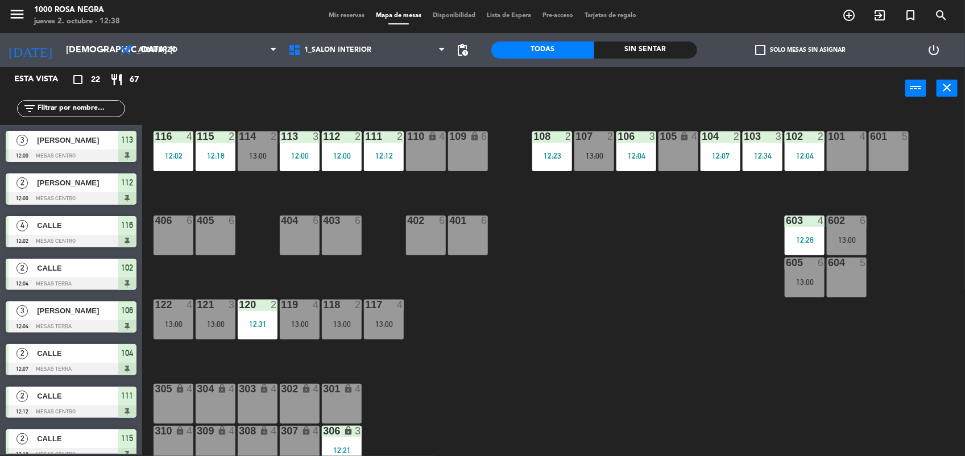
click at [575, 393] on div "116 4 12:02 115 2 12:18 114 2 13:00 113 3 12:00 112 2 12:00 111 2 12:12 110 loc…" at bounding box center [558, 283] width 813 height 345
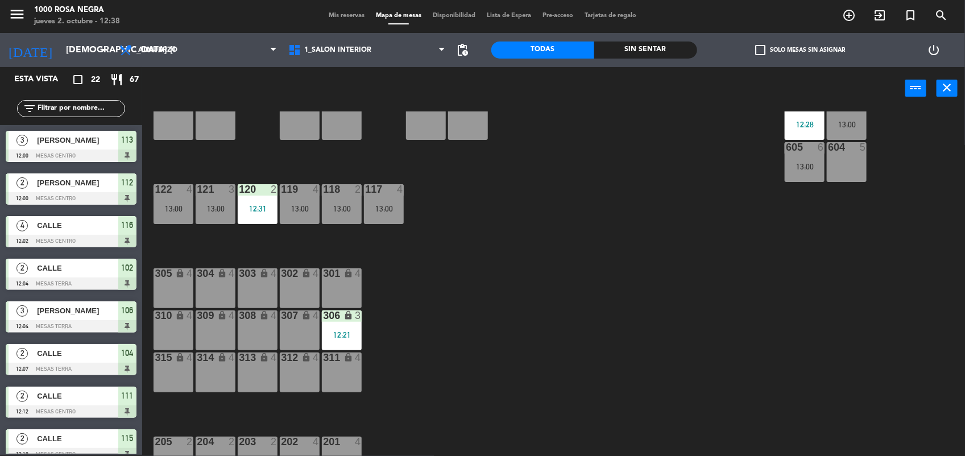
scroll to position [135, 0]
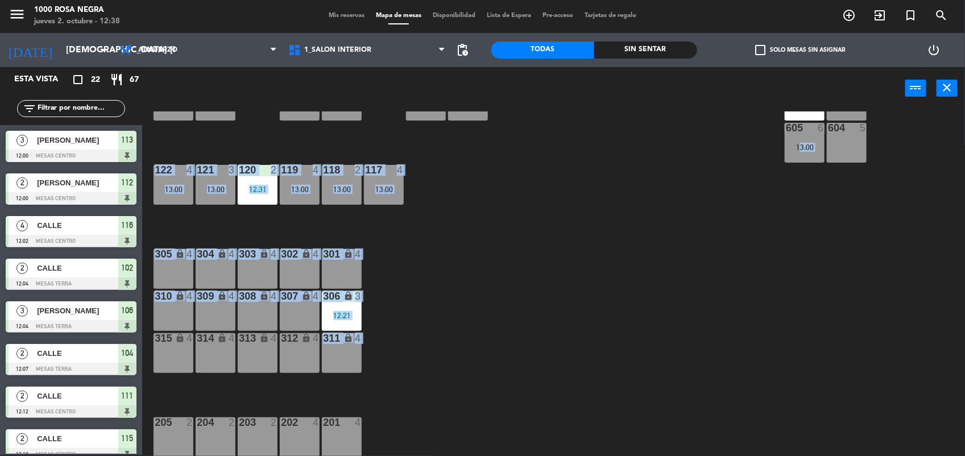
drag, startPoint x: 575, startPoint y: 393, endPoint x: 633, endPoint y: 350, distance: 72.0
click at [633, 350] on div "116 4 12:02 115 2 12:18 114 2 13:00 113 3 12:00 112 2 12:00 111 2 12:12 110 loc…" at bounding box center [558, 283] width 813 height 345
click at [457, 379] on div "116 4 12:02 115 2 12:18 114 2 13:00 113 3 12:00 112 2 12:00 111 2 12:12 110 loc…" at bounding box center [558, 283] width 813 height 345
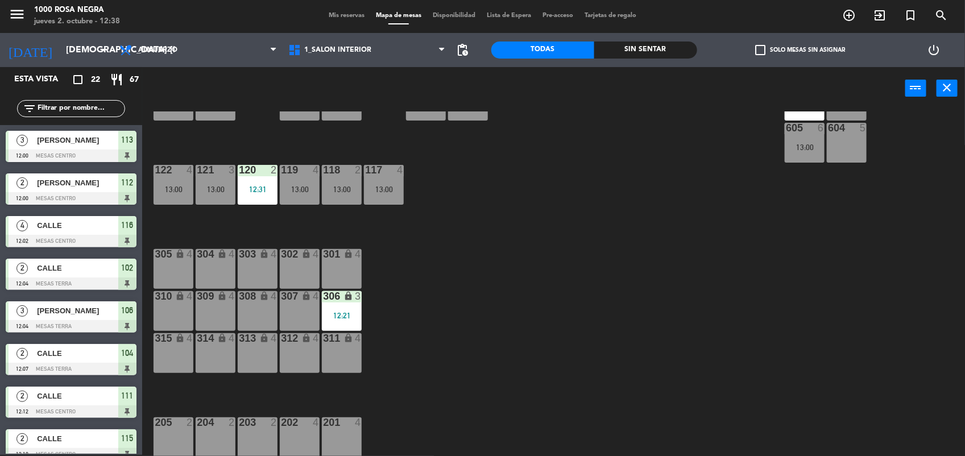
click at [303, 353] on div "312 lock 4" at bounding box center [300, 353] width 40 height 40
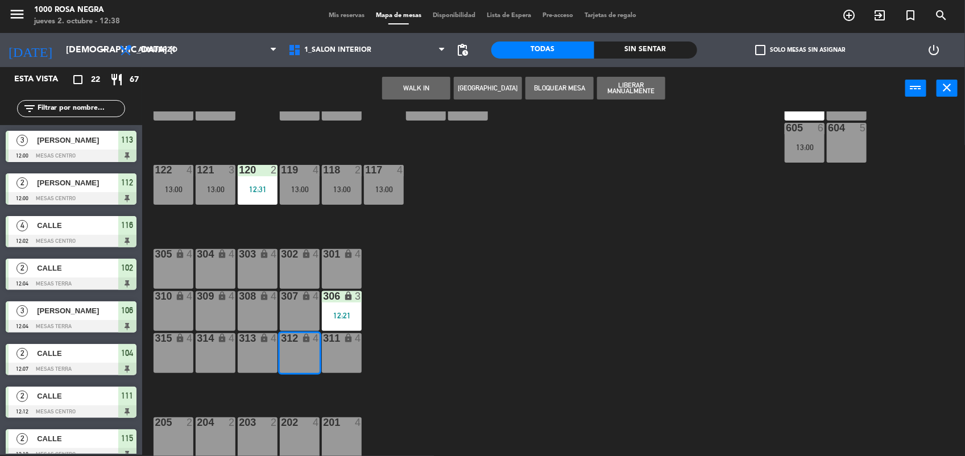
click at [431, 89] on button "WALK IN" at bounding box center [416, 88] width 68 height 23
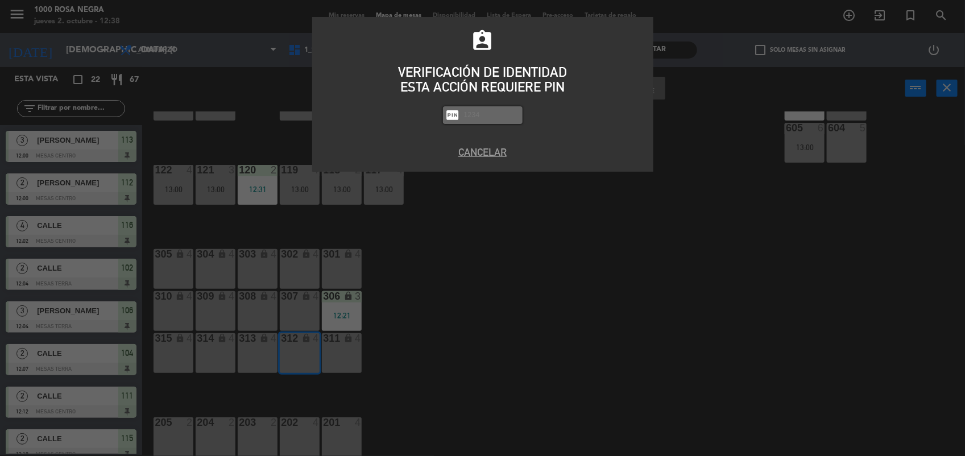
click at [478, 111] on input "text" at bounding box center [491, 115] width 57 height 13
type input "2492"
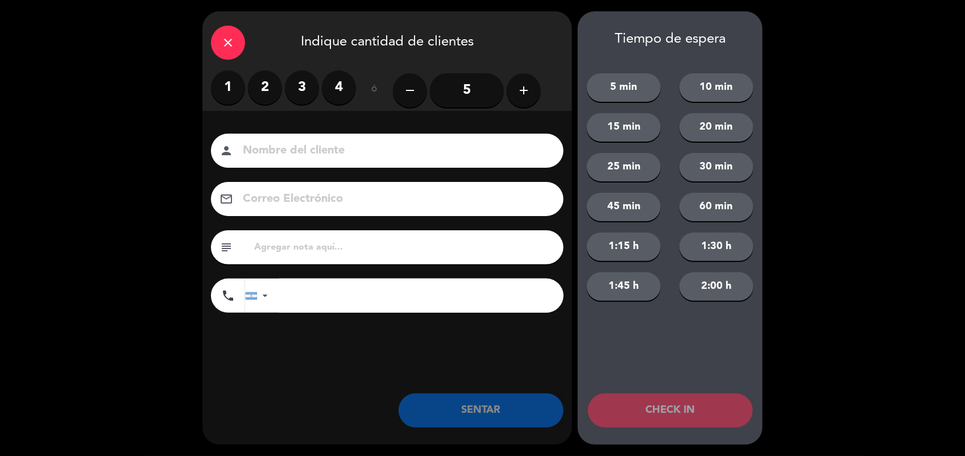
click at [342, 92] on label "4" at bounding box center [339, 88] width 34 height 34
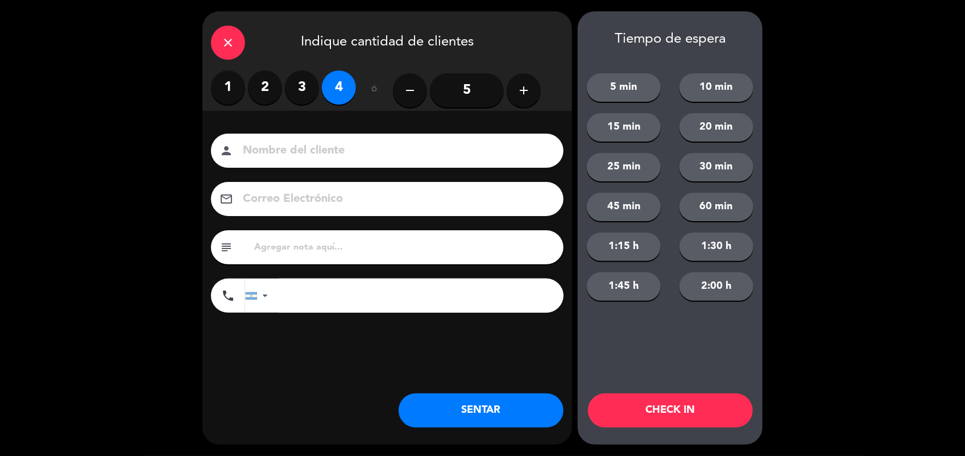
click at [309, 149] on input at bounding box center [395, 151] width 307 height 20
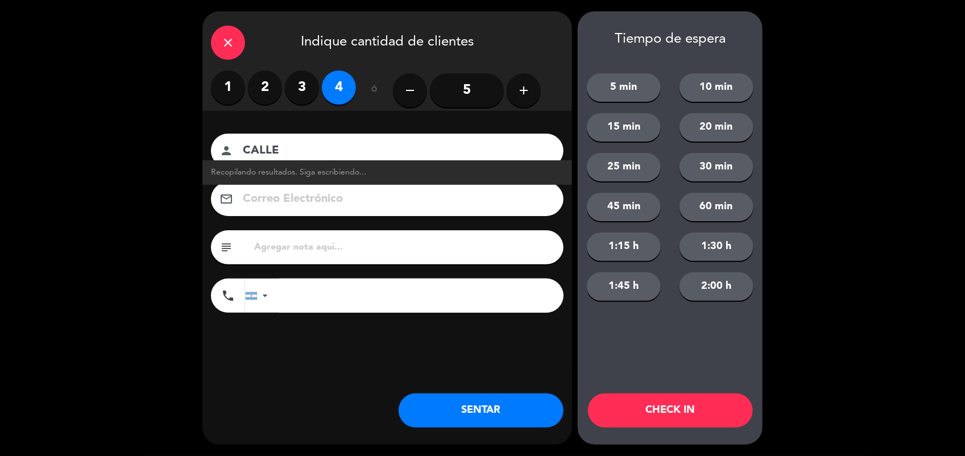
type input "CALLE"
click at [516, 417] on button "SENTAR" at bounding box center [481, 410] width 165 height 34
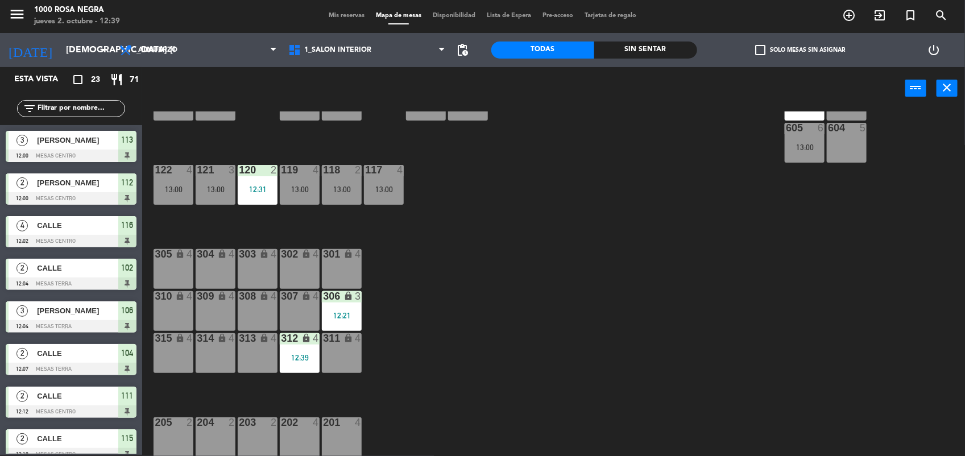
click at [595, 337] on div "116 4 12:02 115 2 12:18 114 2 13:00 113 3 12:00 112 2 12:00 111 2 12:12 110 loc…" at bounding box center [558, 283] width 813 height 345
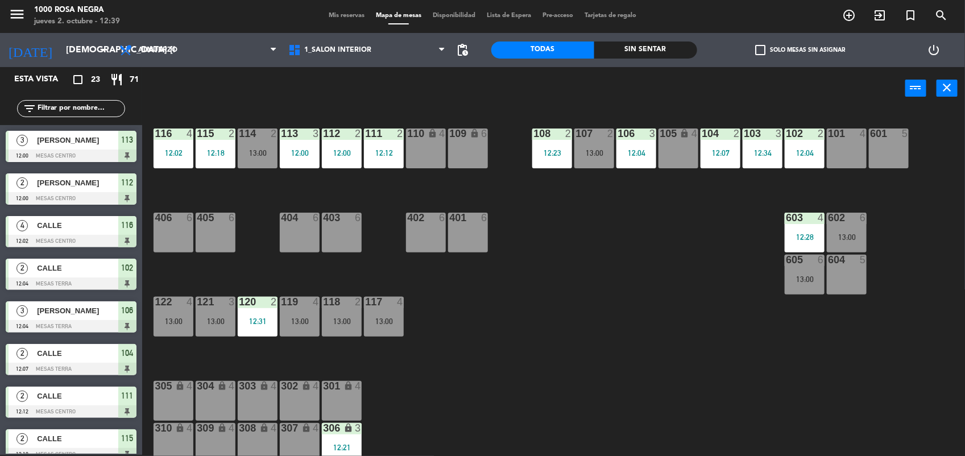
scroll to position [0, 0]
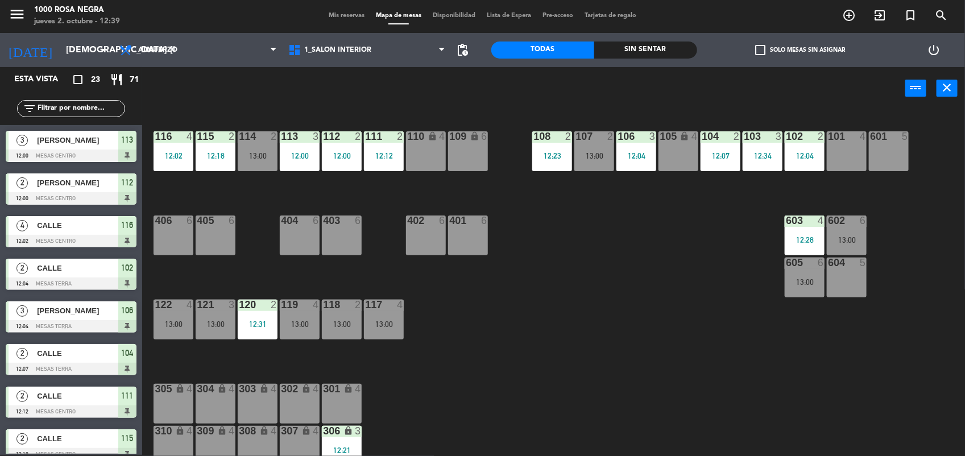
click at [691, 309] on div "116 4 12:02 115 2 12:18 114 2 13:00 113 3 12:00 112 2 12:00 111 2 12:12 110 loc…" at bounding box center [558, 283] width 813 height 345
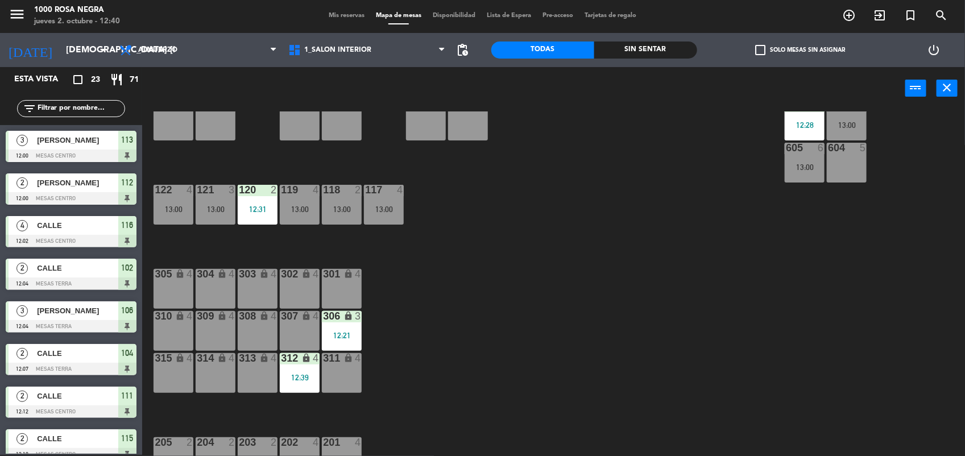
scroll to position [135, 0]
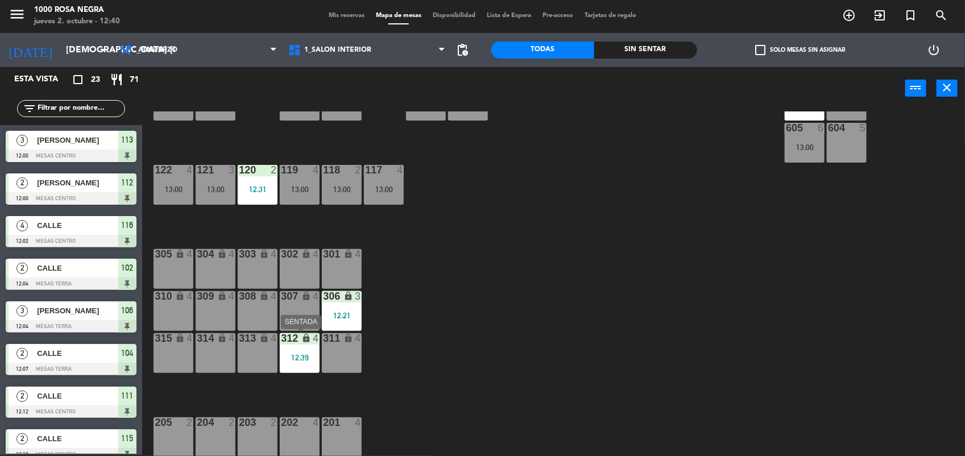
click at [305, 350] on div "312 lock 4 12:39" at bounding box center [300, 353] width 40 height 40
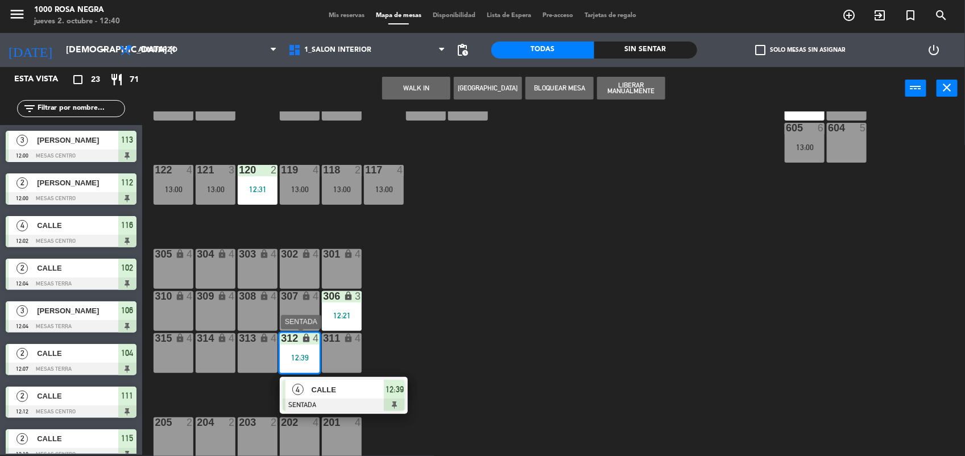
click at [346, 393] on span "CALLE" at bounding box center [348, 390] width 73 height 12
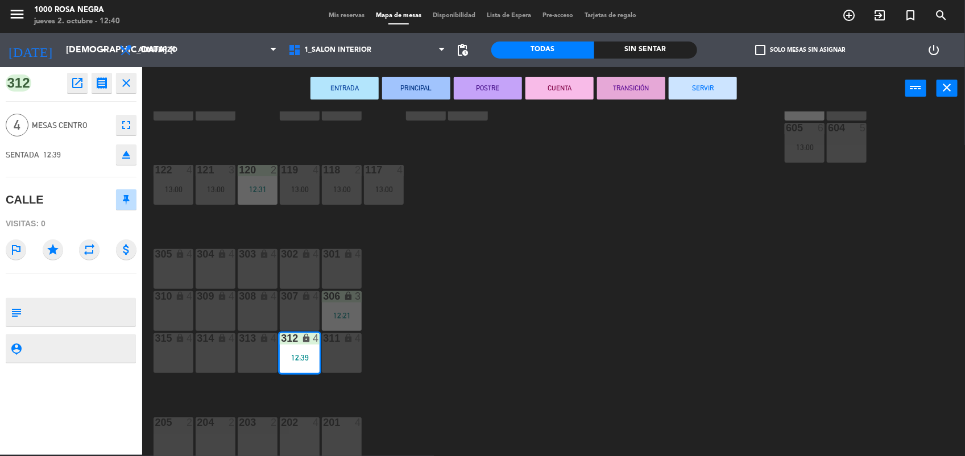
click at [124, 160] on icon "eject" at bounding box center [126, 155] width 14 height 14
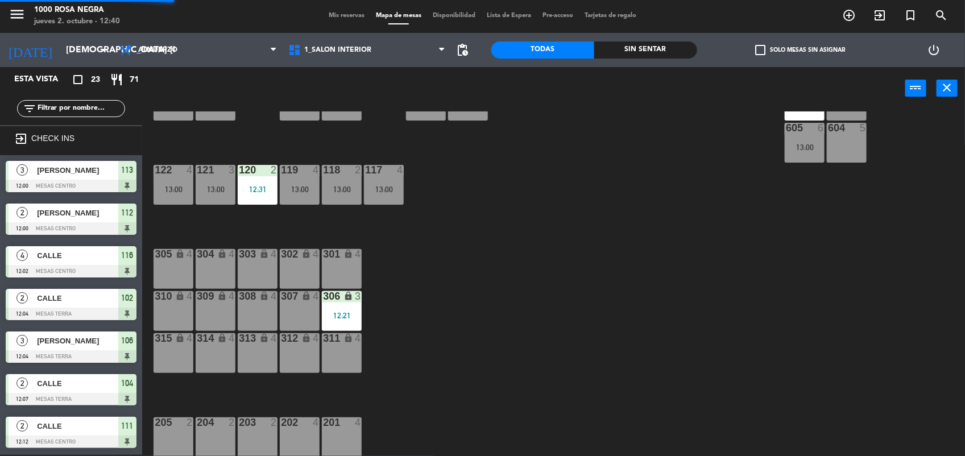
scroll to position [1, 0]
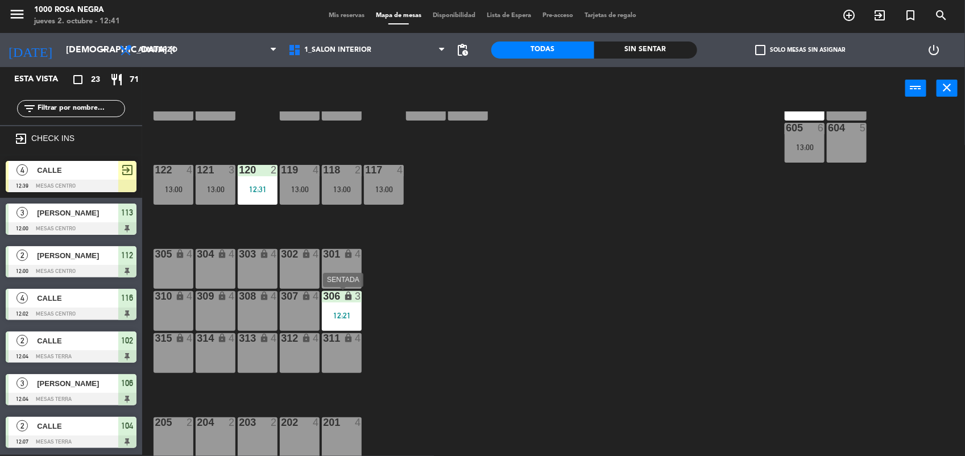
click at [351, 311] on div "12:21" at bounding box center [342, 315] width 40 height 9
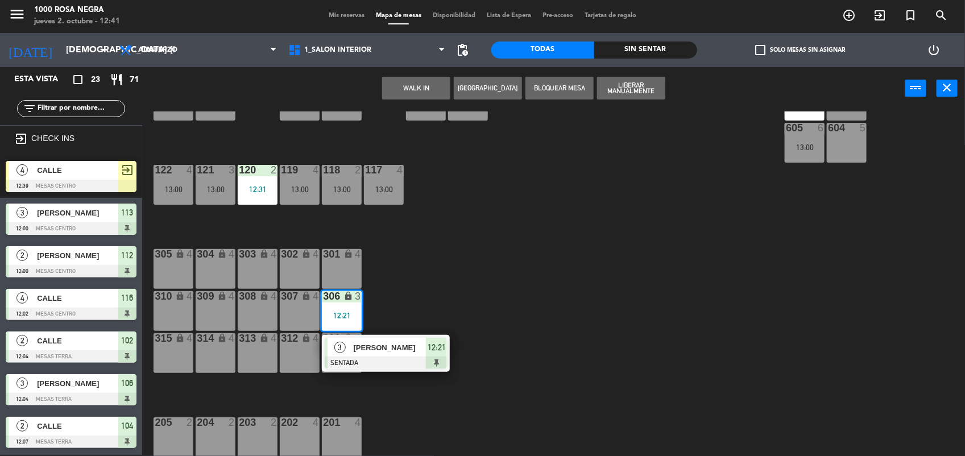
click at [438, 267] on div "116 4 12:02 115 2 12:18 114 2 13:00 113 3 12:00 112 2 12:00 111 2 12:12 110 loc…" at bounding box center [558, 283] width 813 height 345
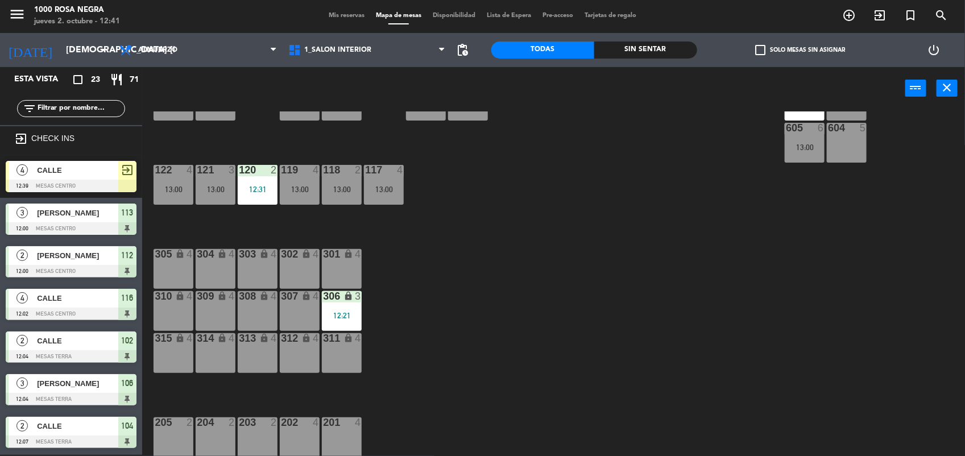
click at [98, 110] on input "text" at bounding box center [80, 108] width 88 height 13
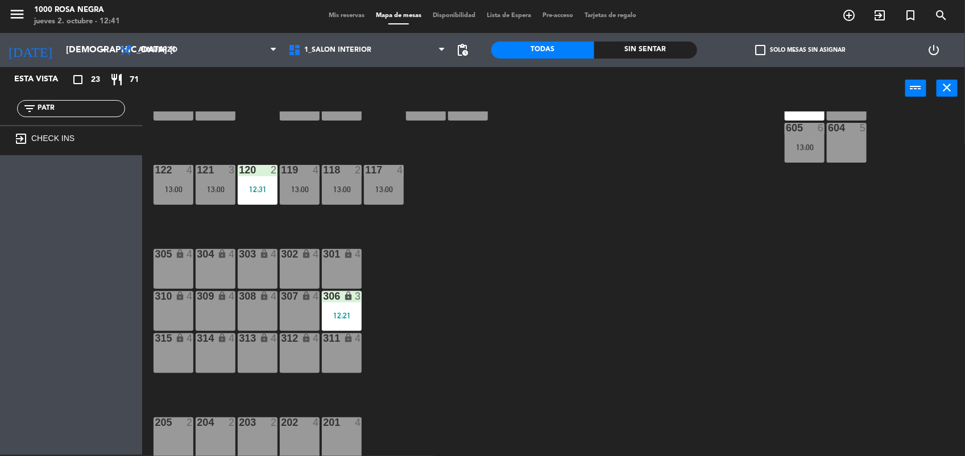
click at [765, 47] on span "check_box_outline_blank" at bounding box center [760, 50] width 10 height 10
click at [800, 50] on input "check_box_outline_blank Solo mesas sin asignar" at bounding box center [800, 50] width 0 height 0
click at [765, 47] on span "check_box" at bounding box center [760, 50] width 10 height 10
click at [800, 50] on input "check_box Solo mesas sin asignar" at bounding box center [800, 50] width 0 height 0
click at [112, 111] on input "PATR" at bounding box center [80, 108] width 88 height 13
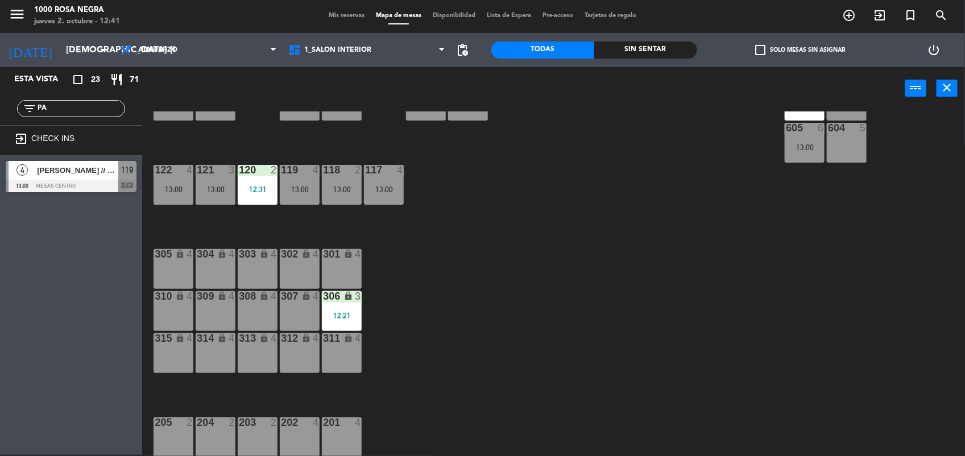
type input "P"
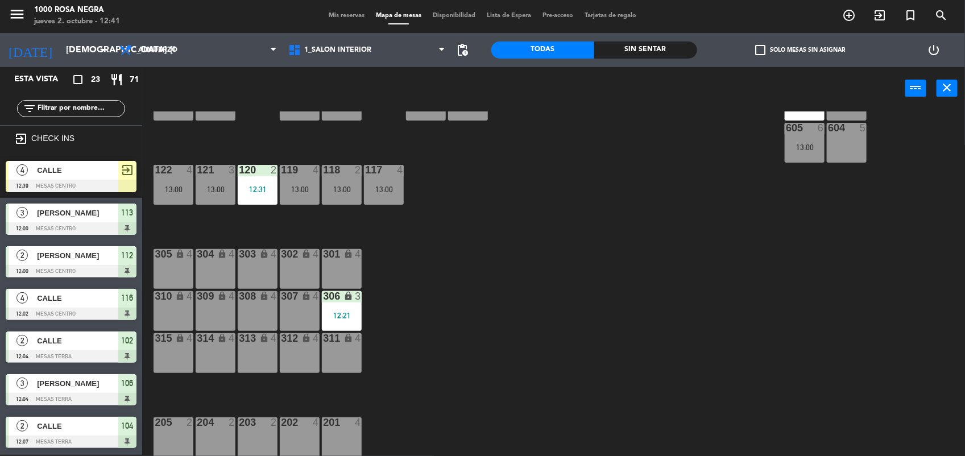
click at [115, 101] on div "filter_list" at bounding box center [71, 108] width 108 height 17
click at [111, 102] on input "text" at bounding box center [80, 108] width 88 height 13
click at [106, 110] on input "text" at bounding box center [80, 108] width 88 height 13
click at [520, 237] on div "116 4 12:02 115 2 12:18 114 2 13:00 113 3 12:00 112 2 12:00 111 2 12:12 110 loc…" at bounding box center [558, 283] width 813 height 345
click at [345, 426] on div at bounding box center [342, 422] width 19 height 10
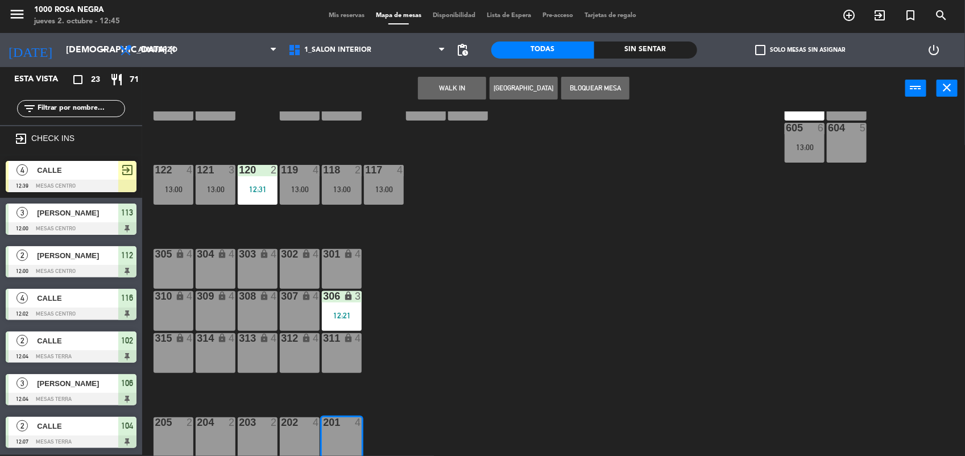
click at [458, 91] on button "WALK IN" at bounding box center [452, 88] width 68 height 23
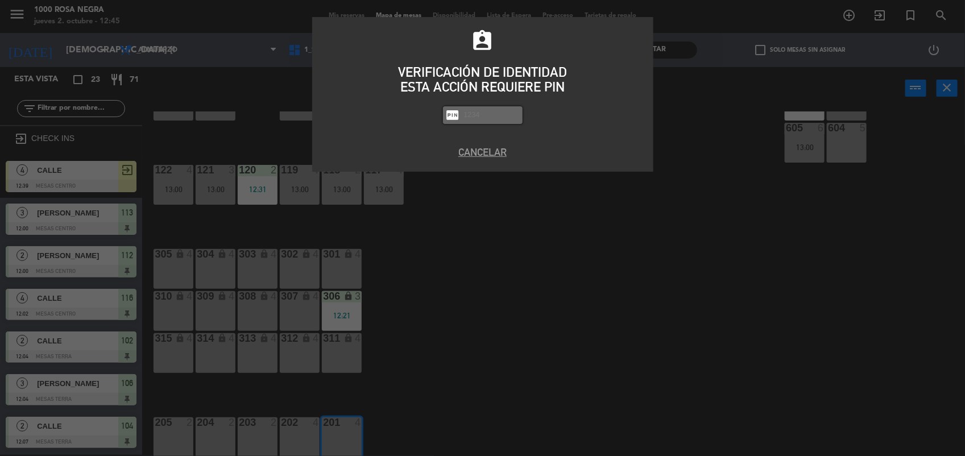
click at [483, 111] on input "text" at bounding box center [491, 115] width 57 height 13
type input "2492"
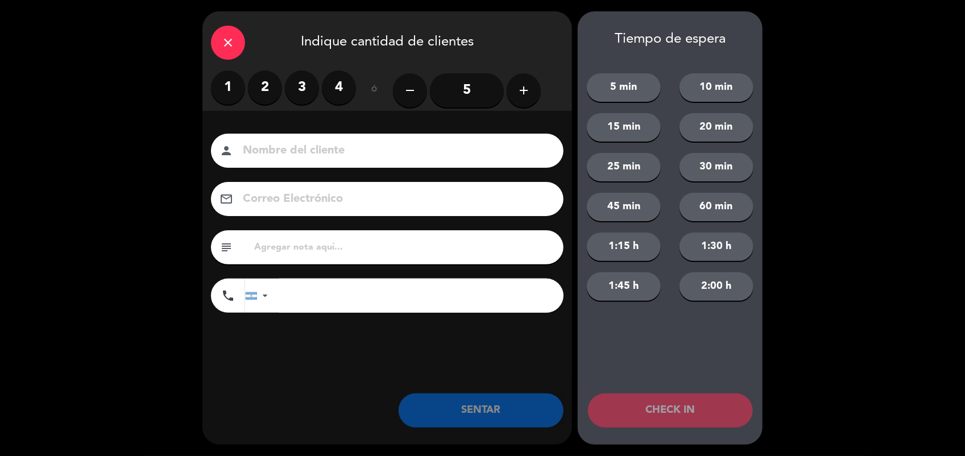
click at [300, 80] on label "3" at bounding box center [302, 88] width 34 height 34
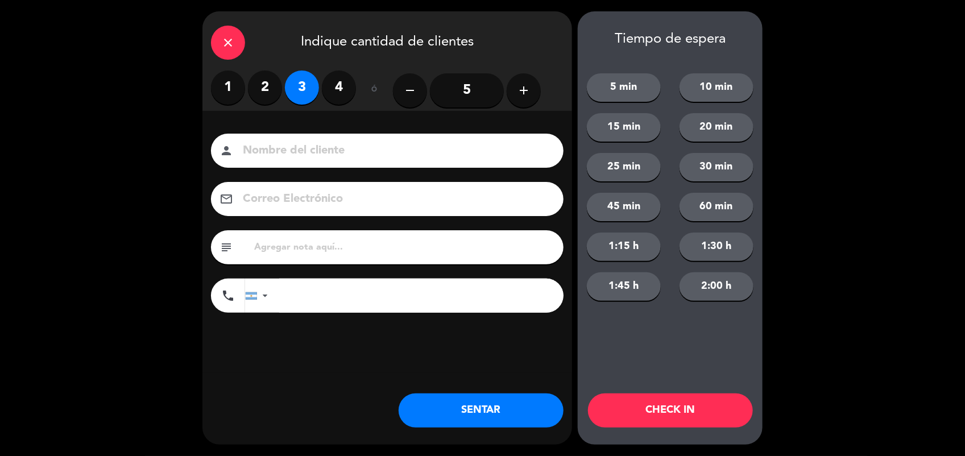
click at [294, 146] on input at bounding box center [395, 151] width 307 height 20
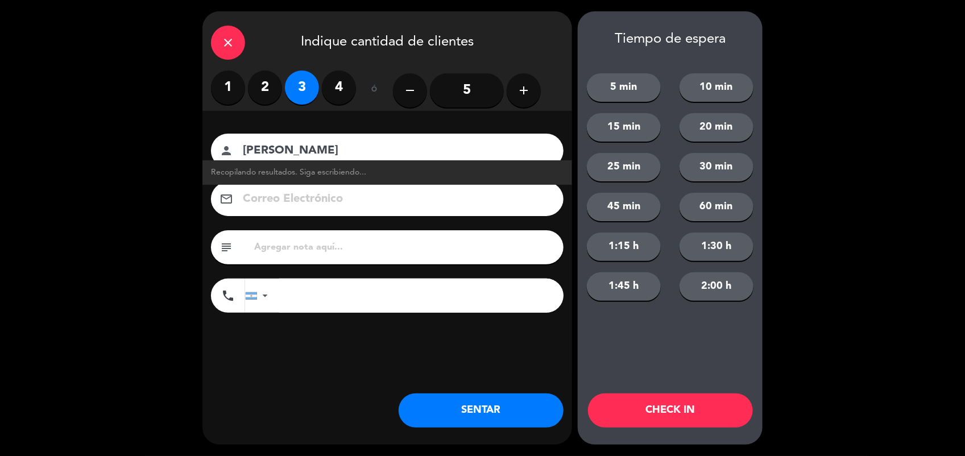
type input "[PERSON_NAME]"
click at [516, 414] on button "SENTAR" at bounding box center [481, 410] width 165 height 34
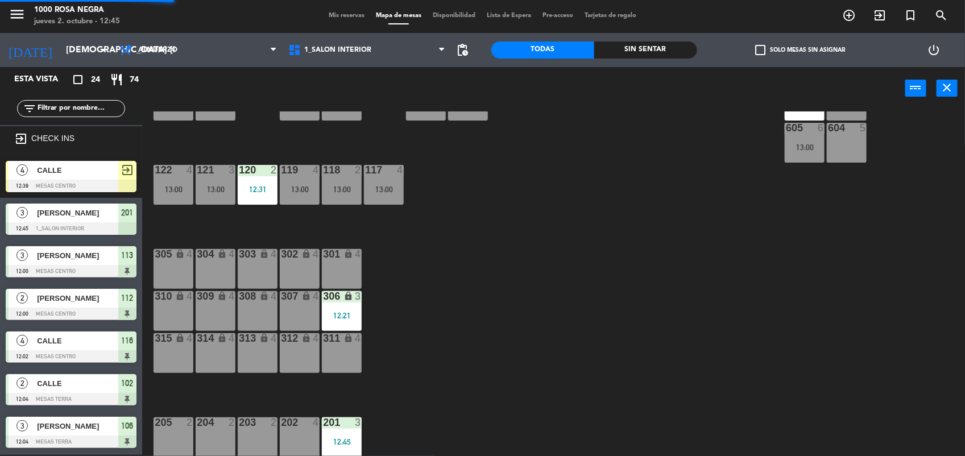
click at [516, 367] on div "116 4 12:02 115 2 12:18 114 2 13:00 113 3 12:00 112 2 12:00 111 2 12:12 110 loc…" at bounding box center [558, 283] width 813 height 345
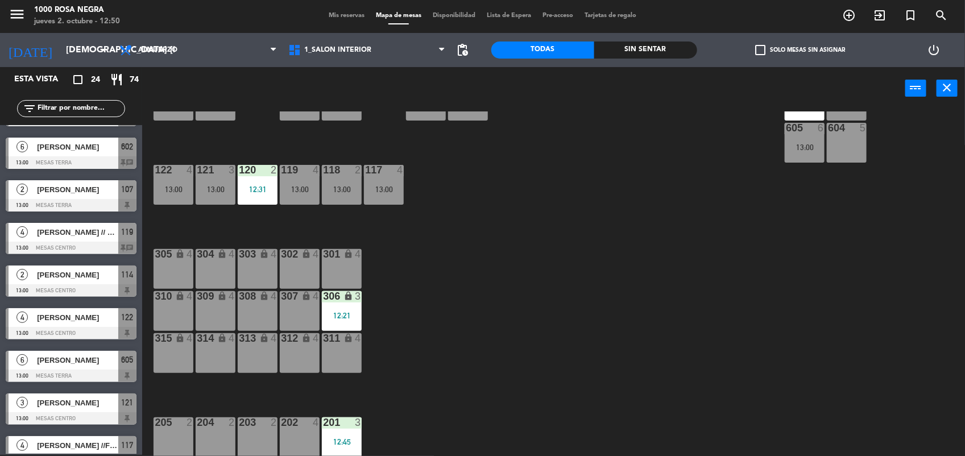
scroll to position [724, 0]
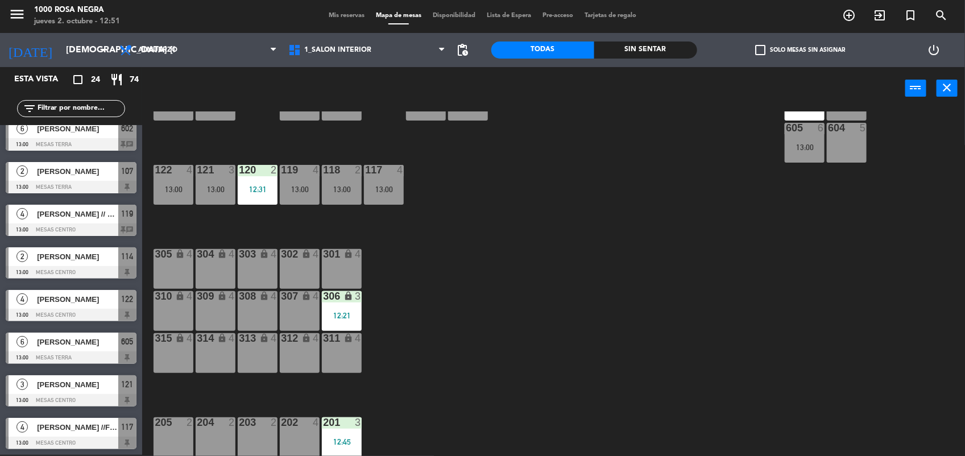
click at [60, 389] on span "[PERSON_NAME]" at bounding box center [77, 385] width 81 height 12
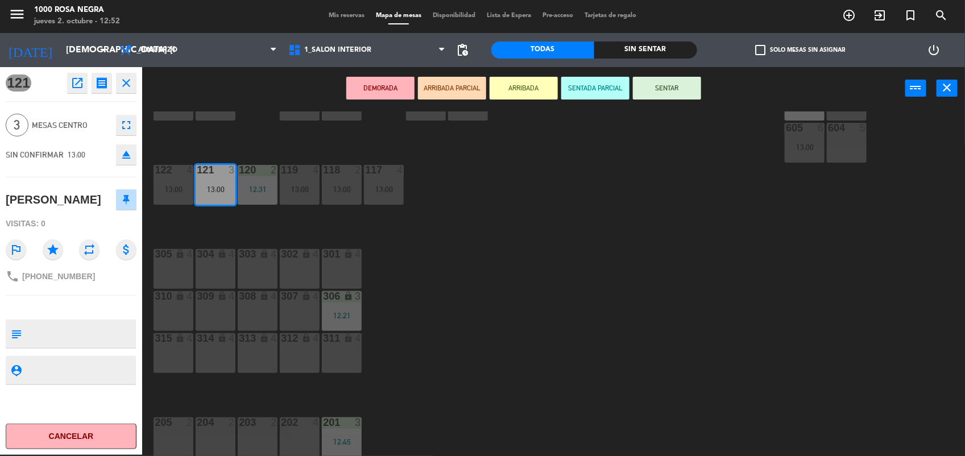
click at [541, 314] on div "116 4 12:02 115 2 12:18 114 2 13:00 113 3 12:00 112 2 12:00 111 2 12:12 110 loc…" at bounding box center [558, 283] width 813 height 345
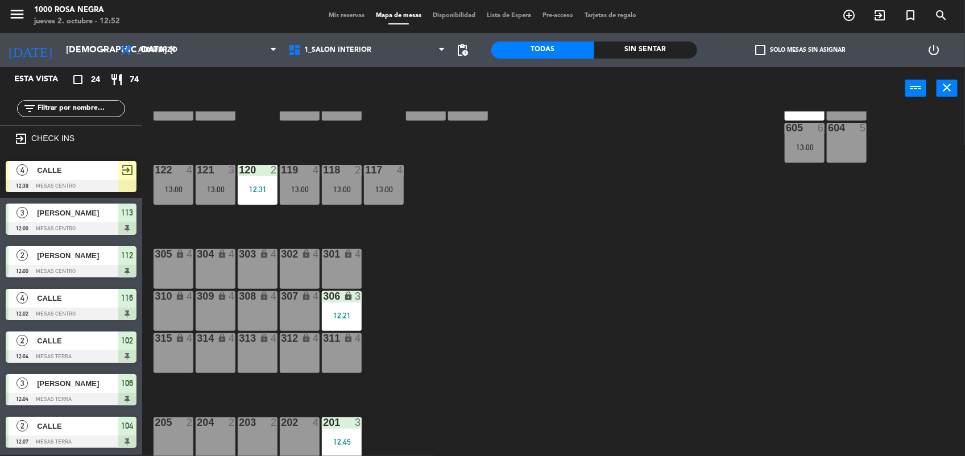
scroll to position [288, 0]
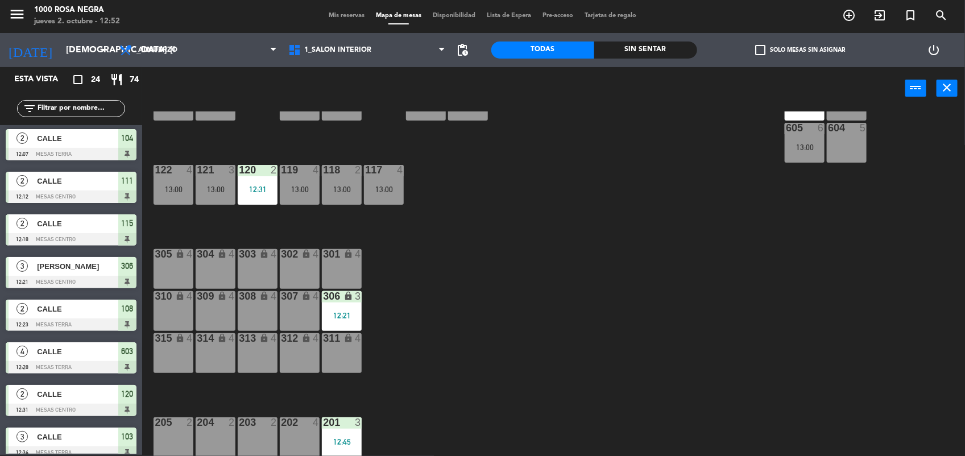
click at [541, 314] on div "116 4 12:02 115 2 12:18 114 2 13:00 113 3 12:00 112 2 12:00 111 2 12:12 110 loc…" at bounding box center [558, 283] width 813 height 345
click at [621, 300] on div "116 4 12:02 115 2 12:18 114 2 13:00 113 3 12:00 112 2 12:00 111 2 12:12 110 loc…" at bounding box center [558, 283] width 813 height 345
click at [637, 286] on div "116 4 12:02 115 2 12:18 114 2 13:00 113 3 12:00 112 2 12:00 111 2 12:12 110 loc…" at bounding box center [558, 283] width 813 height 345
click at [89, 55] on input "[DEMOGRAPHIC_DATA] [DATE]" at bounding box center [120, 50] width 120 height 22
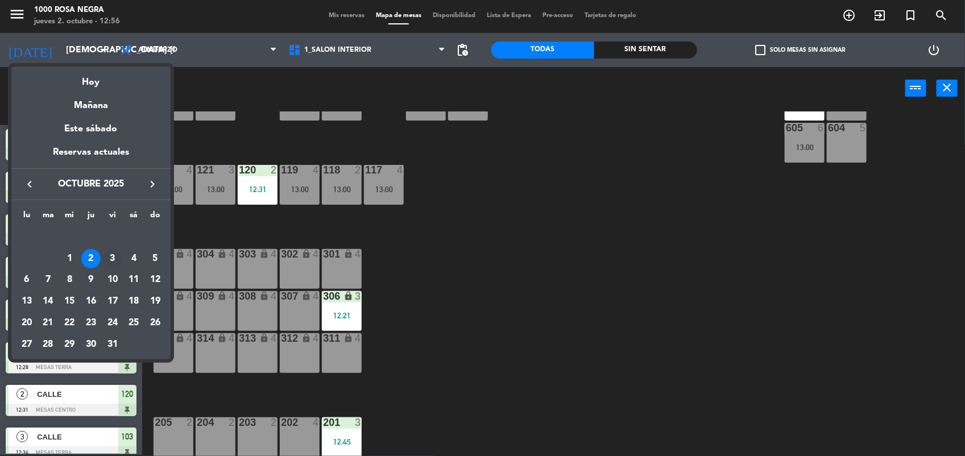
click at [113, 262] on div "3" at bounding box center [112, 258] width 19 height 19
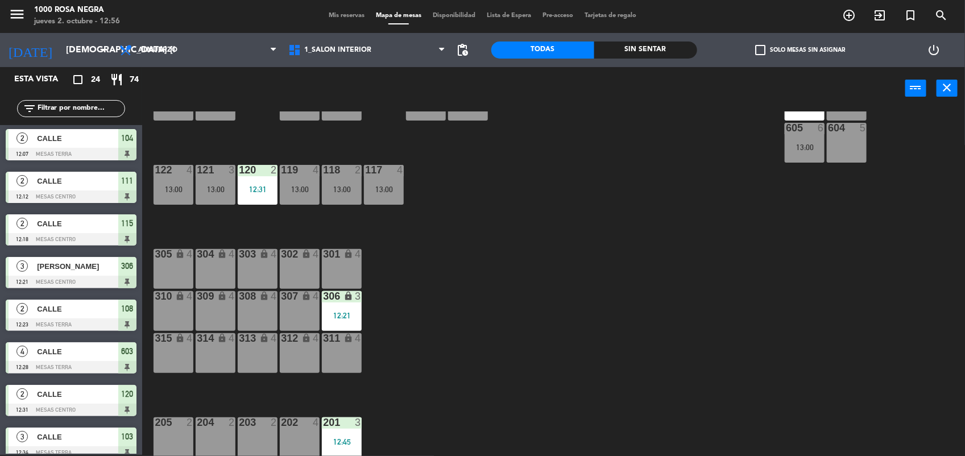
type input "vie. [DATE]"
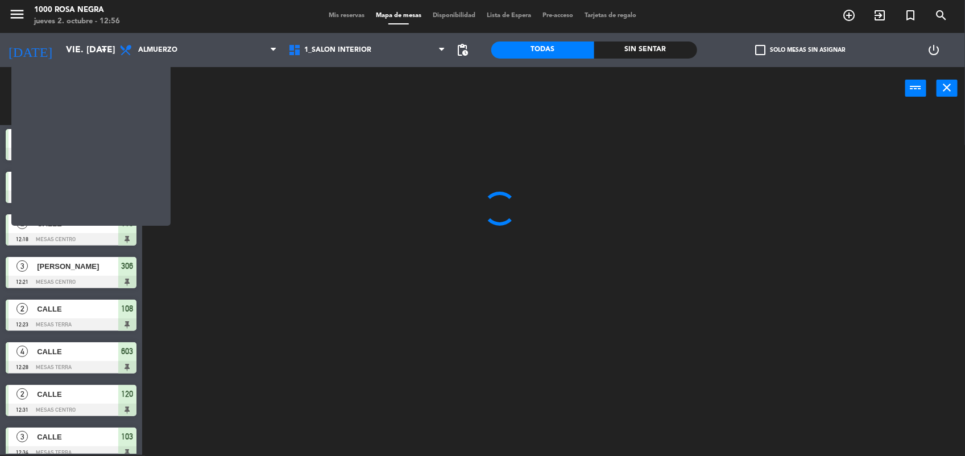
scroll to position [0, 0]
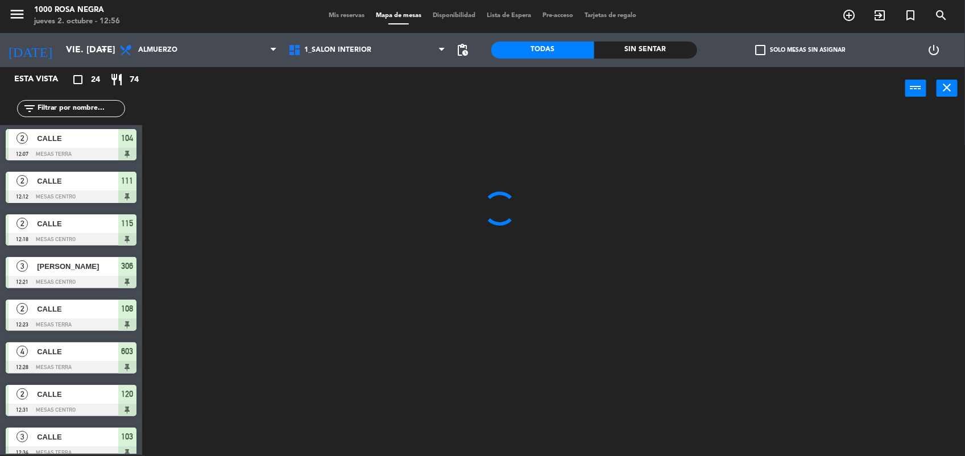
click at [435, 129] on div at bounding box center [558, 283] width 813 height 345
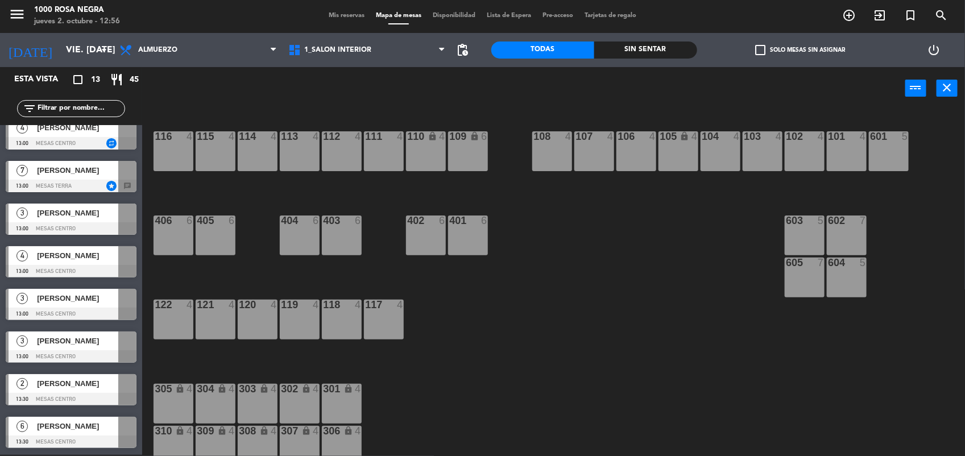
scroll to position [226, 0]
click at [105, 110] on input "text" at bounding box center [80, 108] width 88 height 13
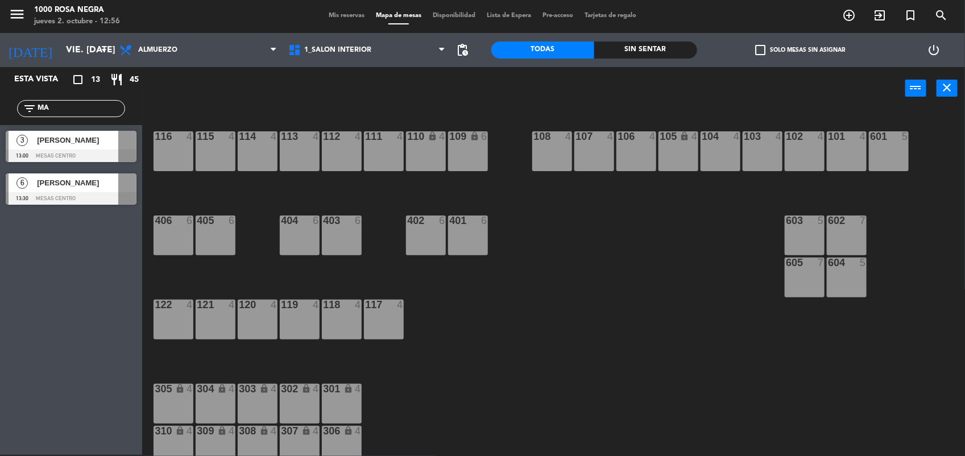
type input "M"
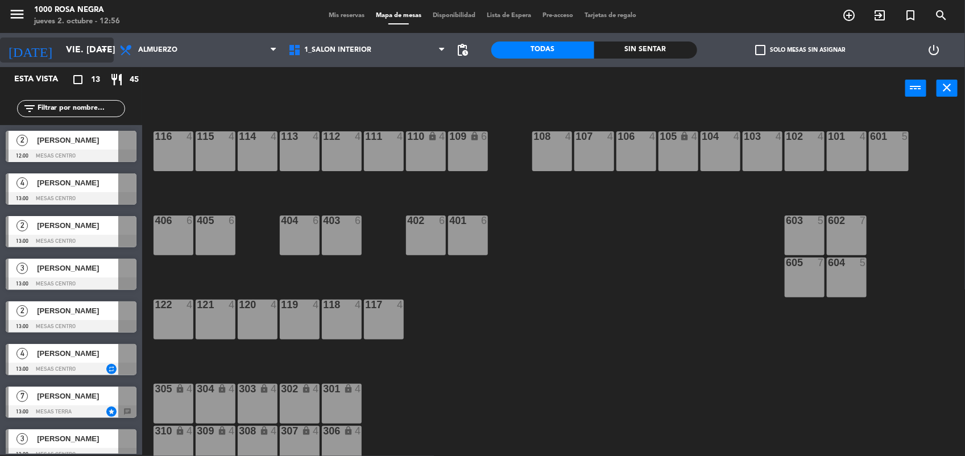
click at [101, 43] on icon "arrow_drop_down" at bounding box center [104, 50] width 14 height 14
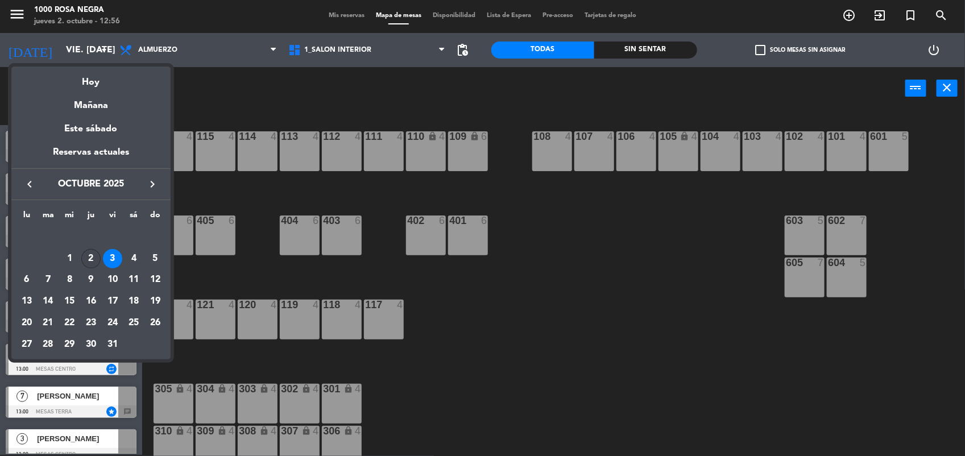
click at [89, 263] on div "2" at bounding box center [90, 258] width 19 height 19
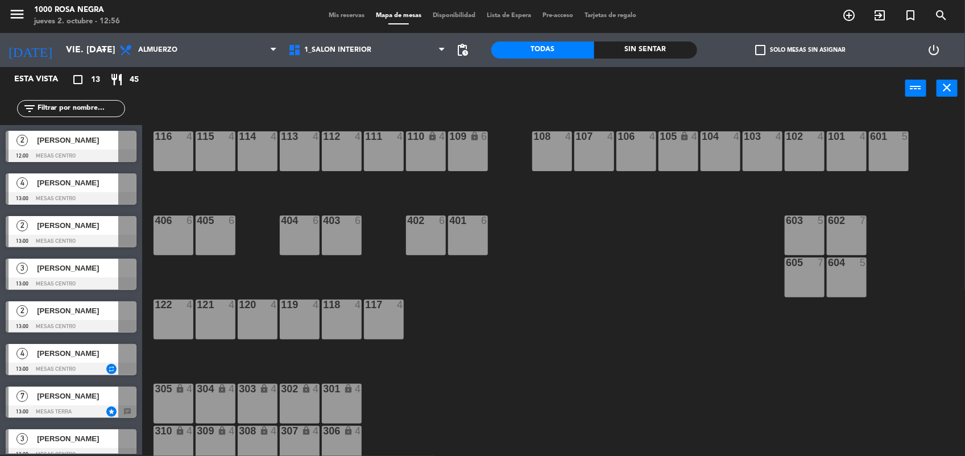
type input "[DEMOGRAPHIC_DATA] [DATE]"
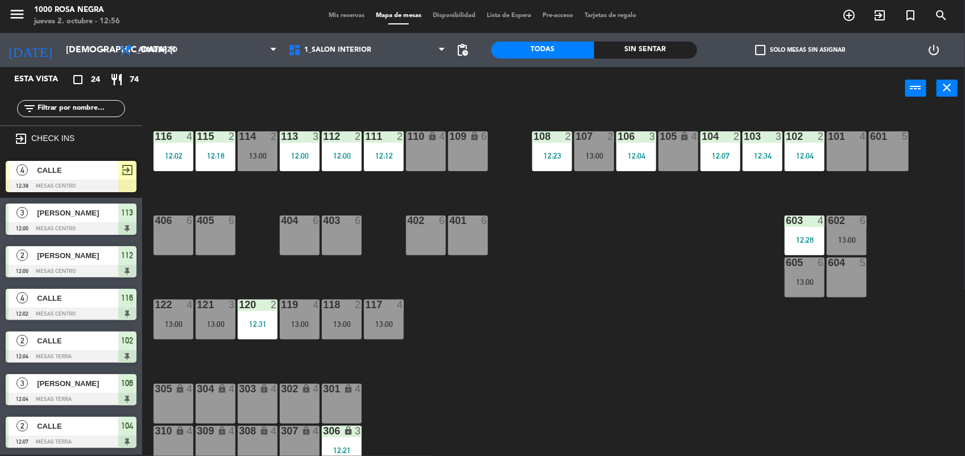
click at [244, 104] on div "power_input close" at bounding box center [523, 88] width 763 height 43
click at [550, 365] on div "116 4 12:02 115 2 12:18 114 2 13:00 113 3 12:00 112 2 12:00 111 2 12:12 110 loc…" at bounding box center [558, 283] width 813 height 345
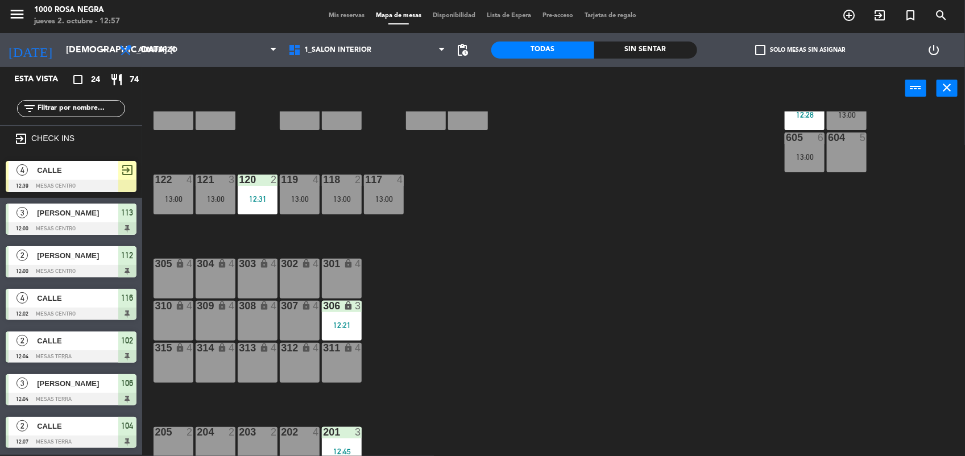
scroll to position [135, 0]
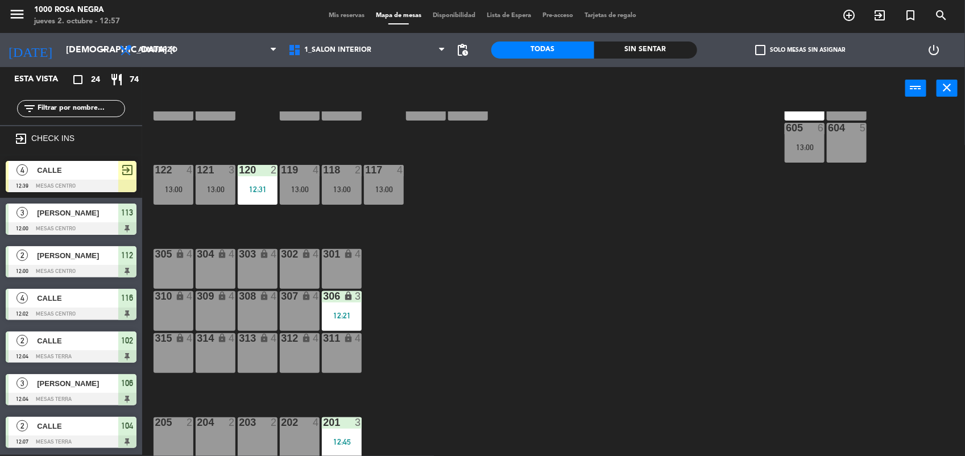
click at [625, 353] on div "116 4 12:02 115 2 12:18 114 2 13:00 113 3 12:00 112 2 12:00 111 2 12:12 110 loc…" at bounding box center [558, 283] width 813 height 345
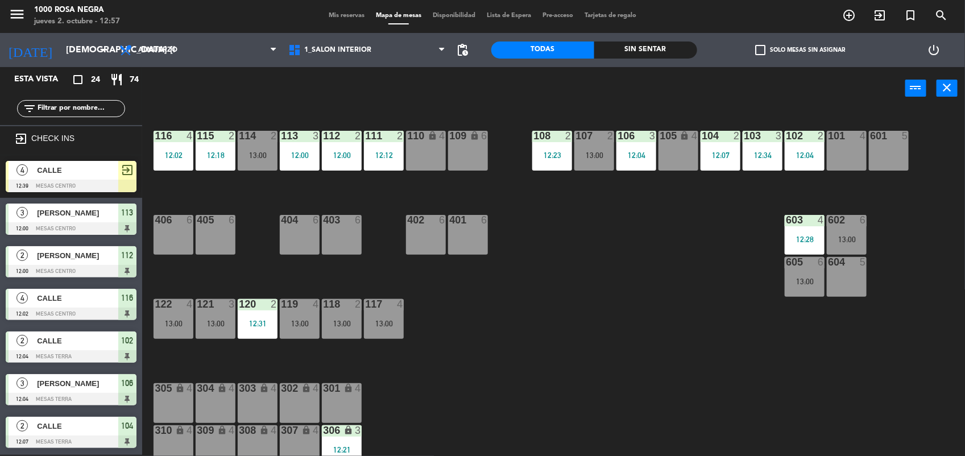
scroll to position [0, 0]
click at [640, 319] on div "116 4 12:02 115 2 12:18 114 2 13:00 113 3 12:00 112 2 12:00 111 2 12:12 110 loc…" at bounding box center [558, 283] width 813 height 345
click at [96, 108] on input "text" at bounding box center [80, 108] width 88 height 13
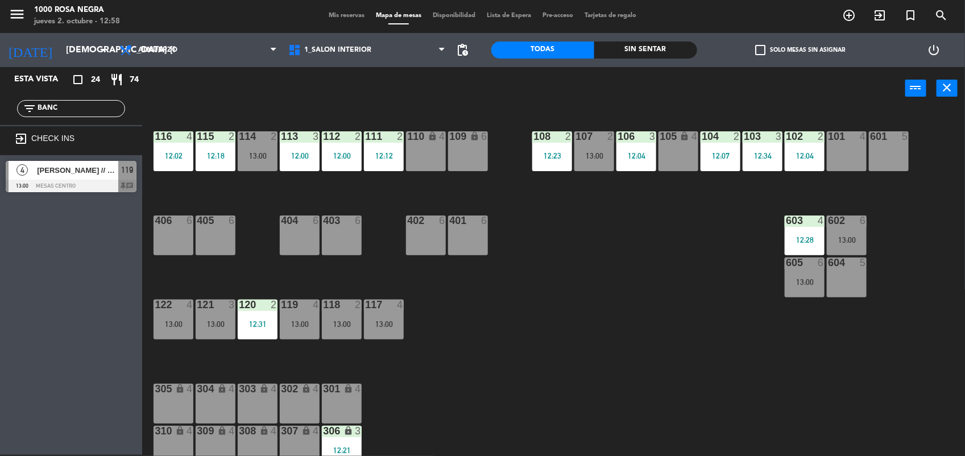
type input "BANC"
click at [90, 169] on span "[PERSON_NAME] // Banco Patagonia" at bounding box center [77, 170] width 81 height 12
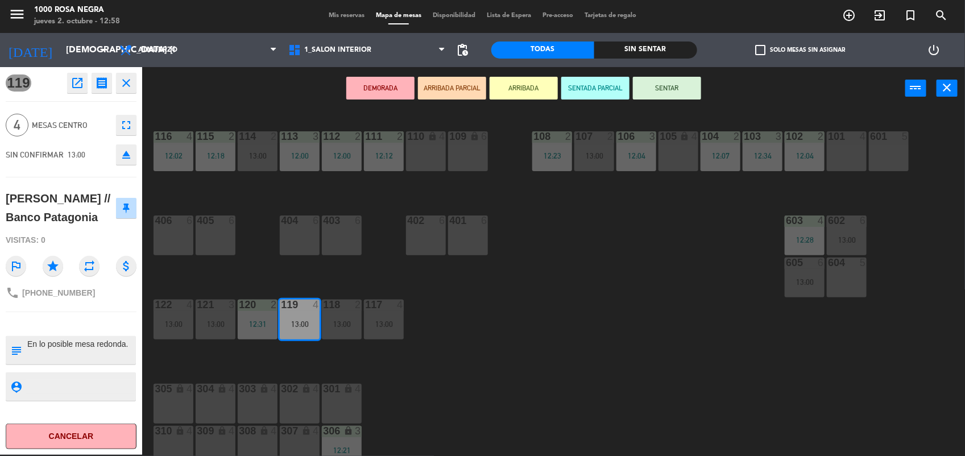
click at [536, 347] on div "116 4 12:02 115 2 12:18 114 2 13:00 113 3 12:00 112 2 12:00 111 2 12:12 110 loc…" at bounding box center [558, 283] width 813 height 345
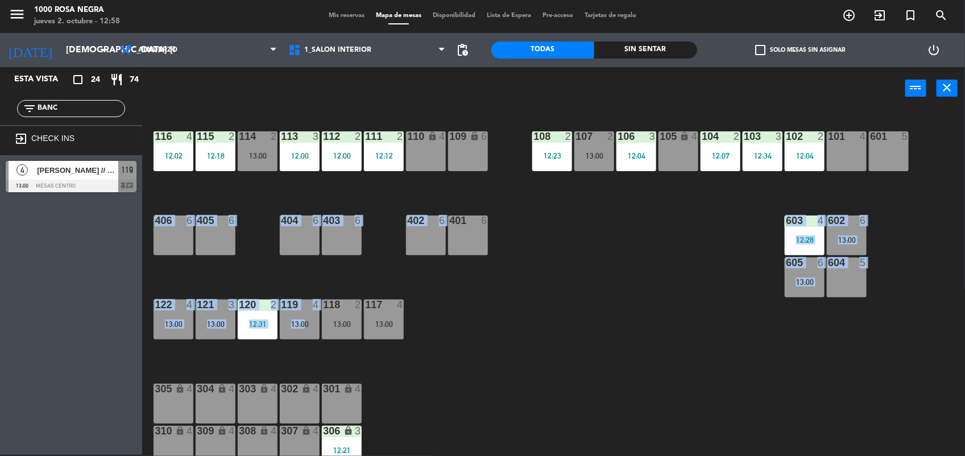
drag, startPoint x: 536, startPoint y: 347, endPoint x: 301, endPoint y: 313, distance: 236.7
click at [301, 313] on div "116 4 12:02 115 2 12:18 114 2 13:00 113 3 12:00 112 2 12:00 111 2 12:12 110 loc…" at bounding box center [558, 283] width 813 height 345
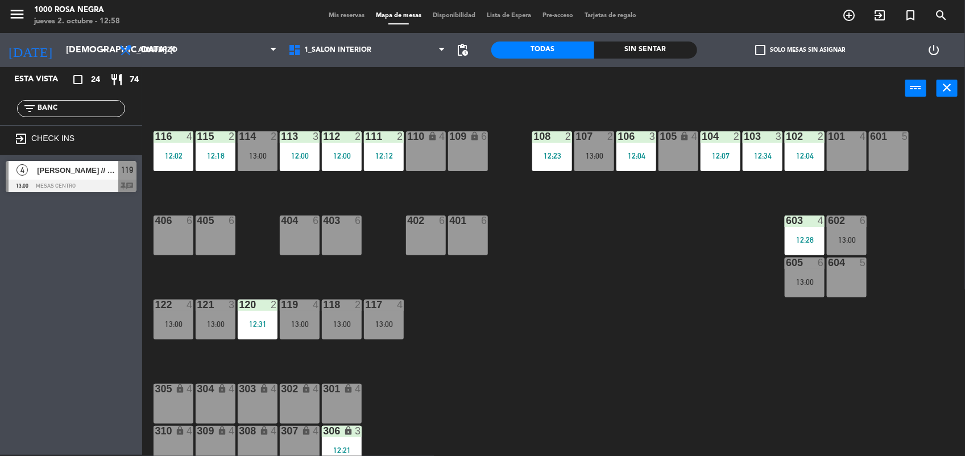
click at [309, 327] on div "13:00" at bounding box center [300, 324] width 40 height 8
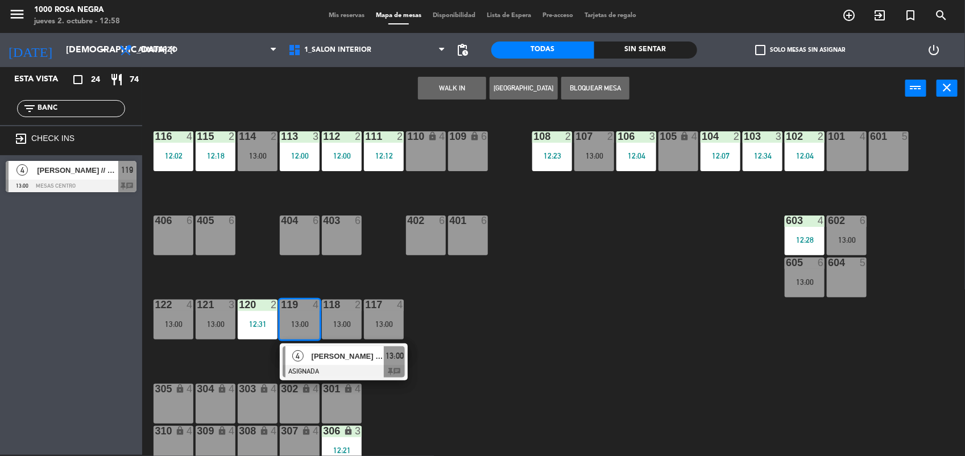
click at [842, 276] on div "604 5" at bounding box center [847, 278] width 40 height 40
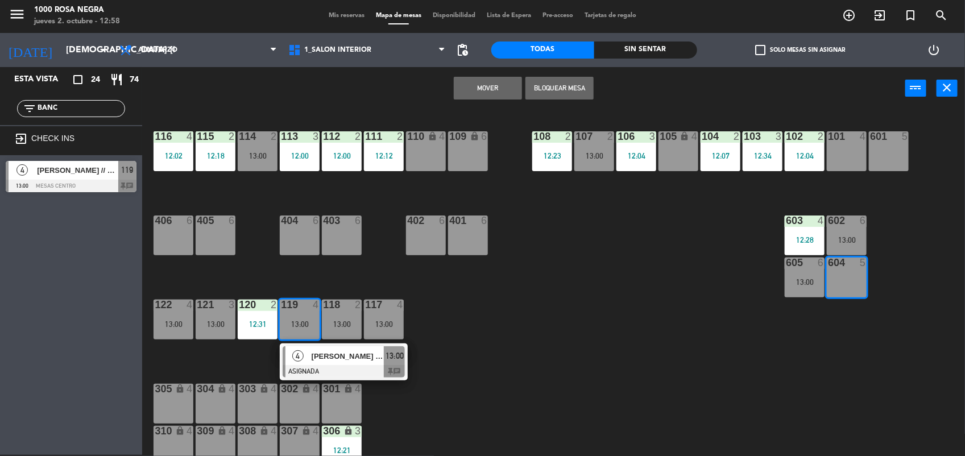
click at [499, 81] on button "Mover" at bounding box center [488, 88] width 68 height 23
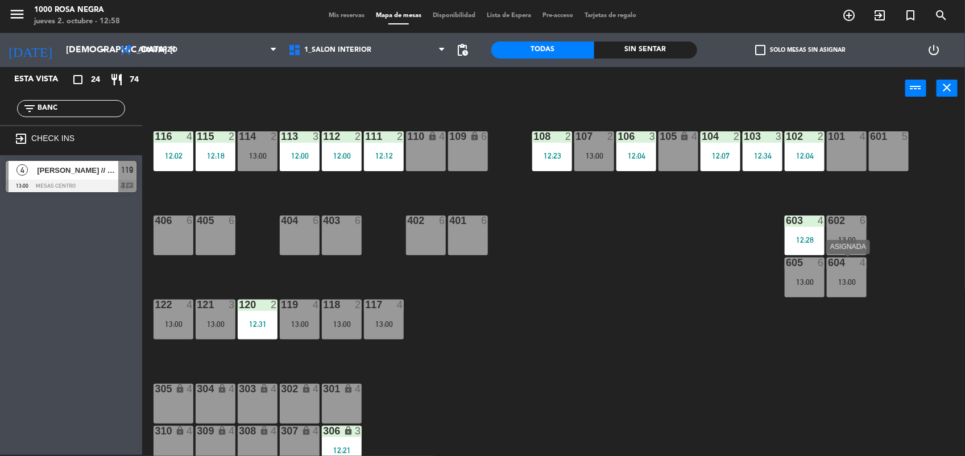
click at [856, 278] on div "13:00" at bounding box center [847, 282] width 40 height 8
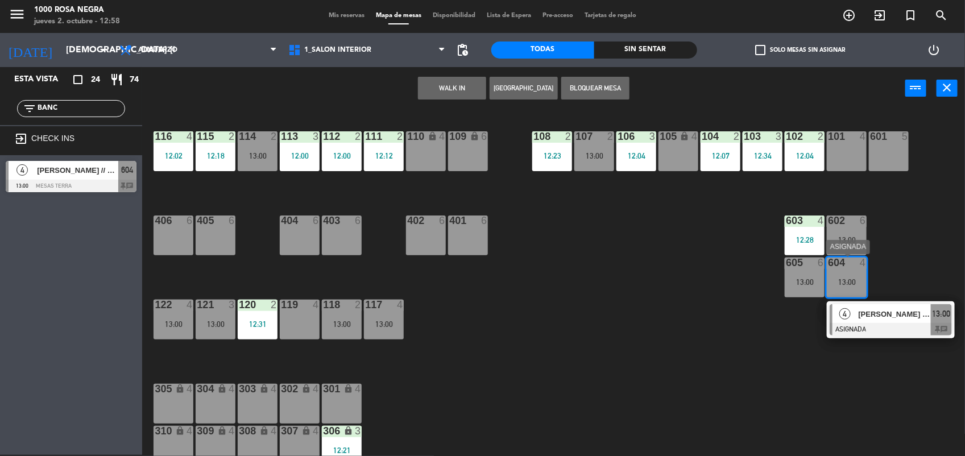
click at [886, 328] on div at bounding box center [891, 329] width 122 height 13
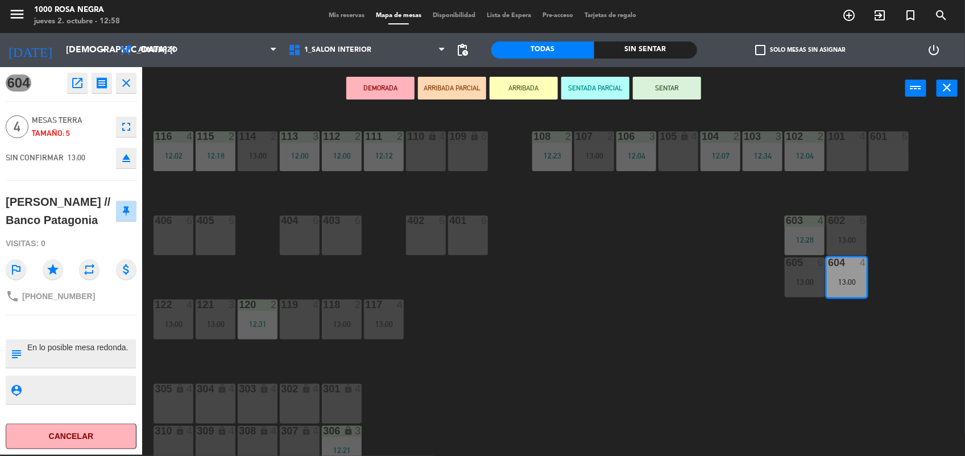
click at [686, 91] on button "SENTAR" at bounding box center [667, 88] width 68 height 23
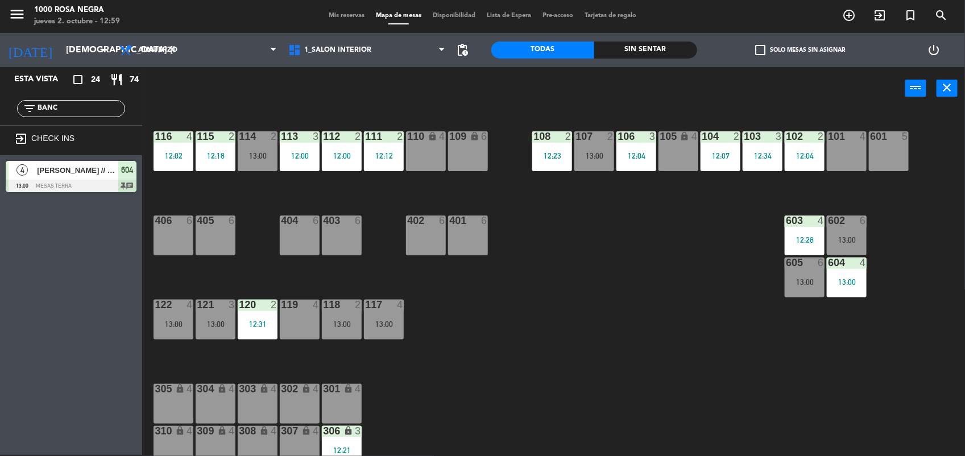
click at [80, 111] on input "BANC" at bounding box center [80, 108] width 88 height 13
type input "B"
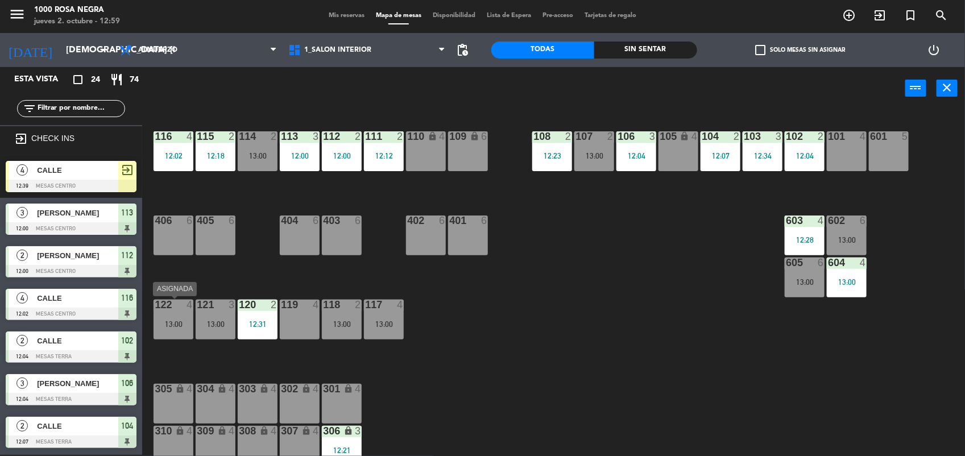
click at [168, 325] on div "13:00" at bounding box center [174, 324] width 40 height 8
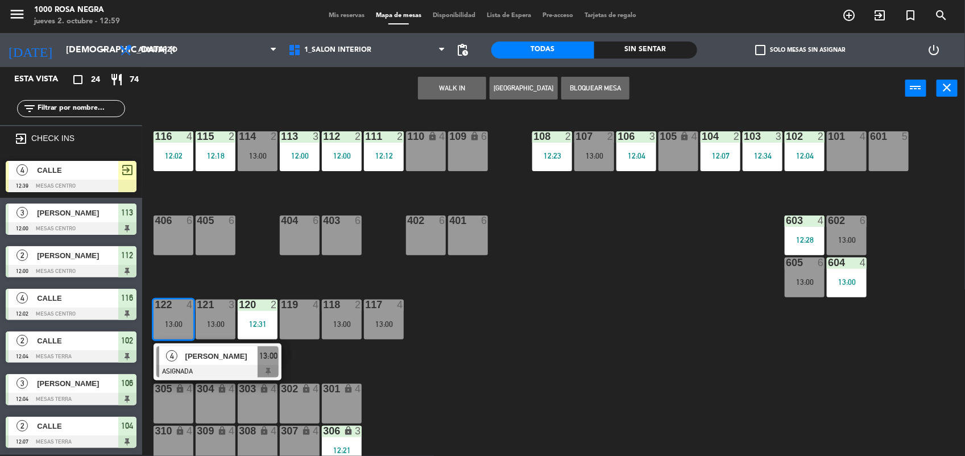
click at [296, 320] on div "119 4" at bounding box center [300, 320] width 40 height 40
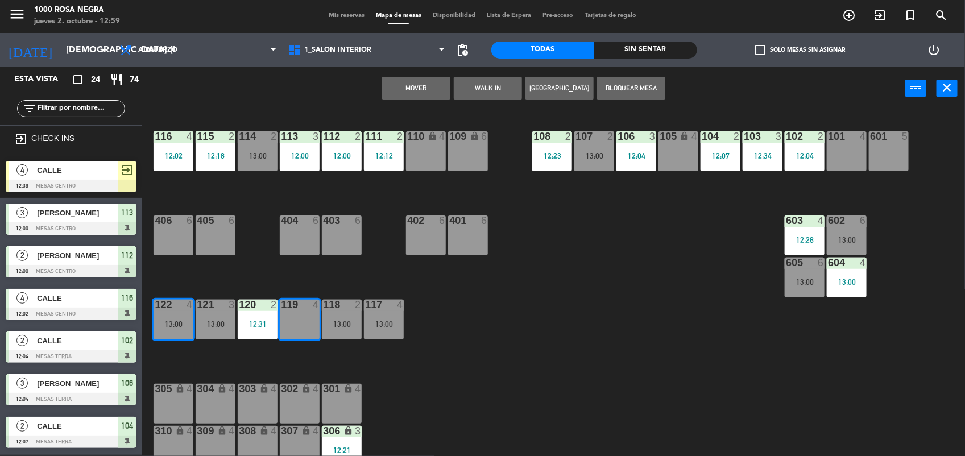
click at [440, 87] on button "Mover" at bounding box center [416, 88] width 68 height 23
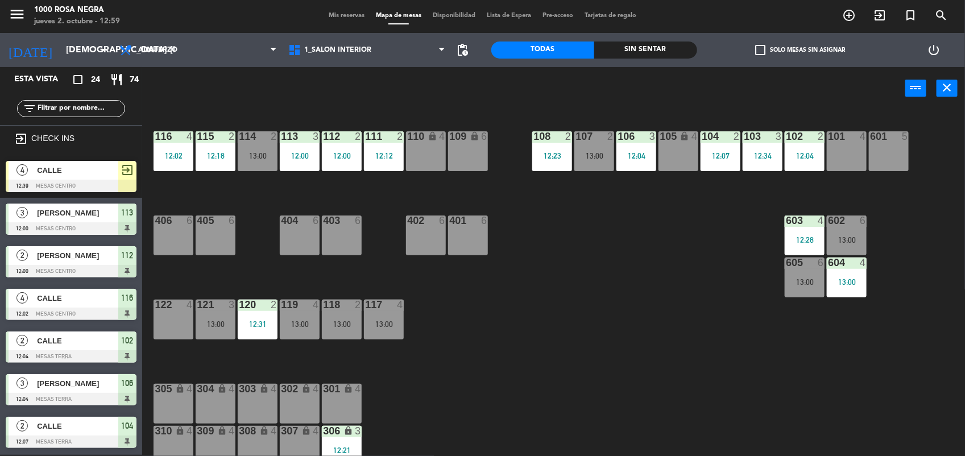
click at [172, 320] on div "122 4" at bounding box center [174, 320] width 40 height 40
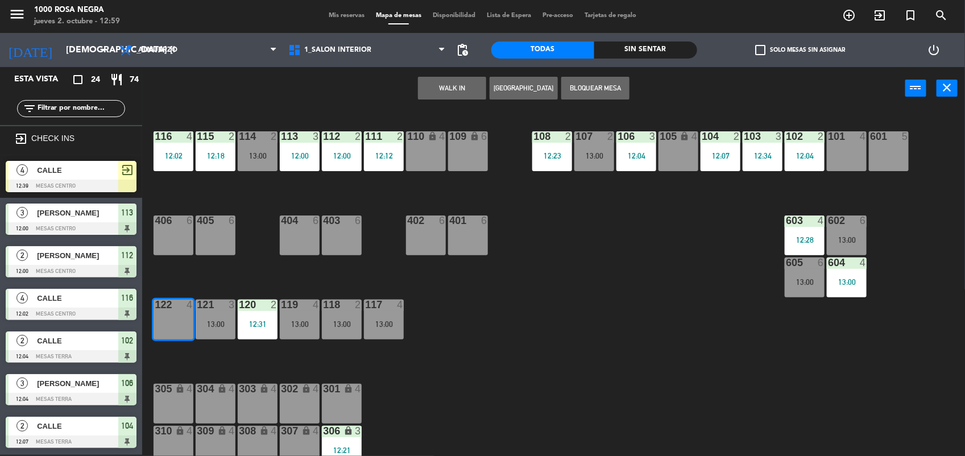
click at [429, 94] on button "WALK IN" at bounding box center [452, 88] width 68 height 23
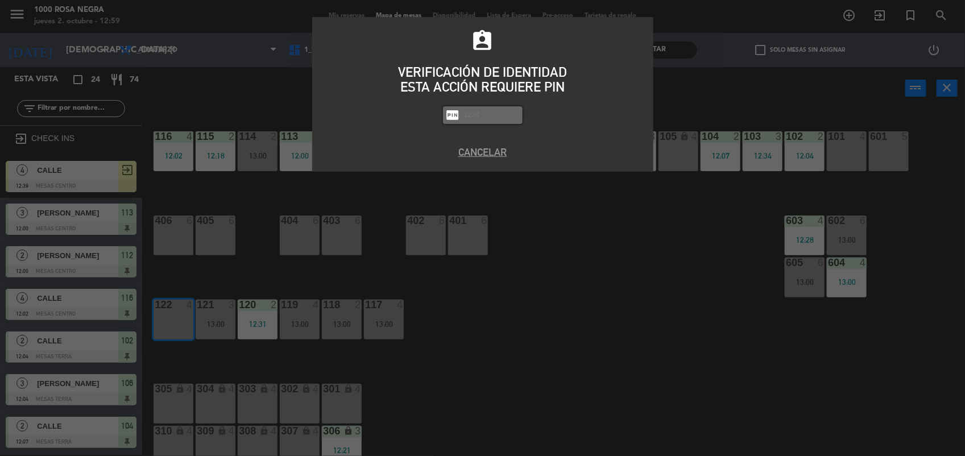
click at [465, 121] on input "text" at bounding box center [491, 115] width 57 height 13
type input "2492"
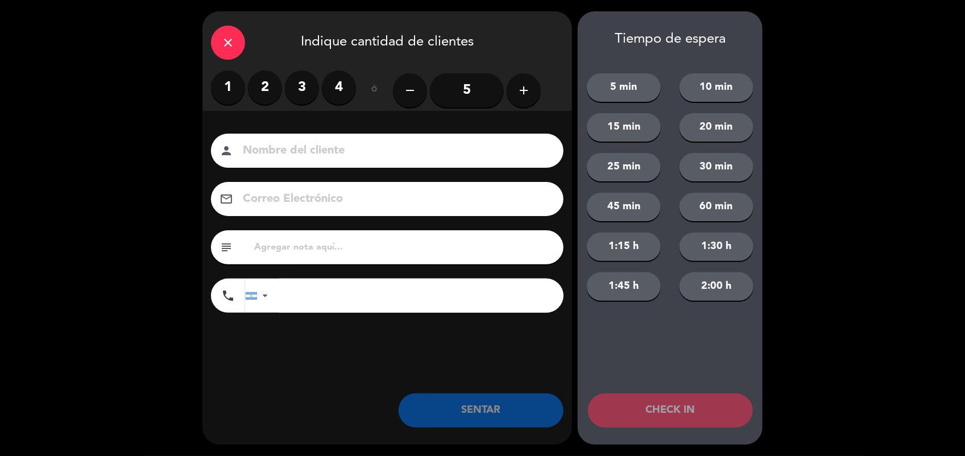
click at [277, 89] on label "2" at bounding box center [265, 88] width 34 height 34
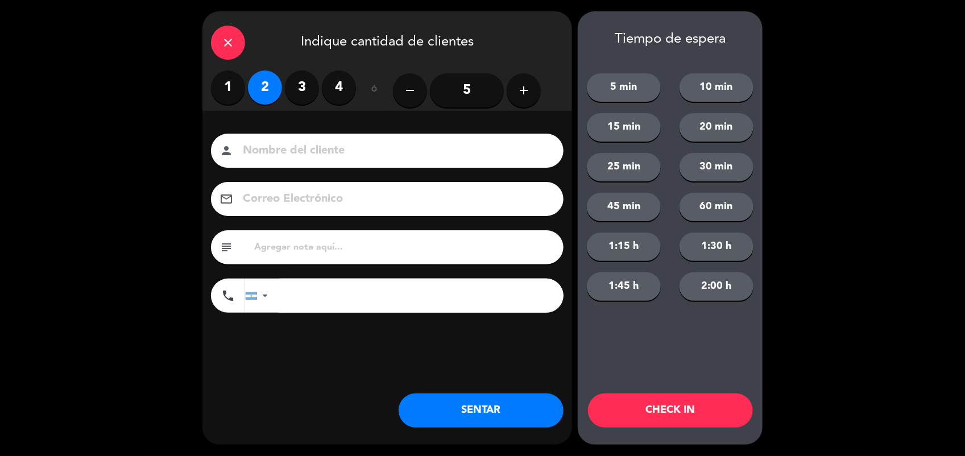
click at [299, 146] on input at bounding box center [395, 151] width 307 height 20
type input "CALLE"
click at [496, 424] on button "SENTAR" at bounding box center [481, 410] width 165 height 34
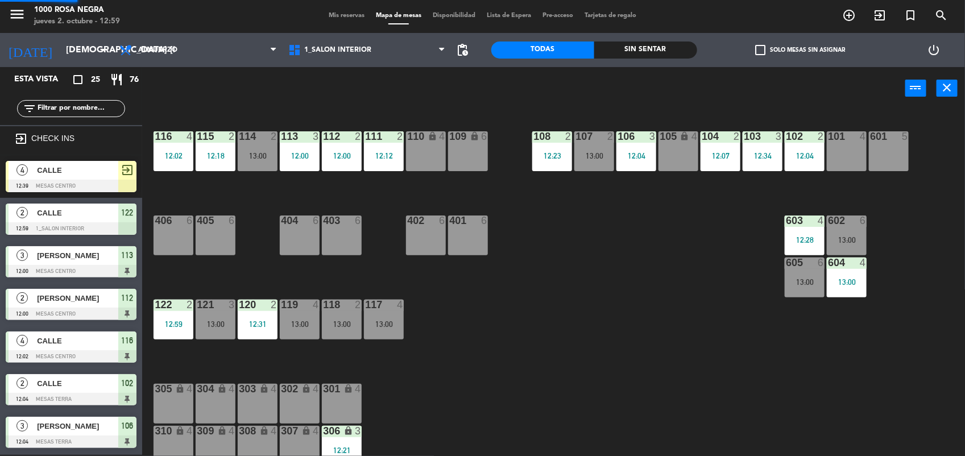
click at [496, 391] on div "116 4 12:02 115 2 12:18 114 2 13:00 113 3 12:00 112 2 12:00 111 2 12:12 110 loc…" at bounding box center [558, 283] width 813 height 345
click at [303, 325] on div "13:00" at bounding box center [300, 324] width 40 height 8
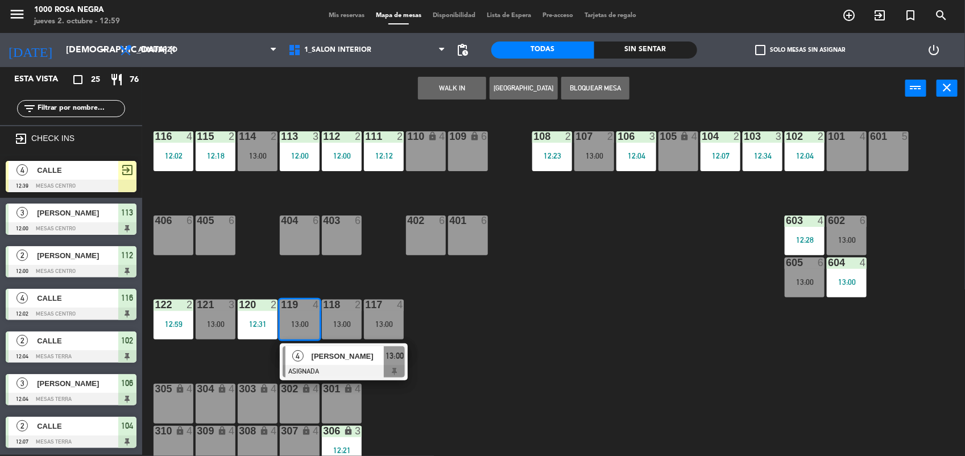
click at [833, 152] on div "101 4" at bounding box center [847, 151] width 40 height 40
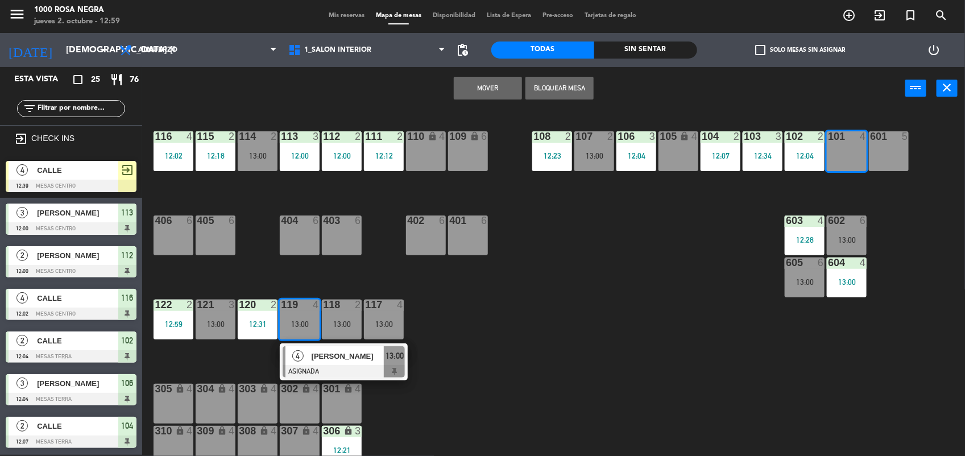
click at [499, 83] on button "Mover" at bounding box center [488, 88] width 68 height 23
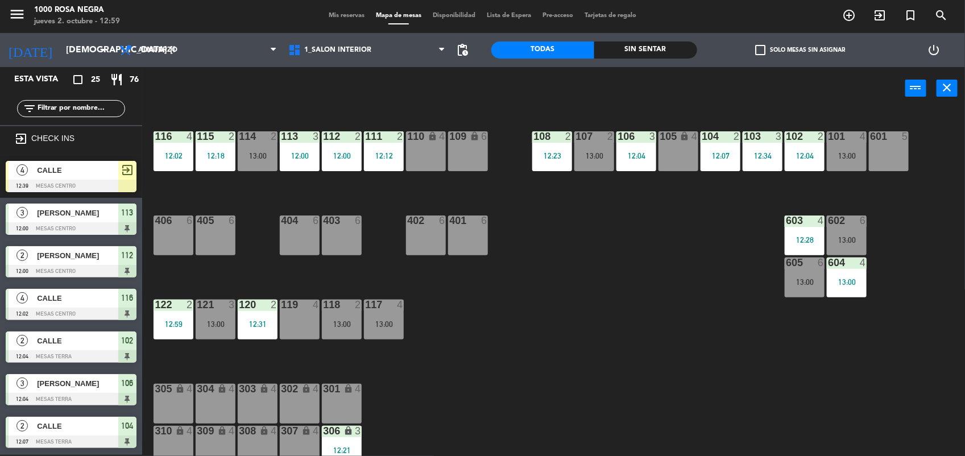
click at [308, 308] on div at bounding box center [300, 305] width 19 height 10
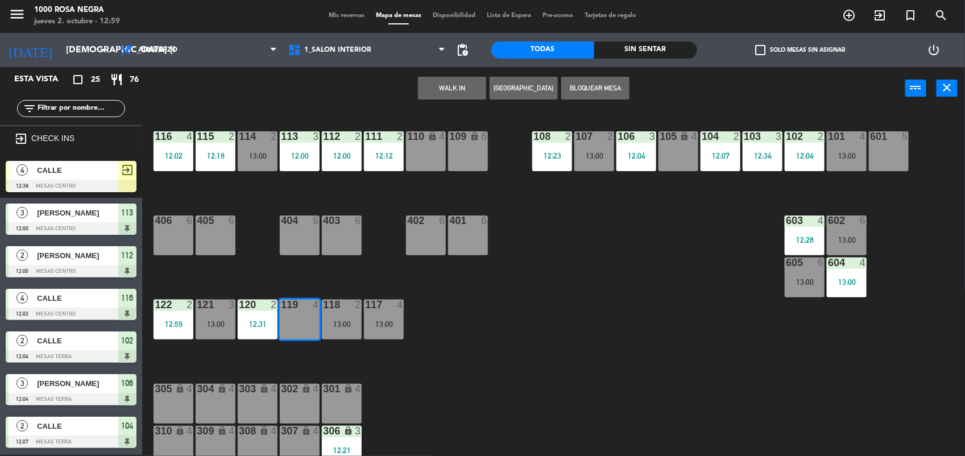
click at [469, 80] on button "WALK IN" at bounding box center [452, 88] width 68 height 23
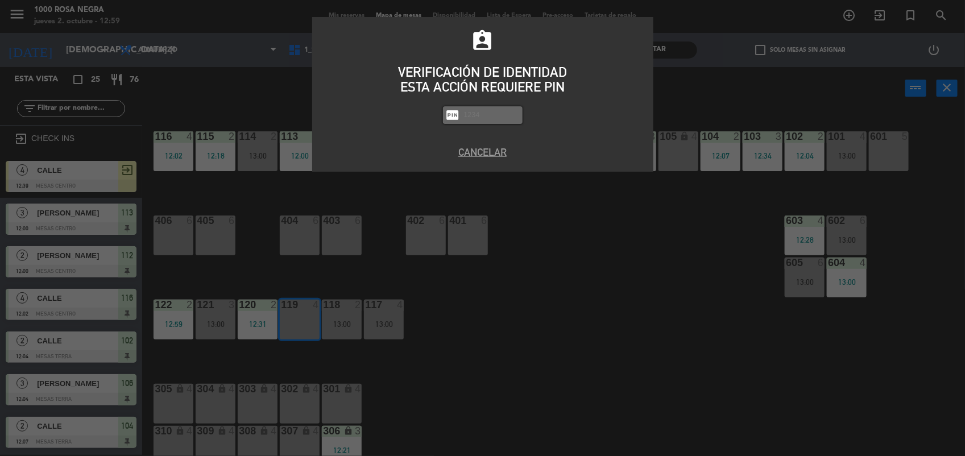
click at [473, 114] on input "text" at bounding box center [491, 115] width 57 height 13
type input "2492"
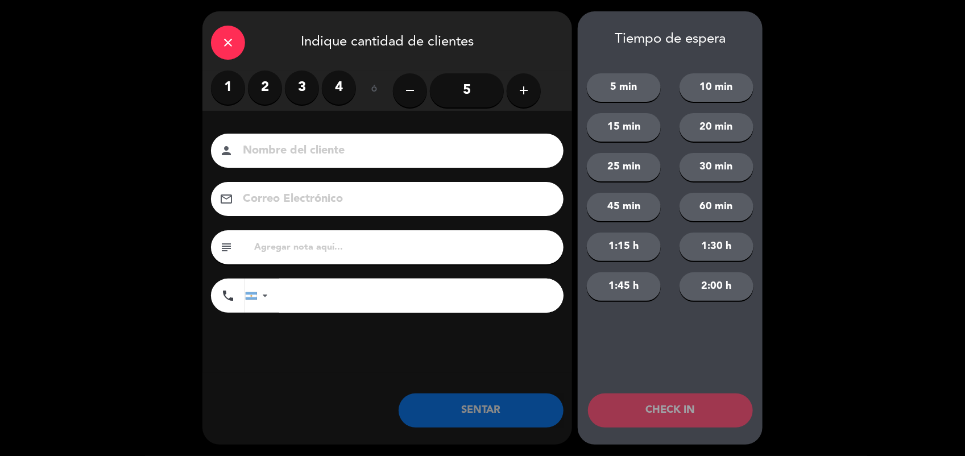
click at [324, 89] on label "4" at bounding box center [339, 88] width 34 height 34
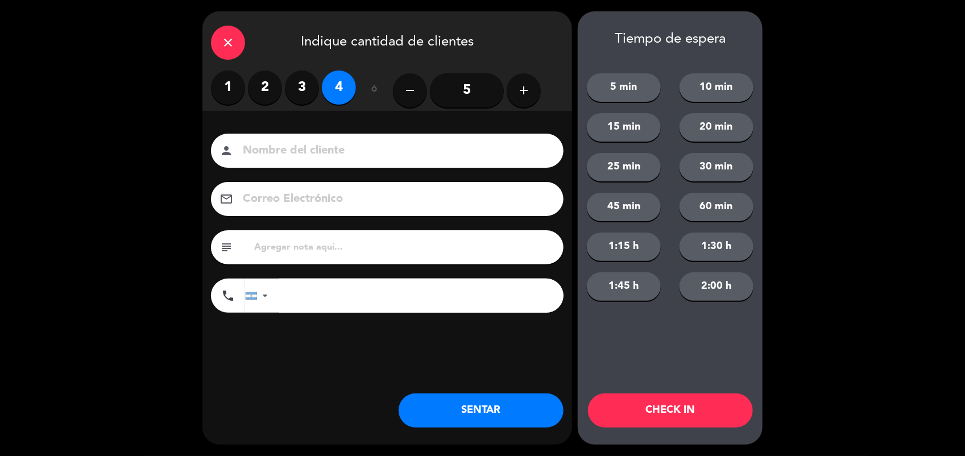
click at [288, 150] on input at bounding box center [395, 151] width 307 height 20
type input "HYUNDAI"
click at [507, 410] on button "SENTAR" at bounding box center [481, 410] width 165 height 34
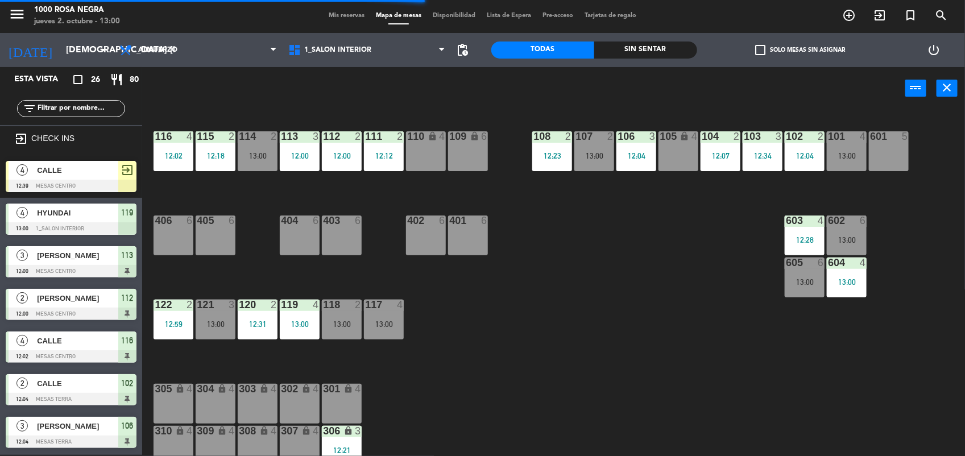
click at [114, 102] on input "text" at bounding box center [80, 108] width 88 height 13
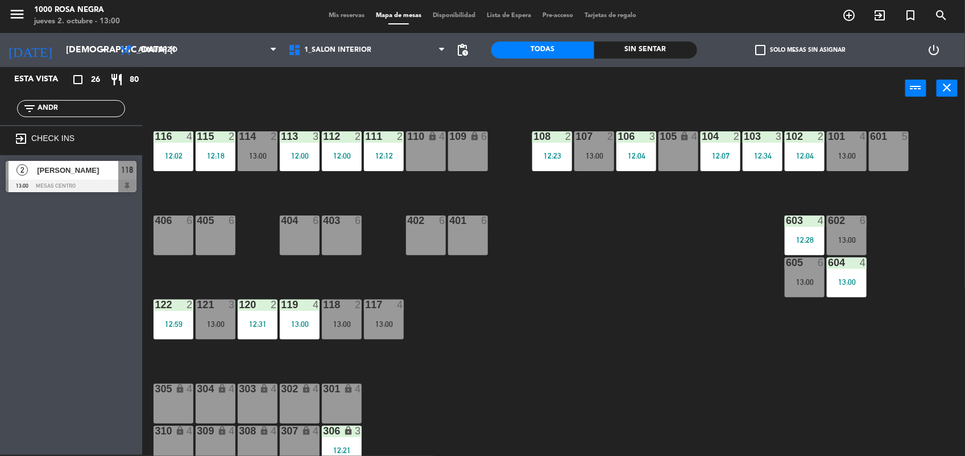
type input "ANDR"
click at [98, 308] on div "Esta vista crop_square 26 restaurant 80 filter_list ANDR exit_to_app CHECK INS …" at bounding box center [71, 261] width 142 height 388
click at [97, 168] on span "[PERSON_NAME]" at bounding box center [77, 170] width 81 height 12
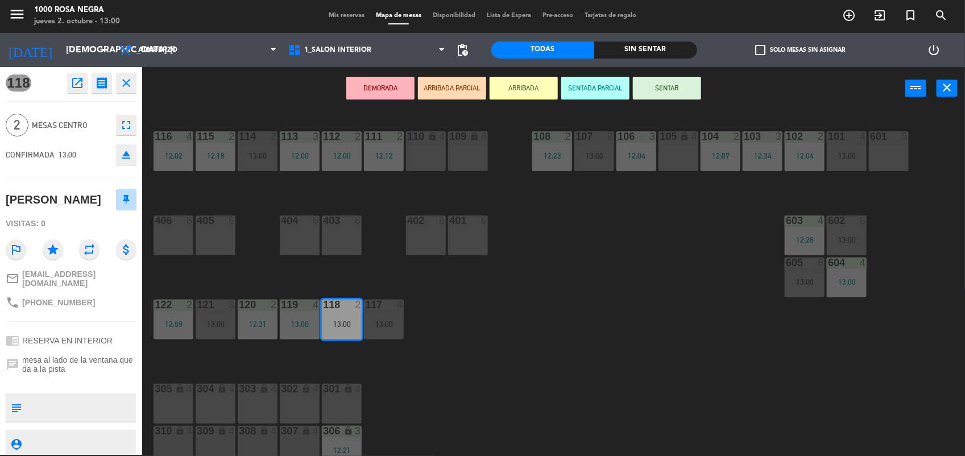
click at [697, 86] on button "SENTAR" at bounding box center [667, 88] width 68 height 23
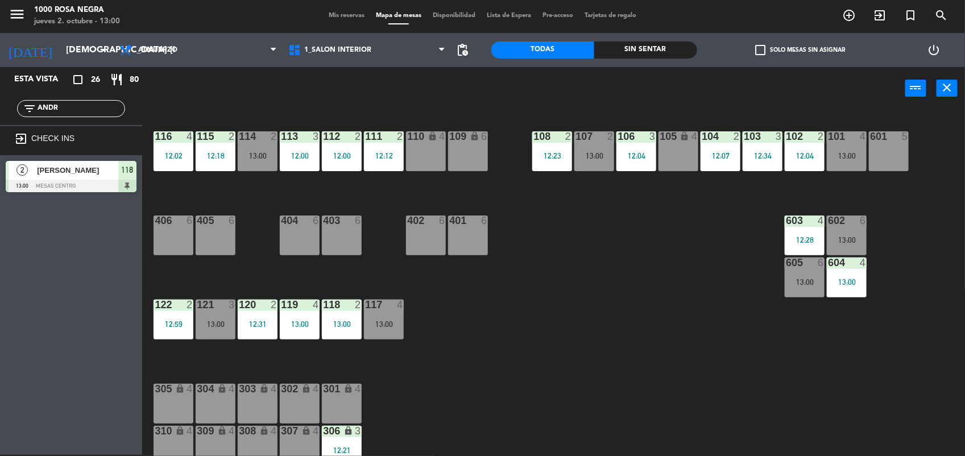
click at [628, 280] on div "116 4 12:02 115 2 12:18 114 2 13:00 113 3 12:00 112 2 12:00 111 2 12:12 110 loc…" at bounding box center [558, 283] width 813 height 345
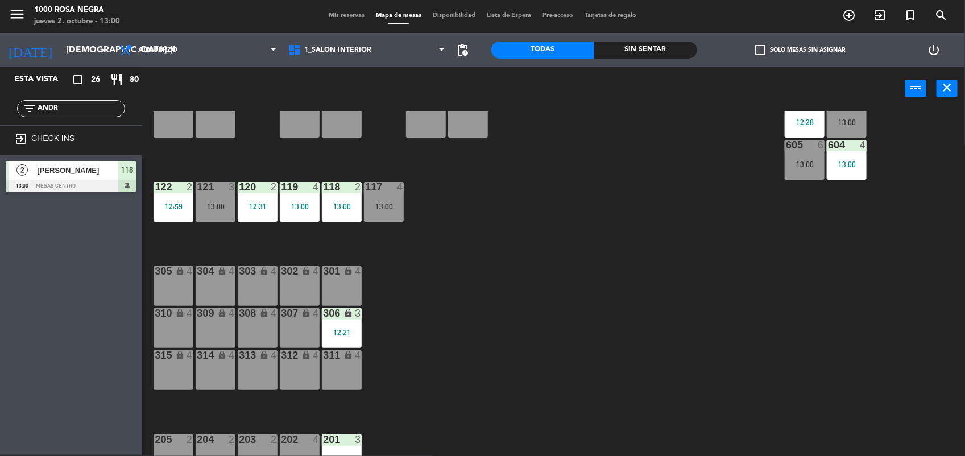
scroll to position [135, 0]
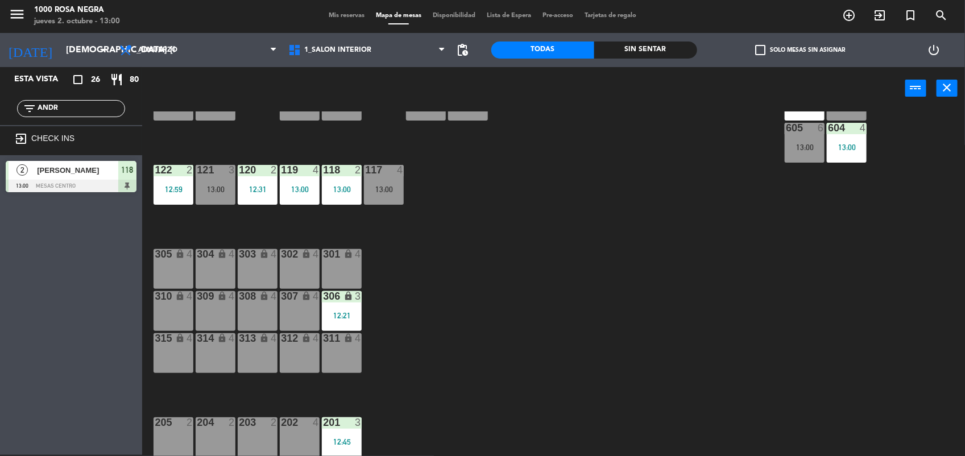
click at [313, 438] on div "202 4" at bounding box center [300, 437] width 40 height 40
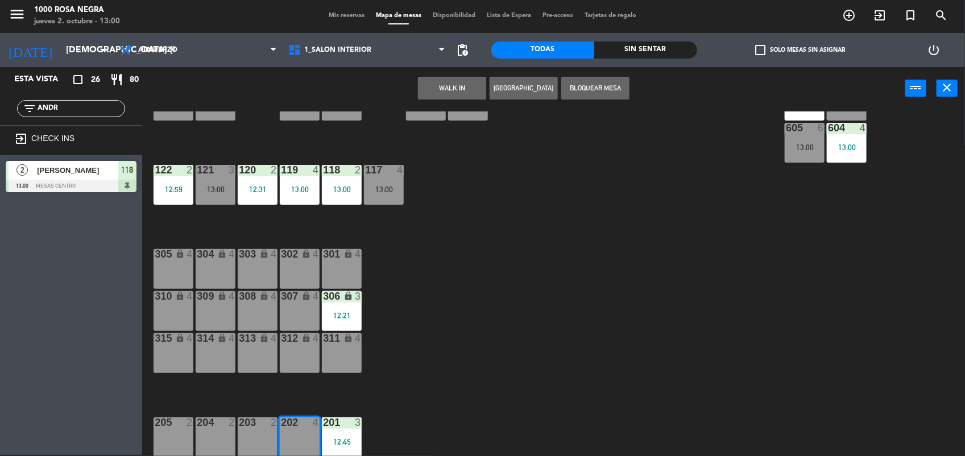
click at [475, 86] on button "WALK IN" at bounding box center [452, 88] width 68 height 23
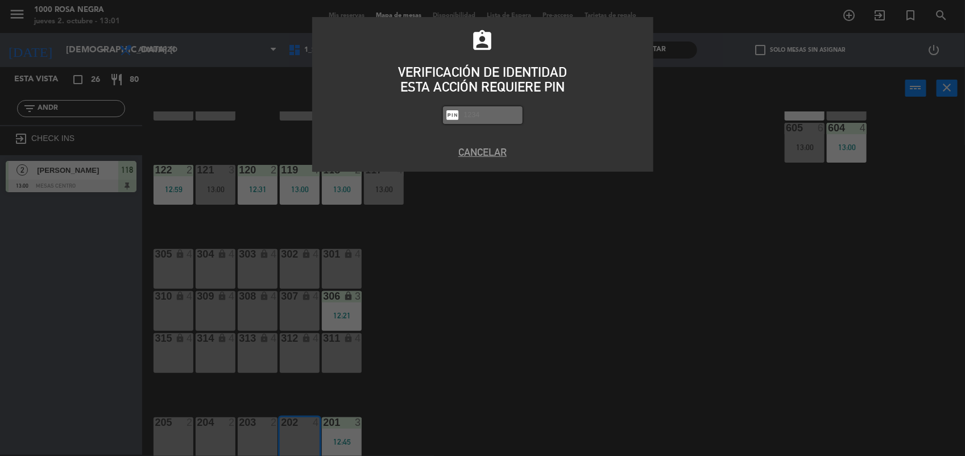
click at [476, 109] on input "text" at bounding box center [491, 115] width 57 height 13
type input "2492"
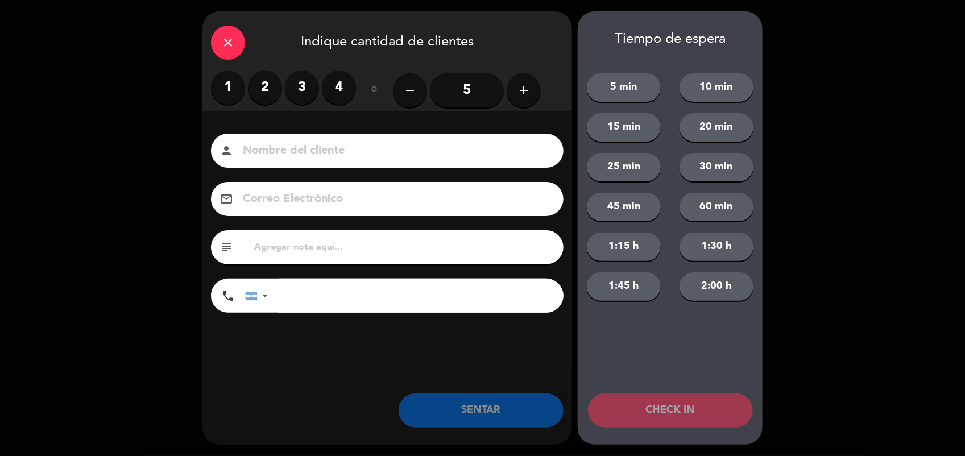
click at [268, 89] on label "2" at bounding box center [265, 88] width 34 height 34
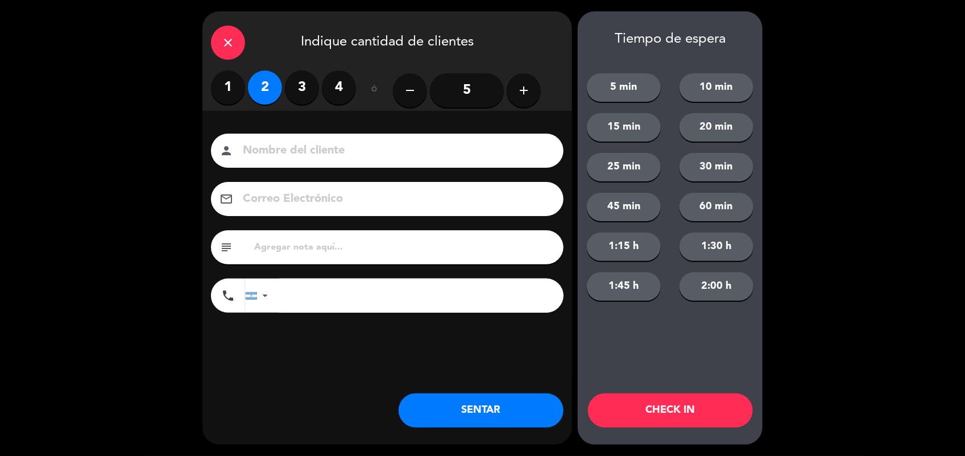
click at [273, 146] on input at bounding box center [395, 151] width 307 height 20
type input "CALLE"
click at [470, 408] on button "SENTAR" at bounding box center [481, 410] width 165 height 34
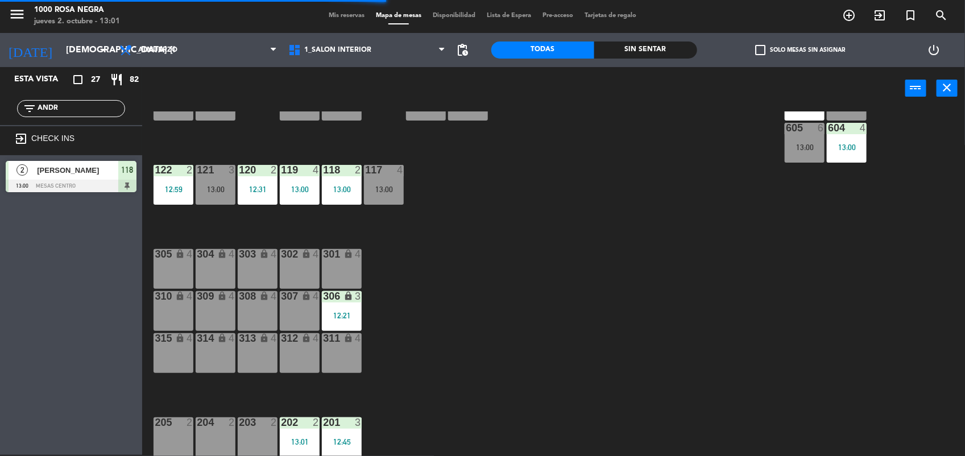
click at [71, 106] on input "ANDR" at bounding box center [80, 108] width 88 height 13
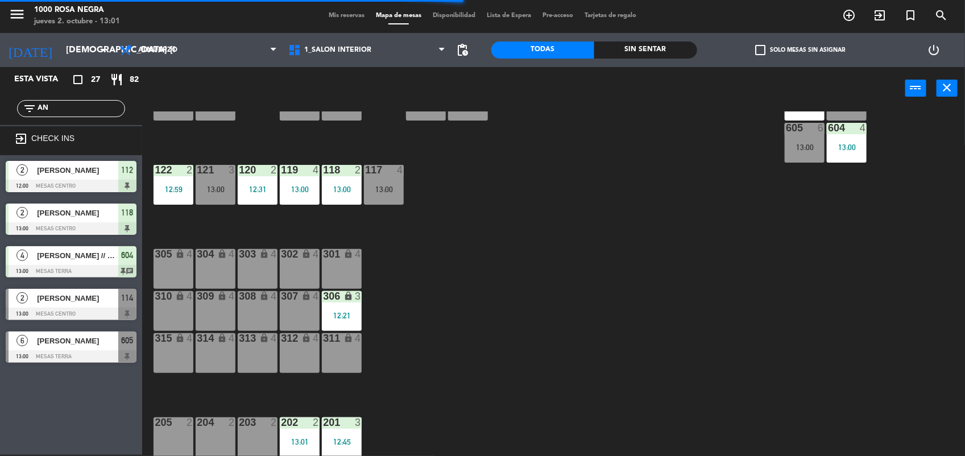
type input "A"
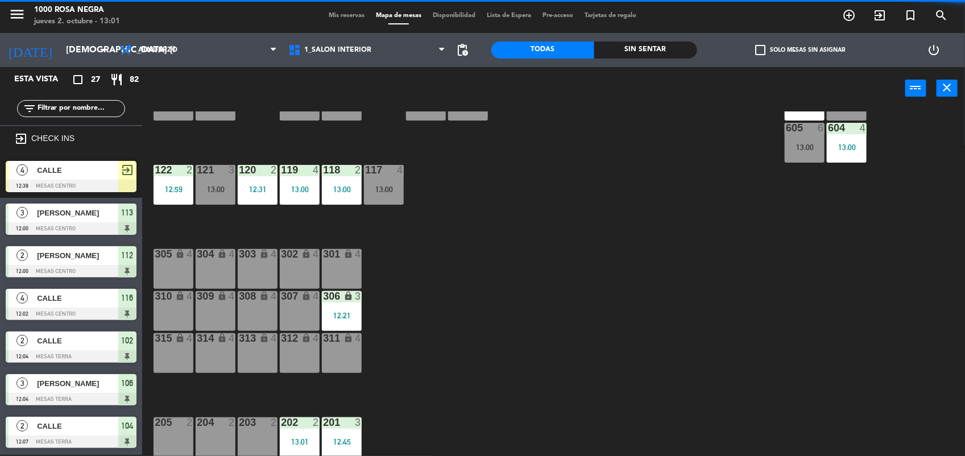
click at [586, 256] on div "116 4 12:02 115 2 12:18 114 2 13:00 113 3 12:00 112 2 12:00 111 2 12:12 110 loc…" at bounding box center [558, 283] width 813 height 345
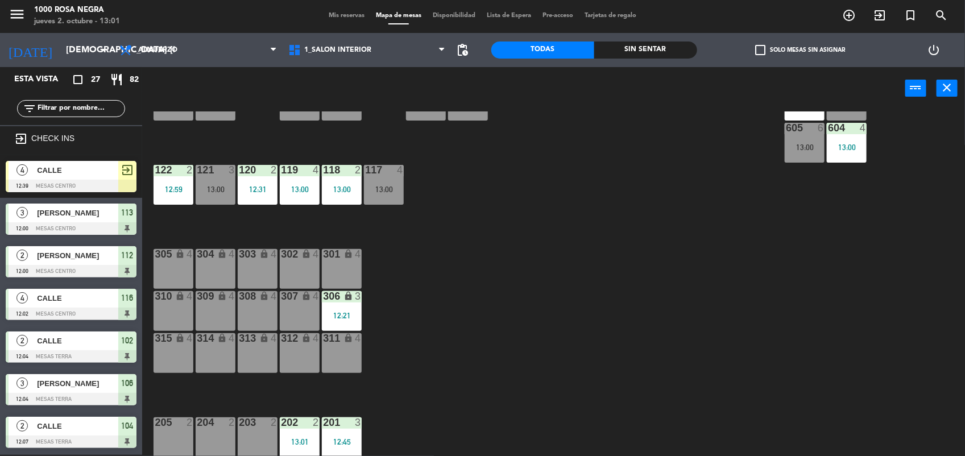
click at [104, 108] on input "text" at bounding box center [80, 108] width 88 height 13
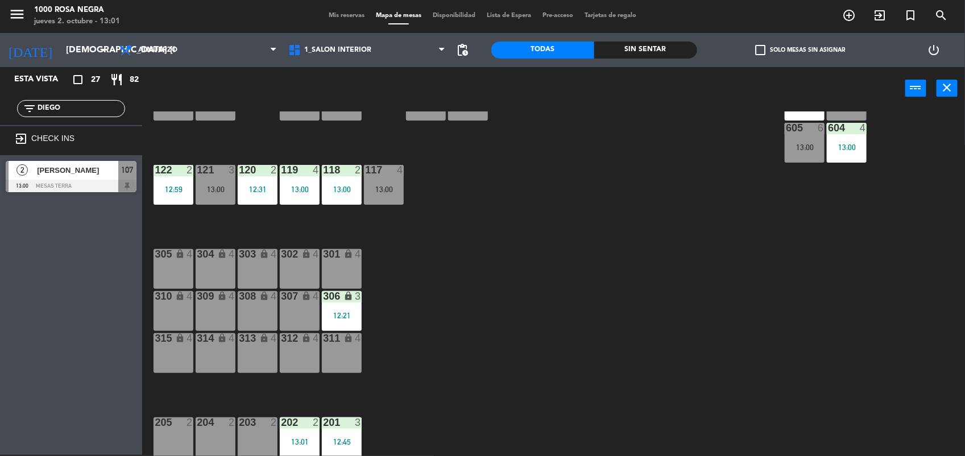
type input "DIEGO"
click at [83, 327] on div "Esta vista crop_square 27 restaurant 82 filter_list DIEGO exit_to_app CHECK INS…" at bounding box center [71, 261] width 142 height 388
click at [98, 185] on div at bounding box center [71, 186] width 131 height 13
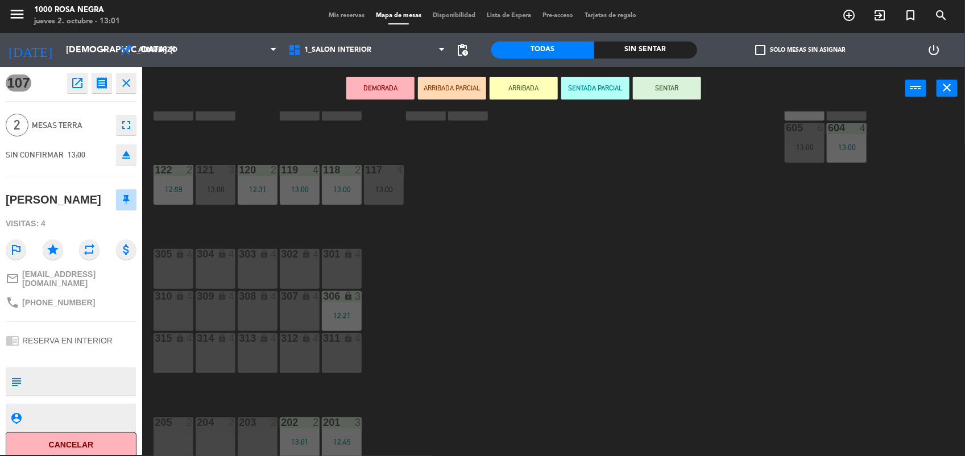
click at [658, 84] on button "SENTAR" at bounding box center [667, 88] width 68 height 23
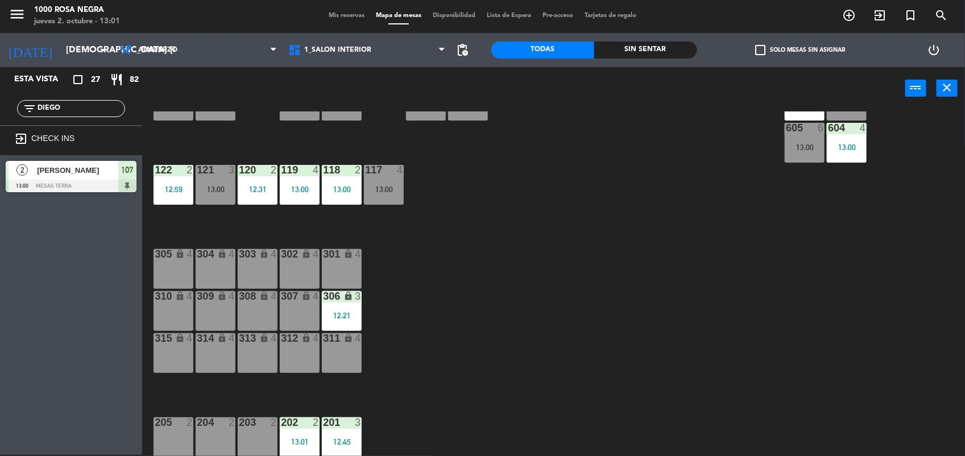
click at [635, 165] on div "116 4 12:02 115 2 12:18 114 2 13:00 113 3 12:00 112 2 12:00 111 2 12:12 110 loc…" at bounding box center [558, 283] width 813 height 345
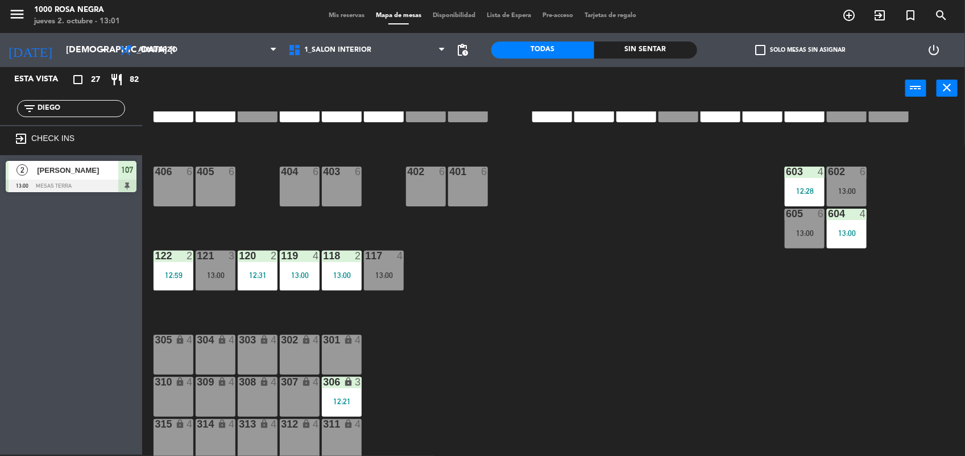
scroll to position [21, 0]
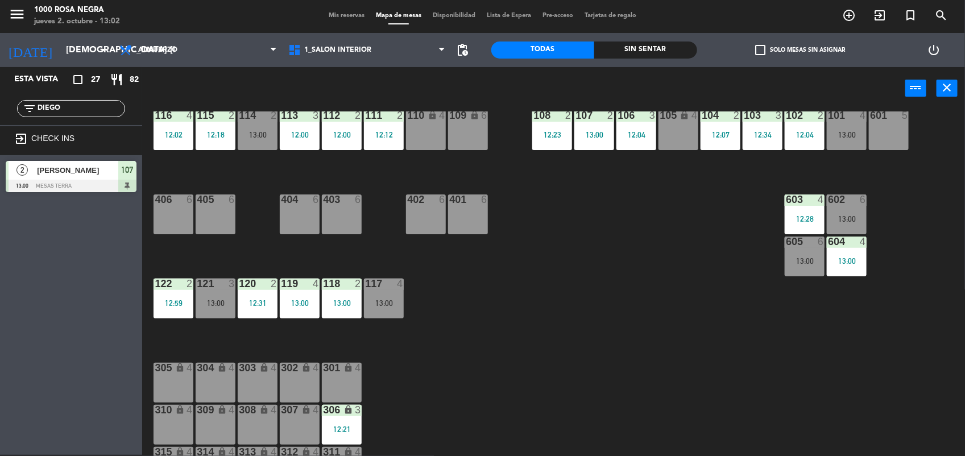
click at [626, 283] on div "116 4 12:02 115 2 12:18 114 2 13:00 113 3 12:00 112 2 12:00 111 2 12:12 110 loc…" at bounding box center [558, 283] width 813 height 345
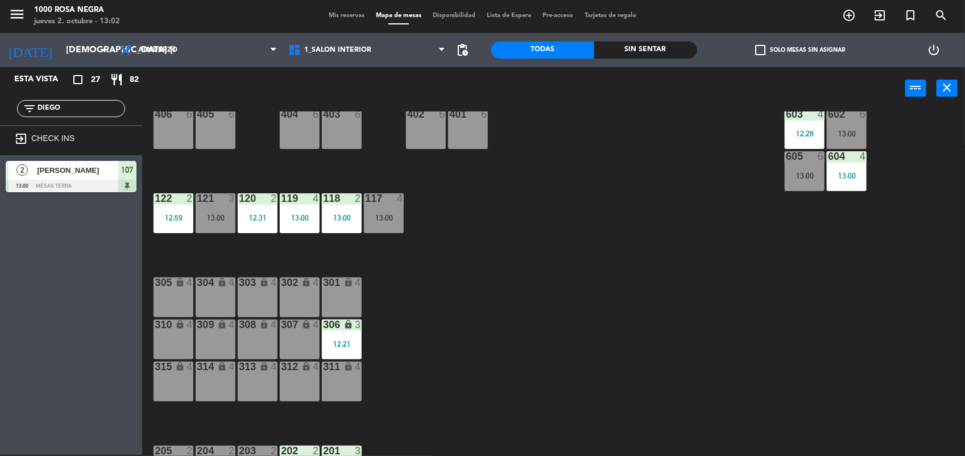
scroll to position [135, 0]
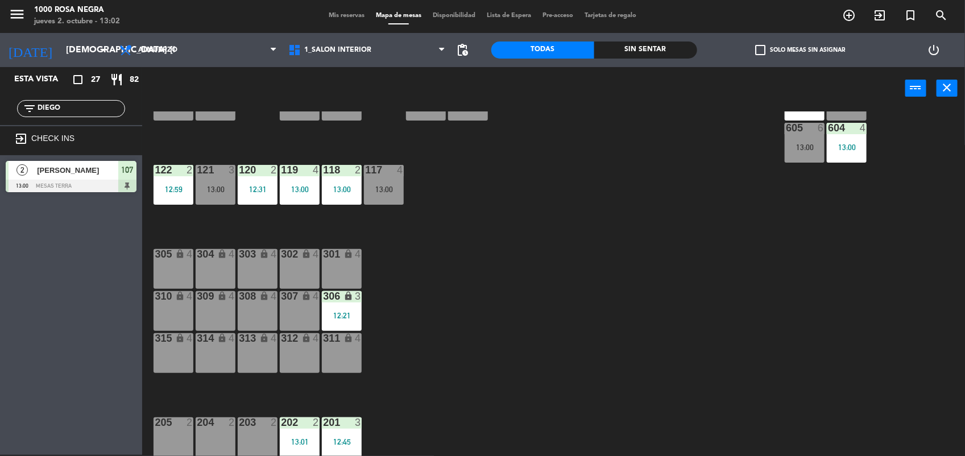
click at [102, 106] on input "DIEGO" at bounding box center [80, 108] width 88 height 13
type input "D"
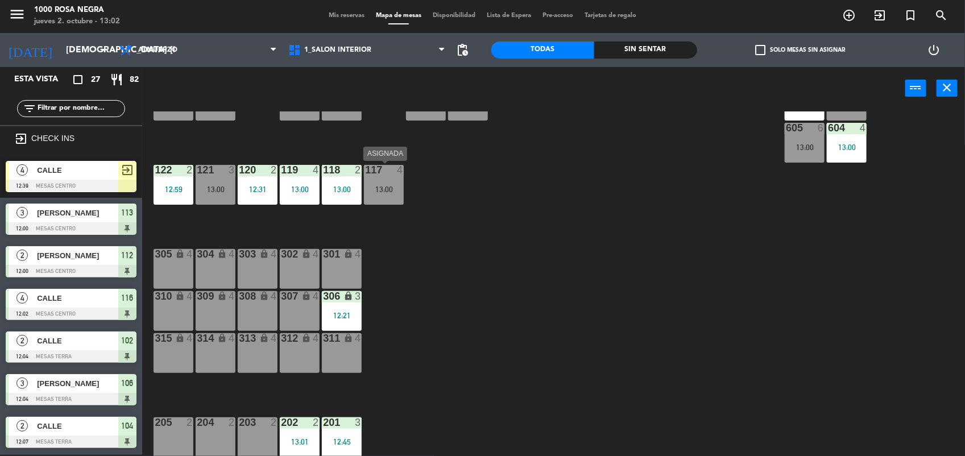
click at [385, 186] on div "13:00" at bounding box center [384, 189] width 40 height 8
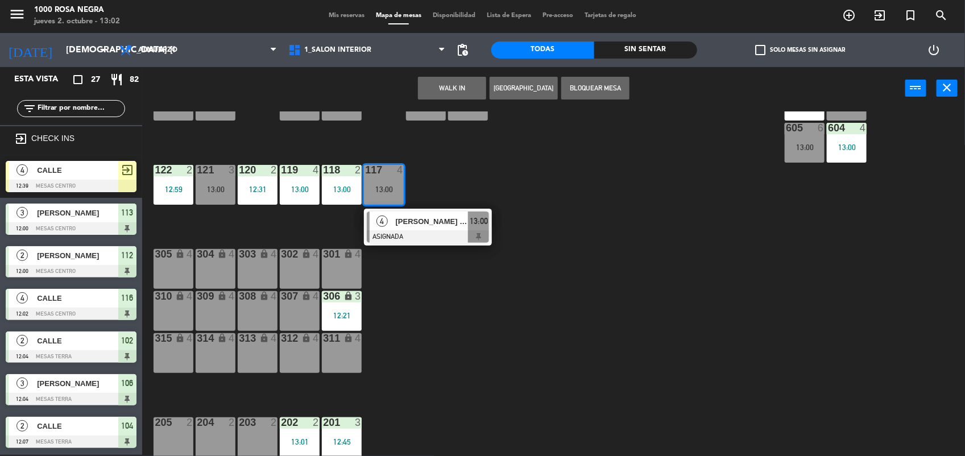
click at [438, 239] on div at bounding box center [428, 236] width 122 height 13
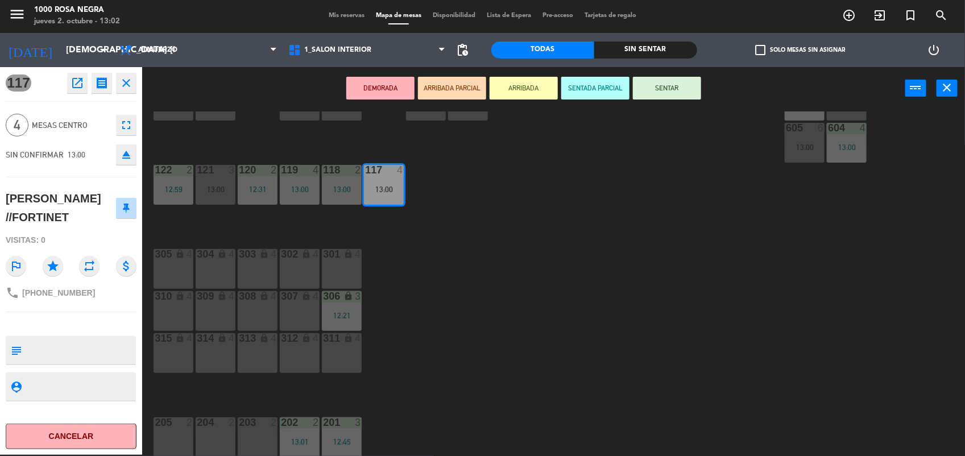
click at [584, 189] on div "116 4 12:02 115 2 12:18 114 2 13:00 113 3 12:00 112 2 12:00 111 2 12:12 110 loc…" at bounding box center [558, 283] width 813 height 345
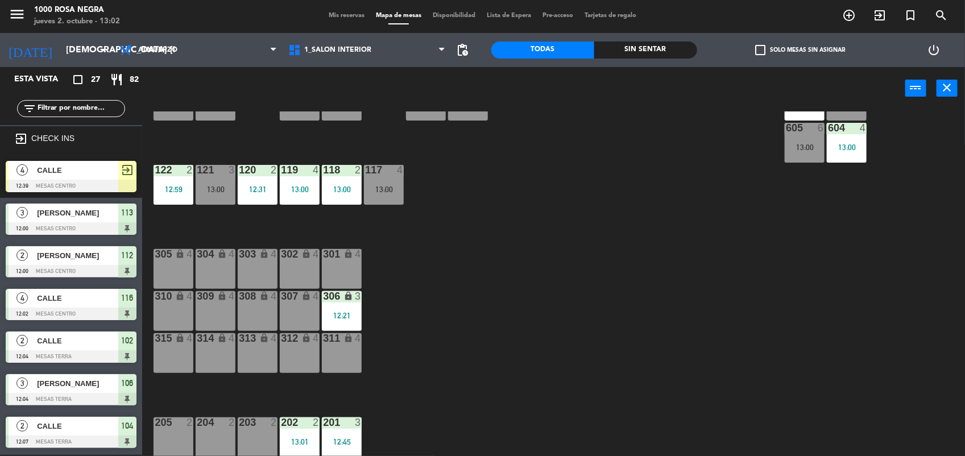
scroll to position [333, 0]
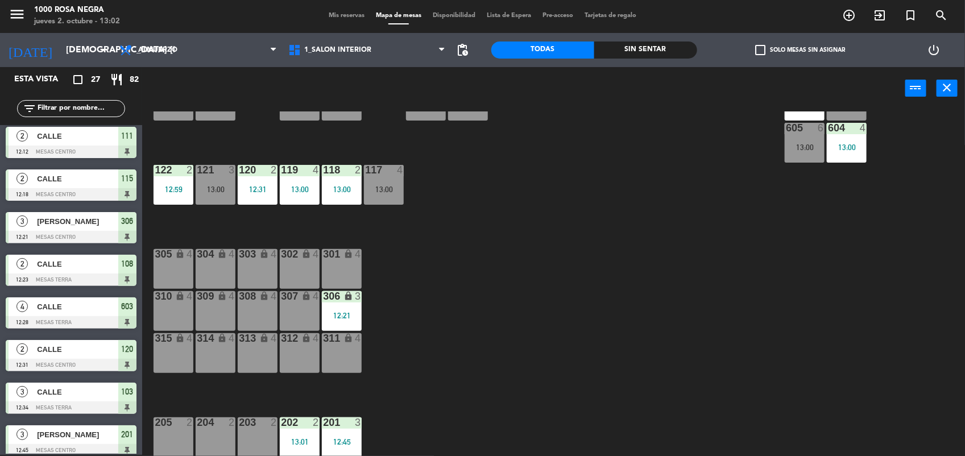
click at [392, 186] on div "13:00" at bounding box center [384, 189] width 40 height 8
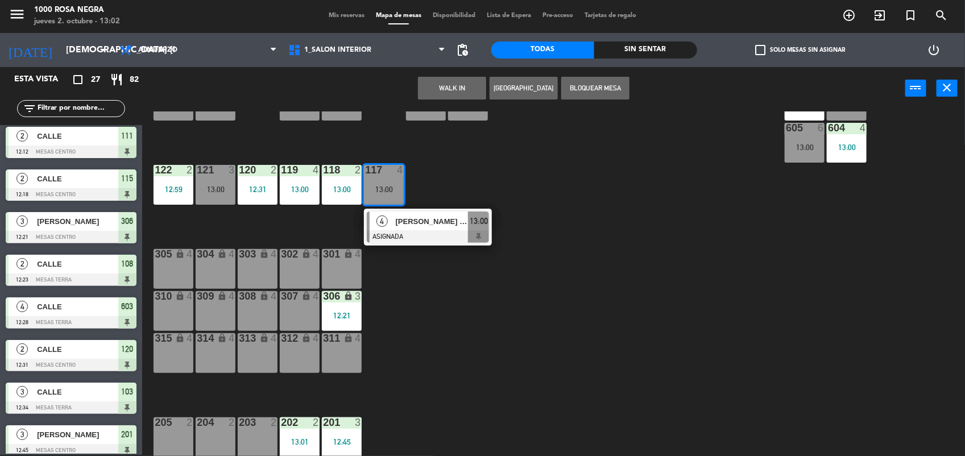
click at [339, 200] on div "118 2 13:00" at bounding box center [342, 185] width 40 height 40
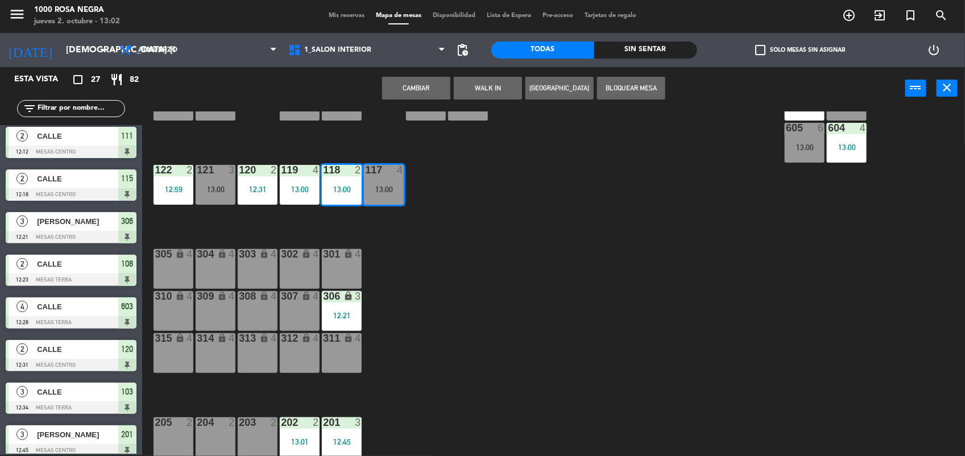
click at [445, 88] on button "Cambiar" at bounding box center [416, 88] width 68 height 23
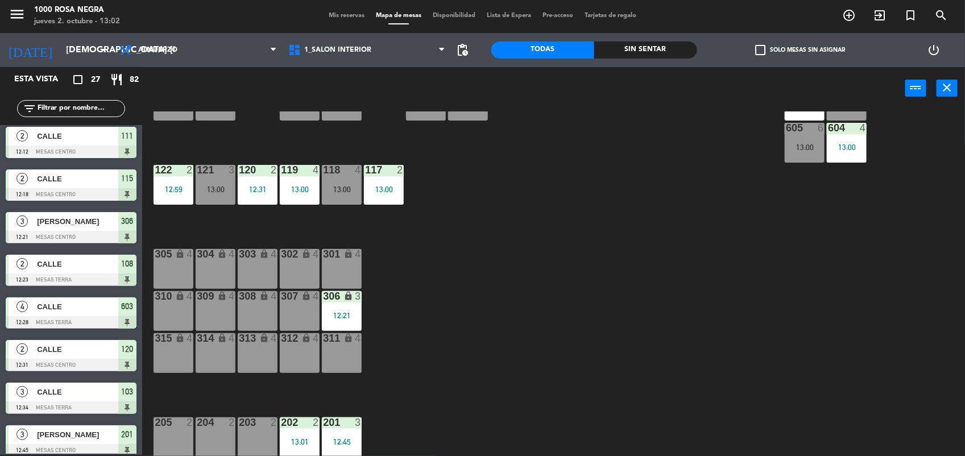
click at [482, 299] on div "116 4 12:02 115 2 12:18 114 2 13:00 113 3 12:00 112 2 12:00 111 2 12:12 110 loc…" at bounding box center [558, 283] width 813 height 345
click at [479, 337] on div "116 4 12:02 115 2 12:18 114 2 13:00 113 3 12:00 112 2 12:00 111 2 12:12 110 loc…" at bounding box center [558, 283] width 813 height 345
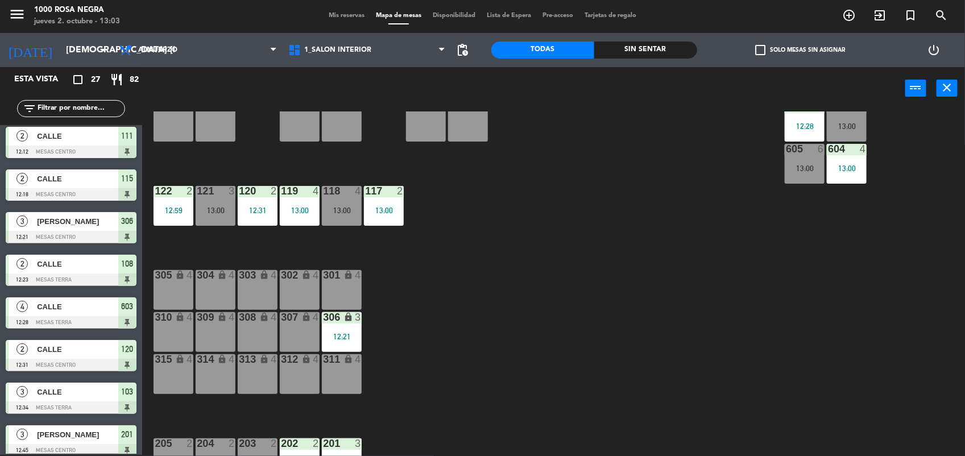
scroll to position [135, 0]
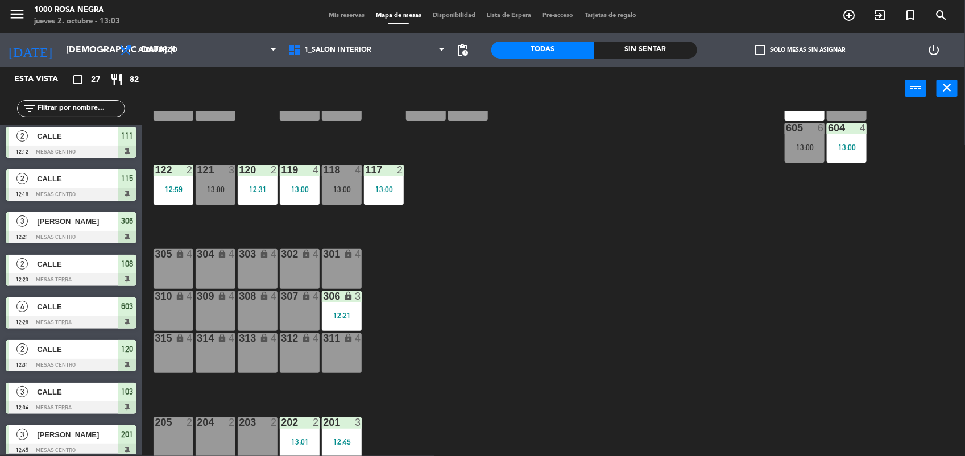
click at [424, 350] on div "116 4 12:02 115 2 12:18 114 2 13:00 113 3 12:00 112 2 12:00 111 2 12:12 110 loc…" at bounding box center [558, 283] width 813 height 345
click at [430, 239] on div "116 4 12:02 115 2 12:18 114 2 13:00 113 3 12:00 112 2 12:00 111 2 12:12 110 loc…" at bounding box center [558, 283] width 813 height 345
click at [177, 260] on div "305 lock 4" at bounding box center [174, 269] width 40 height 40
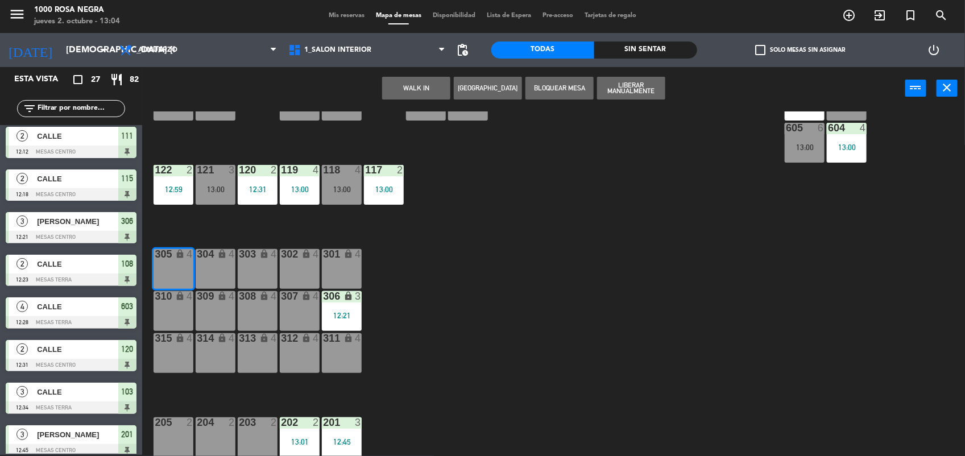
click at [471, 271] on div "116 4 12:02 115 2 12:18 114 2 13:00 113 3 12:00 112 2 12:00 111 2 12:12 110 loc…" at bounding box center [558, 283] width 813 height 345
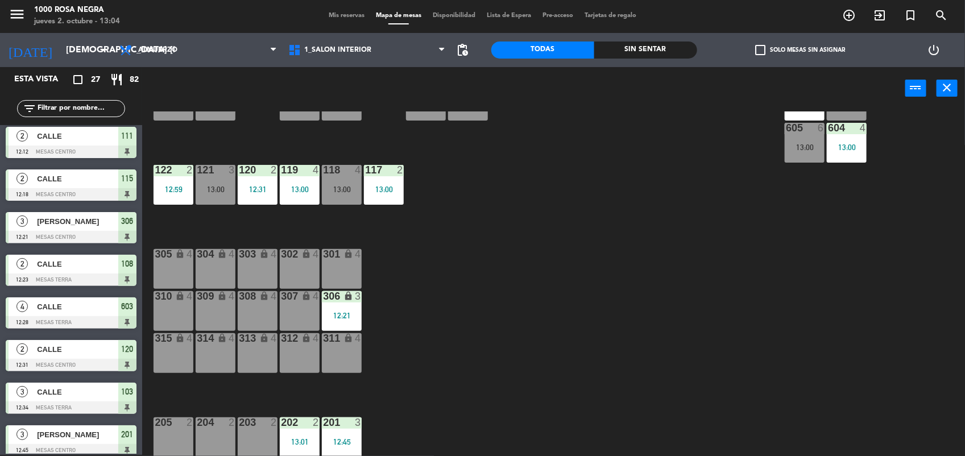
click at [180, 259] on div "lock" at bounding box center [173, 254] width 19 height 11
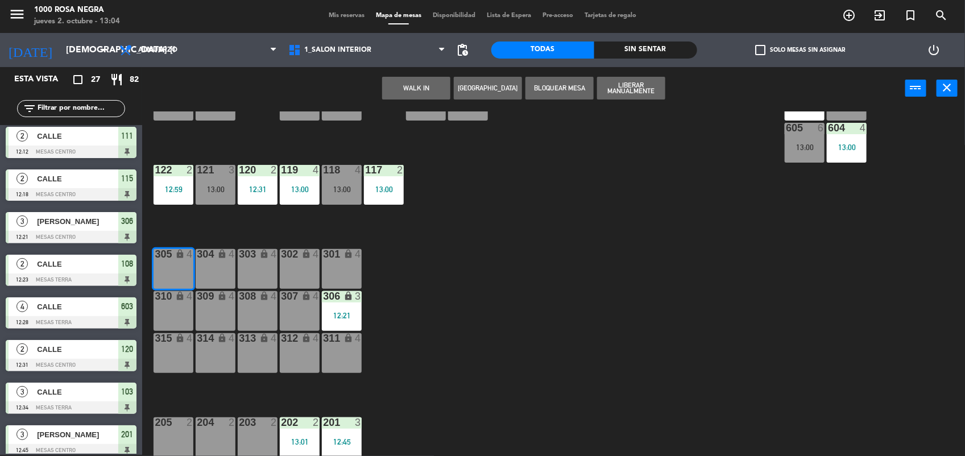
click at [206, 270] on div "304 lock 4" at bounding box center [216, 269] width 40 height 40
click at [217, 270] on div "304 lock 4" at bounding box center [216, 269] width 40 height 40
click at [182, 270] on div "305 lock 4" at bounding box center [174, 269] width 40 height 40
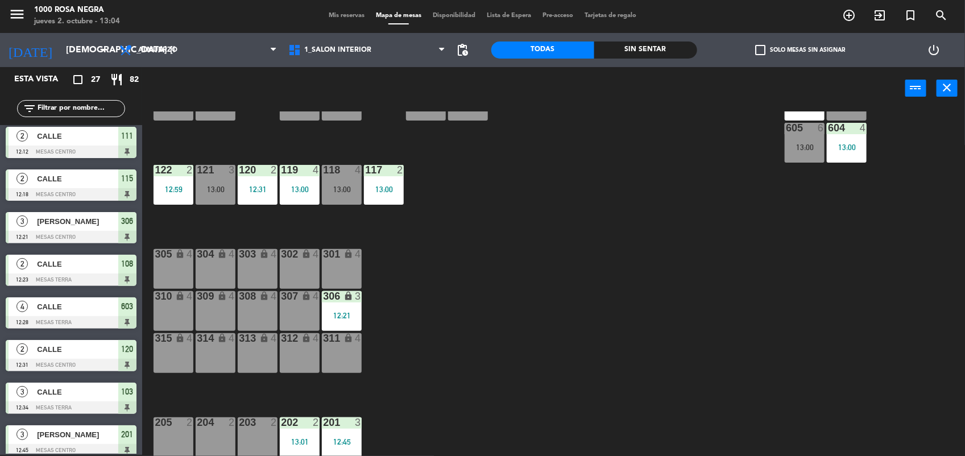
click at [85, 111] on input "text" at bounding box center [80, 108] width 88 height 13
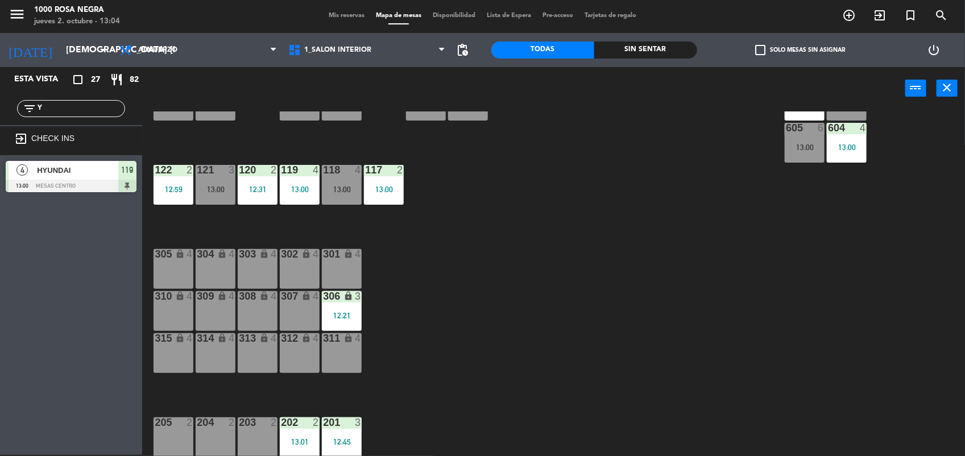
scroll to position [0, 0]
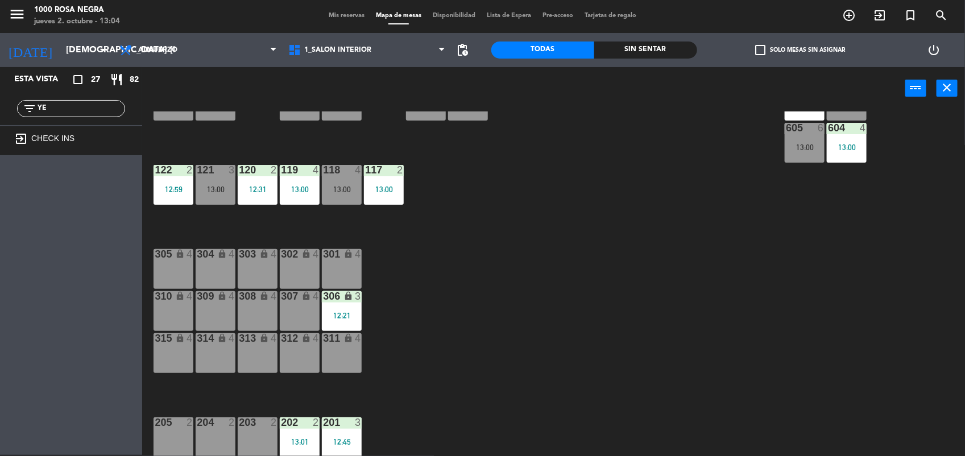
type input "Y"
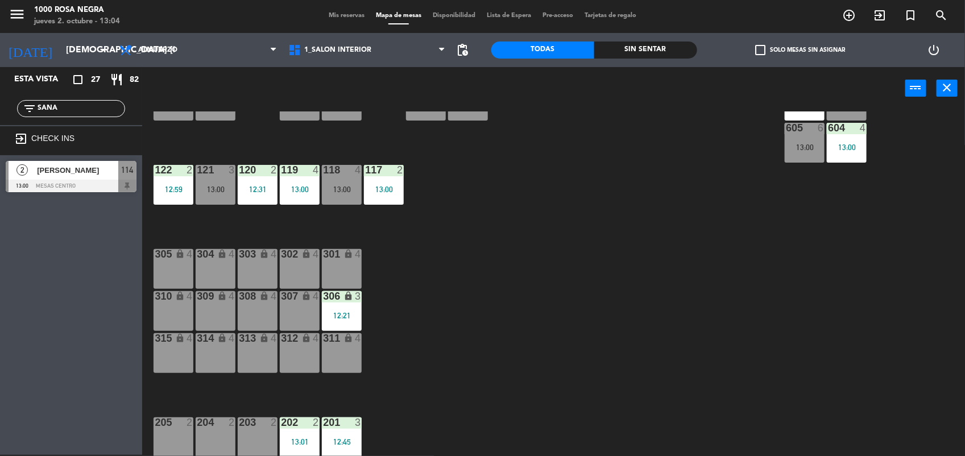
type input "SANA"
click at [70, 177] on div "[PERSON_NAME]" at bounding box center [77, 170] width 82 height 19
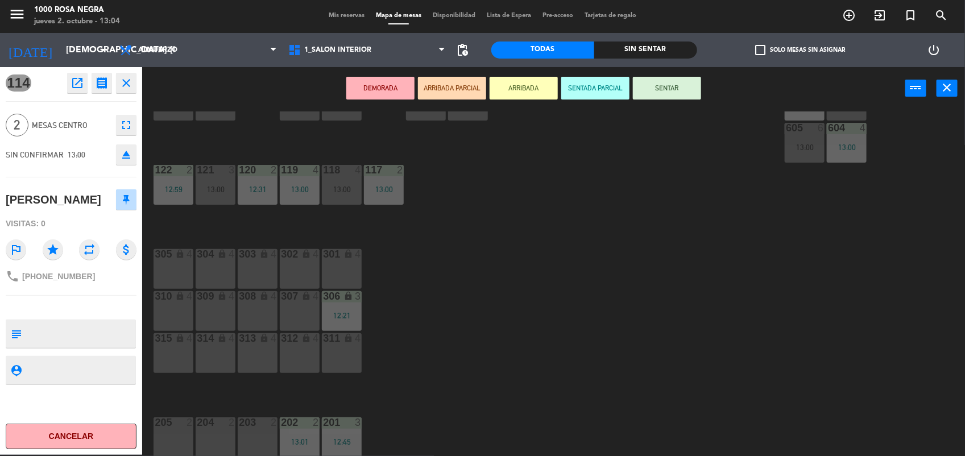
click at [656, 92] on button "SENTAR" at bounding box center [667, 88] width 68 height 23
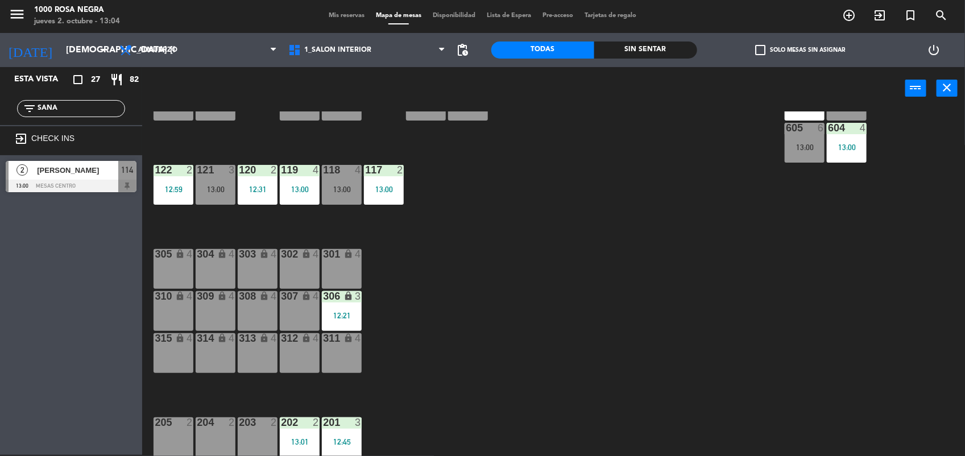
click at [570, 211] on div "116 4 12:02 115 2 12:18 114 2 13:00 113 3 12:00 112 2 12:00 111 2 12:12 110 loc…" at bounding box center [558, 283] width 813 height 345
click at [333, 18] on span "Mis reservas" at bounding box center [346, 16] width 47 height 6
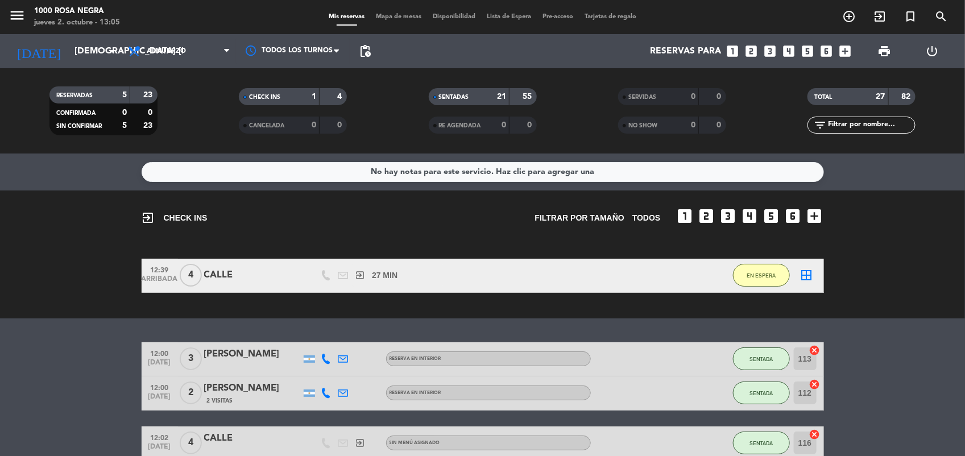
click at [412, 20] on div "Mis reservas Mapa de mesas Disponibilidad Lista de Espera Pre-acceso Tarjetas d…" at bounding box center [482, 17] width 319 height 10
click at [414, 13] on div "Mis reservas Mapa de mesas Disponibilidad Lista de Espera Pre-acceso Tarjetas d…" at bounding box center [482, 17] width 319 height 10
click at [413, 18] on span "Mapa de mesas" at bounding box center [398, 17] width 57 height 6
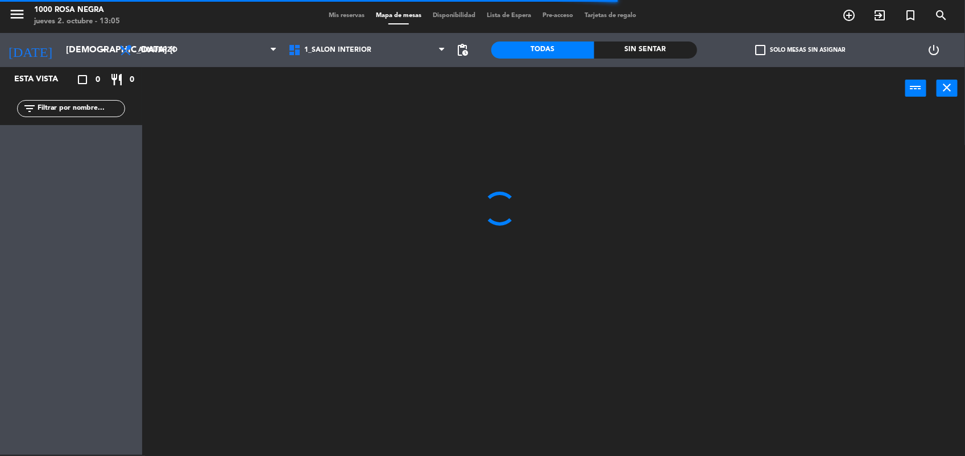
click at [109, 114] on input "text" at bounding box center [80, 108] width 88 height 13
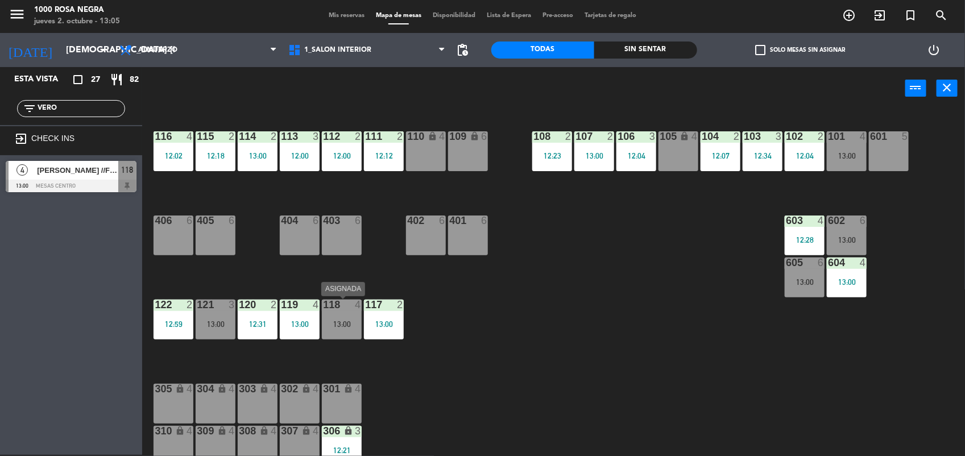
type input "VERO"
click at [338, 309] on div at bounding box center [342, 305] width 19 height 10
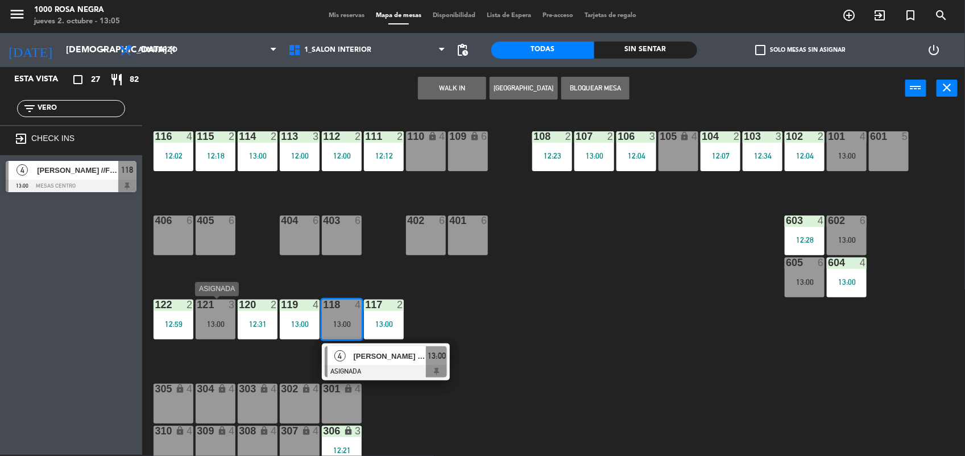
click at [202, 314] on div "121 3 13:00" at bounding box center [216, 320] width 40 height 40
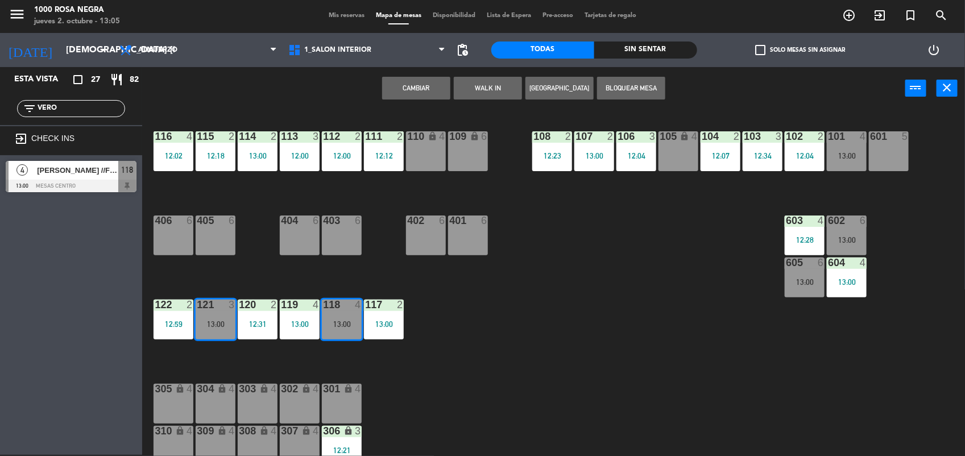
click at [447, 273] on div "116 4 12:02 115 2 12:18 114 2 13:00 113 3 12:00 112 2 12:00 111 2 12:12 110 loc…" at bounding box center [558, 283] width 813 height 345
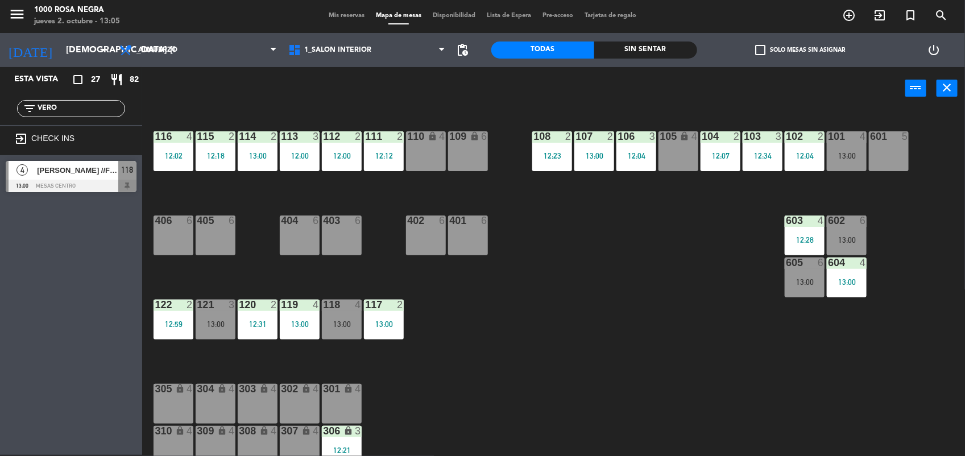
click at [341, 322] on div "13:00" at bounding box center [342, 324] width 40 height 8
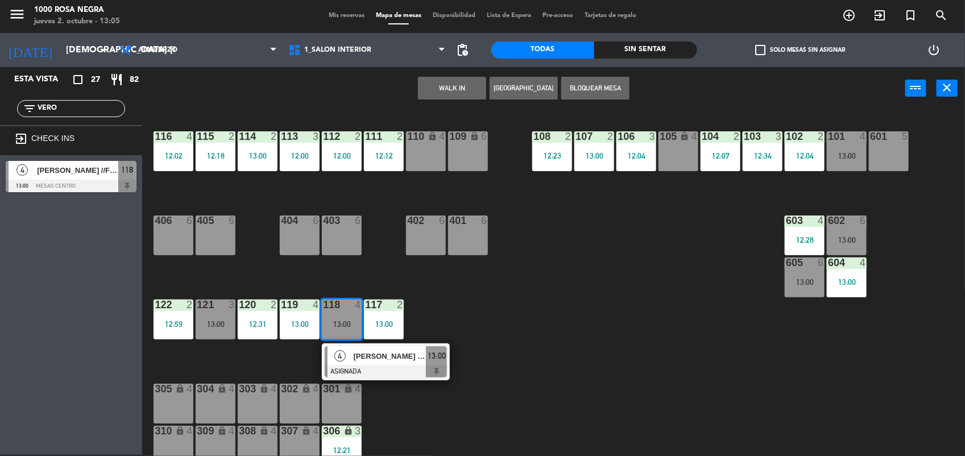
click at [221, 308] on div at bounding box center [215, 305] width 19 height 10
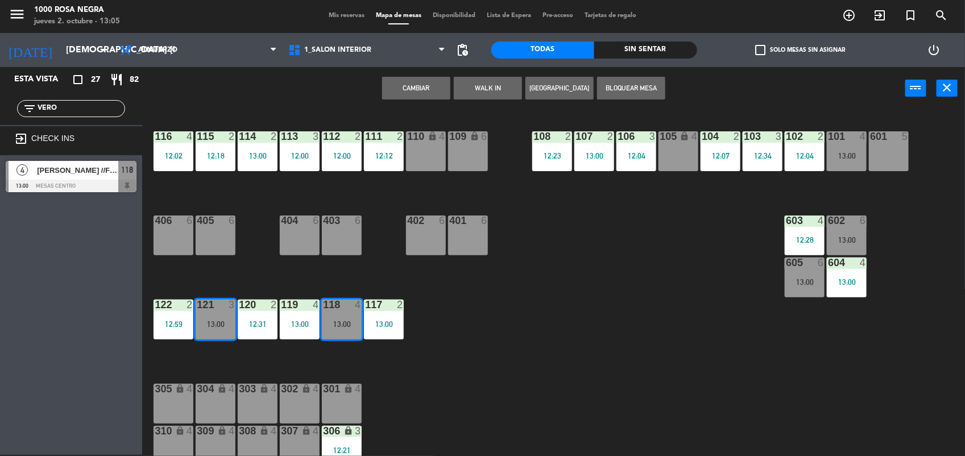
click at [437, 88] on button "Cambiar" at bounding box center [416, 88] width 68 height 23
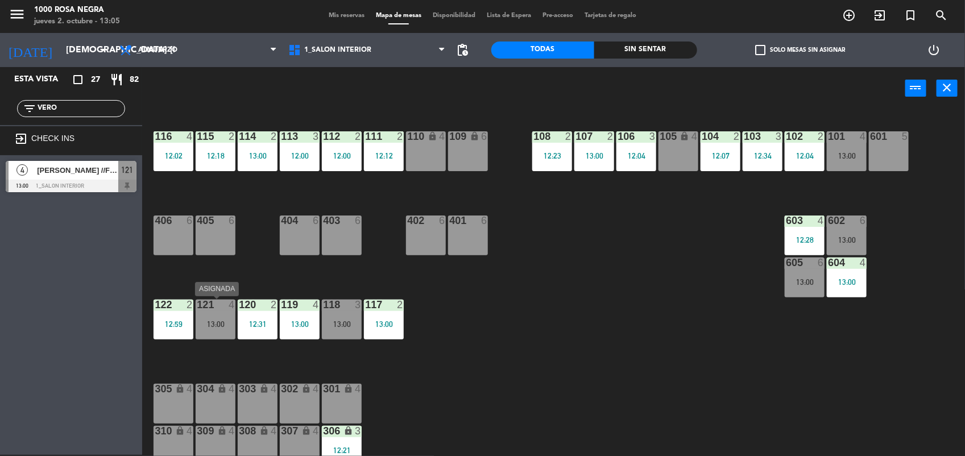
click at [226, 310] on div "121 4" at bounding box center [216, 305] width 40 height 11
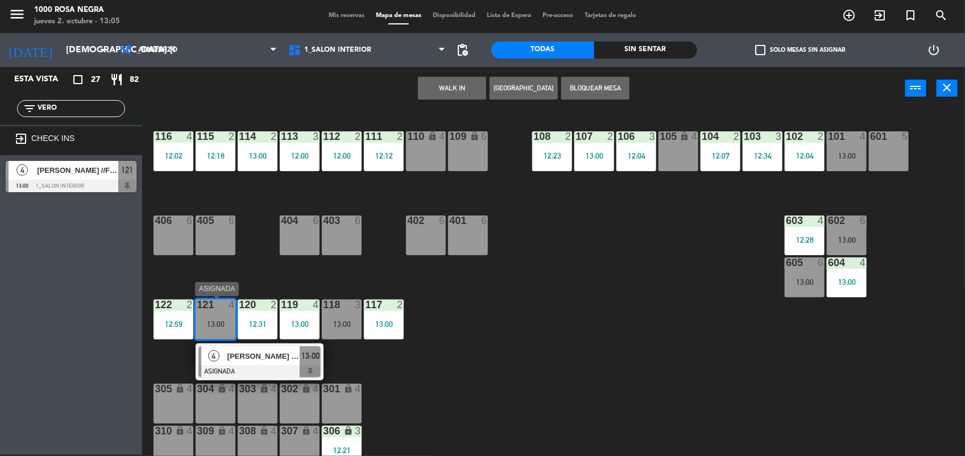
click at [251, 350] on span "[PERSON_NAME] //FORTINET" at bounding box center [263, 356] width 73 height 12
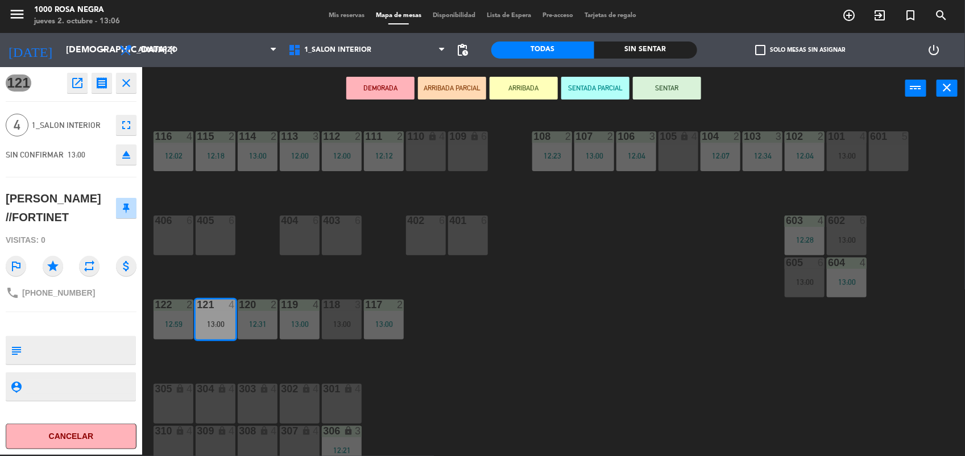
click at [328, 13] on span "Mis reservas" at bounding box center [346, 16] width 47 height 6
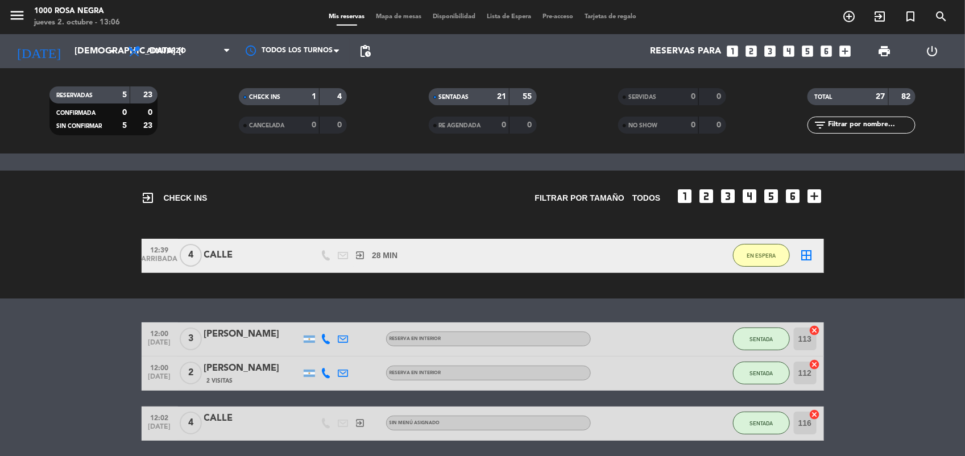
click at [383, 19] on span "Mapa de mesas" at bounding box center [398, 17] width 57 height 6
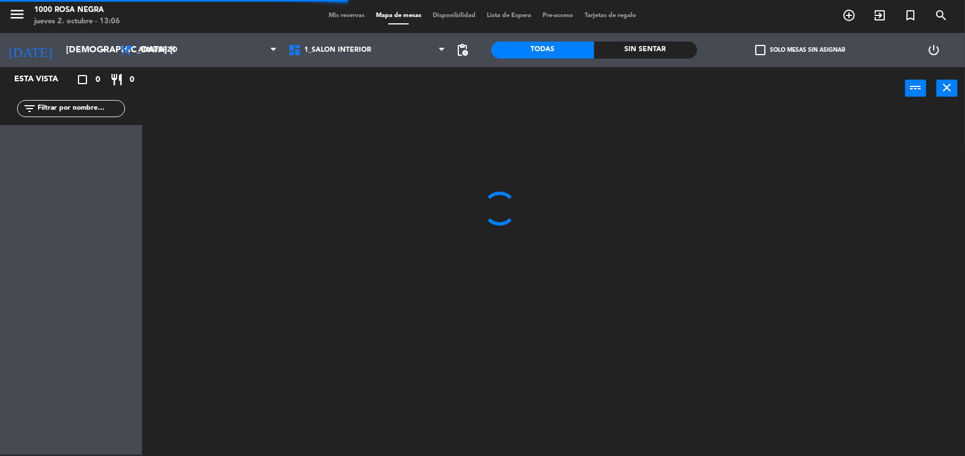
click at [90, 112] on input "text" at bounding box center [80, 108] width 88 height 13
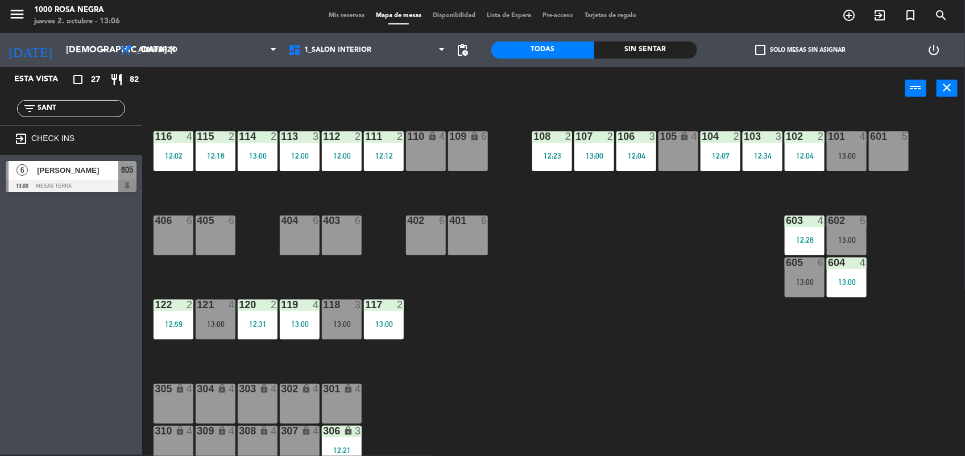
type input "SANT"
click at [616, 271] on div "116 4 12:02 115 2 12:18 114 2 13:00 113 3 12:00 112 2 12:00 111 2 12:12 110 loc…" at bounding box center [558, 283] width 813 height 345
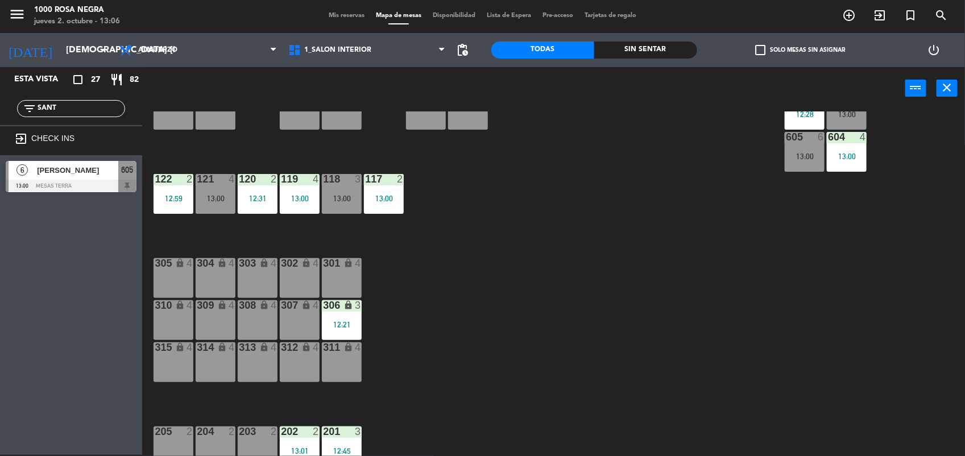
scroll to position [135, 0]
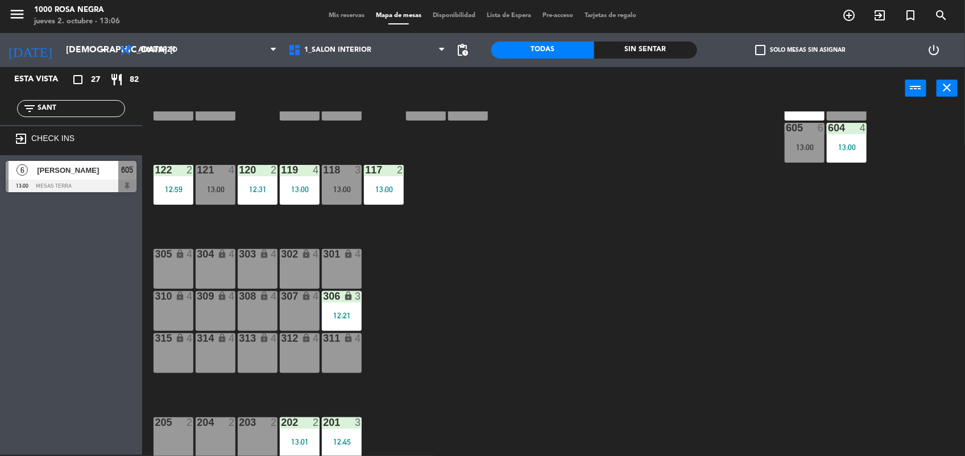
click at [244, 436] on div "203 2" at bounding box center [258, 437] width 40 height 40
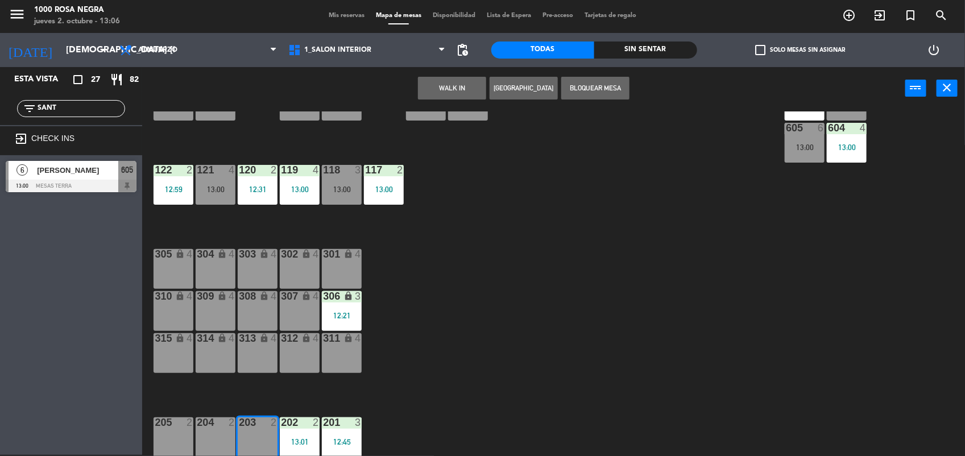
click at [467, 86] on button "WALK IN" at bounding box center [452, 88] width 68 height 23
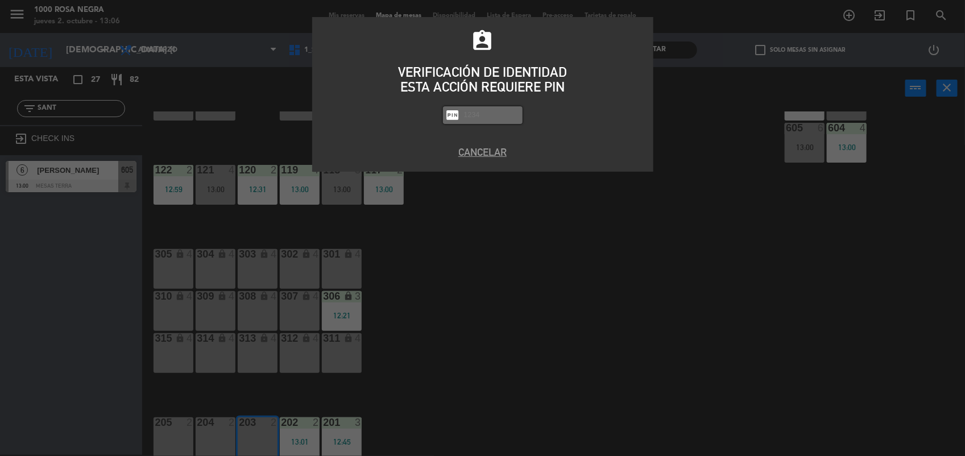
click at [476, 109] on input "text" at bounding box center [491, 115] width 57 height 13
type input "2492"
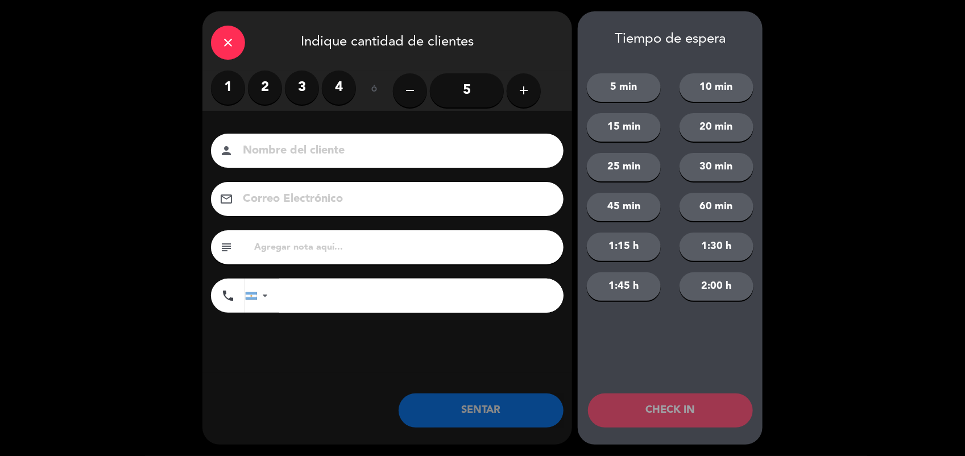
click at [266, 92] on label "2" at bounding box center [265, 88] width 34 height 34
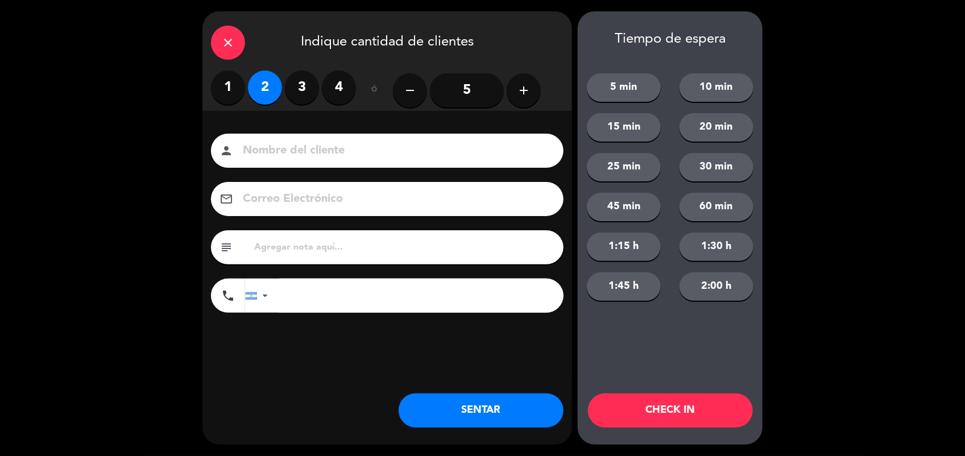
click at [276, 158] on input at bounding box center [395, 151] width 307 height 20
type input "CALLE"
click at [519, 395] on button "SENTAR" at bounding box center [481, 410] width 165 height 34
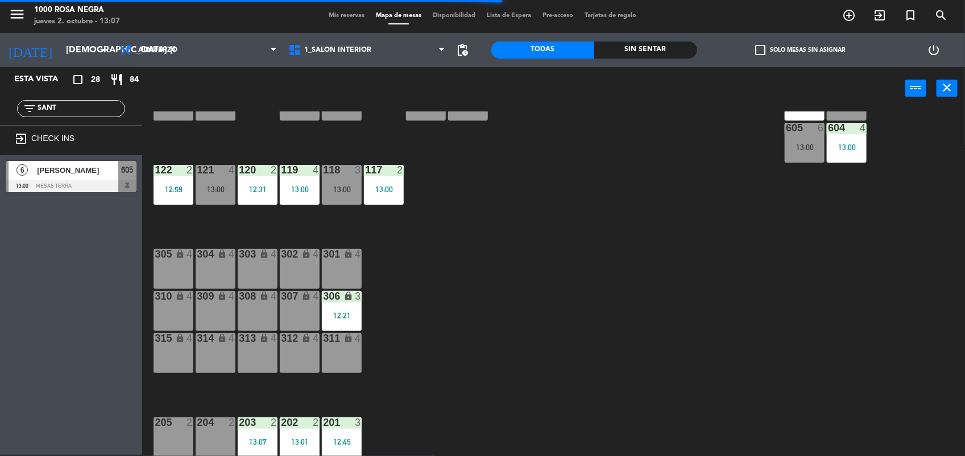
click at [471, 334] on div "116 4 12:02 115 2 12:18 114 2 13:00 113 3 12:00 112 2 12:00 111 2 12:12 110 loc…" at bounding box center [558, 283] width 813 height 345
click at [491, 337] on div "116 4 12:02 115 2 12:18 114 2 13:00 113 3 12:00 112 2 12:00 111 2 12:12 110 loc…" at bounding box center [558, 283] width 813 height 345
click at [206, 435] on div "204 2" at bounding box center [216, 437] width 40 height 40
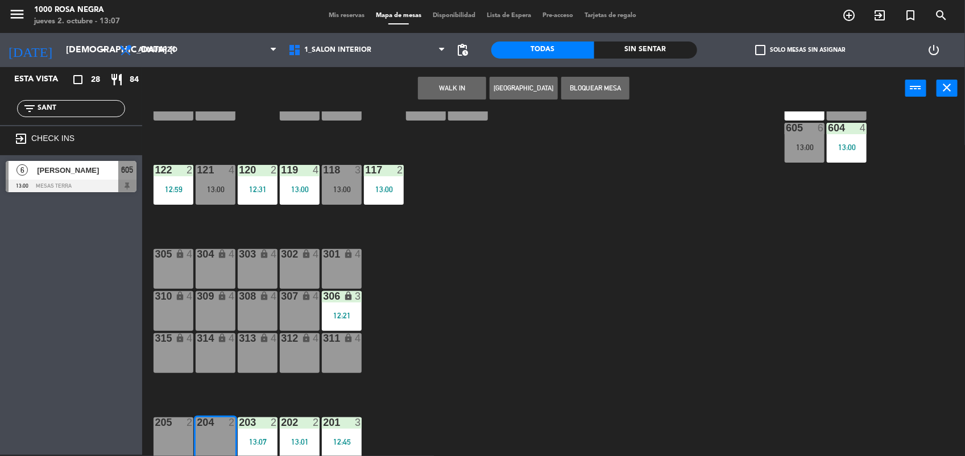
click at [467, 89] on button "WALK IN" at bounding box center [452, 88] width 68 height 23
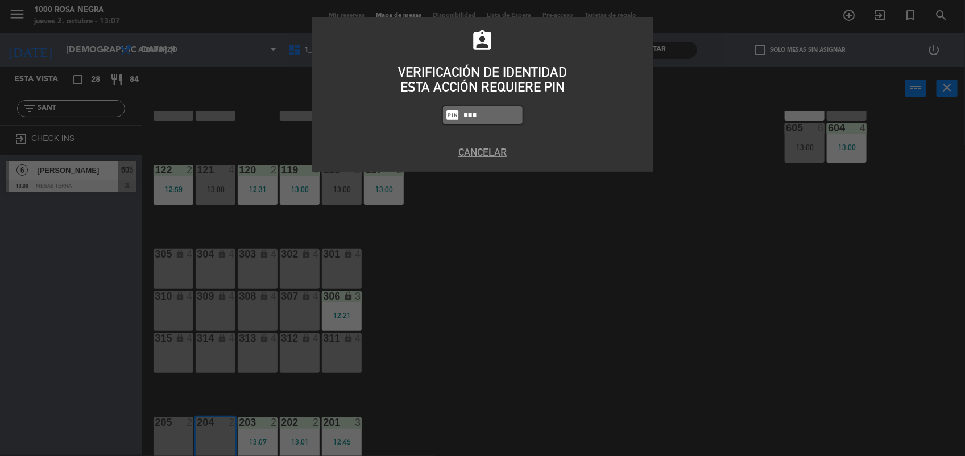
type input "2492"
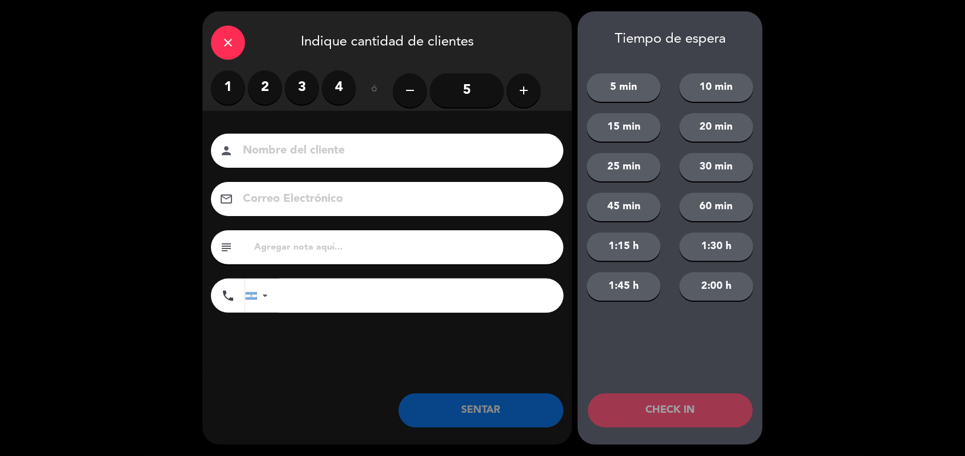
click at [303, 92] on label "3" at bounding box center [302, 88] width 34 height 34
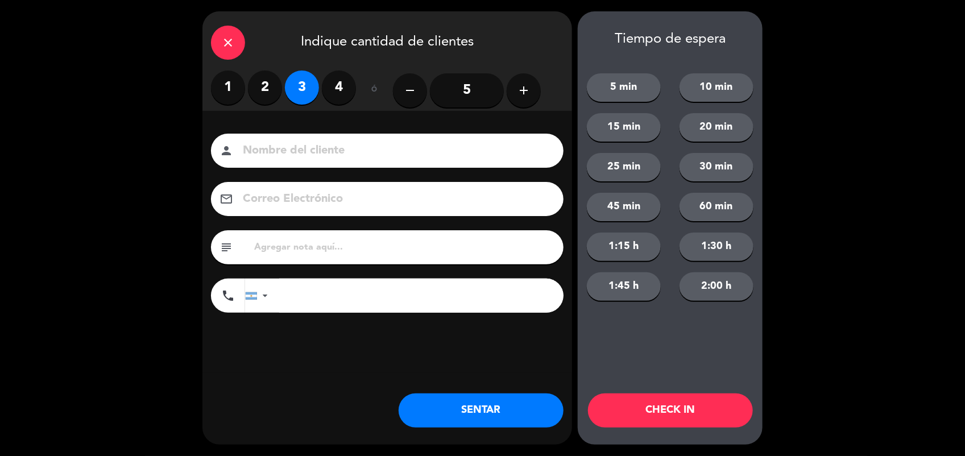
click at [270, 157] on input at bounding box center [395, 151] width 307 height 20
type input "CALLE"
click at [473, 412] on button "SENTAR" at bounding box center [481, 410] width 165 height 34
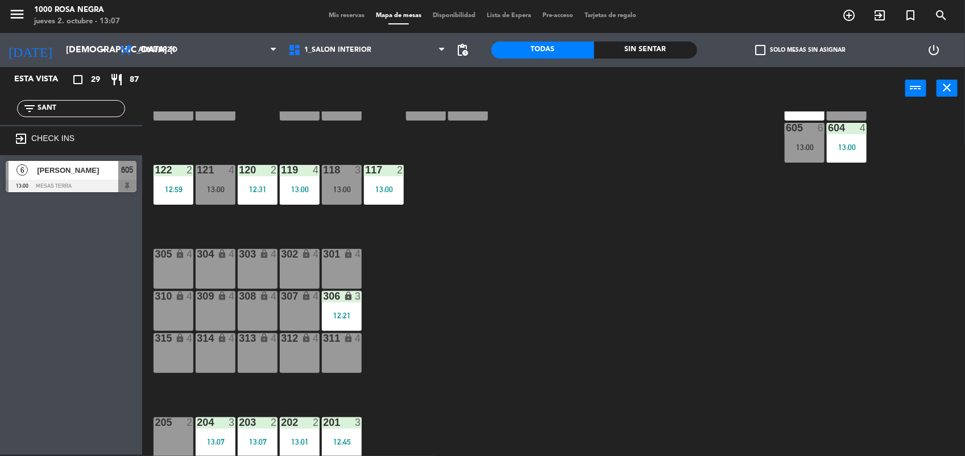
click at [295, 318] on div "307 lock 4" at bounding box center [300, 311] width 40 height 40
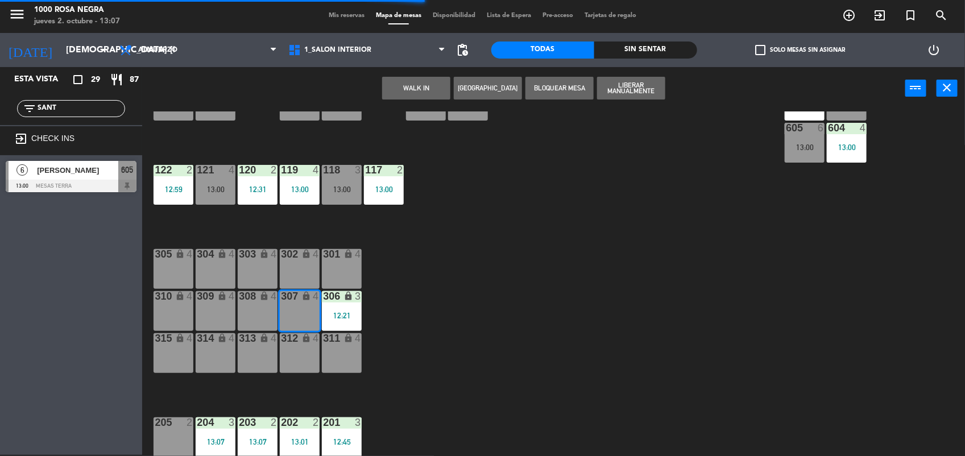
click at [402, 84] on button "WALK IN" at bounding box center [416, 88] width 68 height 23
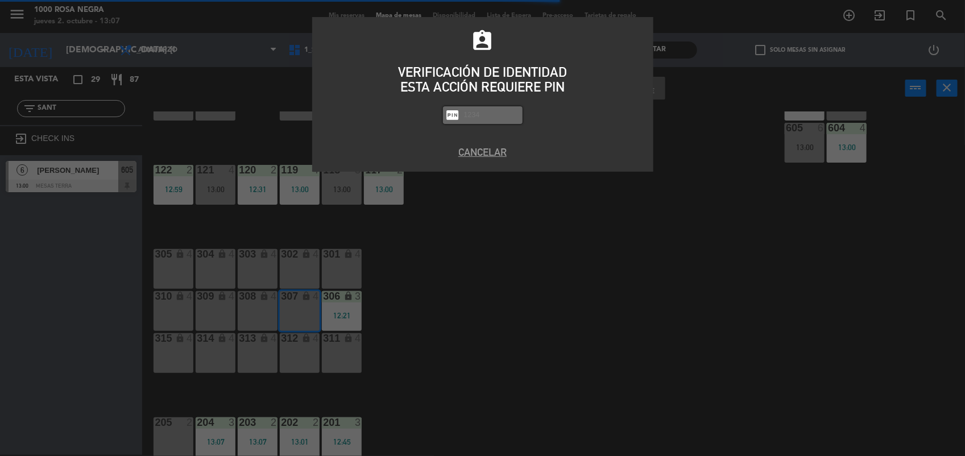
click at [467, 109] on input "text" at bounding box center [491, 115] width 57 height 13
type input "2492"
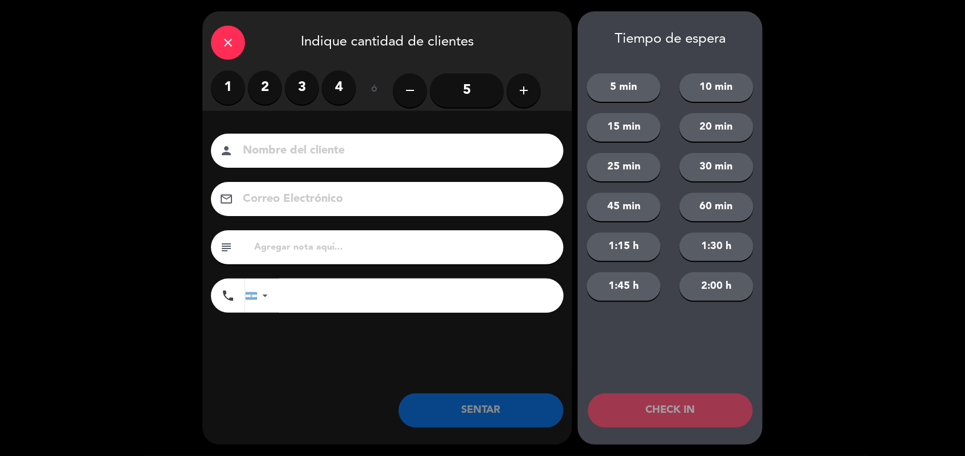
click at [335, 91] on label "4" at bounding box center [339, 88] width 34 height 34
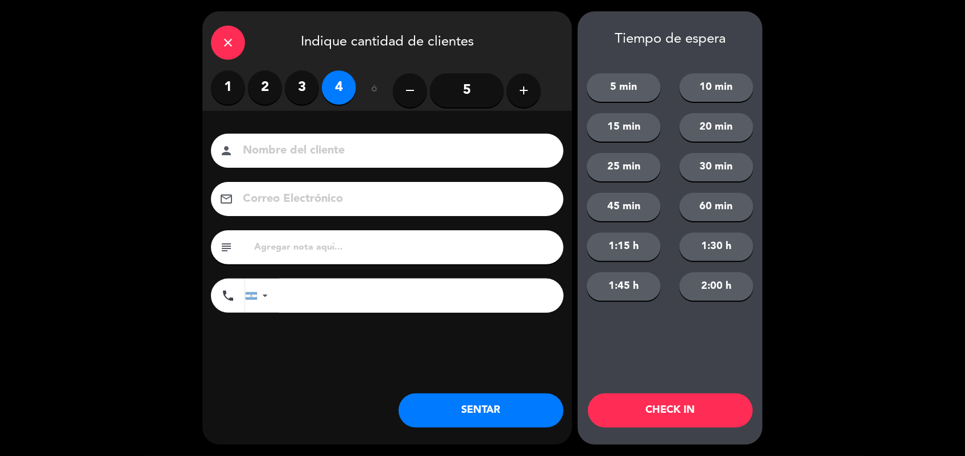
click at [299, 149] on input at bounding box center [395, 151] width 307 height 20
type input "CALLE"
click at [519, 424] on button "SENTAR" at bounding box center [481, 410] width 165 height 34
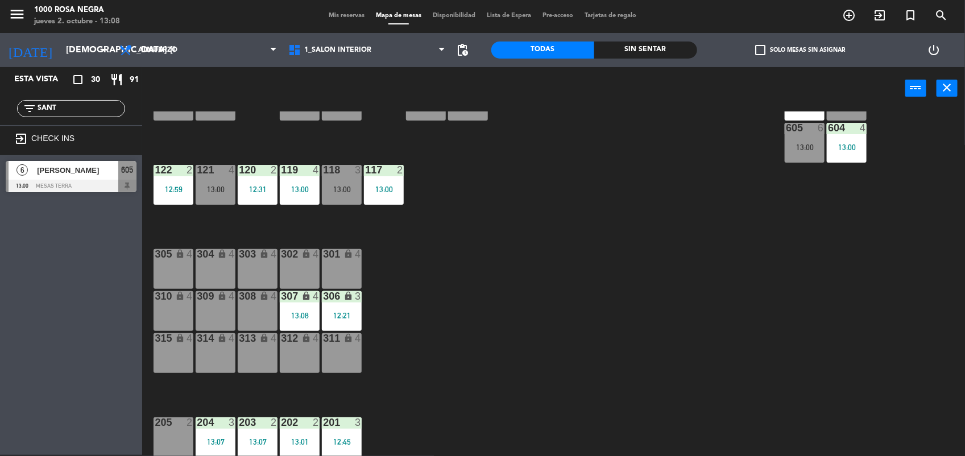
click at [631, 372] on div "116 4 12:02 115 2 12:18 114 2 13:00 113 3 12:00 112 2 12:00 111 2 12:12 110 loc…" at bounding box center [558, 283] width 813 height 345
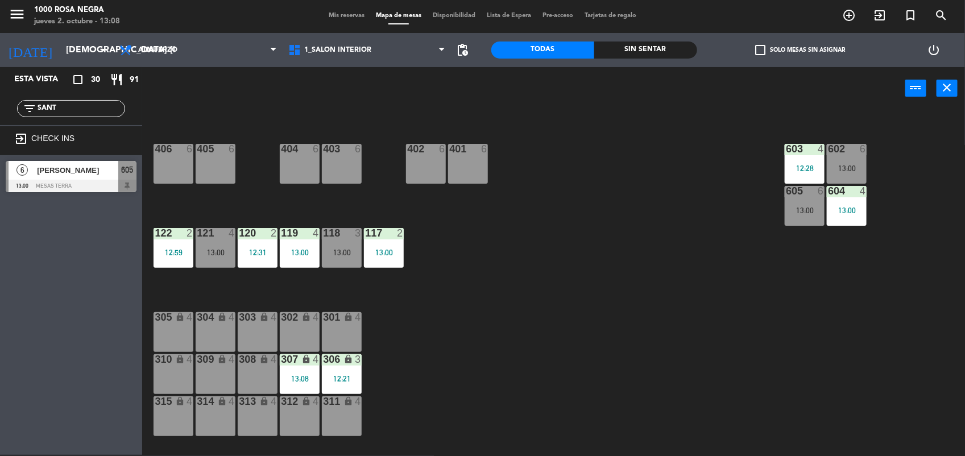
scroll to position [49, 0]
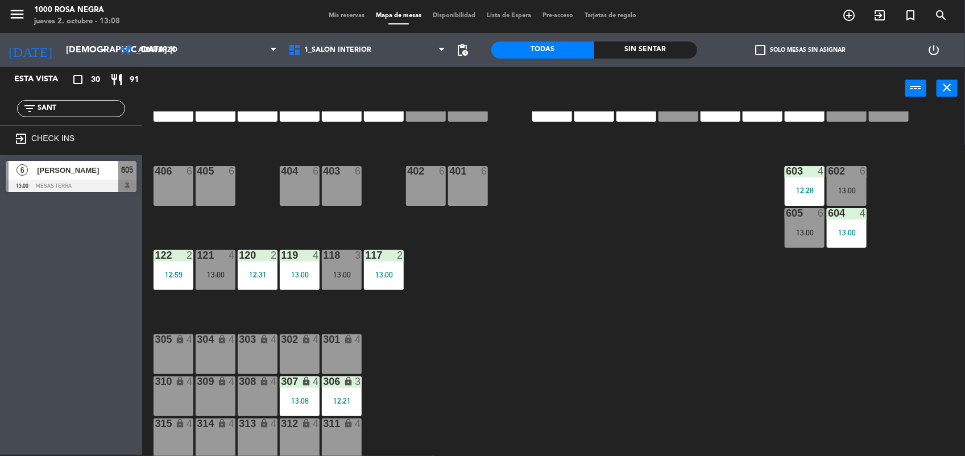
click at [791, 234] on div "13:00" at bounding box center [805, 233] width 40 height 8
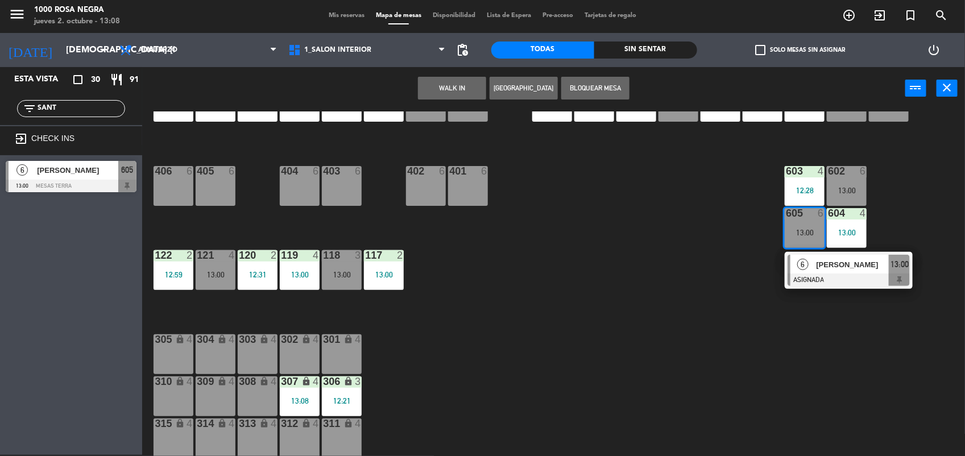
click at [656, 272] on div "116 4 12:02 115 2 12:18 114 2 13:00 113 3 12:00 112 2 12:00 111 2 12:12 110 loc…" at bounding box center [558, 283] width 813 height 345
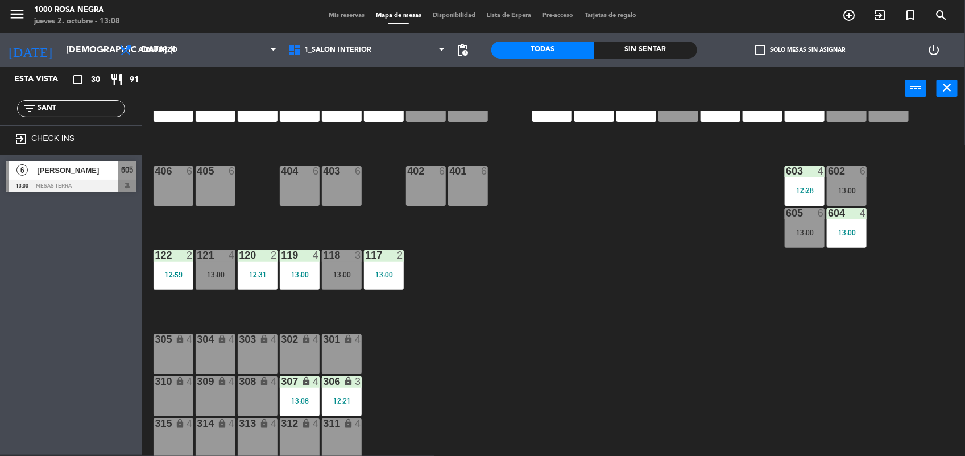
click at [105, 104] on input "SANT" at bounding box center [80, 108] width 88 height 13
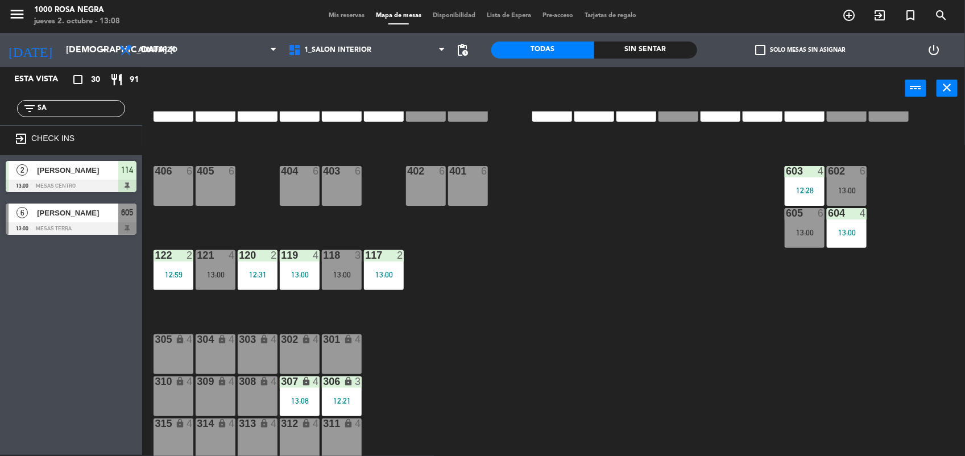
type input "S"
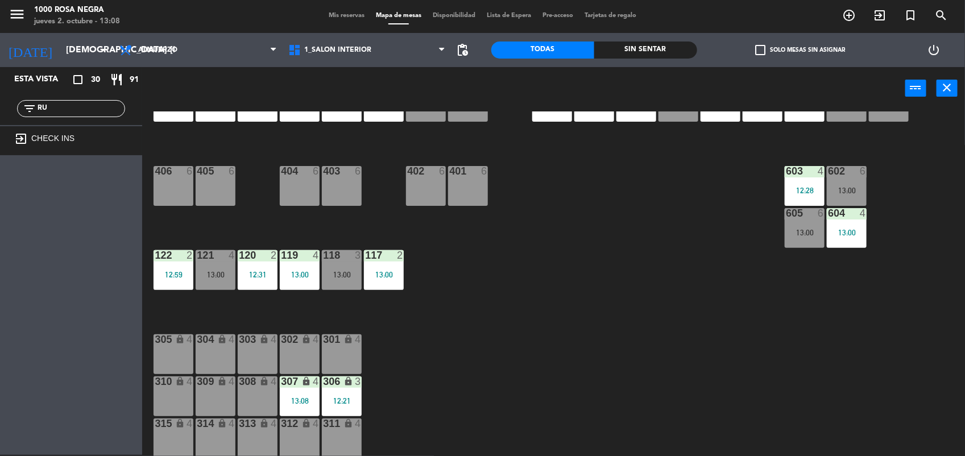
type input "R"
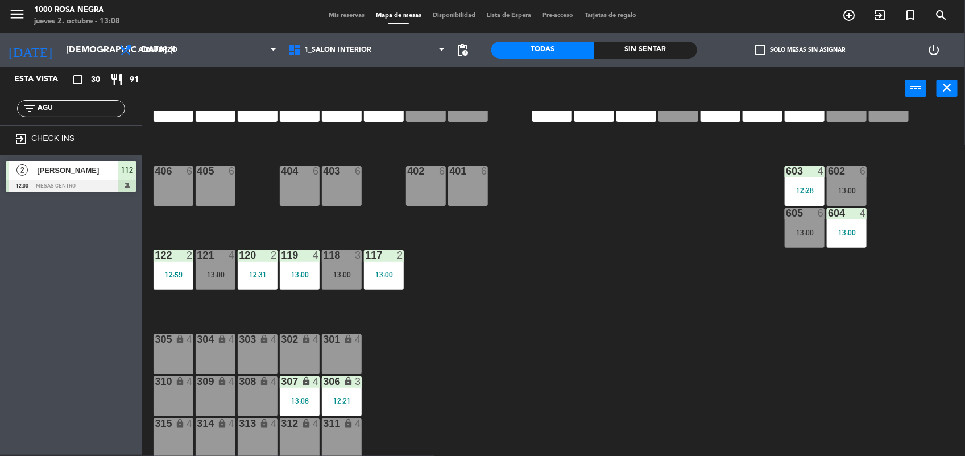
click at [86, 275] on div "Esta vista crop_square 30 restaurant 91 filter_list AGU exit_to_app CHECK INS 2…" at bounding box center [71, 261] width 142 height 388
click at [114, 106] on input "AGU" at bounding box center [80, 108] width 88 height 13
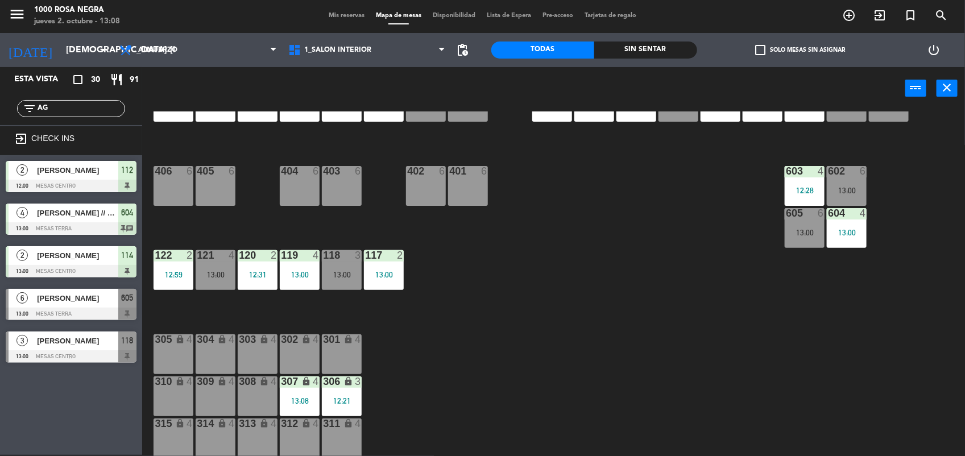
type input "A"
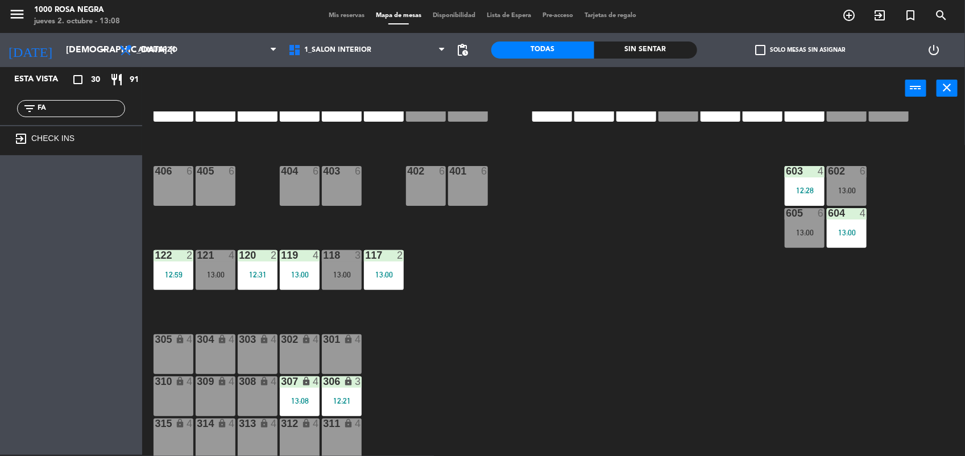
type input "F"
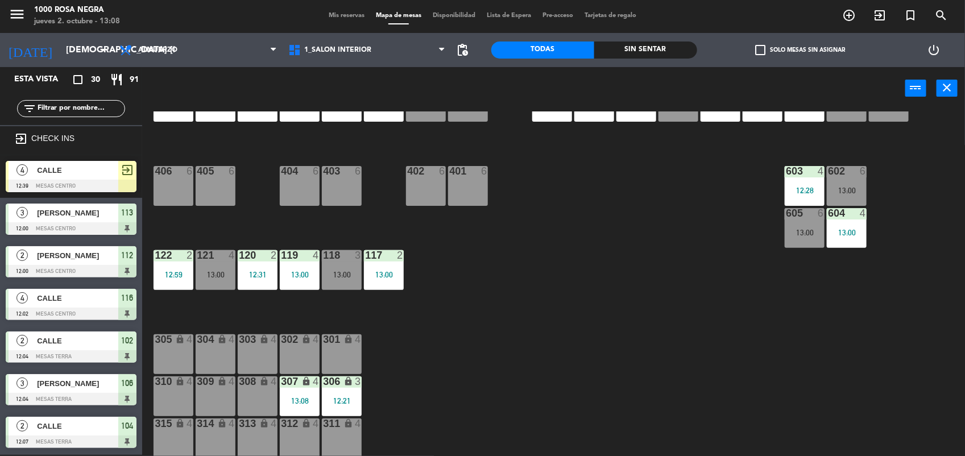
click at [114, 108] on input "text" at bounding box center [80, 108] width 88 height 13
click at [639, 244] on div "116 4 12:02 115 2 12:18 114 2 13:00 113 3 12:00 112 2 12:00 111 2 12:12 110 loc…" at bounding box center [558, 283] width 813 height 345
click at [262, 348] on div "303 lock 4" at bounding box center [258, 354] width 40 height 40
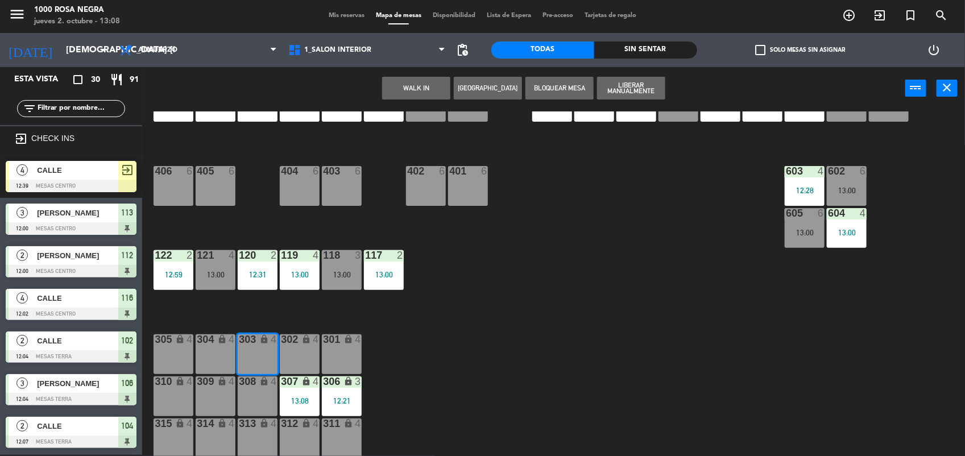
click at [217, 347] on div "304 lock 4" at bounding box center [216, 354] width 40 height 40
click at [428, 89] on button "WALK IN" at bounding box center [416, 88] width 68 height 23
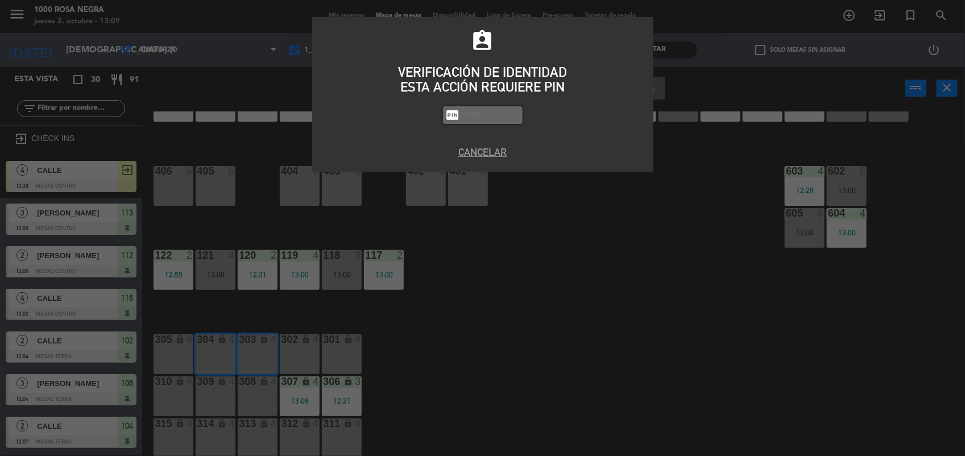
click at [471, 112] on input "text" at bounding box center [491, 115] width 57 height 13
type input "2492"
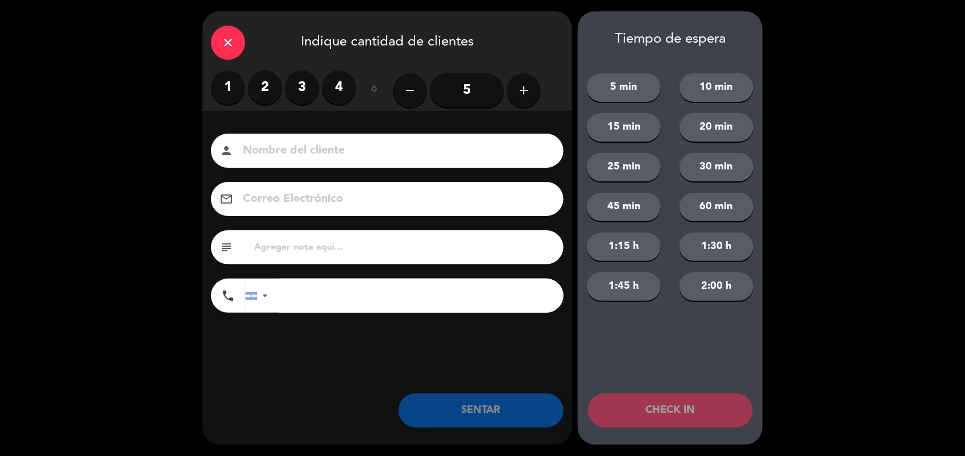
click at [526, 93] on icon "add" at bounding box center [524, 91] width 14 height 14
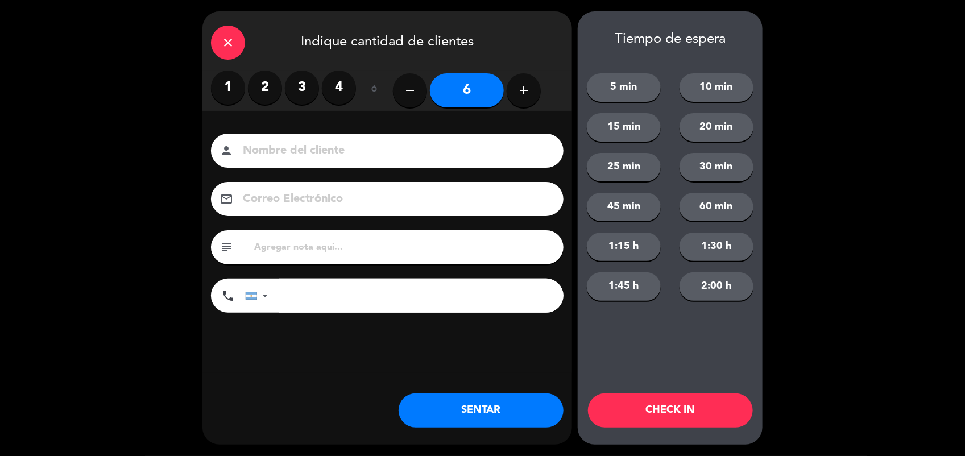
click at [526, 93] on icon "add" at bounding box center [524, 91] width 14 height 14
type input "7"
click at [404, 152] on input at bounding box center [395, 151] width 307 height 20
type input "CALLE"
click at [540, 401] on button "SENTAR" at bounding box center [481, 410] width 165 height 34
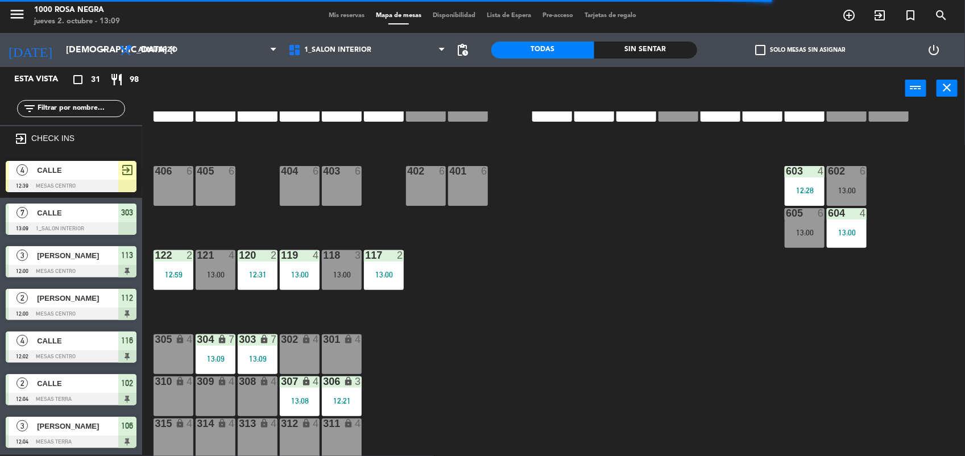
click at [81, 110] on input "text" at bounding box center [80, 108] width 88 height 13
click at [179, 74] on div "power_input close" at bounding box center [523, 88] width 763 height 43
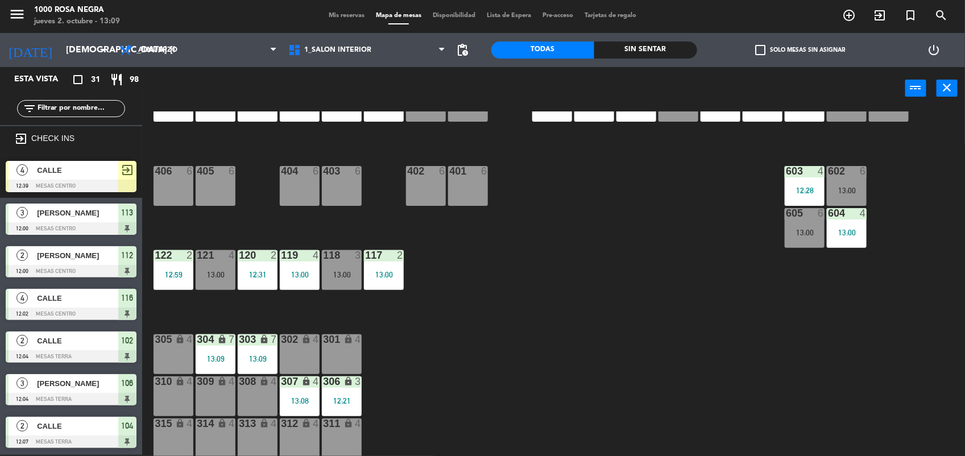
click at [86, 104] on input "text" at bounding box center [80, 108] width 88 height 13
click at [617, 256] on div "116 4 12:02 115 2 12:18 114 2 13:00 113 3 12:00 112 2 12:00 111 2 12:12 110 loc…" at bounding box center [558, 283] width 813 height 345
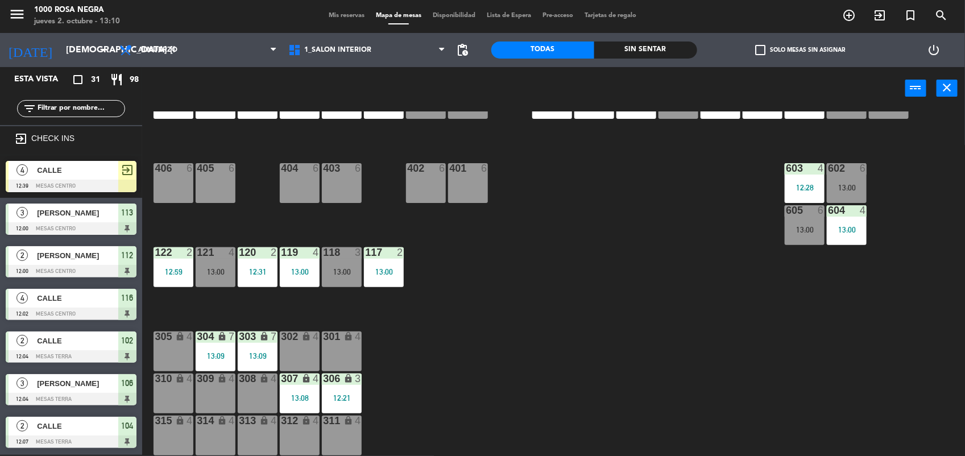
click at [304, 433] on div "312 lock 4" at bounding box center [300, 436] width 40 height 40
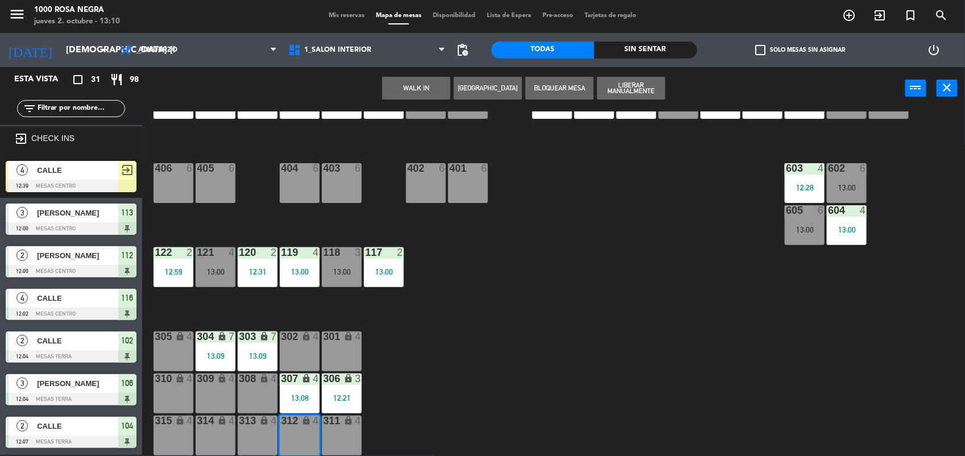
click at [416, 86] on button "WALK IN" at bounding box center [416, 88] width 68 height 23
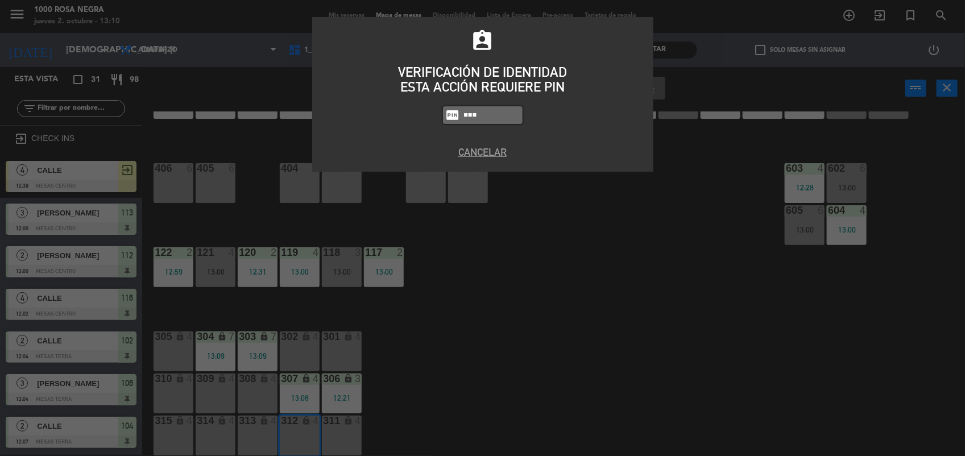
type input "2491"
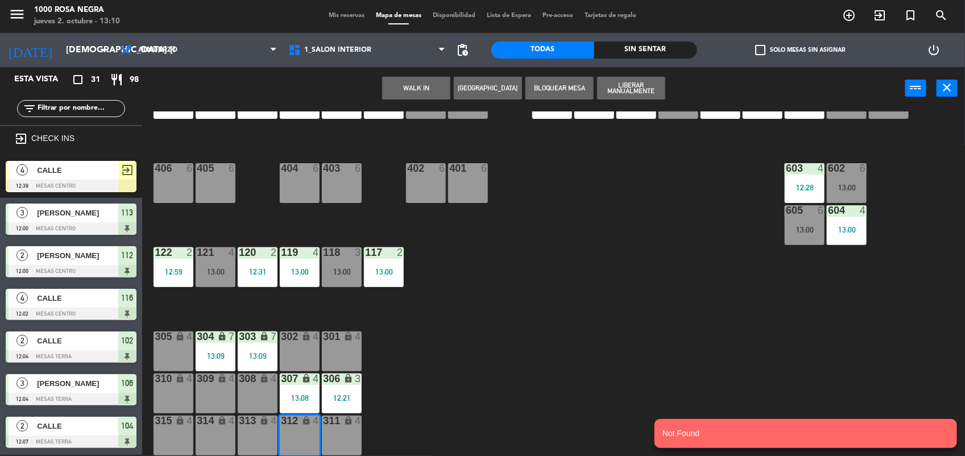
click at [575, 238] on div "116 4 12:02 115 2 12:18 114 2 13:00 113 3 12:00 112 2 12:00 111 2 12:12 110 loc…" at bounding box center [558, 283] width 813 height 345
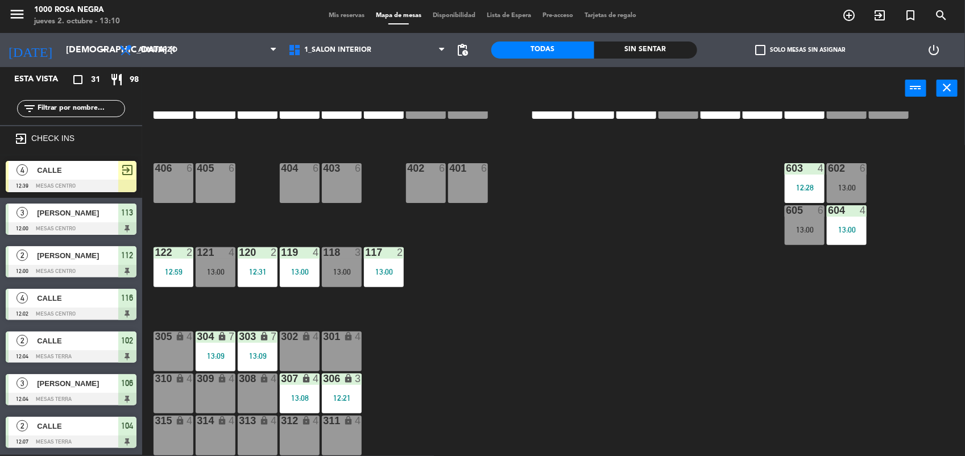
click at [302, 432] on div "312 lock 4" at bounding box center [300, 436] width 40 height 40
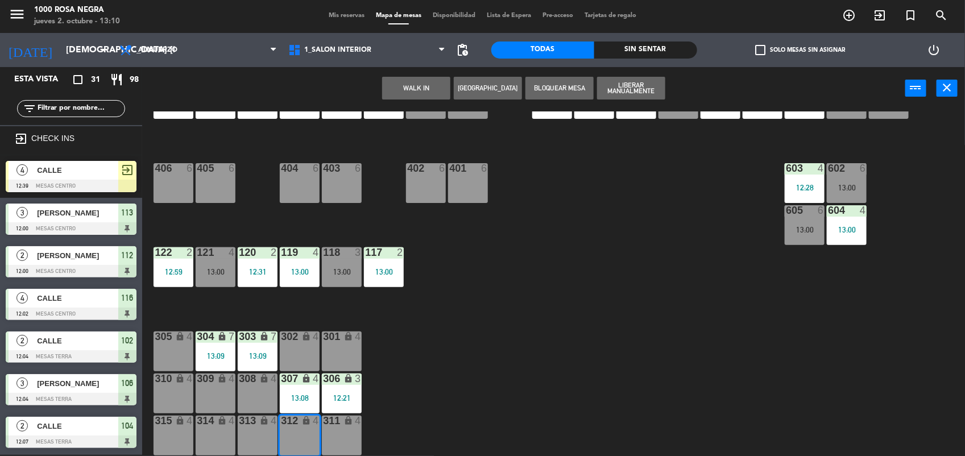
click at [430, 94] on button "WALK IN" at bounding box center [416, 88] width 68 height 23
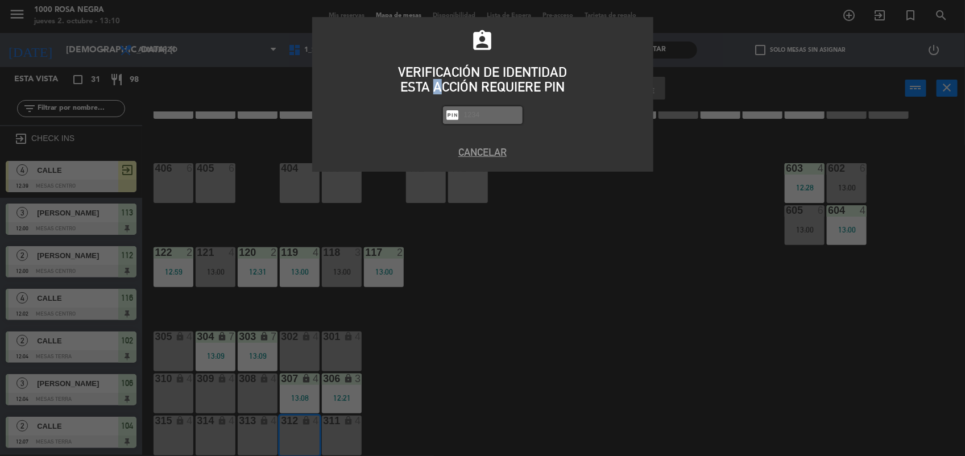
click at [430, 94] on div "ESTA ACCIÓN REQUIERE PIN" at bounding box center [483, 87] width 324 height 15
click at [505, 114] on input "text" at bounding box center [491, 115] width 57 height 13
type input "2492"
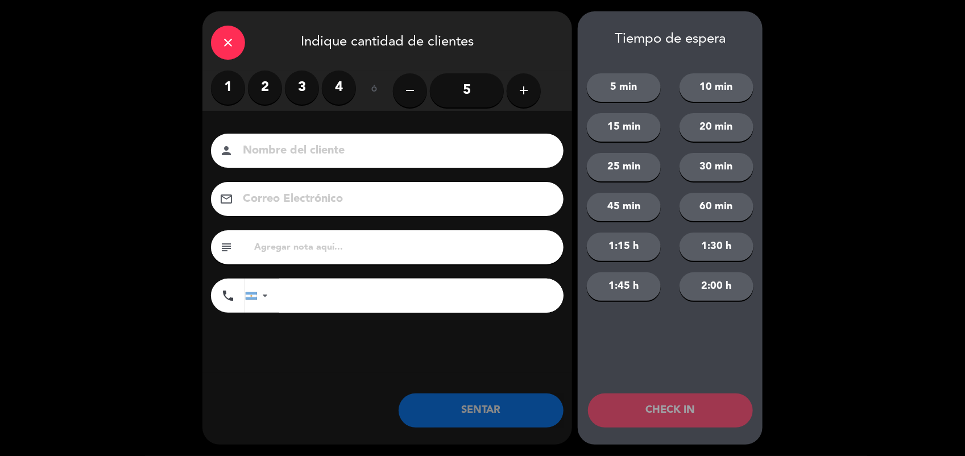
click at [275, 86] on label "2" at bounding box center [265, 88] width 34 height 34
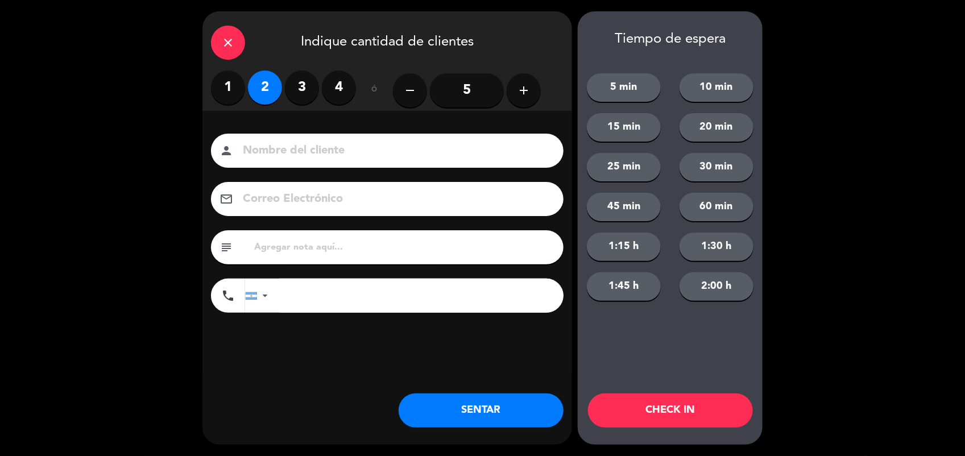
click at [288, 146] on input at bounding box center [395, 151] width 307 height 20
type input "CALLE"
click at [500, 424] on button "SENTAR" at bounding box center [481, 410] width 165 height 34
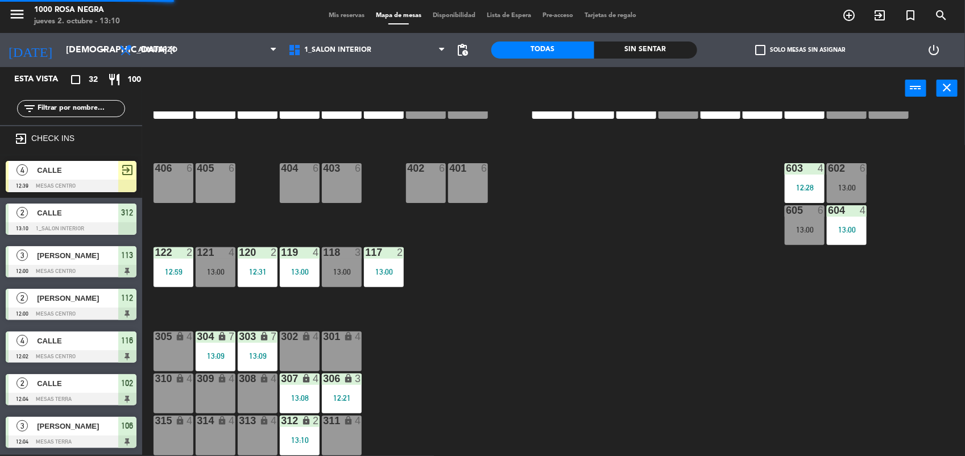
click at [425, 365] on div "116 4 12:02 115 2 12:18 114 2 13:00 113 3 12:00 112 2 12:00 111 2 12:12 110 loc…" at bounding box center [558, 283] width 813 height 345
click at [117, 105] on input "text" at bounding box center [80, 108] width 88 height 13
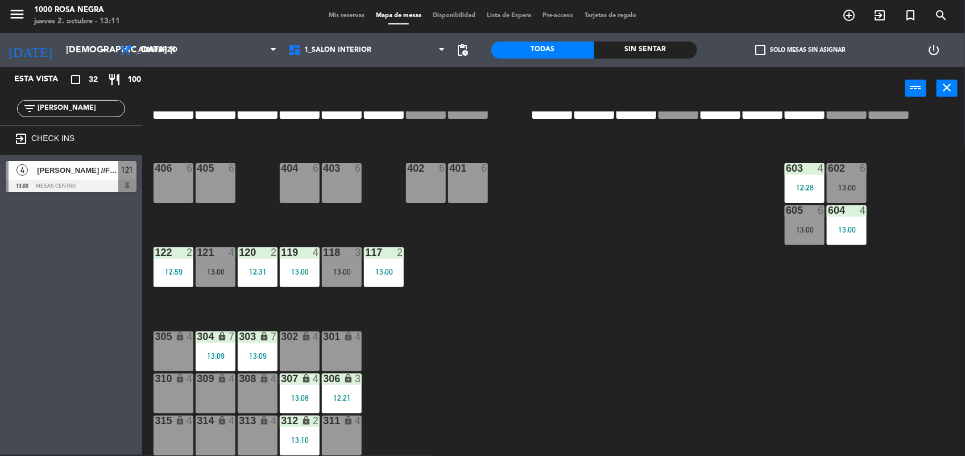
click at [84, 110] on input "[PERSON_NAME]" at bounding box center [80, 108] width 88 height 13
type input "V"
type input "SANT"
click at [48, 313] on div "Esta vista crop_square 32 restaurant 100 filter_list SANT exit_to_app CHECK INS…" at bounding box center [71, 261] width 142 height 388
click at [83, 171] on span "[PERSON_NAME]" at bounding box center [77, 170] width 81 height 12
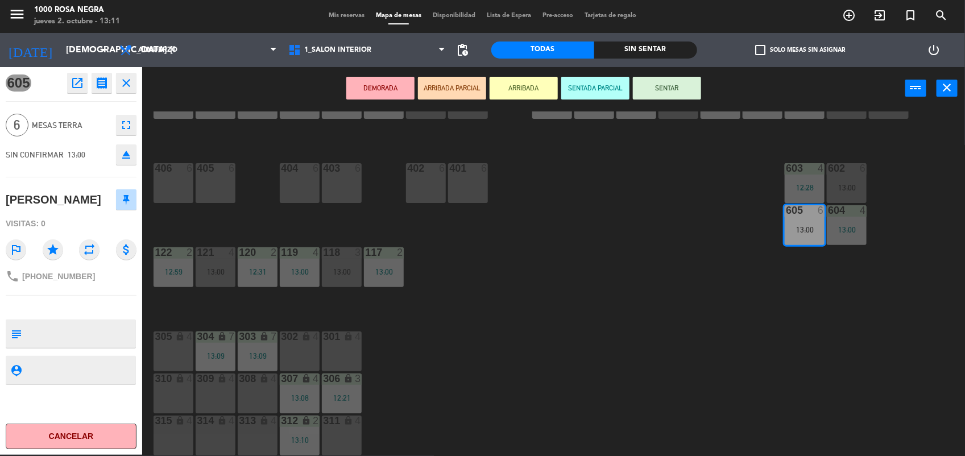
click at [677, 86] on button "SENTAR" at bounding box center [667, 88] width 68 height 23
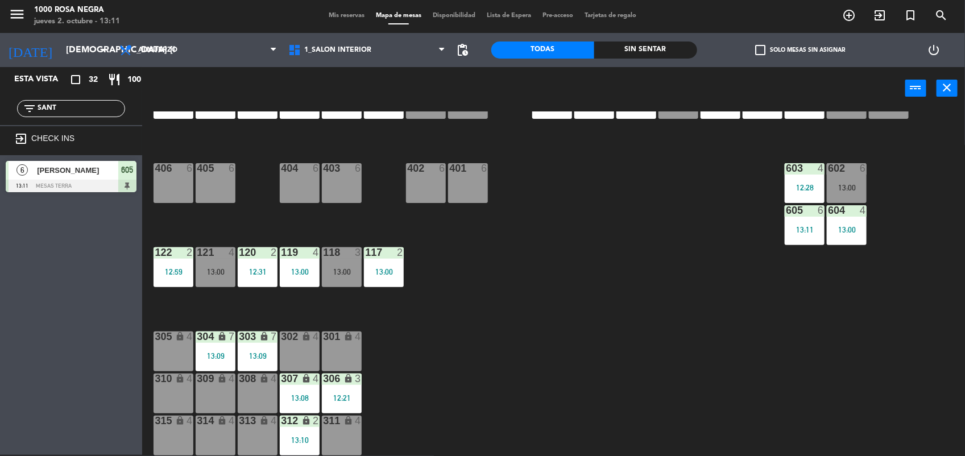
click at [658, 268] on div "116 4 12:02 115 2 12:18 114 2 13:00 113 3 12:00 112 2 12:00 111 2 12:12 110 loc…" at bounding box center [558, 283] width 813 height 345
click at [92, 107] on input "SANT" at bounding box center [80, 108] width 88 height 13
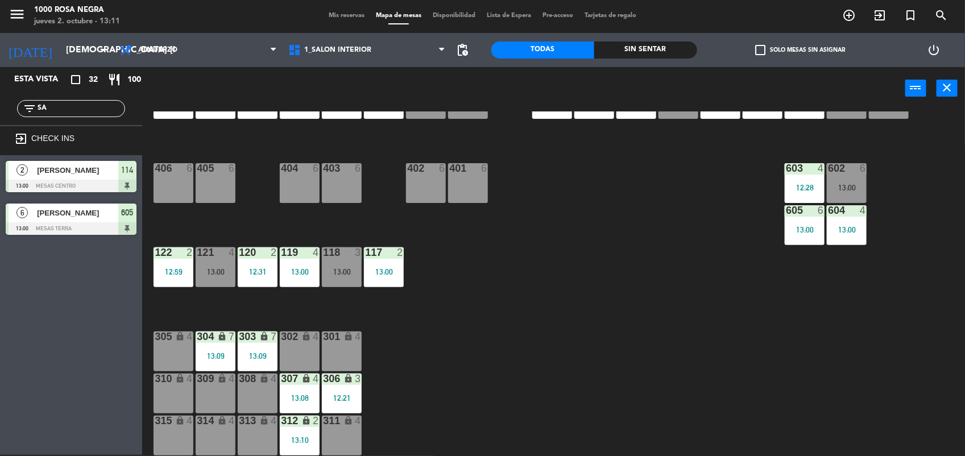
type input "S"
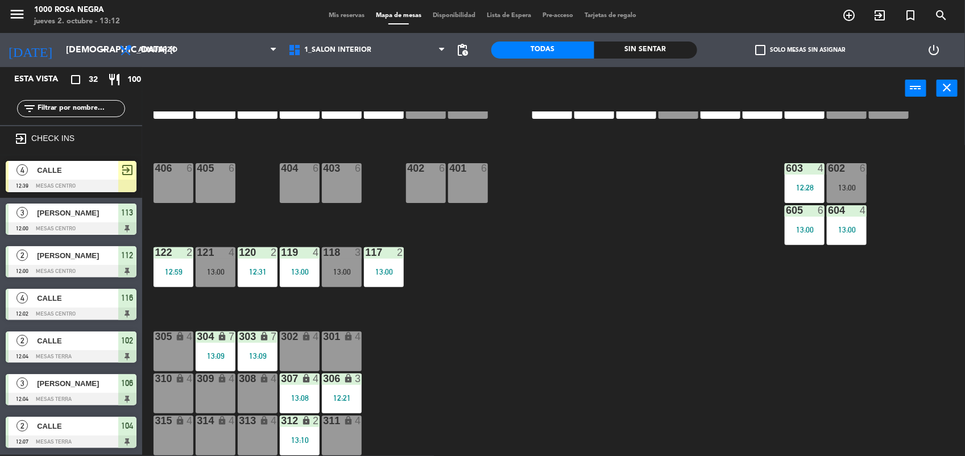
click at [578, 274] on div "116 4 12:02 115 2 12:18 114 2 13:00 113 3 12:00 112 2 12:00 111 2 12:12 110 loc…" at bounding box center [558, 283] width 813 height 345
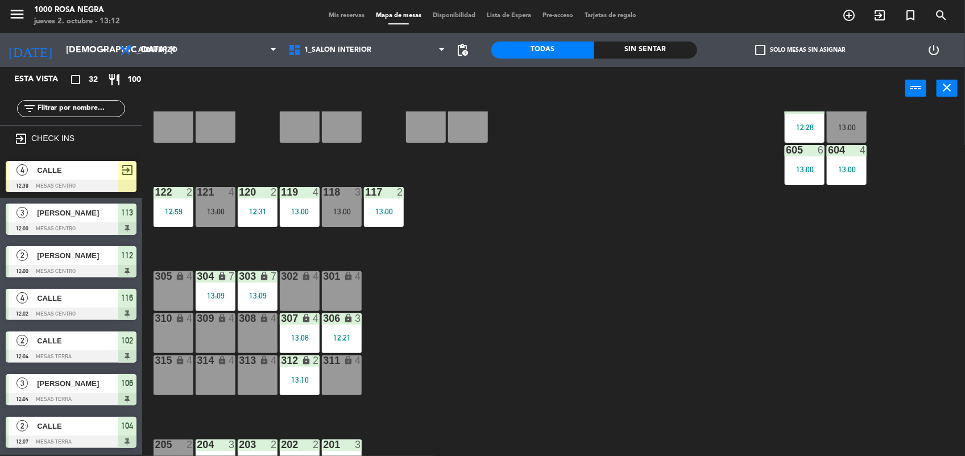
scroll to position [135, 0]
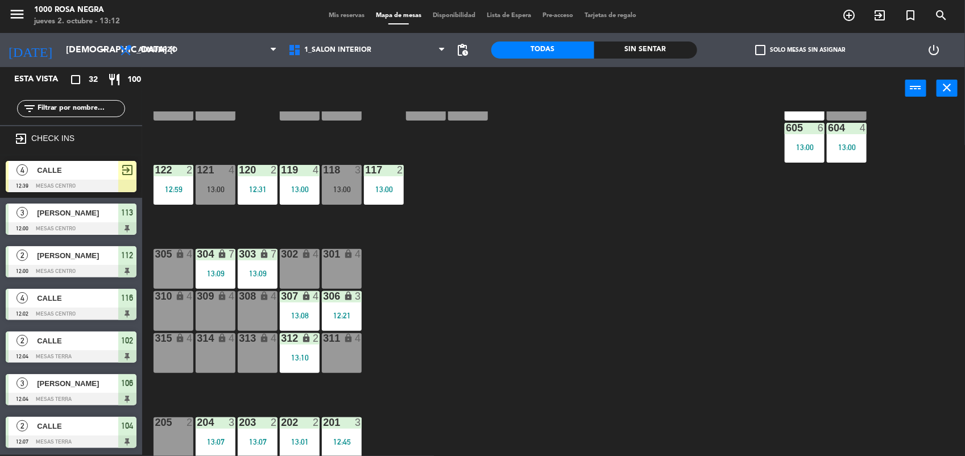
click at [219, 185] on div "13:00" at bounding box center [216, 189] width 40 height 8
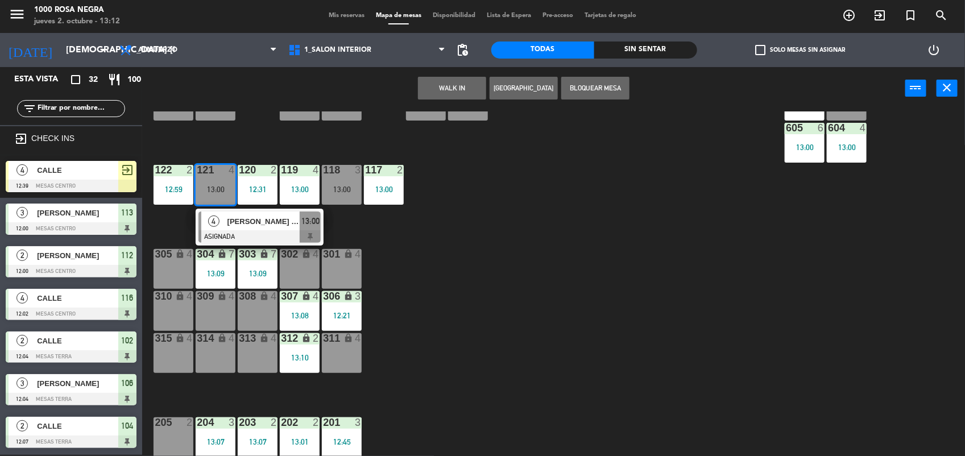
click at [408, 264] on div "116 4 12:02 115 2 12:18 114 2 13:00 113 3 12:00 112 2 12:00 111 2 12:12 110 loc…" at bounding box center [558, 283] width 813 height 345
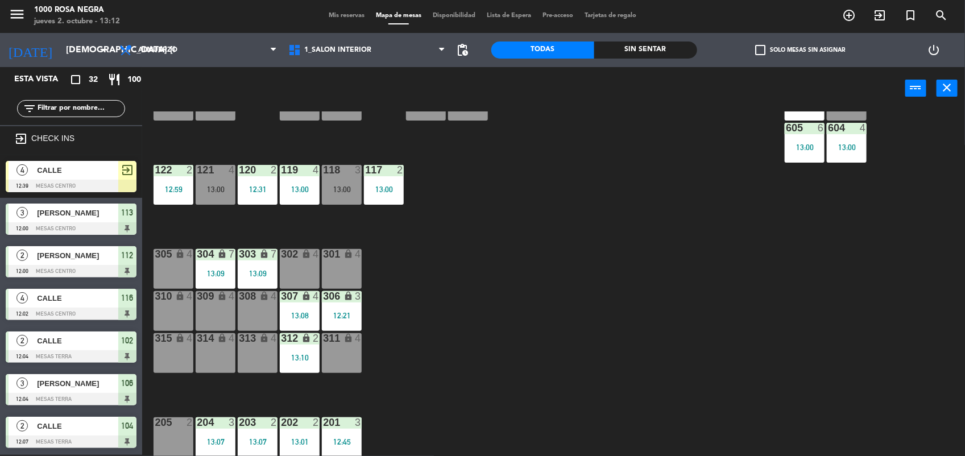
click at [345, 189] on div "13:00" at bounding box center [342, 189] width 40 height 8
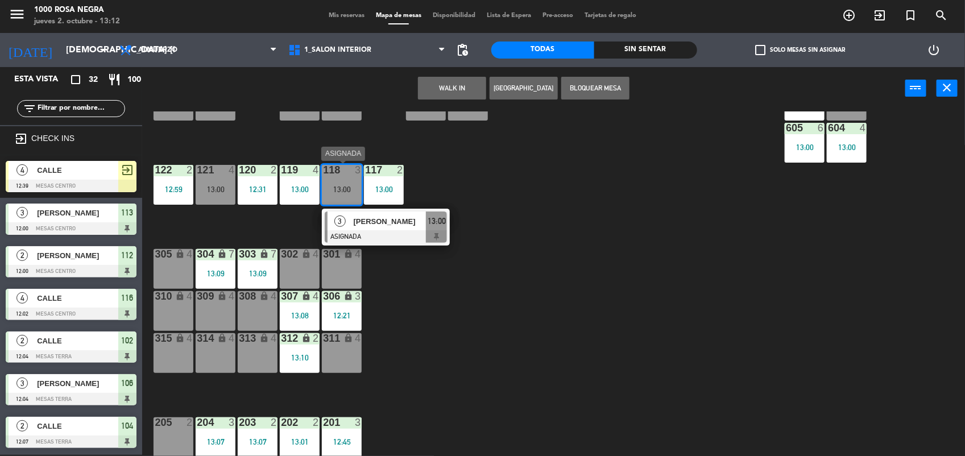
click at [364, 231] on div at bounding box center [386, 236] width 122 height 13
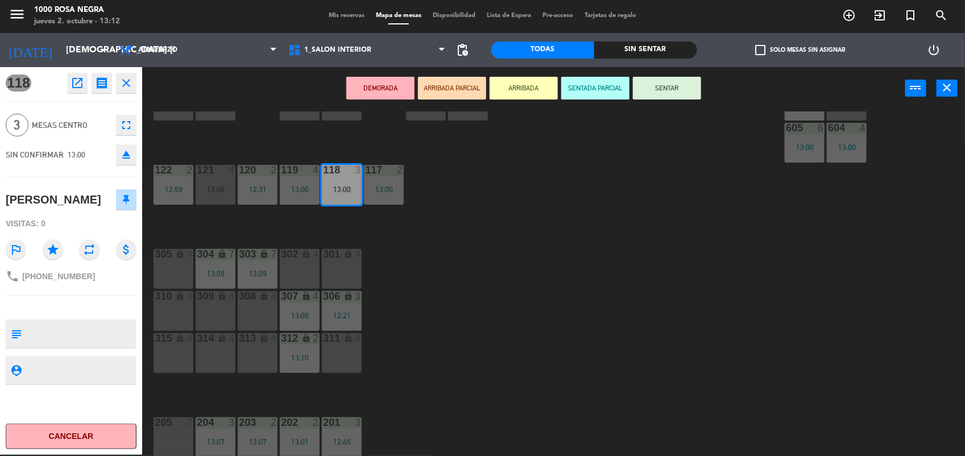
click at [433, 263] on div "116 4 12:02 115 2 12:18 114 2 13:00 113 3 12:00 112 2 12:00 111 2 12:12 110 loc…" at bounding box center [558, 283] width 813 height 345
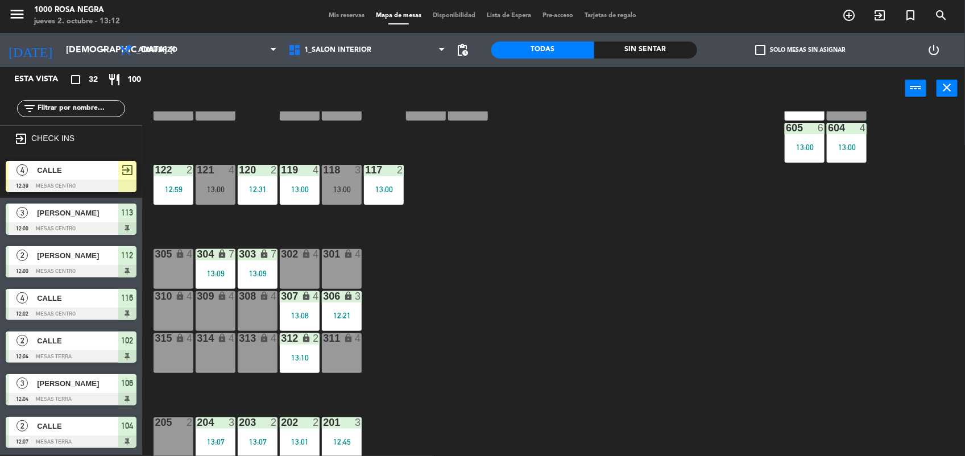
scroll to position [151, 0]
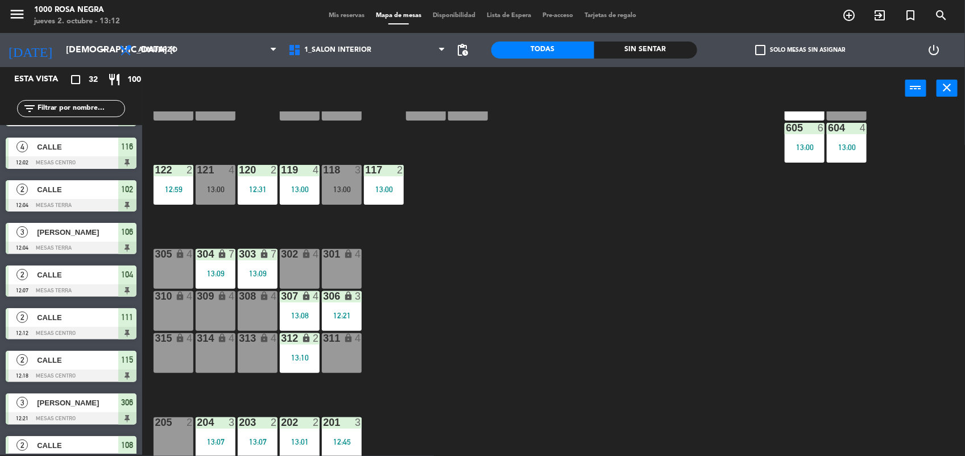
click at [433, 263] on div "116 4 12:02 115 2 12:18 114 2 13:00 113 3 12:00 112 2 12:00 111 2 12:12 110 loc…" at bounding box center [558, 283] width 813 height 345
click at [462, 296] on div "116 4 12:02 115 2 12:18 114 2 13:00 113 3 12:00 112 2 12:00 111 2 12:12 110 loc…" at bounding box center [558, 283] width 813 height 345
click at [175, 433] on div "205 2" at bounding box center [174, 437] width 40 height 40
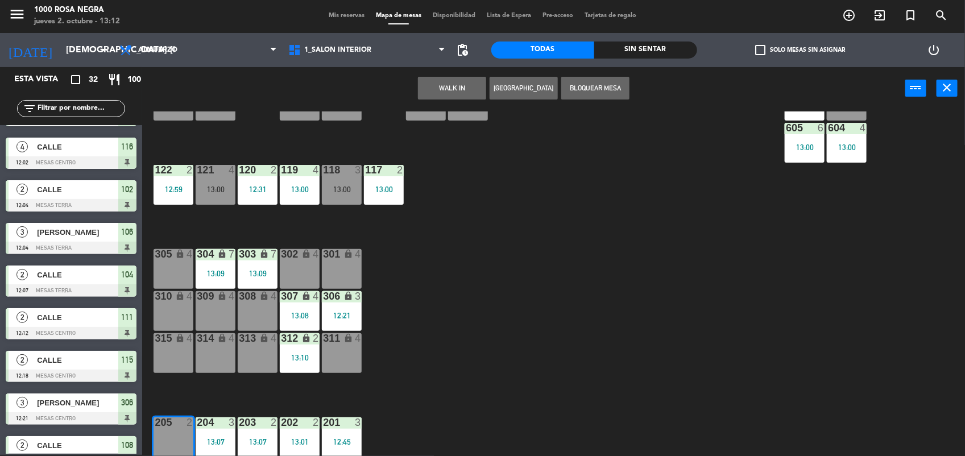
click at [468, 83] on button "WALK IN" at bounding box center [452, 88] width 68 height 23
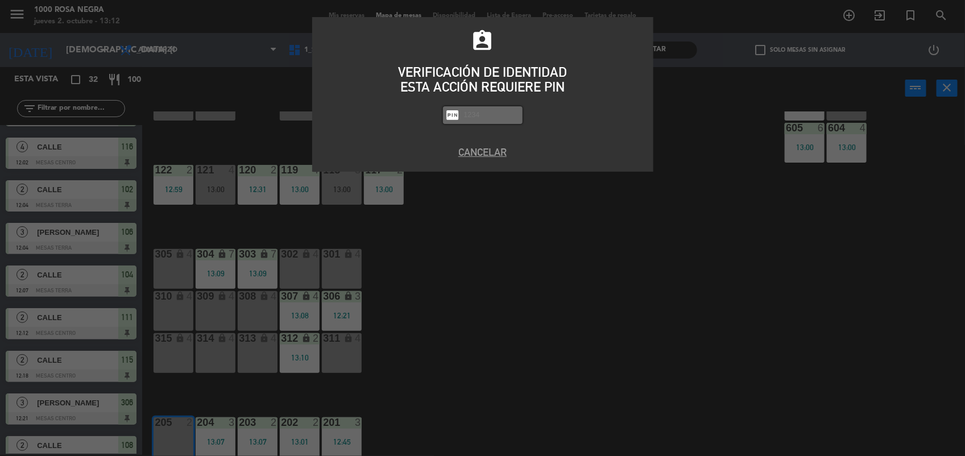
click at [492, 110] on input "text" at bounding box center [491, 115] width 57 height 13
type input "2492"
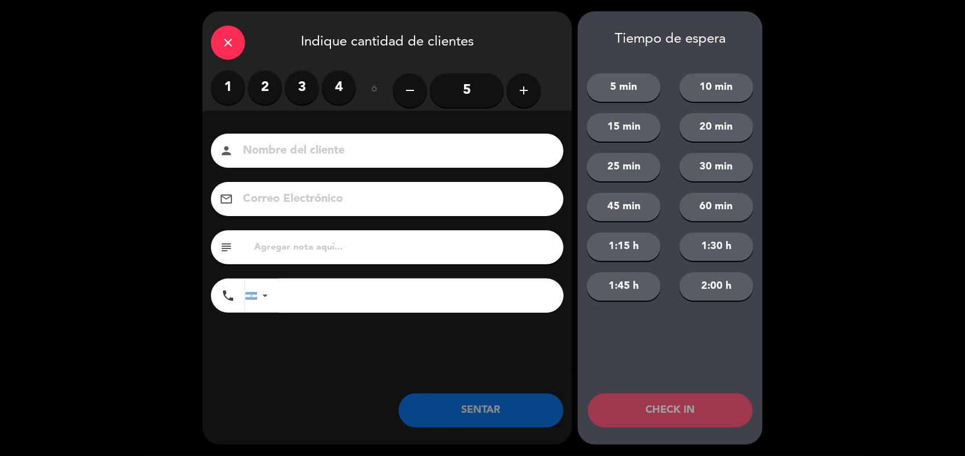
click at [256, 87] on label "2" at bounding box center [265, 88] width 34 height 34
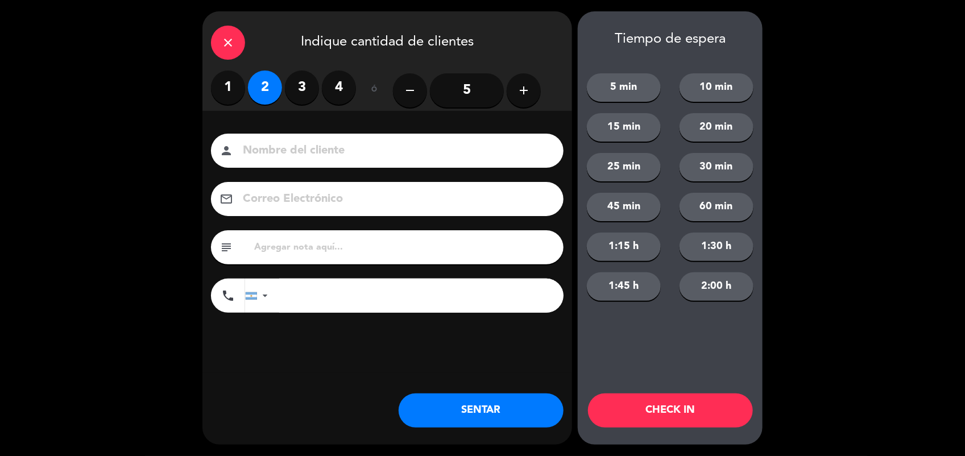
click at [280, 151] on input at bounding box center [395, 151] width 307 height 20
type input "CALLE"
click at [476, 402] on button "SENTAR" at bounding box center [481, 410] width 165 height 34
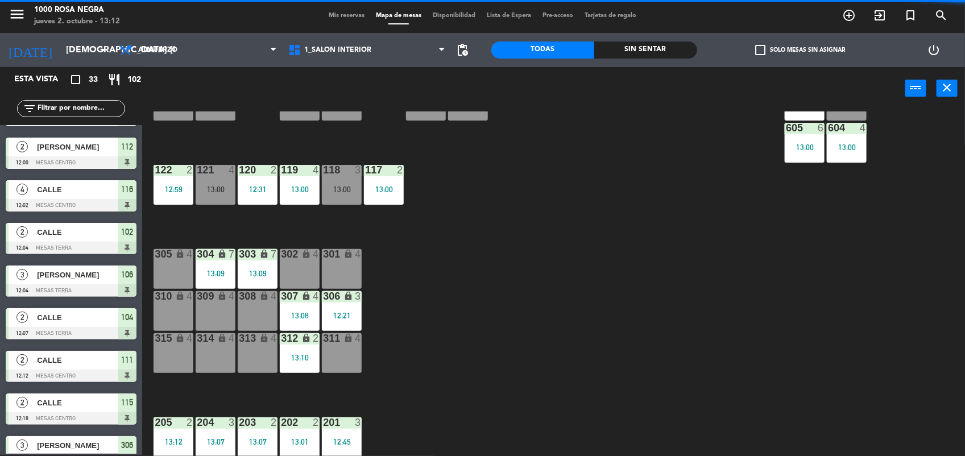
scroll to position [72, 0]
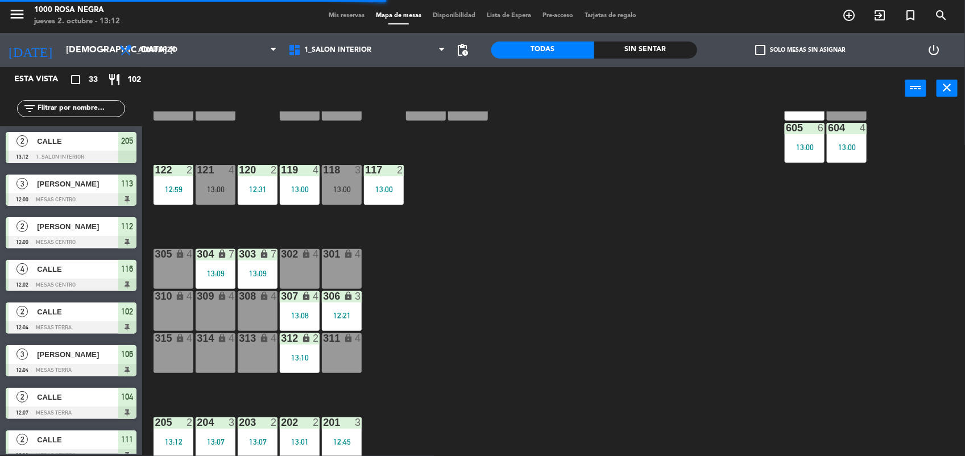
click at [698, 234] on div "116 4 12:02 115 2 12:18 114 2 13:00 113 3 12:00 112 2 12:00 111 2 12:12 110 loc…" at bounding box center [558, 283] width 813 height 345
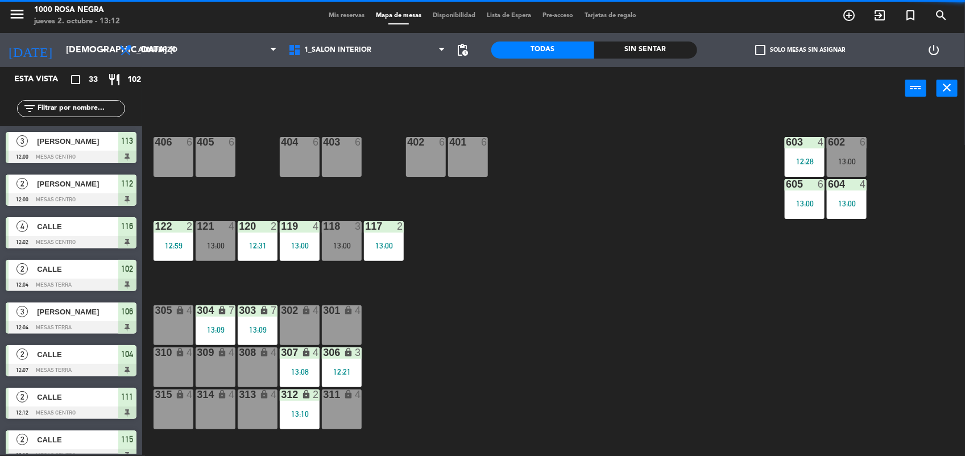
scroll to position [49, 0]
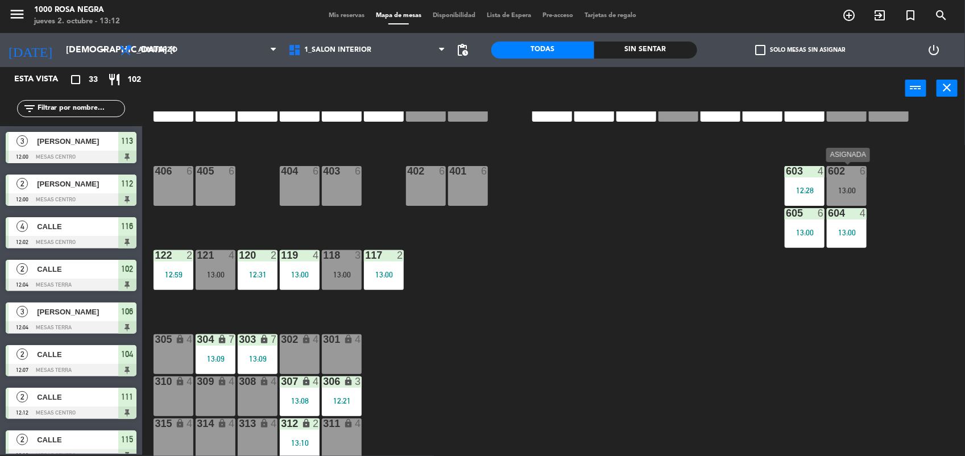
click at [856, 186] on div "13:00" at bounding box center [847, 190] width 40 height 8
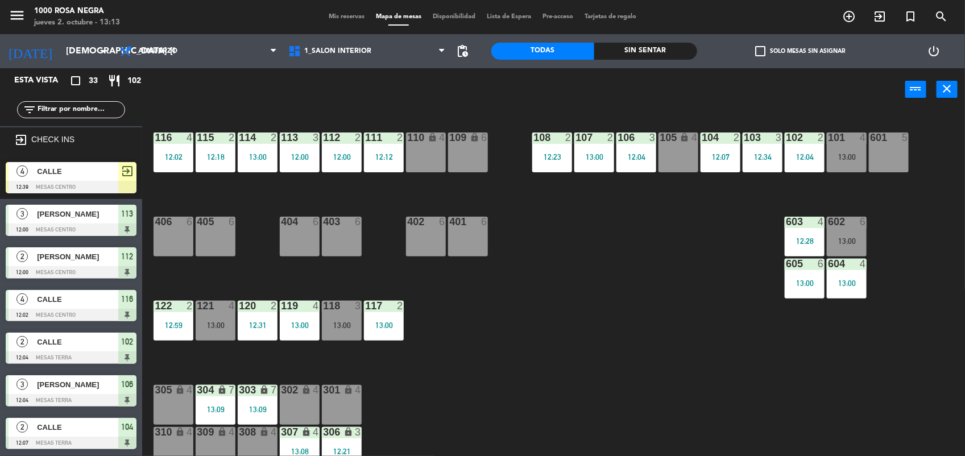
scroll to position [49, 0]
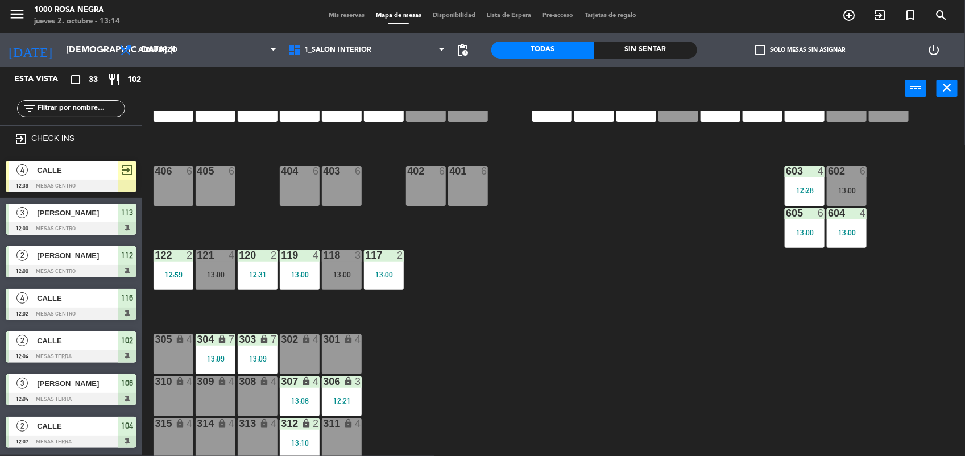
click at [672, 235] on div "116 4 12:02 115 2 12:18 114 2 13:00 113 3 12:00 112 2 12:00 111 2 12:12 110 loc…" at bounding box center [558, 283] width 813 height 345
drag, startPoint x: 0, startPoint y: 0, endPoint x: 671, endPoint y: 243, distance: 713.5
click at [671, 243] on div "116 4 12:02 115 2 12:18 114 2 13:00 113 3 12:00 112 2 12:00 111 2 12:12 110 loc…" at bounding box center [558, 283] width 813 height 345
